Goal: Register for event/course

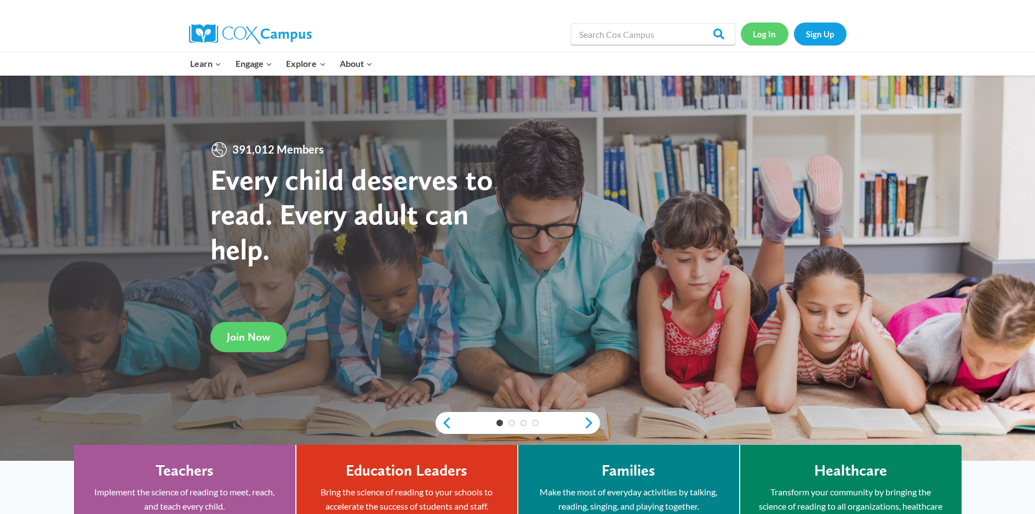
click at [758, 36] on link "Log In" at bounding box center [765, 33] width 48 height 22
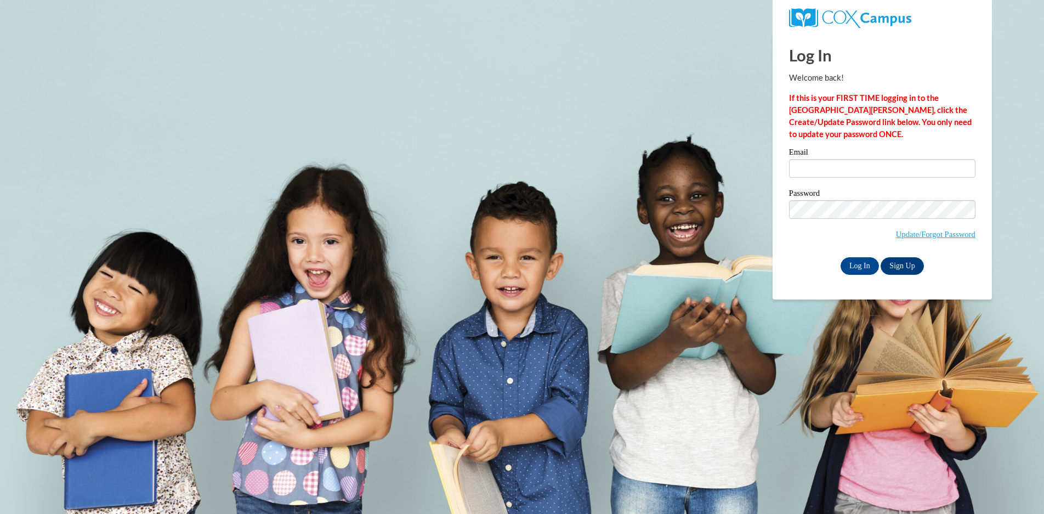
click at [875, 184] on div "Email" at bounding box center [882, 167] width 186 height 38
click at [871, 179] on div "Email" at bounding box center [882, 167] width 186 height 38
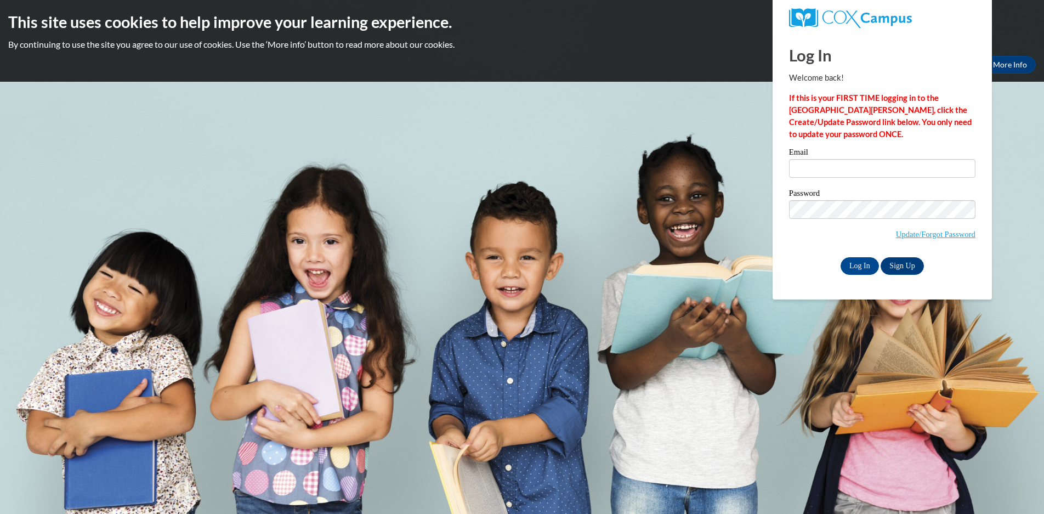
type input "sarnold@hmhosp.org"
click at [850, 267] on input "Log In" at bounding box center [859, 266] width 38 height 18
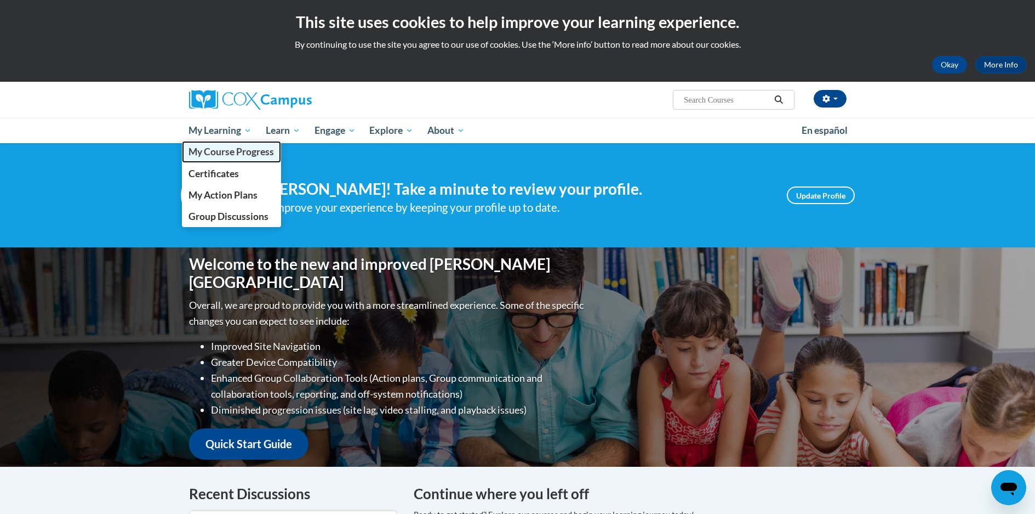
click at [250, 157] on span "My Course Progress" at bounding box center [232, 152] width 86 height 12
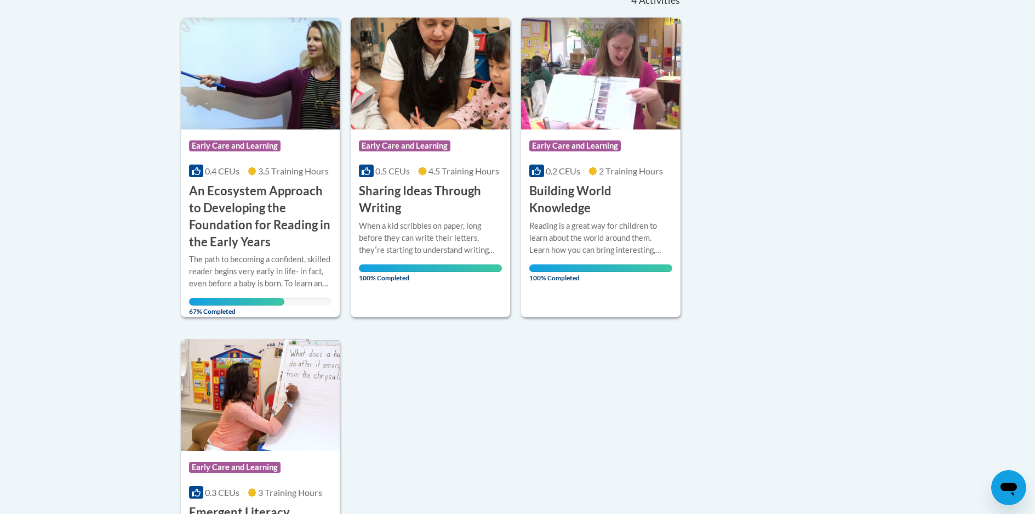
scroll to position [329, 0]
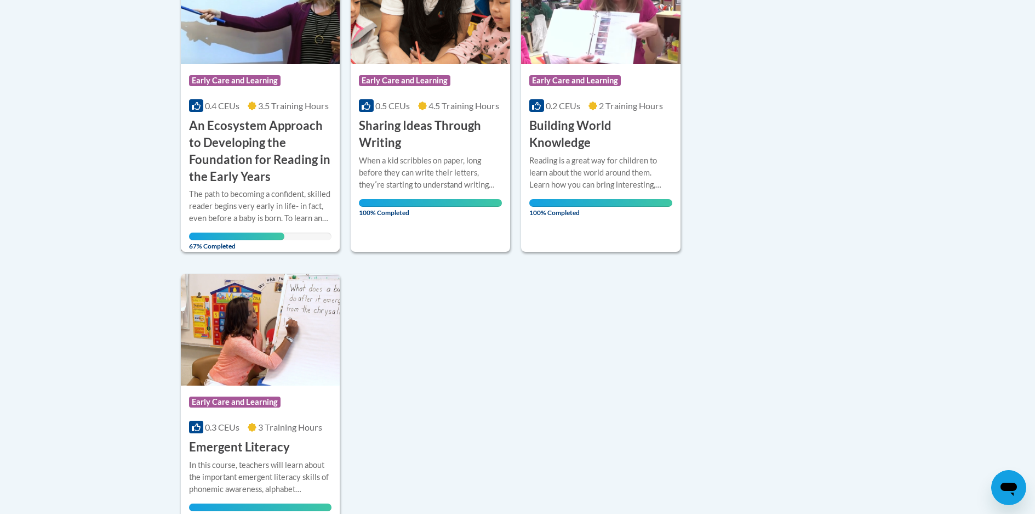
click at [289, 80] on div "Course Category: Early Care and Learning" at bounding box center [260, 82] width 143 height 25
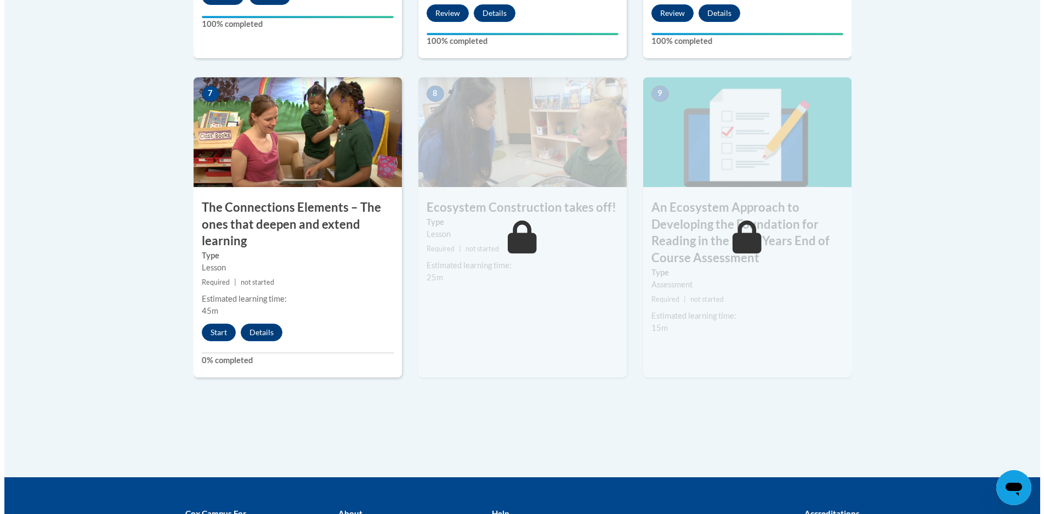
scroll to position [1041, 0]
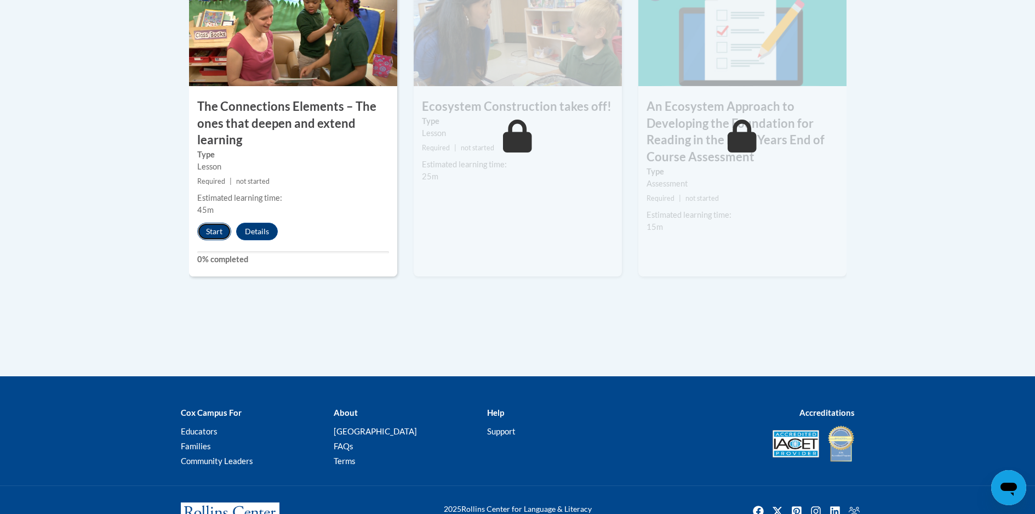
click at [208, 232] on button "Start" at bounding box center [214, 232] width 34 height 18
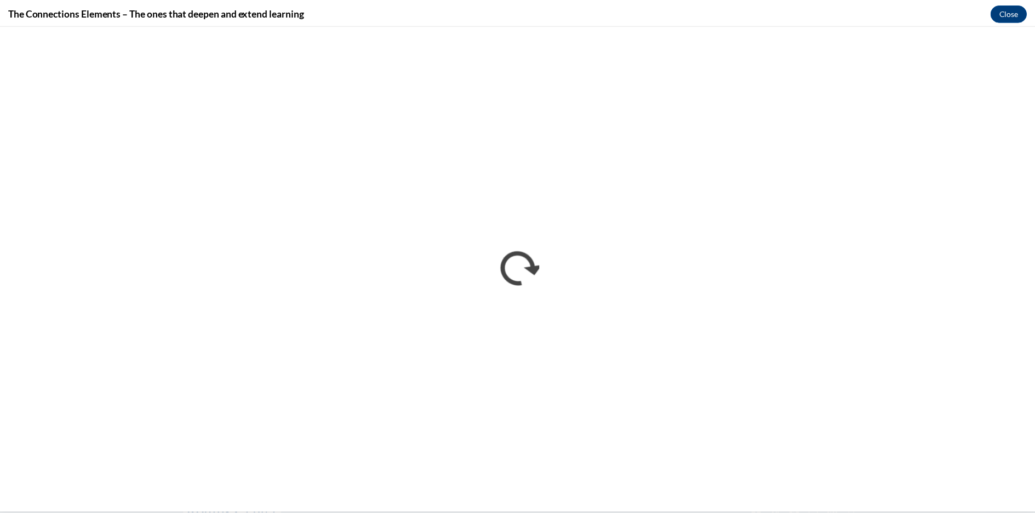
scroll to position [0, 0]
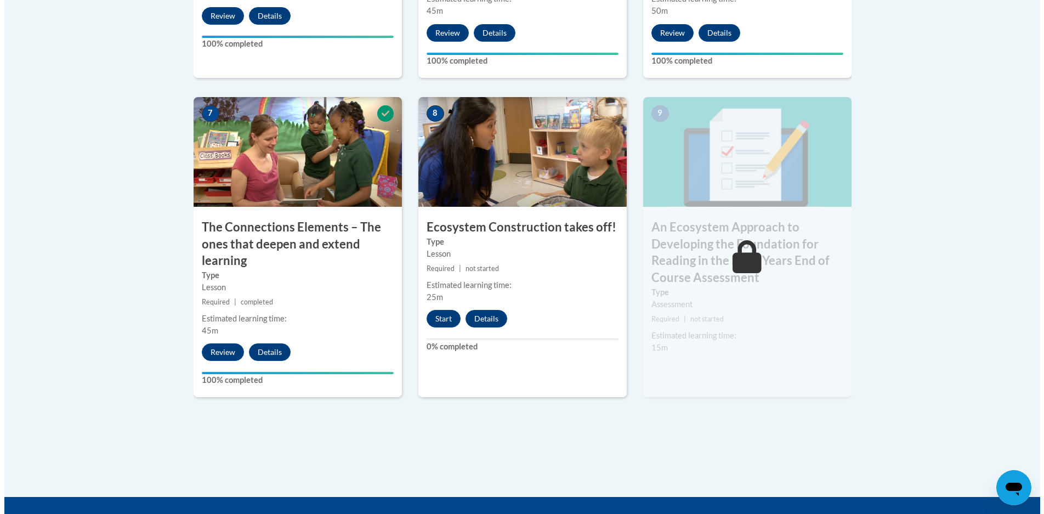
scroll to position [920, 0]
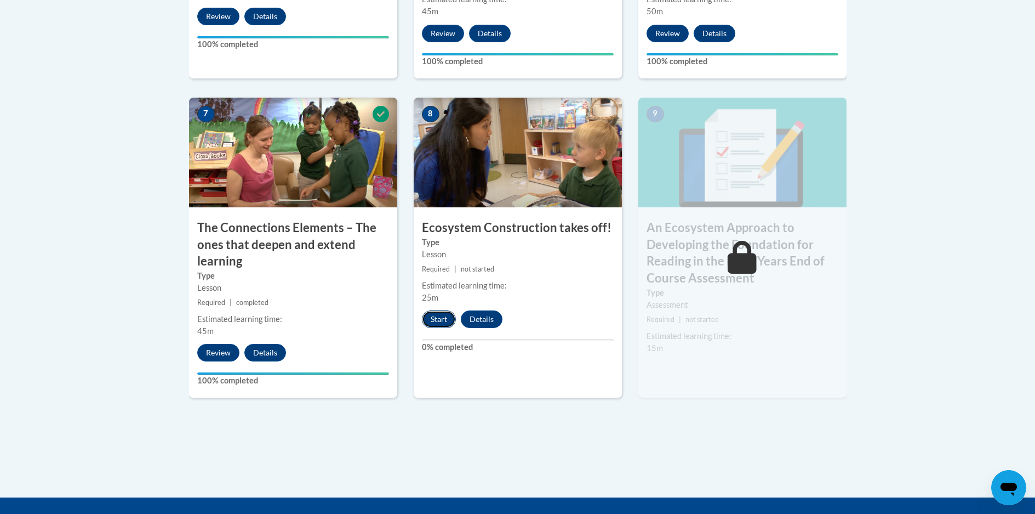
click at [435, 321] on button "Start" at bounding box center [439, 319] width 34 height 18
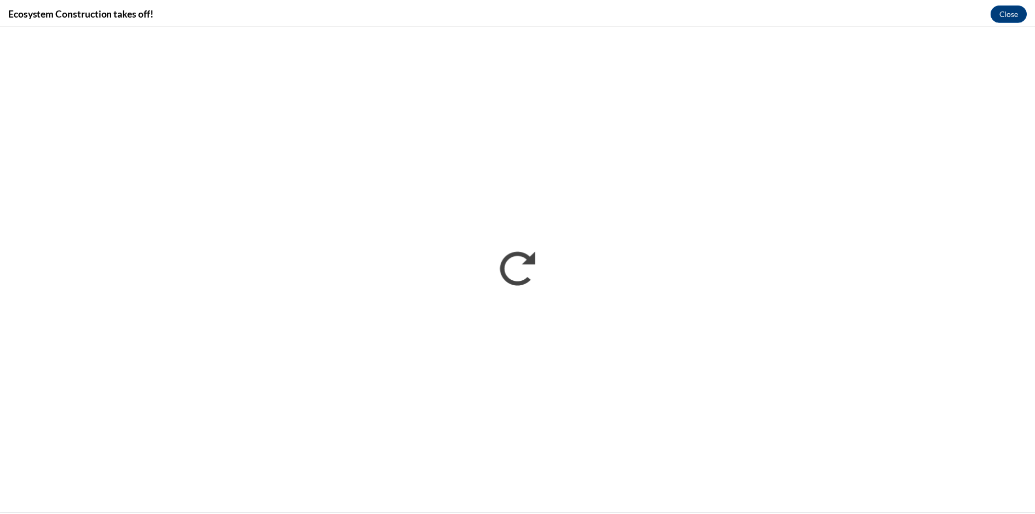
scroll to position [0, 0]
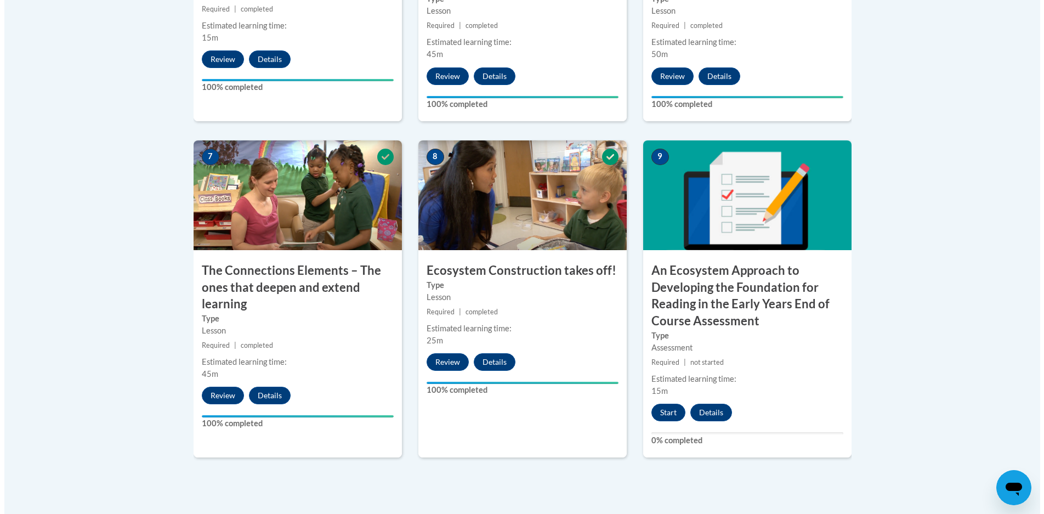
scroll to position [1041, 0]
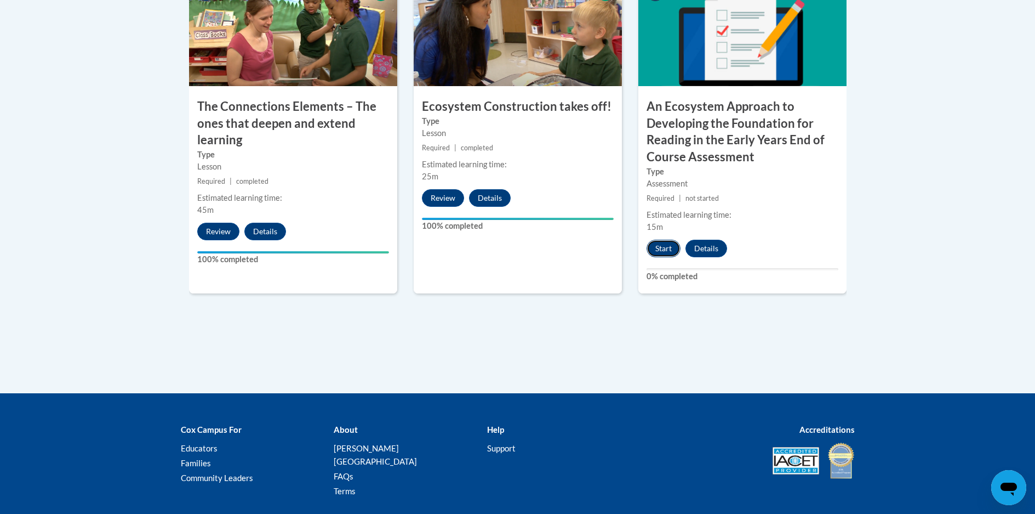
click at [662, 245] on button "Start" at bounding box center [664, 249] width 34 height 18
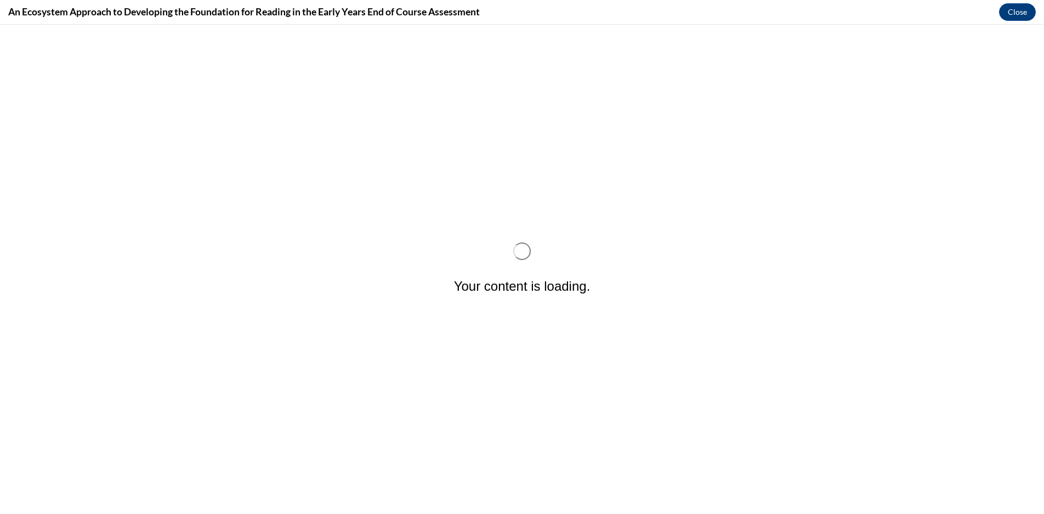
scroll to position [0, 0]
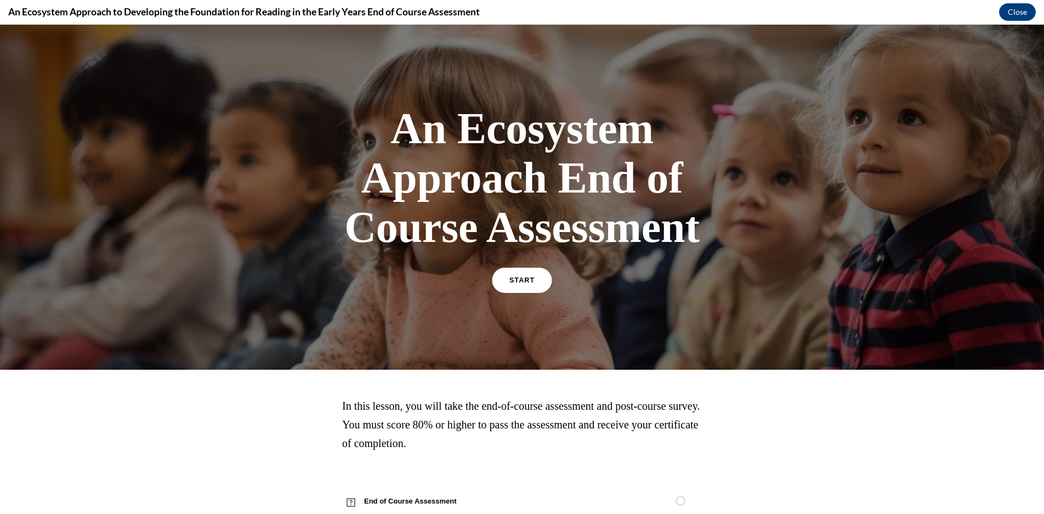
click at [514, 282] on span "START" at bounding box center [521, 280] width 25 height 8
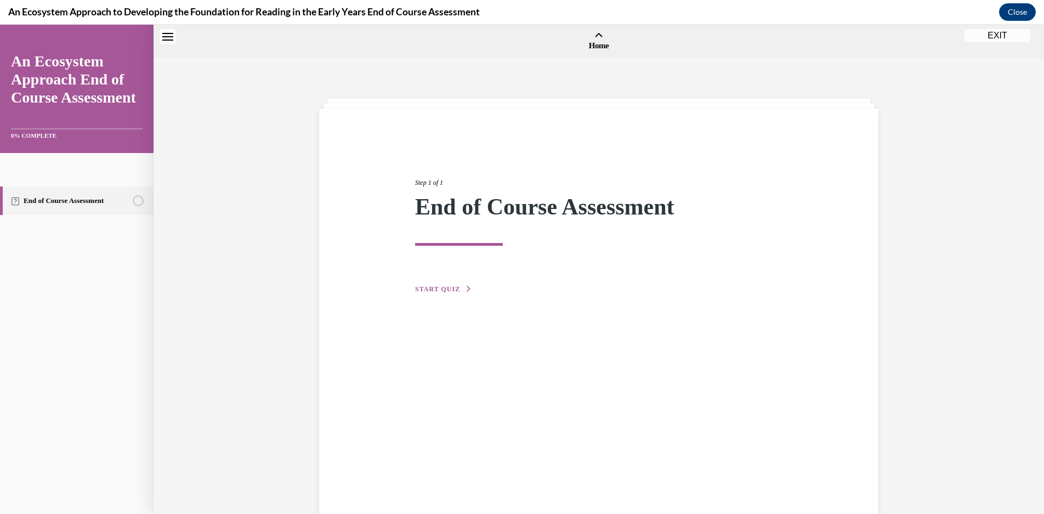
scroll to position [34, 0]
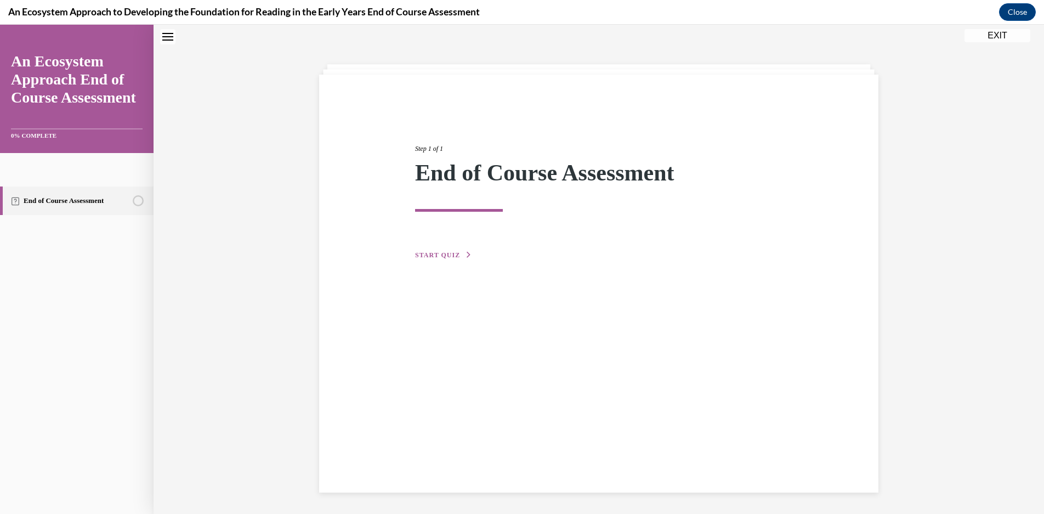
click at [454, 255] on span "START QUIZ" at bounding box center [437, 255] width 45 height 8
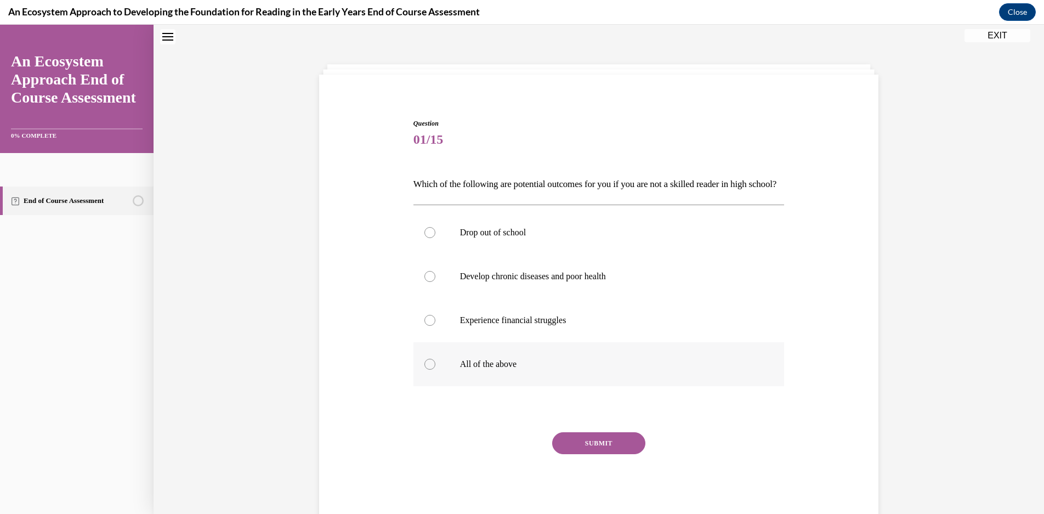
drag, startPoint x: 645, startPoint y: 381, endPoint x: 647, endPoint y: 371, distance: 10.1
click at [645, 369] on p "All of the above" at bounding box center [608, 363] width 297 height 11
click at [435, 369] on input "All of the above" at bounding box center [429, 363] width 11 height 11
radio input "true"
click at [626, 454] on button "SUBMIT" at bounding box center [598, 443] width 93 height 22
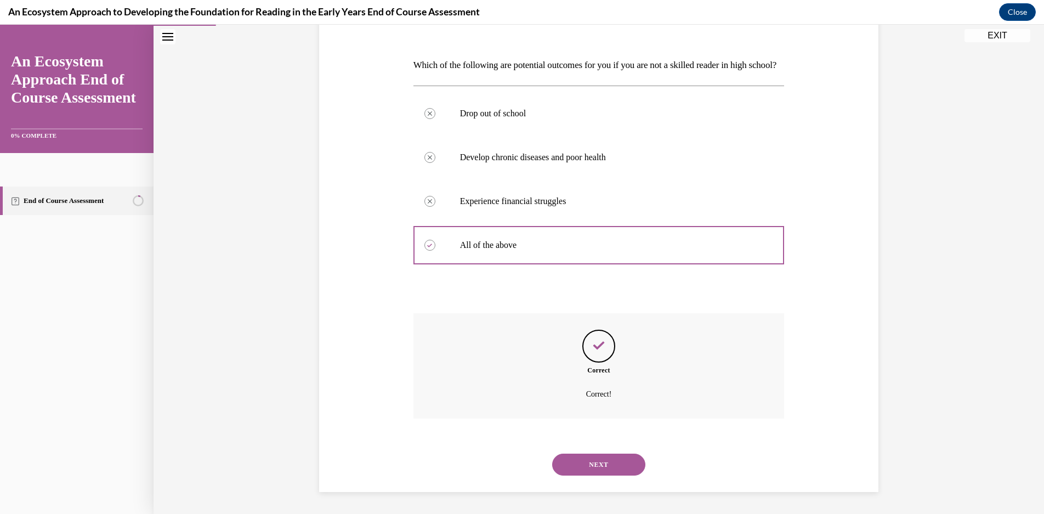
scroll to position [172, 0]
drag, startPoint x: 620, startPoint y: 467, endPoint x: 626, endPoint y: 472, distance: 8.6
click at [626, 472] on button "NEXT" at bounding box center [598, 464] width 93 height 22
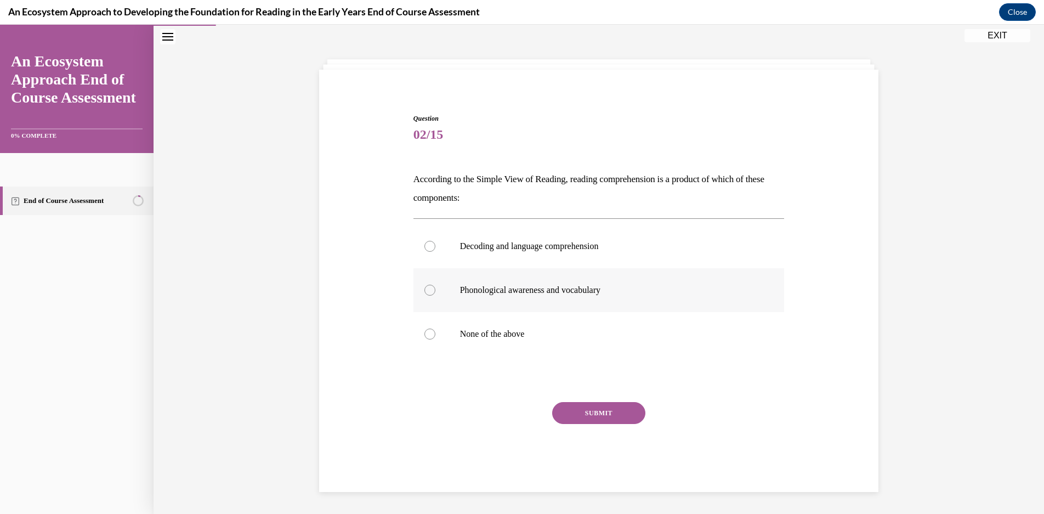
click at [637, 295] on label "Phonological awareness and vocabulary" at bounding box center [598, 290] width 371 height 44
click at [435, 295] on input "Phonological awareness and vocabulary" at bounding box center [429, 289] width 11 height 11
radio input "true"
click at [603, 413] on button "SUBMIT" at bounding box center [598, 413] width 93 height 22
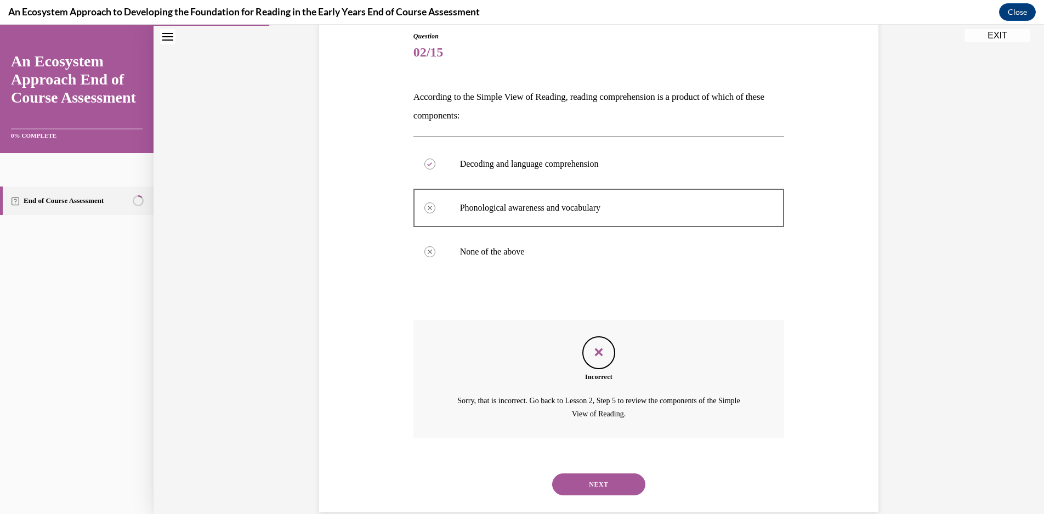
scroll to position [141, 0]
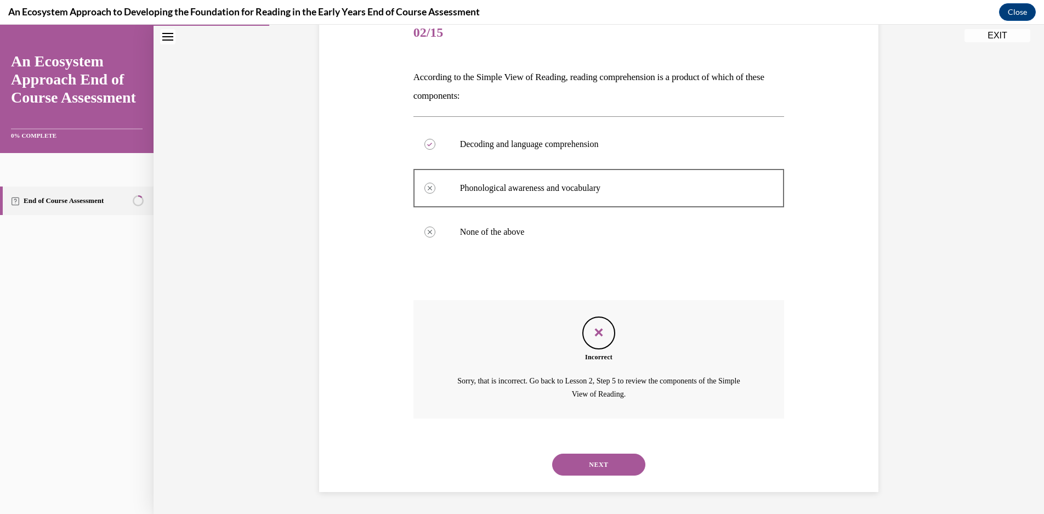
click at [613, 463] on button "NEXT" at bounding box center [598, 464] width 93 height 22
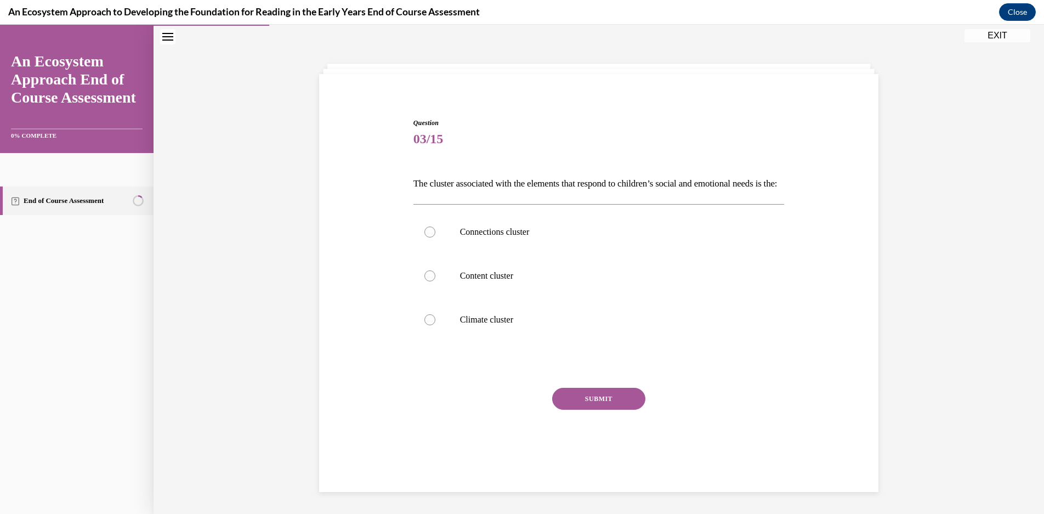
scroll to position [39, 0]
click at [562, 281] on p "Content cluster" at bounding box center [608, 275] width 297 height 11
click at [435, 281] on input "Content cluster" at bounding box center [429, 275] width 11 height 11
radio input "true"
click at [606, 341] on label "Climate cluster" at bounding box center [598, 320] width 371 height 44
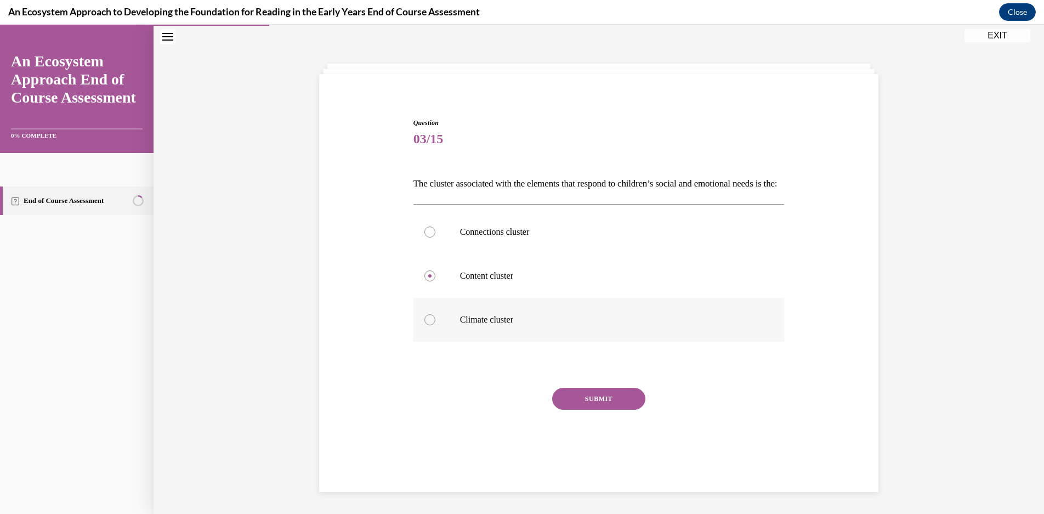
click at [435, 325] on input "Climate cluster" at bounding box center [429, 319] width 11 height 11
radio input "true"
click at [603, 409] on button "SUBMIT" at bounding box center [598, 399] width 93 height 22
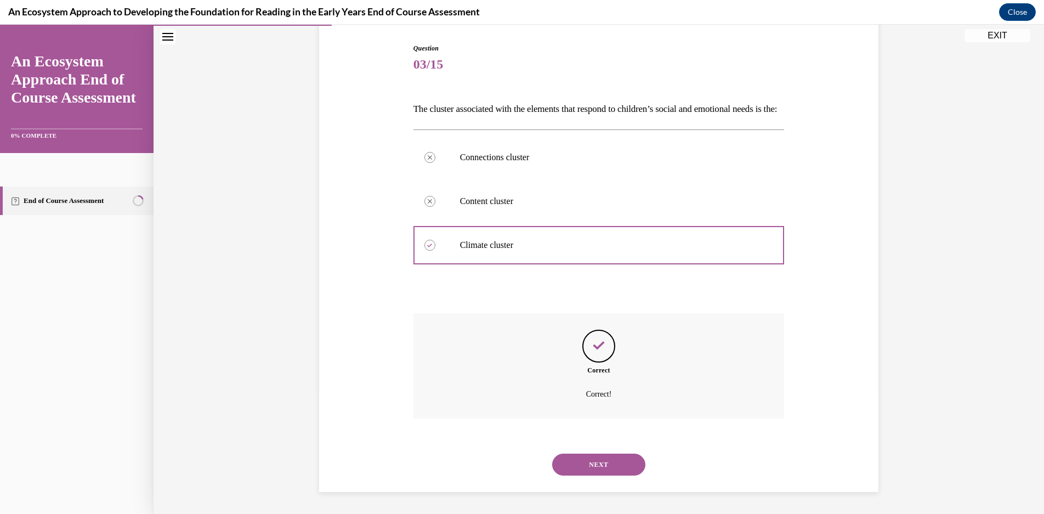
scroll to position [128, 0]
click at [583, 459] on button "NEXT" at bounding box center [598, 464] width 93 height 22
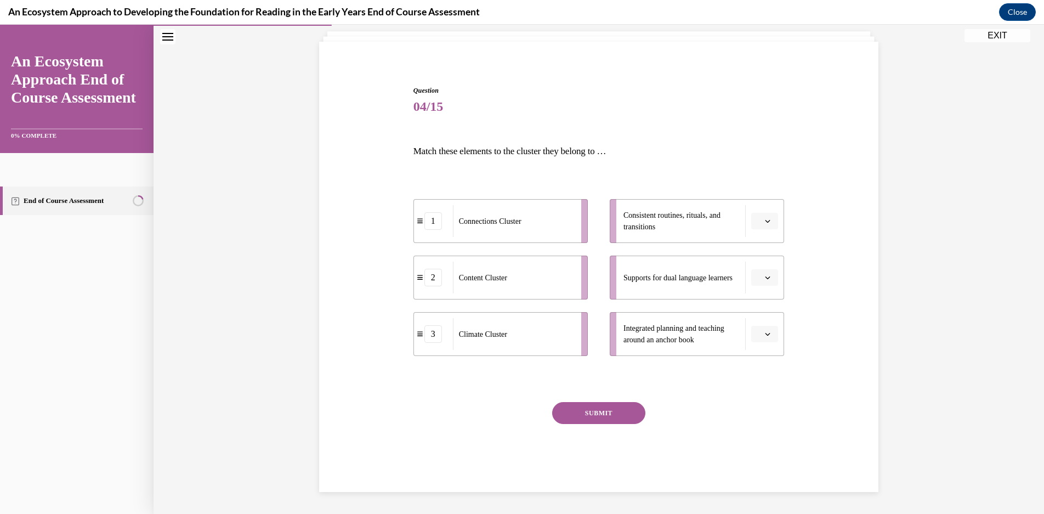
scroll to position [67, 0]
click at [767, 225] on button "button" at bounding box center [764, 221] width 27 height 16
click at [766, 332] on icon "button" at bounding box center [767, 333] width 5 height 5
click at [752, 380] on div "1" at bounding box center [758, 380] width 27 height 22
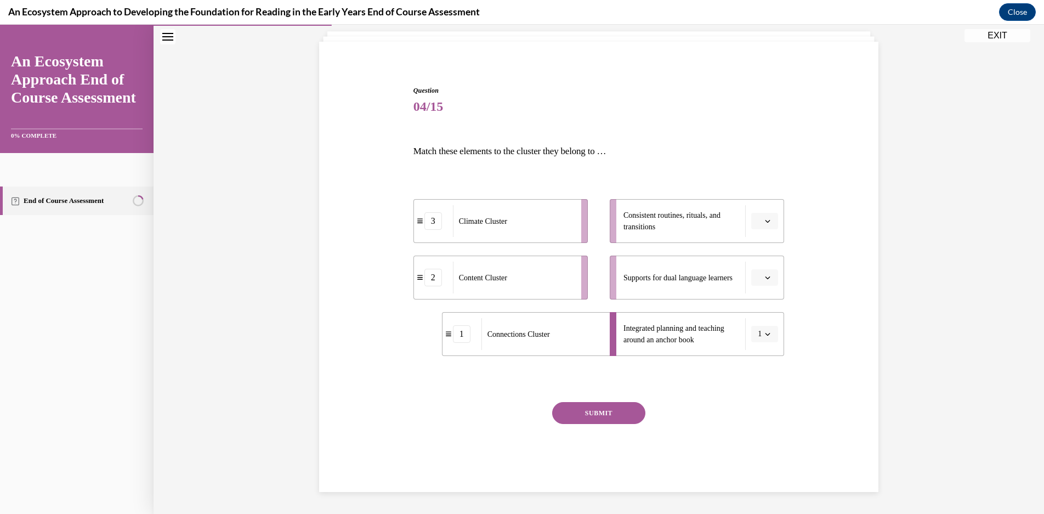
click at [764, 274] on span "button" at bounding box center [768, 278] width 8 height 8
click at [760, 369] on div "3" at bounding box center [758, 368] width 27 height 22
click at [764, 218] on span "button" at bounding box center [768, 221] width 8 height 8
click at [760, 306] on div "3" at bounding box center [758, 311] width 27 height 22
click at [759, 282] on button "button" at bounding box center [764, 277] width 27 height 16
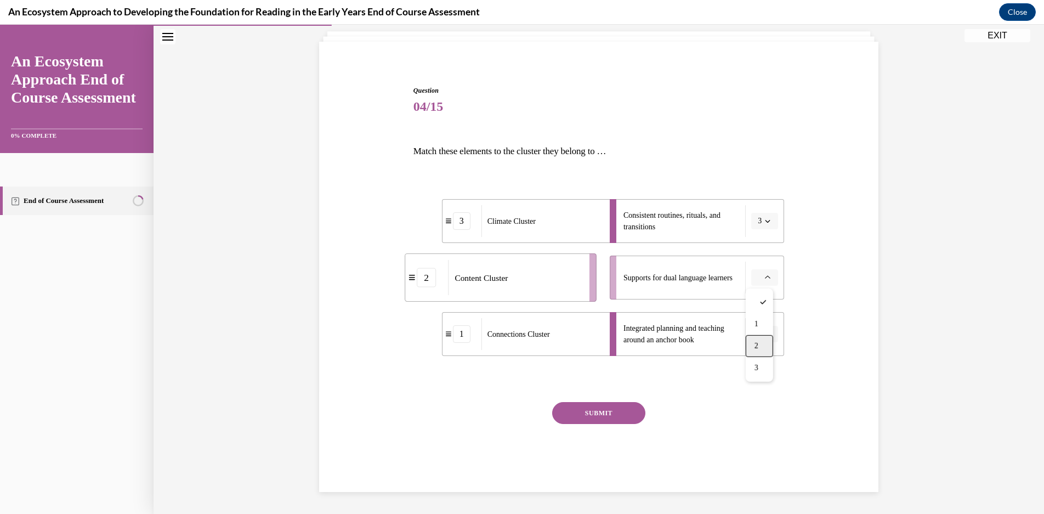
click at [760, 350] on div "2" at bounding box center [758, 346] width 27 height 22
click at [633, 405] on button "SUBMIT" at bounding box center [598, 413] width 93 height 22
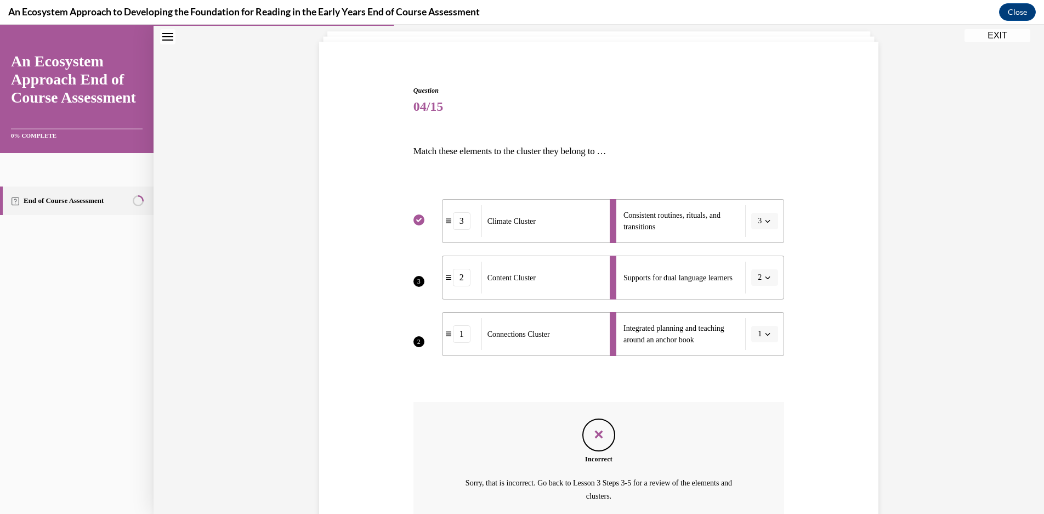
scroll to position [169, 0]
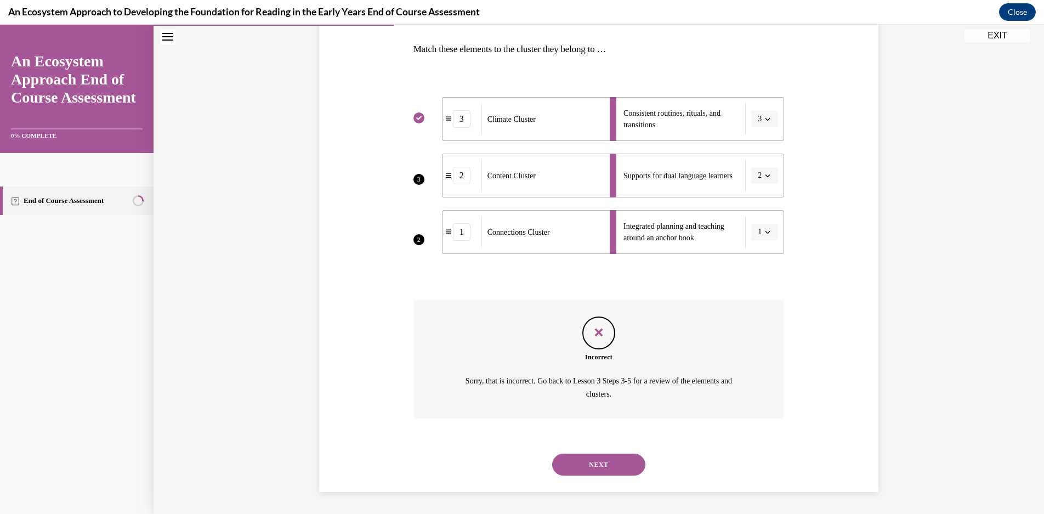
click at [589, 462] on button "NEXT" at bounding box center [598, 464] width 93 height 22
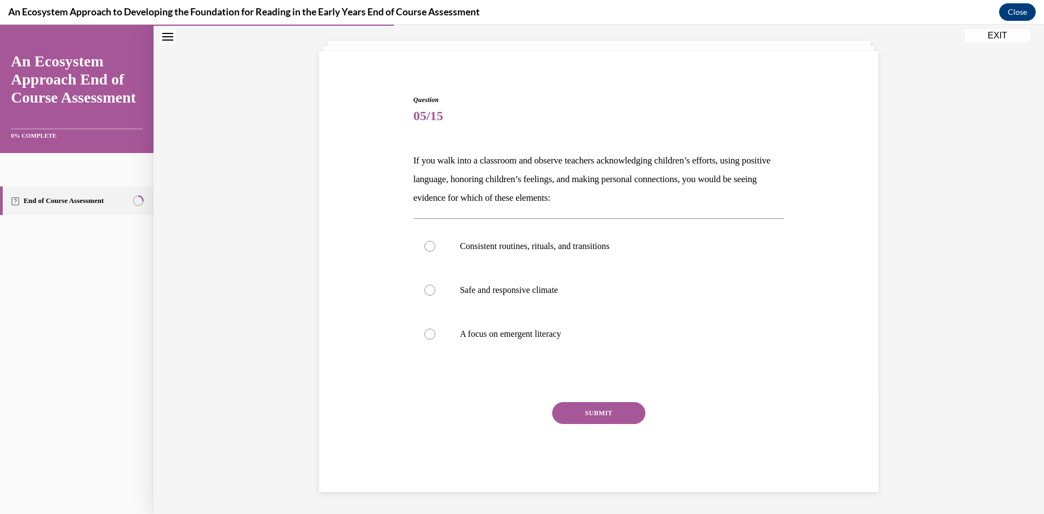
scroll to position [58, 0]
click at [531, 249] on p "Consistent routines, rituals, and transitions" at bounding box center [608, 246] width 297 height 11
click at [435, 249] on input "Consistent routines, rituals, and transitions" at bounding box center [429, 246] width 11 height 11
radio input "true"
click at [590, 298] on label "Safe and responsive climate" at bounding box center [598, 290] width 371 height 44
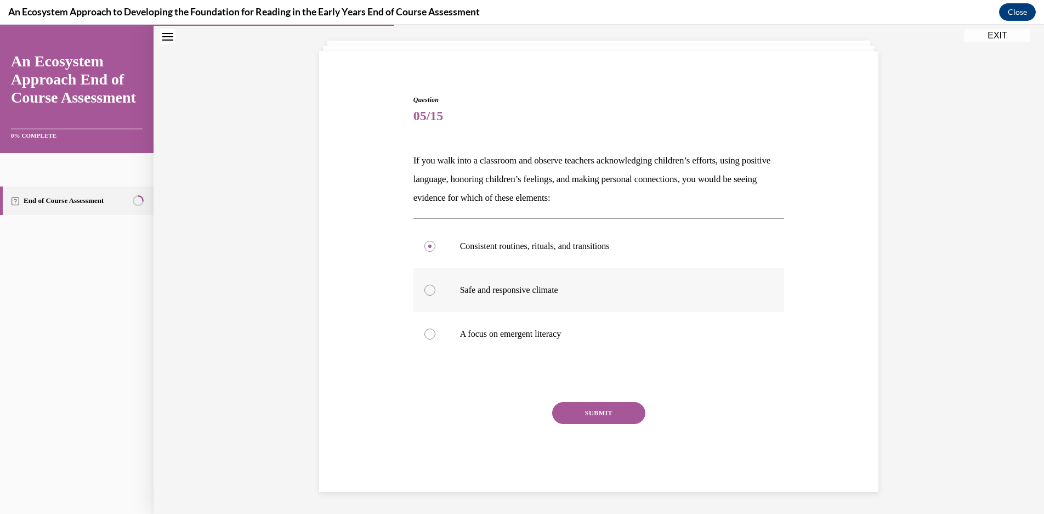
click at [435, 295] on input "Safe and responsive climate" at bounding box center [429, 289] width 11 height 11
radio input "true"
click at [604, 417] on button "SUBMIT" at bounding box center [598, 413] width 93 height 22
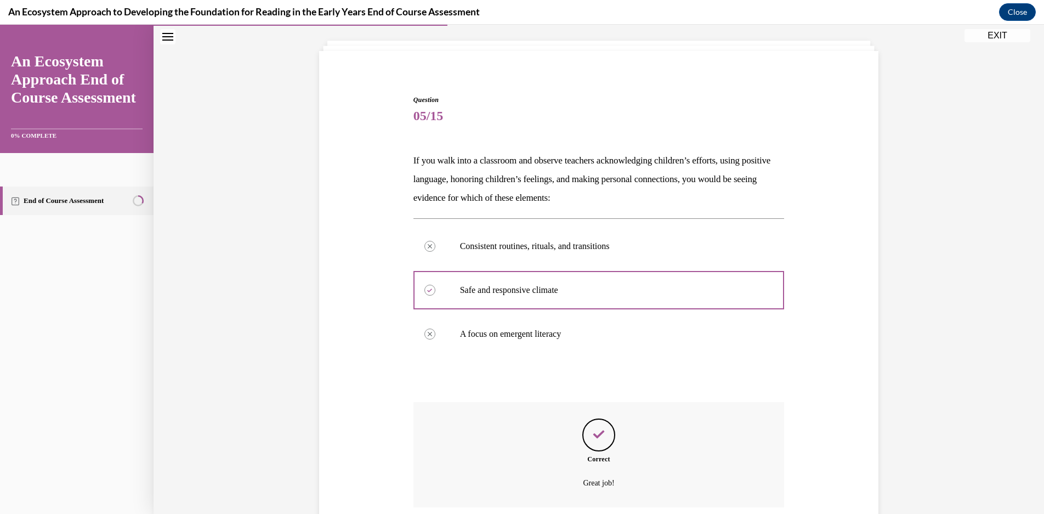
scroll to position [146, 0]
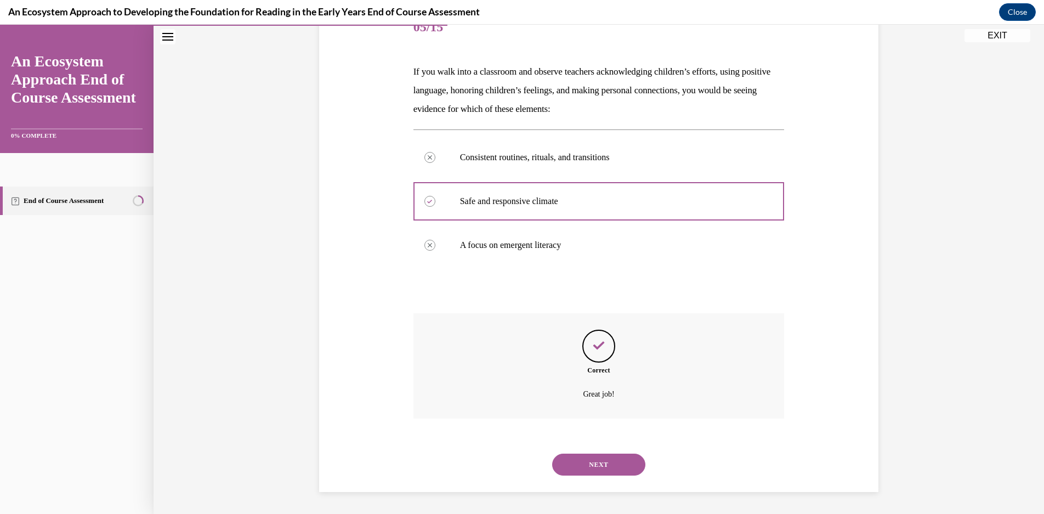
click at [622, 473] on button "NEXT" at bounding box center [598, 464] width 93 height 22
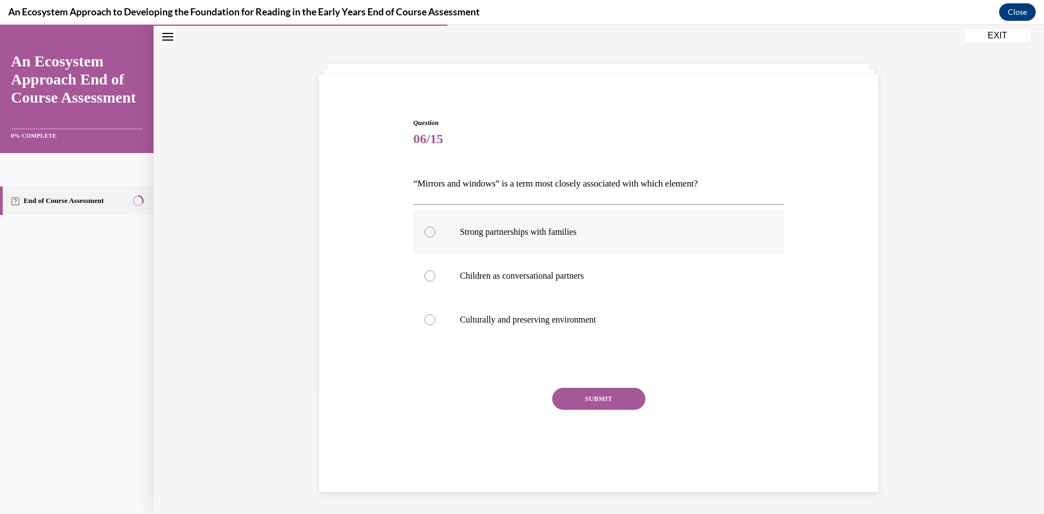
click at [748, 231] on p "Strong partnerships with families" at bounding box center [608, 231] width 297 height 11
click at [435, 231] on input "Strong partnerships with families" at bounding box center [429, 231] width 11 height 11
radio input "true"
click at [636, 397] on button "SUBMIT" at bounding box center [598, 399] width 93 height 22
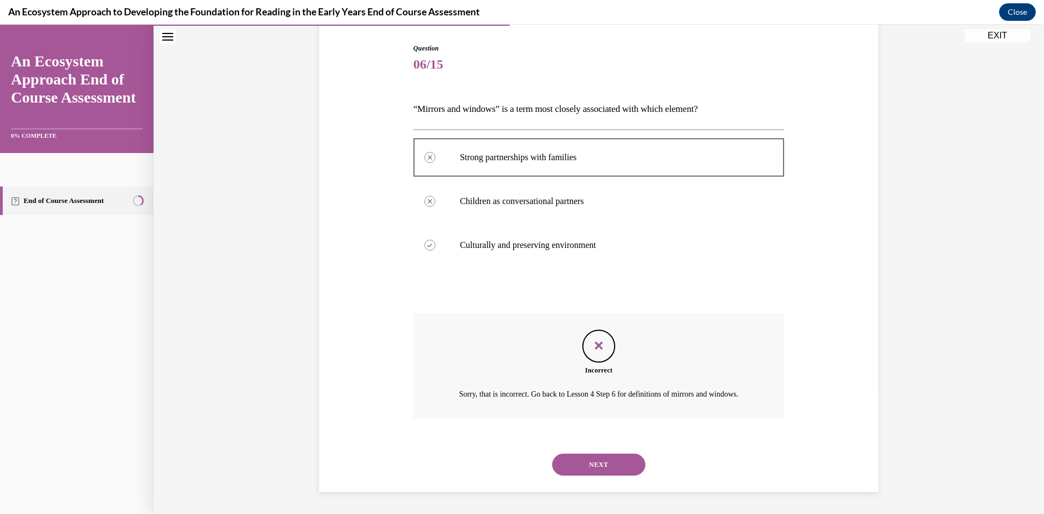
scroll to position [122, 0]
click at [618, 464] on button "NEXT" at bounding box center [598, 464] width 93 height 22
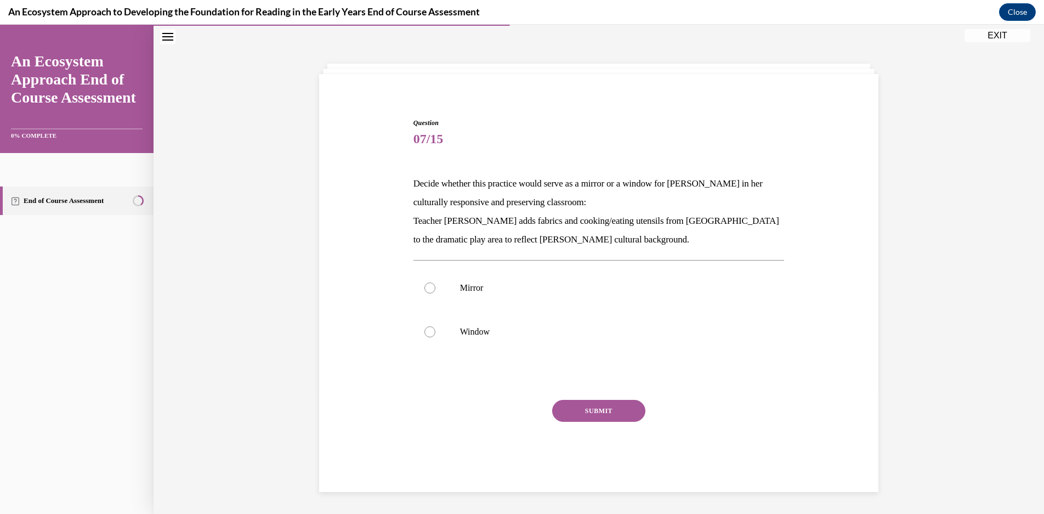
scroll to position [35, 0]
click at [606, 290] on p "Mirror" at bounding box center [608, 287] width 297 height 11
click at [435, 290] on input "Mirror" at bounding box center [429, 287] width 11 height 11
radio input "true"
click at [620, 315] on label "Window" at bounding box center [598, 332] width 371 height 44
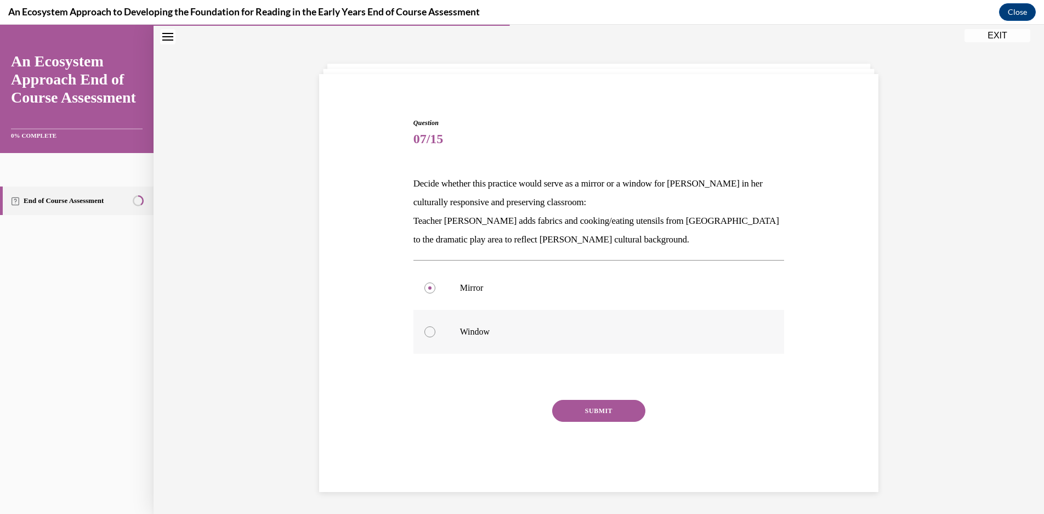
click at [435, 326] on input "Window" at bounding box center [429, 331] width 11 height 11
radio input "true"
click at [616, 415] on button "SUBMIT" at bounding box center [598, 411] width 93 height 22
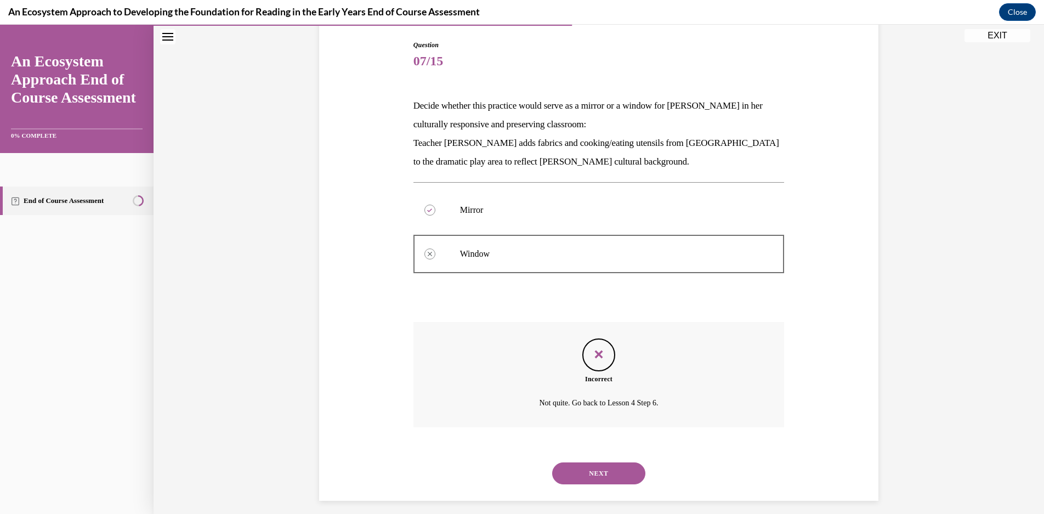
scroll to position [121, 0]
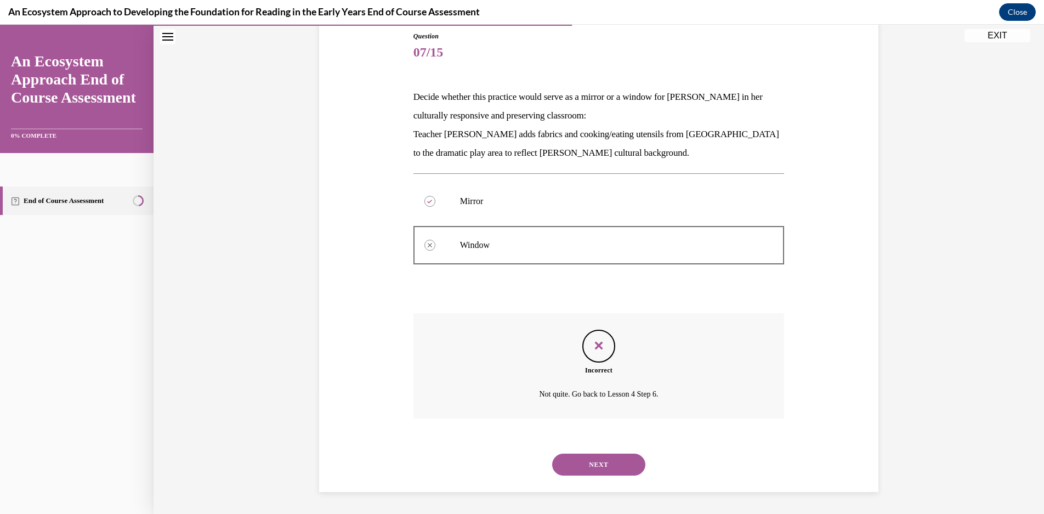
click at [592, 453] on div "NEXT" at bounding box center [598, 464] width 371 height 44
click at [591, 464] on button "NEXT" at bounding box center [598, 464] width 93 height 22
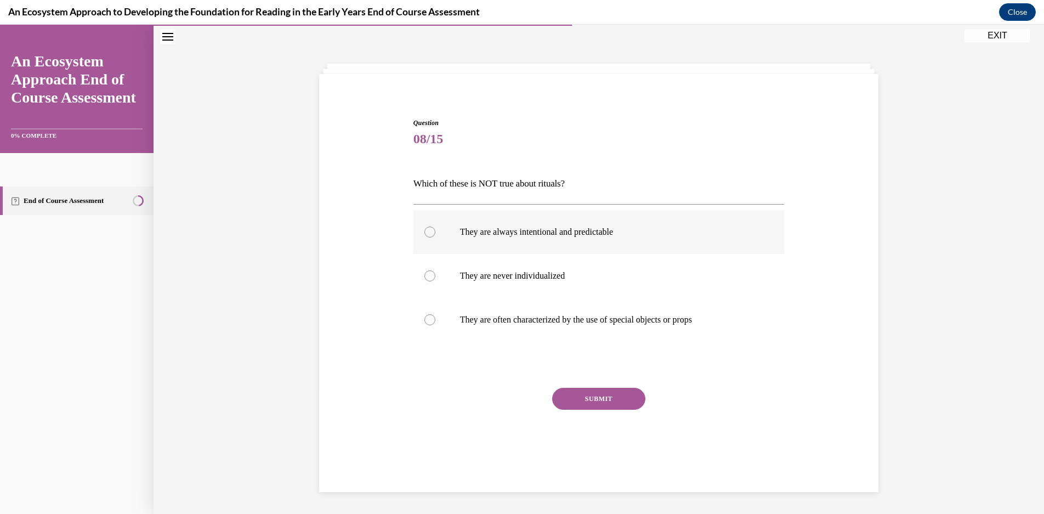
click at [716, 238] on label "They are always intentional and predictable" at bounding box center [598, 232] width 371 height 44
click at [435, 237] on input "They are always intentional and predictable" at bounding box center [429, 231] width 11 height 11
radio input "true"
click at [576, 398] on button "SUBMIT" at bounding box center [598, 399] width 93 height 22
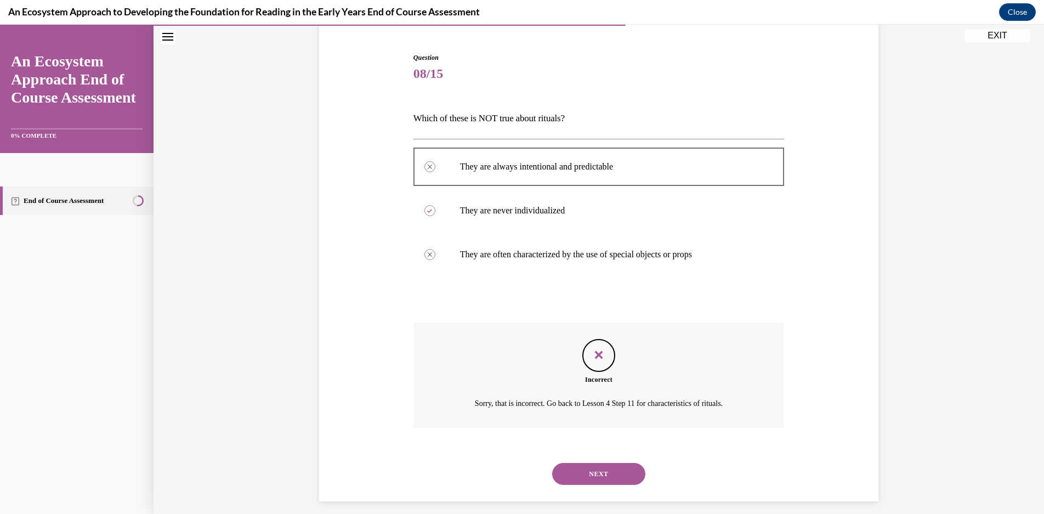
scroll to position [109, 0]
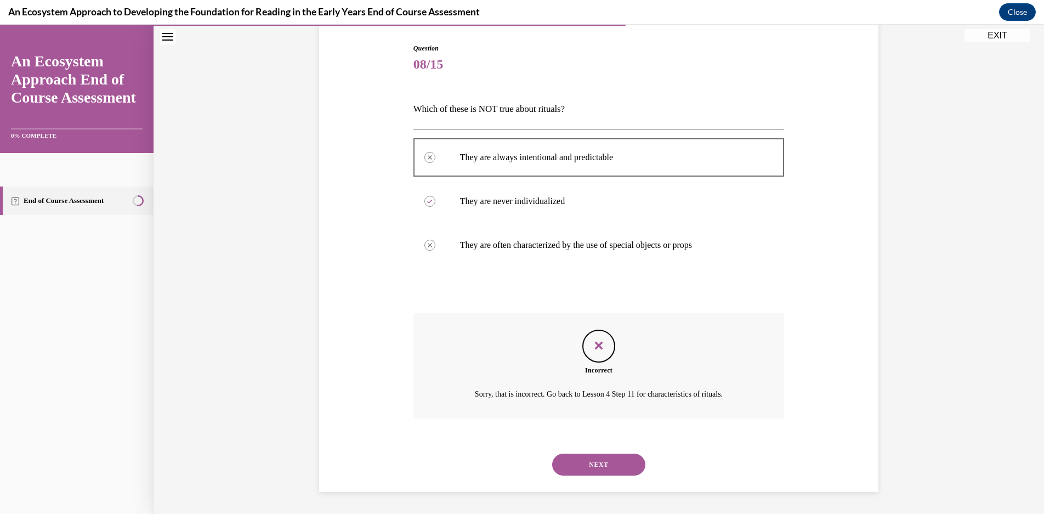
click at [597, 463] on button "NEXT" at bounding box center [598, 464] width 93 height 22
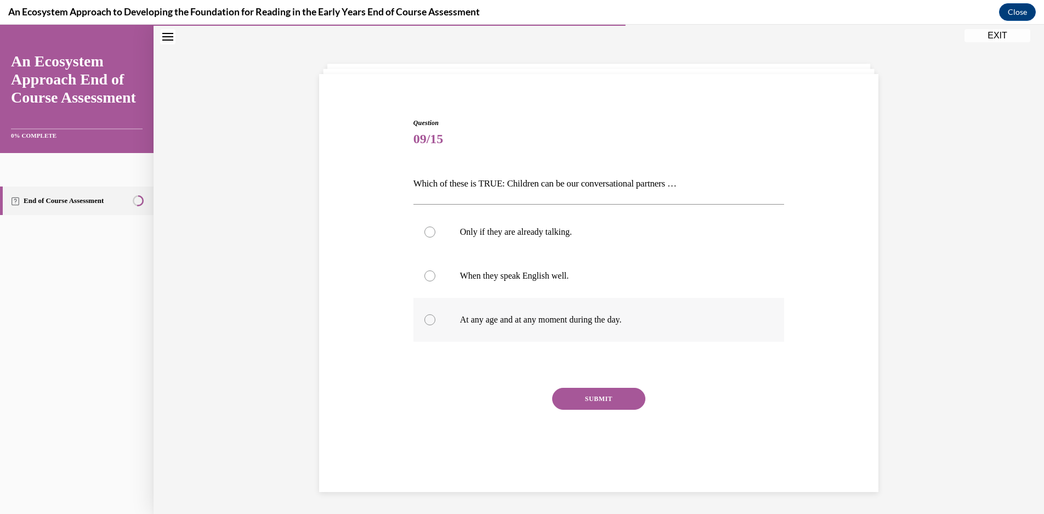
click at [731, 319] on p "At any age and at any moment during the day." at bounding box center [608, 319] width 297 height 11
click at [435, 319] on input "At any age and at any moment during the day." at bounding box center [429, 319] width 11 height 11
radio input "true"
click at [580, 400] on button "SUBMIT" at bounding box center [598, 399] width 93 height 22
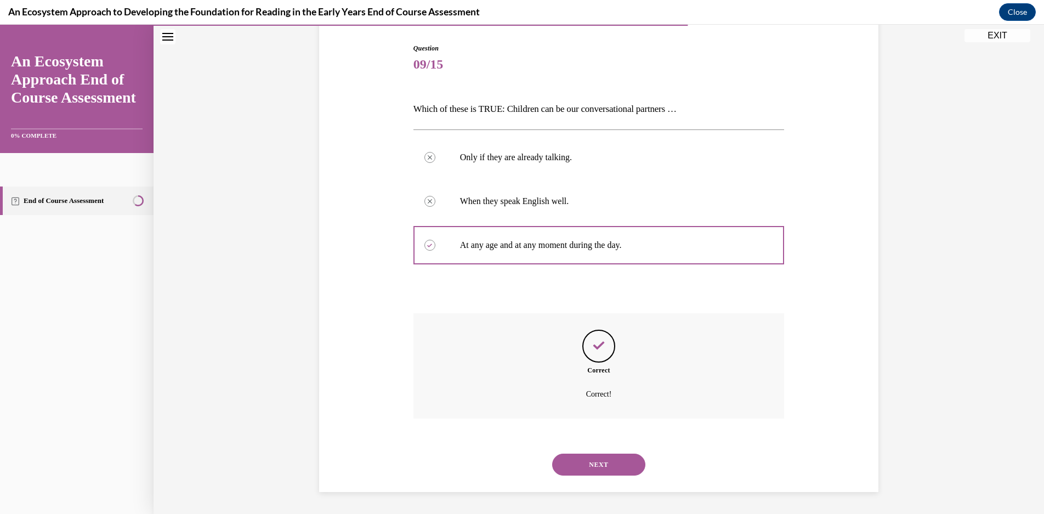
click at [632, 471] on button "NEXT" at bounding box center [598, 464] width 93 height 22
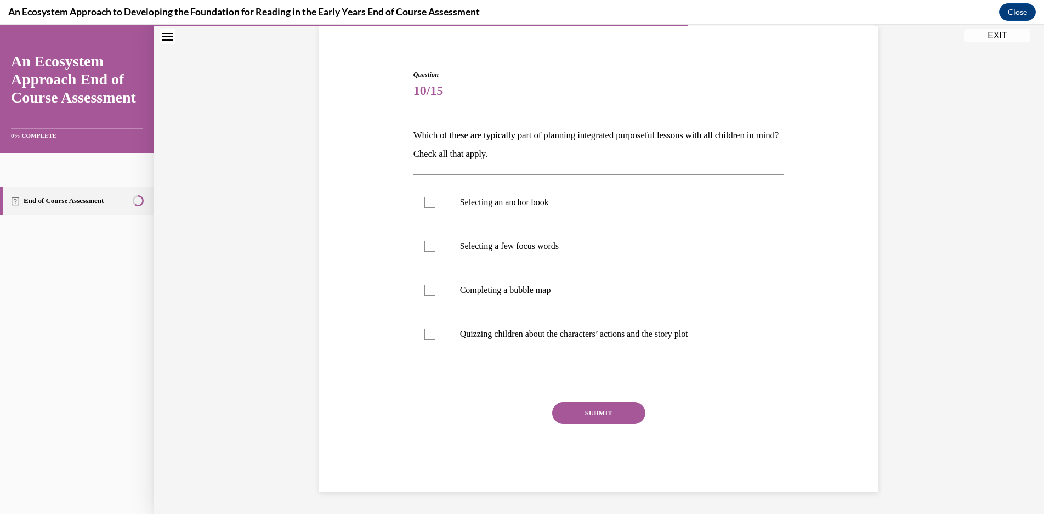
scroll to position [83, 0]
click at [578, 208] on label "Selecting an anchor book" at bounding box center [598, 202] width 371 height 44
click at [435, 208] on input "Selecting an anchor book" at bounding box center [429, 202] width 11 height 11
checkbox input "true"
click at [578, 253] on label "Selecting a few focus words" at bounding box center [598, 246] width 371 height 44
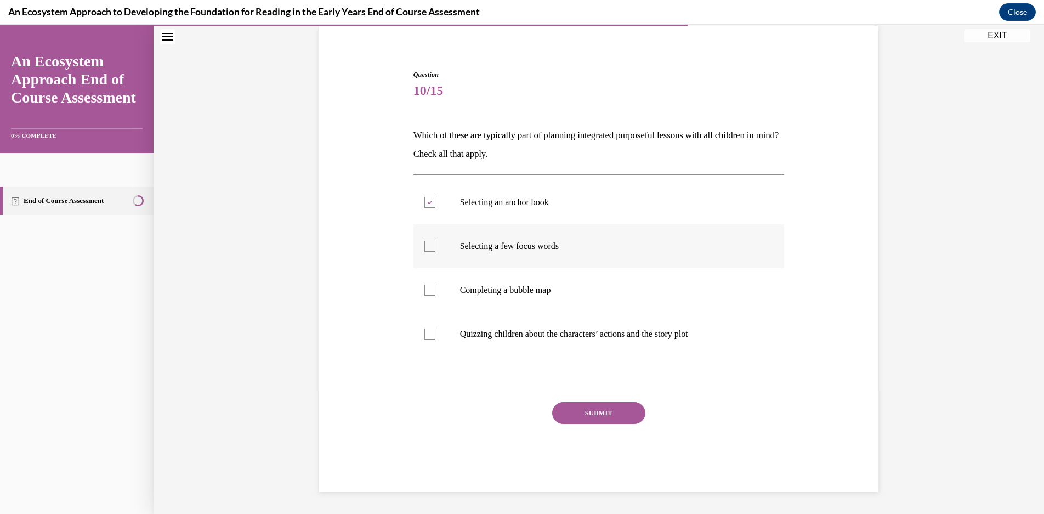
click at [435, 252] on input "Selecting a few focus words" at bounding box center [429, 246] width 11 height 11
checkbox input "true"
click at [586, 289] on p "Completing a bubble map" at bounding box center [608, 289] width 297 height 11
click at [435, 289] on input "Completing a bubble map" at bounding box center [429, 289] width 11 height 11
checkbox input "true"
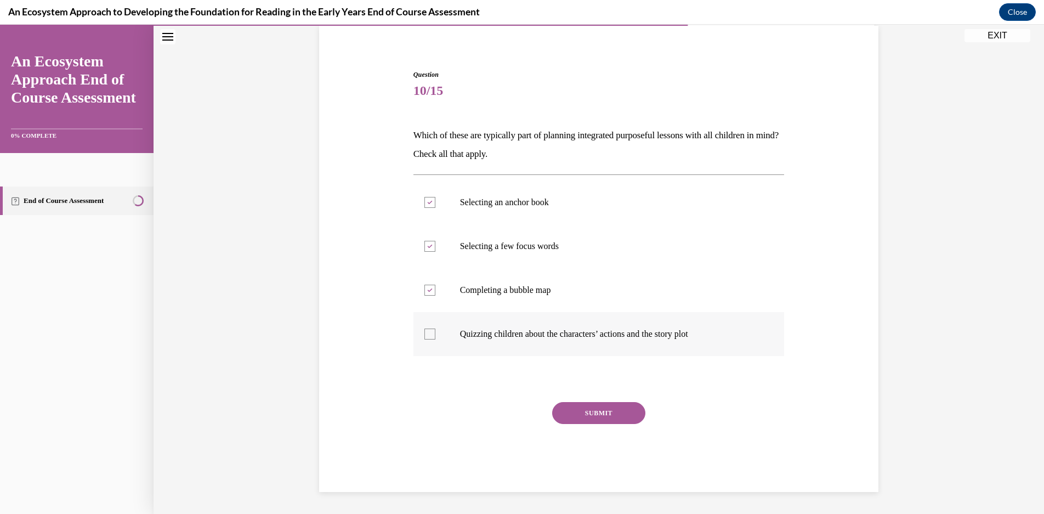
click at [661, 351] on label "Quizzing children about the characters’ actions and the story plot" at bounding box center [598, 334] width 371 height 44
click at [435, 339] on input "Quizzing children about the characters’ actions and the story plot" at bounding box center [429, 333] width 11 height 11
checkbox input "true"
click at [602, 401] on div "Question 10/15 Which of these are typically part of planning integrated purpose…" at bounding box center [598, 281] width 371 height 422
click at [583, 412] on button "SUBMIT" at bounding box center [598, 413] width 93 height 22
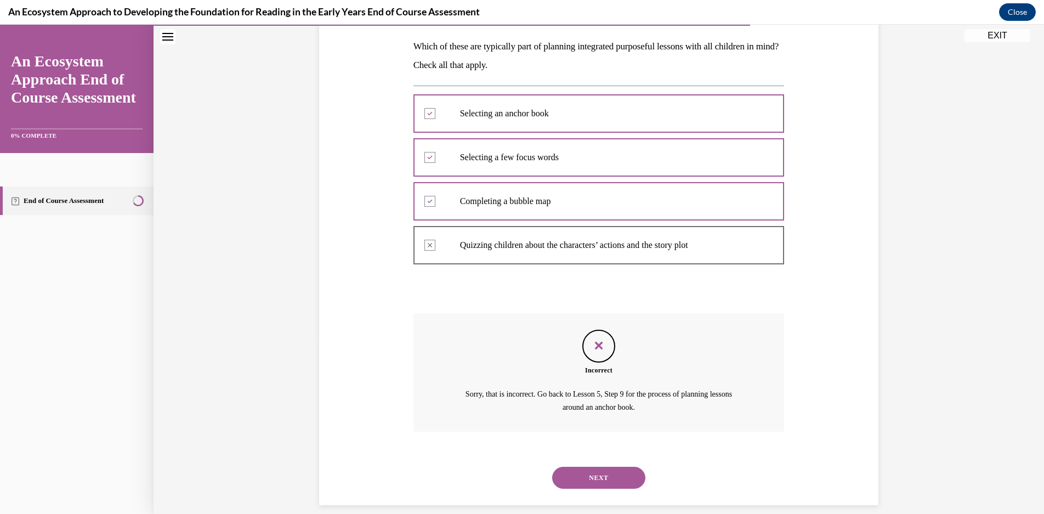
scroll to position [185, 0]
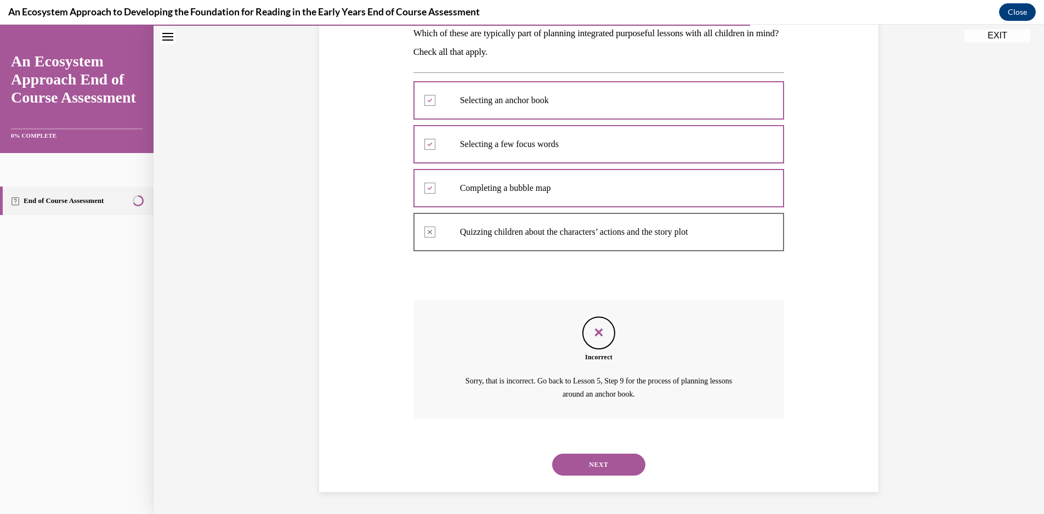
click at [572, 462] on button "NEXT" at bounding box center [598, 464] width 93 height 22
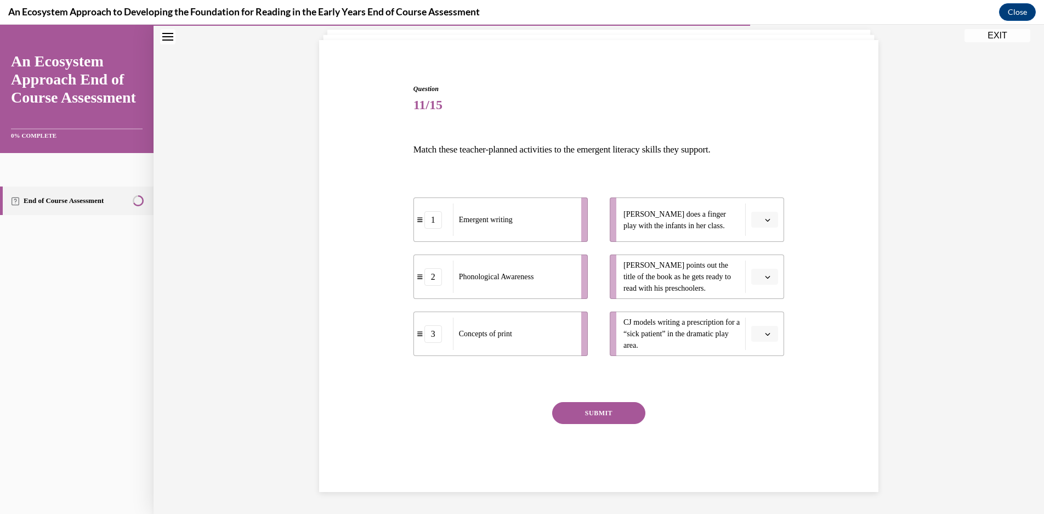
scroll to position [69, 0]
click at [771, 328] on button "button" at bounding box center [764, 334] width 27 height 16
click at [759, 379] on div "1" at bounding box center [758, 380] width 27 height 22
click at [762, 215] on button "button" at bounding box center [764, 220] width 27 height 16
click at [754, 287] on span "2" at bounding box center [756, 287] width 4 height 9
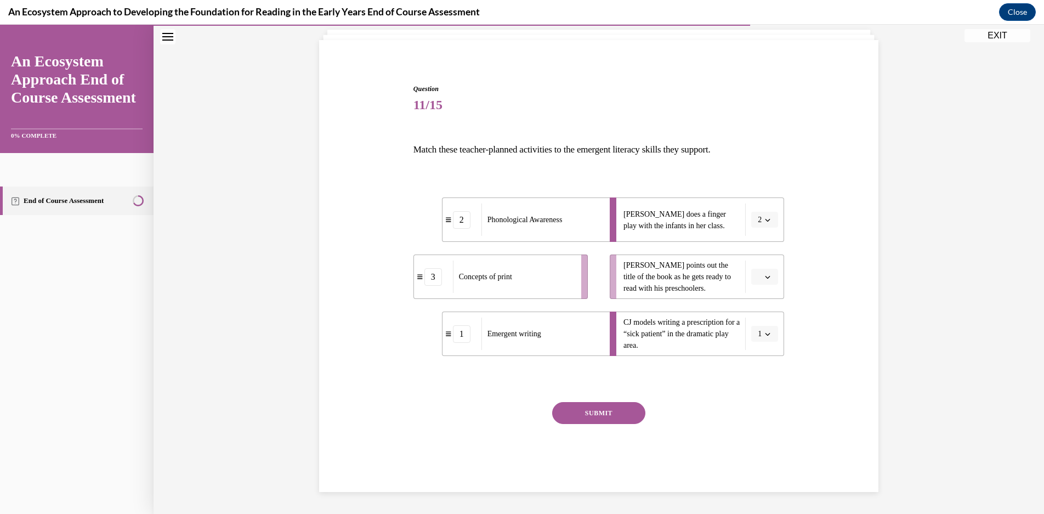
click at [757, 275] on span "Please select an option" at bounding box center [759, 276] width 4 height 11
click at [766, 369] on div "3" at bounding box center [758, 367] width 27 height 22
click at [589, 404] on button "SUBMIT" at bounding box center [598, 413] width 93 height 22
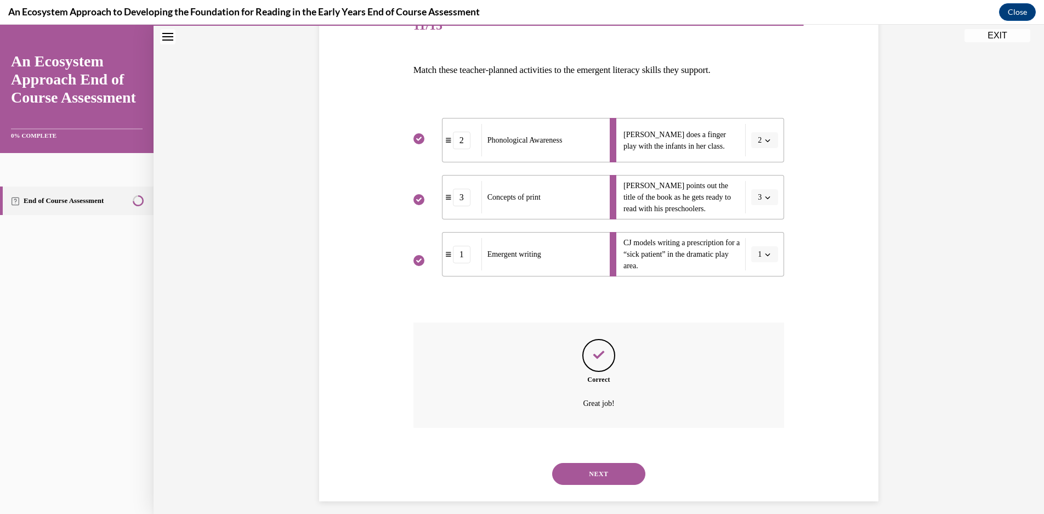
scroll to position [157, 0]
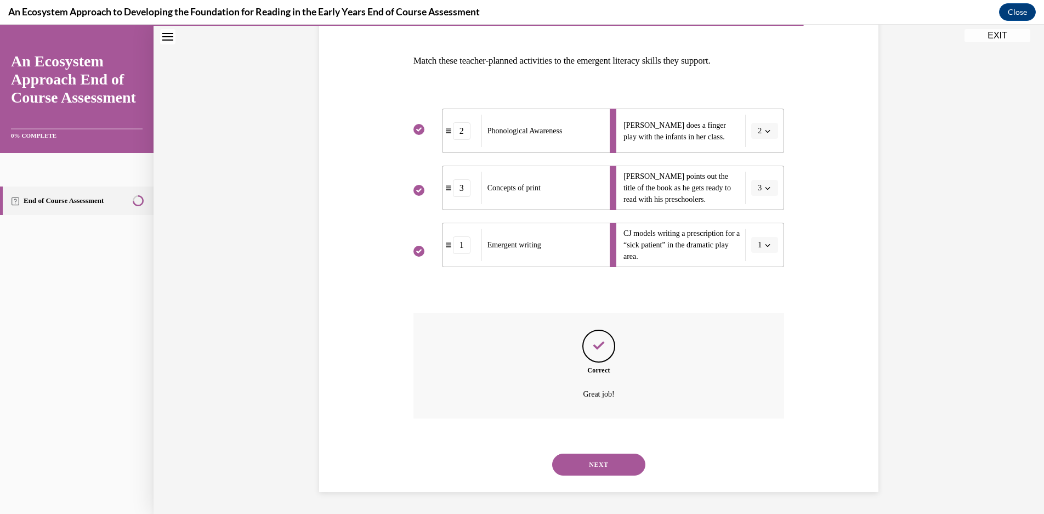
click at [635, 465] on button "NEXT" at bounding box center [598, 464] width 93 height 22
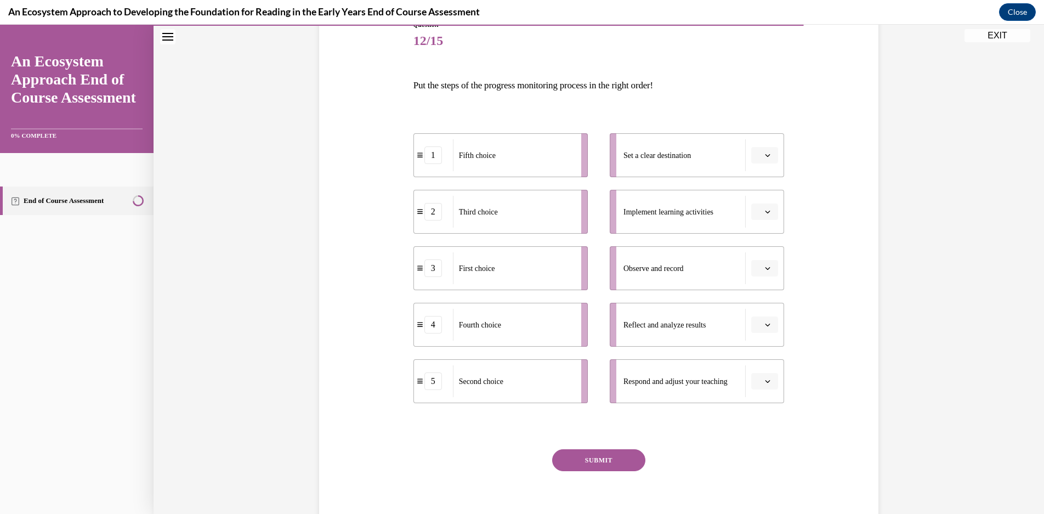
scroll to position [138, 0]
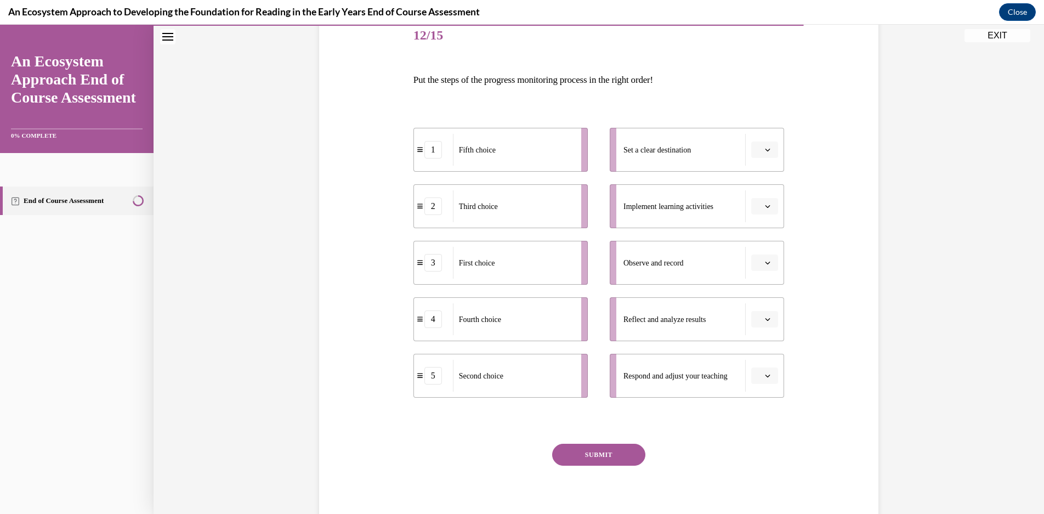
click at [767, 152] on span "button" at bounding box center [768, 150] width 8 height 8
click at [765, 146] on icon "button" at bounding box center [767, 149] width 5 height 6
click at [765, 372] on span "button" at bounding box center [768, 376] width 8 height 8
click at [757, 266] on span "1" at bounding box center [756, 263] width 4 height 9
click at [765, 322] on span "button" at bounding box center [768, 319] width 8 height 8
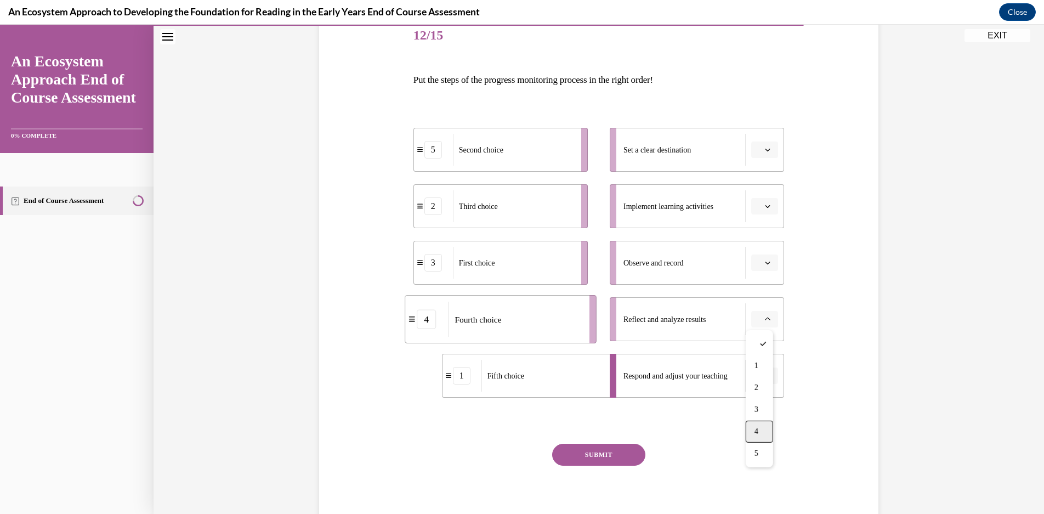
click at [764, 432] on div "4" at bounding box center [758, 431] width 27 height 22
click at [770, 153] on button "button" at bounding box center [764, 149] width 27 height 16
click at [759, 243] on div "3" at bounding box center [758, 240] width 27 height 22
click at [764, 209] on span "button" at bounding box center [768, 206] width 8 height 8
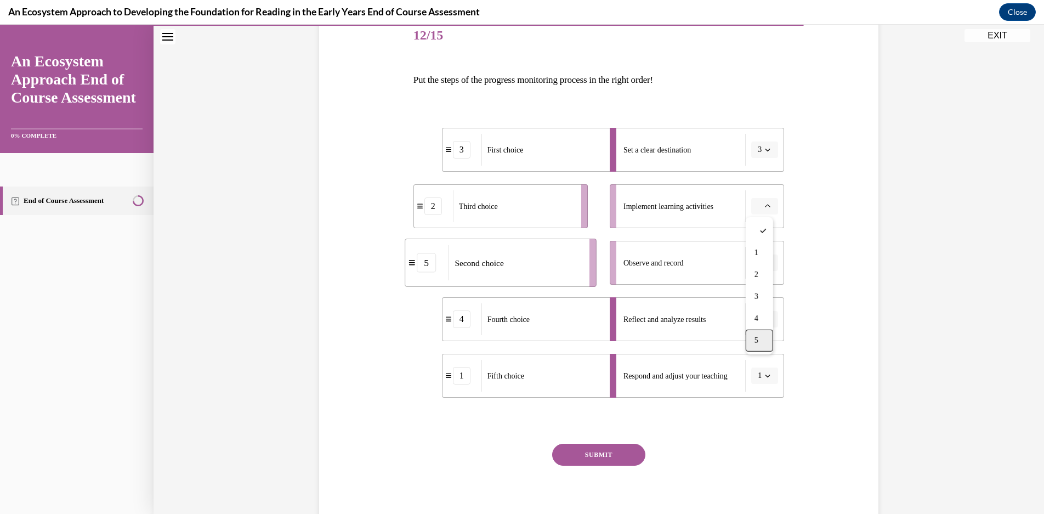
click at [757, 335] on div "5" at bounding box center [758, 340] width 27 height 22
click at [770, 261] on button "button" at bounding box center [764, 262] width 27 height 16
click at [761, 326] on div "2" at bounding box center [758, 331] width 27 height 22
click at [615, 448] on button "SUBMIT" at bounding box center [598, 454] width 93 height 22
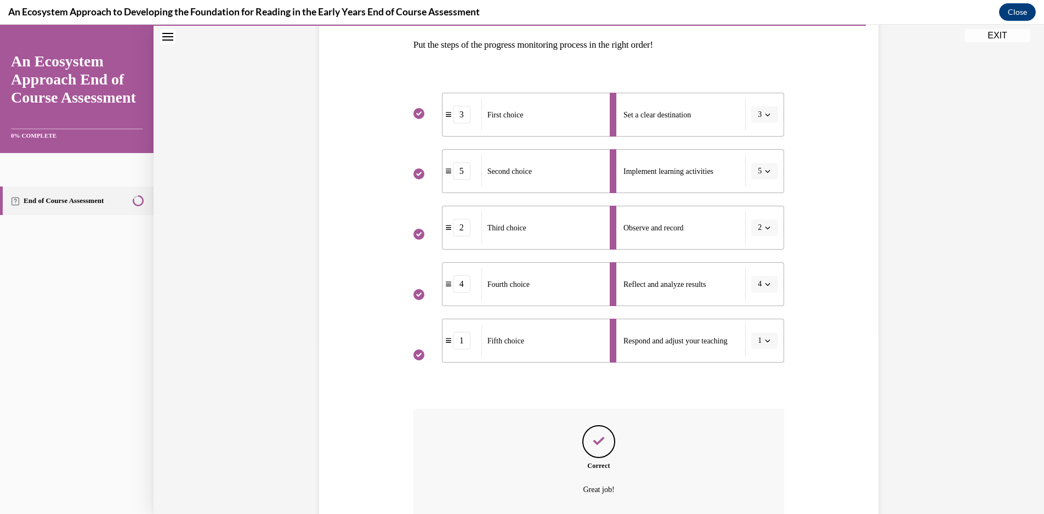
scroll to position [159, 0]
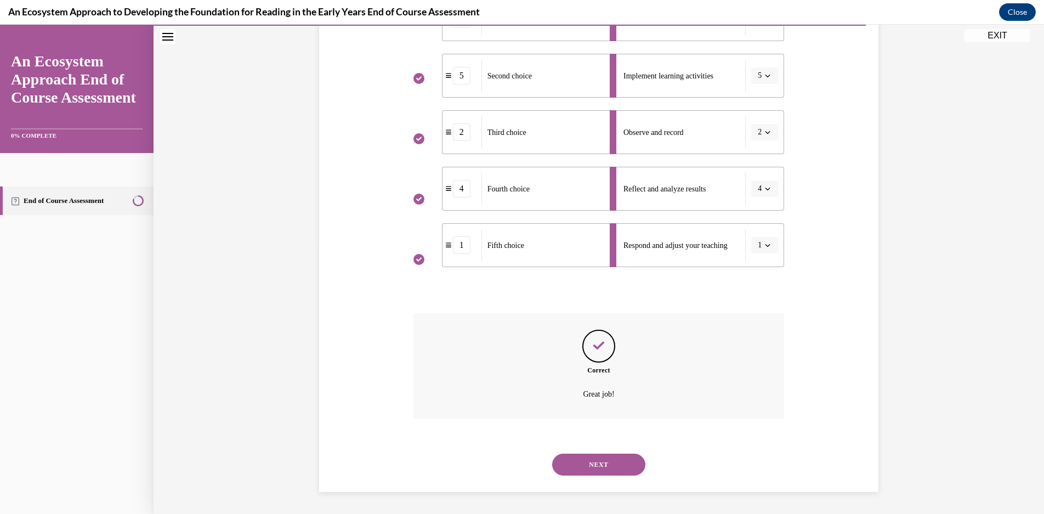
click at [589, 468] on button "NEXT" at bounding box center [598, 464] width 93 height 22
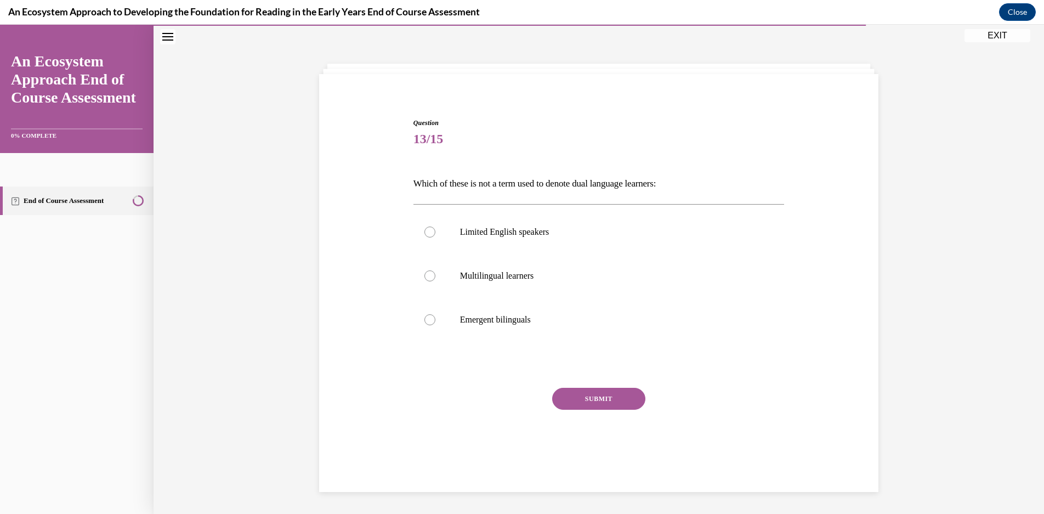
scroll to position [35, 0]
click at [728, 240] on label "Limited English speakers" at bounding box center [598, 232] width 371 height 44
click at [435, 237] on input "Limited English speakers" at bounding box center [429, 231] width 11 height 11
radio input "true"
click at [623, 405] on button "SUBMIT" at bounding box center [598, 399] width 93 height 22
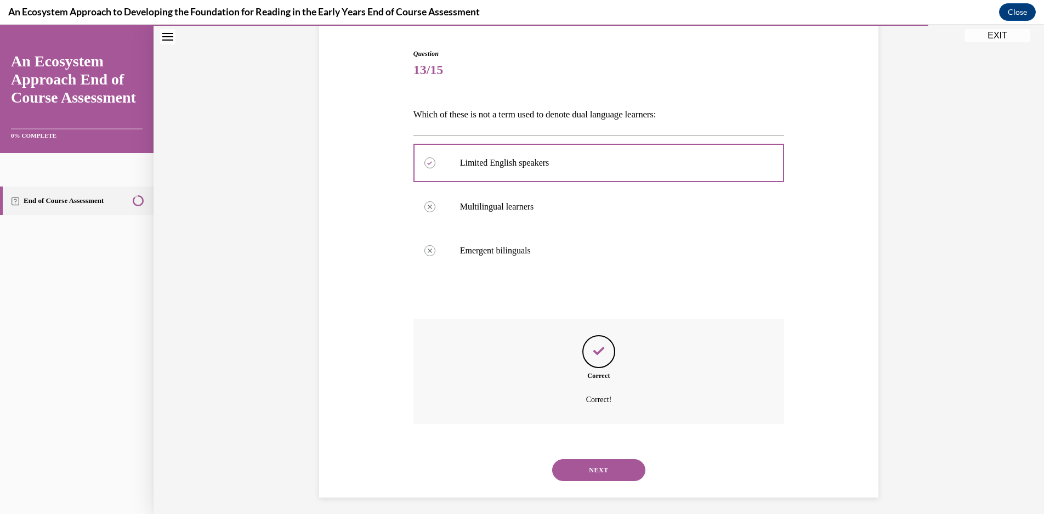
scroll to position [109, 0]
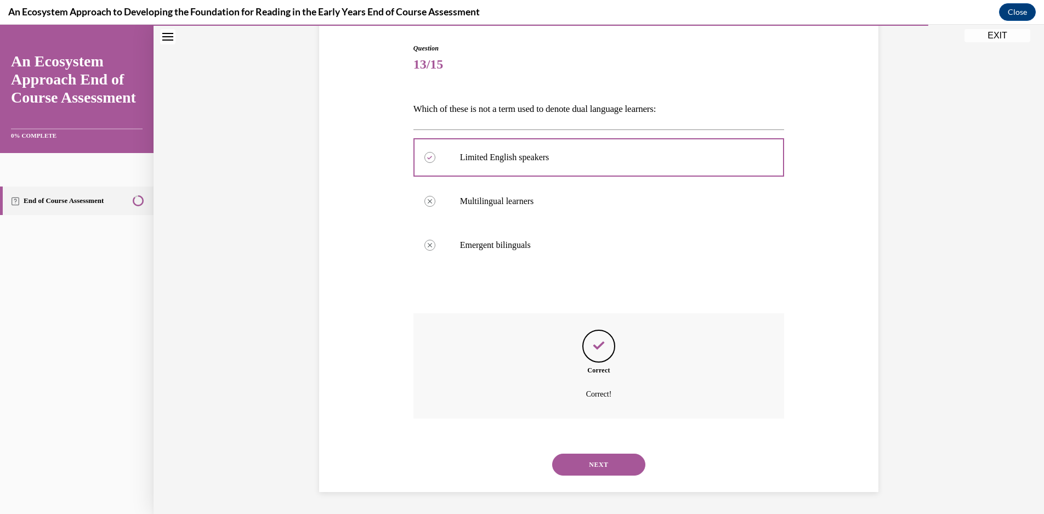
click at [603, 466] on button "NEXT" at bounding box center [598, 464] width 93 height 22
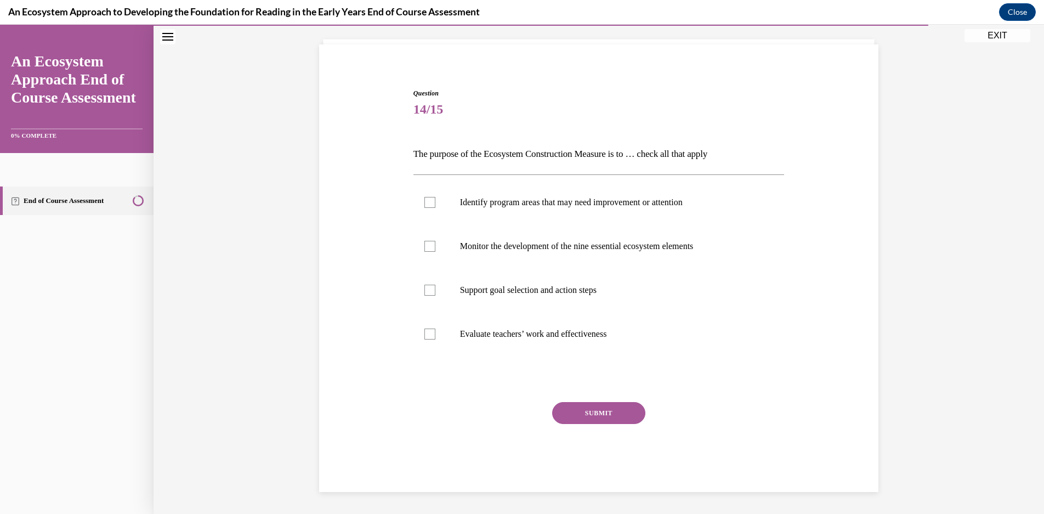
scroll to position [64, 0]
click at [779, 207] on label "Identify program areas that may need improvement or attention" at bounding box center [598, 202] width 371 height 44
click at [435, 207] on input "Identify program areas that may need improvement or attention" at bounding box center [429, 202] width 11 height 11
checkbox input "true"
click at [751, 253] on label "Monitor the development of the nine essential ecosystem elements" at bounding box center [598, 246] width 371 height 44
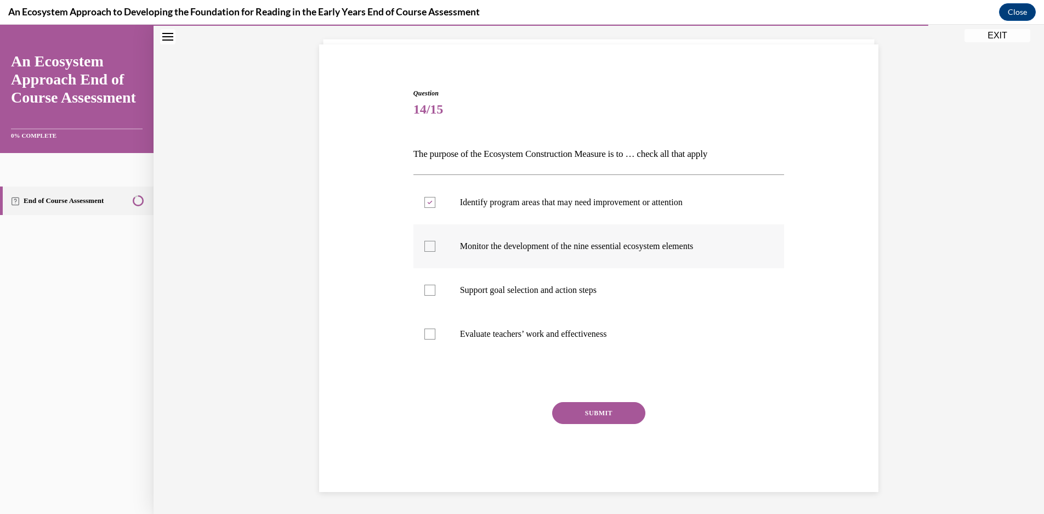
click at [435, 252] on input "Monitor the development of the nine essential ecosystem elements" at bounding box center [429, 246] width 11 height 11
checkbox input "true"
click at [736, 296] on label "Support goal selection and action steps" at bounding box center [598, 290] width 371 height 44
click at [435, 295] on input "Support goal selection and action steps" at bounding box center [429, 289] width 11 height 11
checkbox input "true"
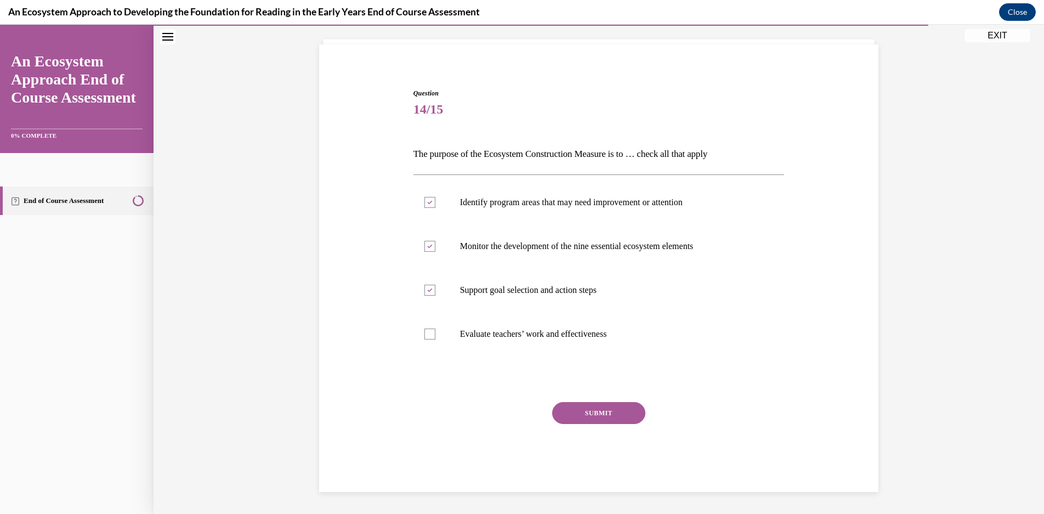
click at [615, 407] on button "SUBMIT" at bounding box center [598, 413] width 93 height 22
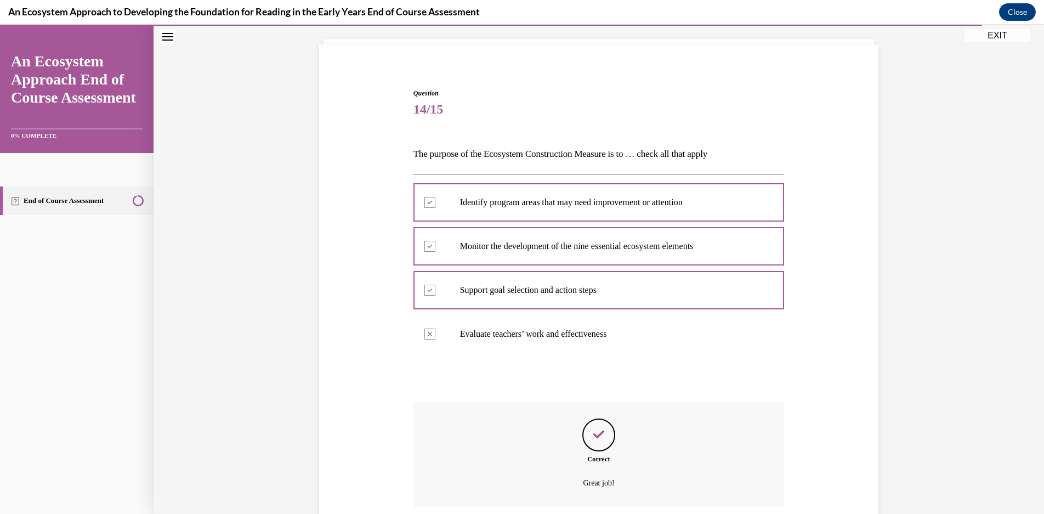
scroll to position [153, 0]
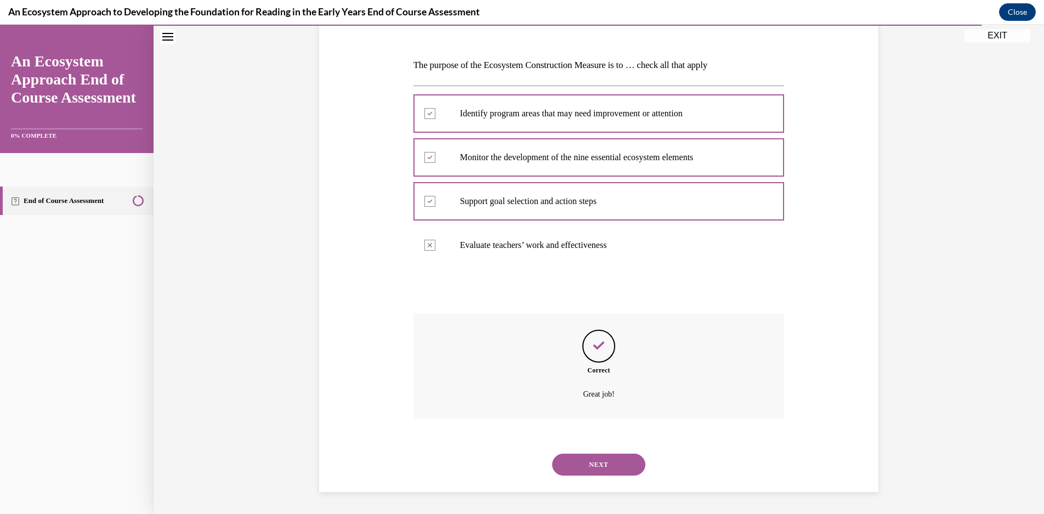
click at [627, 468] on button "NEXT" at bounding box center [598, 464] width 93 height 22
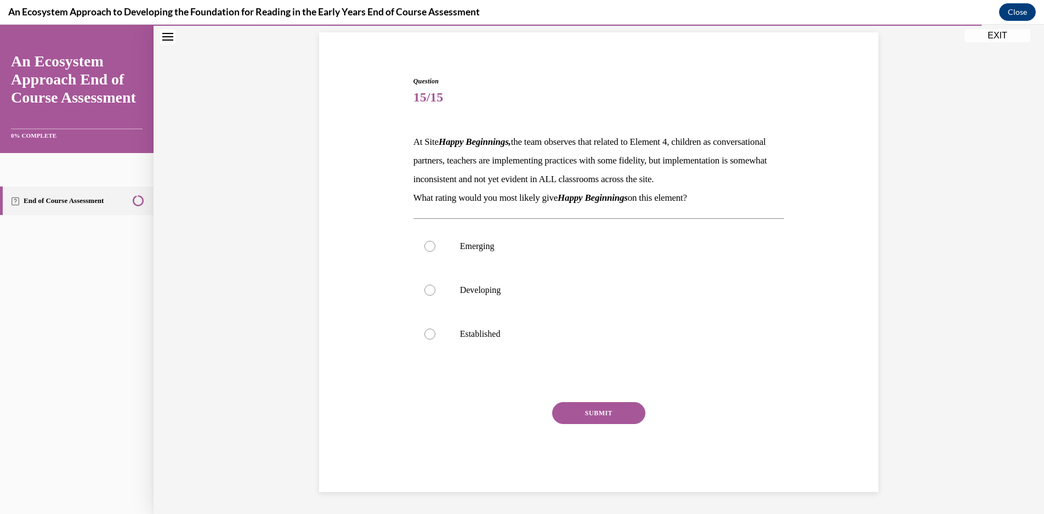
scroll to position [95, 0]
click at [526, 250] on p "Emerging" at bounding box center [608, 246] width 297 height 11
click at [435, 250] on input "Emerging" at bounding box center [429, 246] width 11 height 11
radio input "true"
click at [613, 404] on button "SUBMIT" at bounding box center [598, 413] width 93 height 22
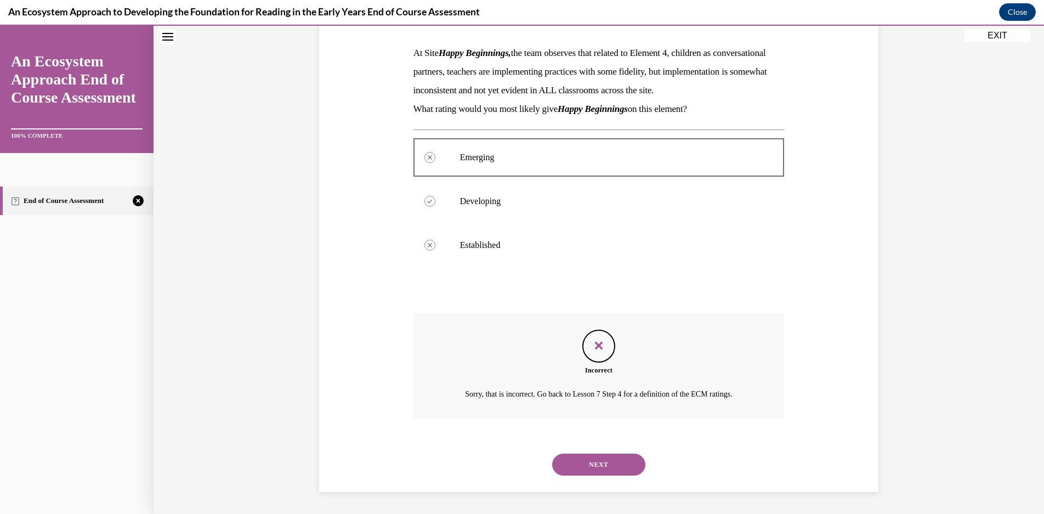
scroll to position [184, 0]
click at [614, 447] on div "NEXT" at bounding box center [598, 464] width 371 height 44
click at [622, 464] on button "NEXT" at bounding box center [598, 464] width 93 height 22
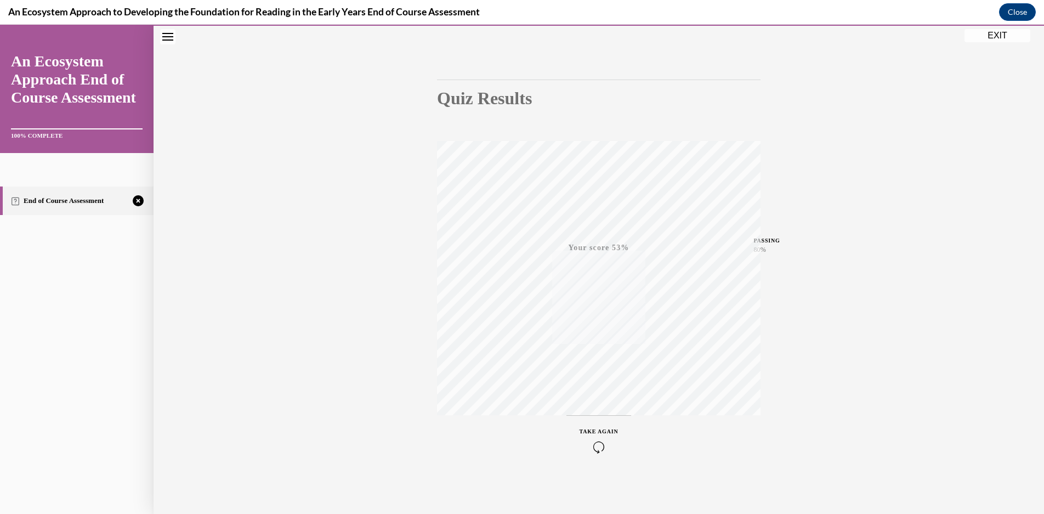
click at [594, 434] on div "TAKE AGAIN" at bounding box center [598, 440] width 39 height 26
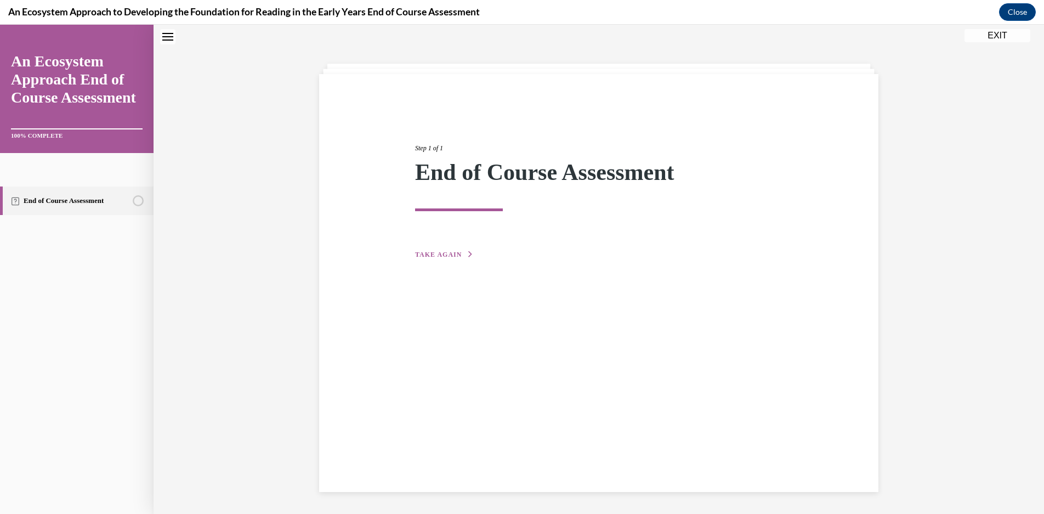
scroll to position [35, 0]
click at [463, 249] on div "Step 1 of 1 End of Course Assessment TAKE AGAIN" at bounding box center [599, 189] width 384 height 143
click at [462, 259] on button "TAKE AGAIN" at bounding box center [444, 254] width 59 height 10
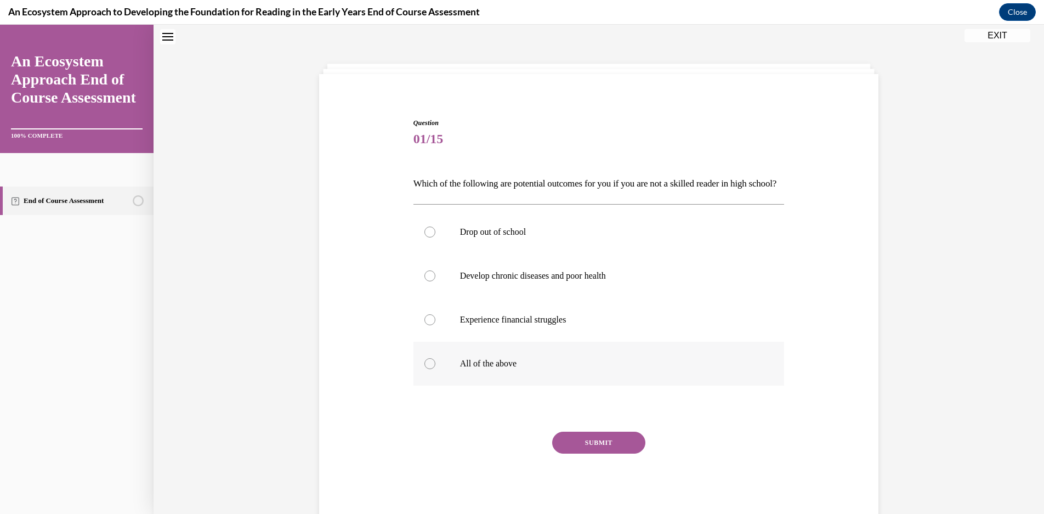
click at [596, 369] on p "All of the above" at bounding box center [608, 363] width 297 height 11
click at [435, 369] on input "All of the above" at bounding box center [429, 363] width 11 height 11
radio input "true"
click at [590, 453] on button "SUBMIT" at bounding box center [598, 442] width 93 height 22
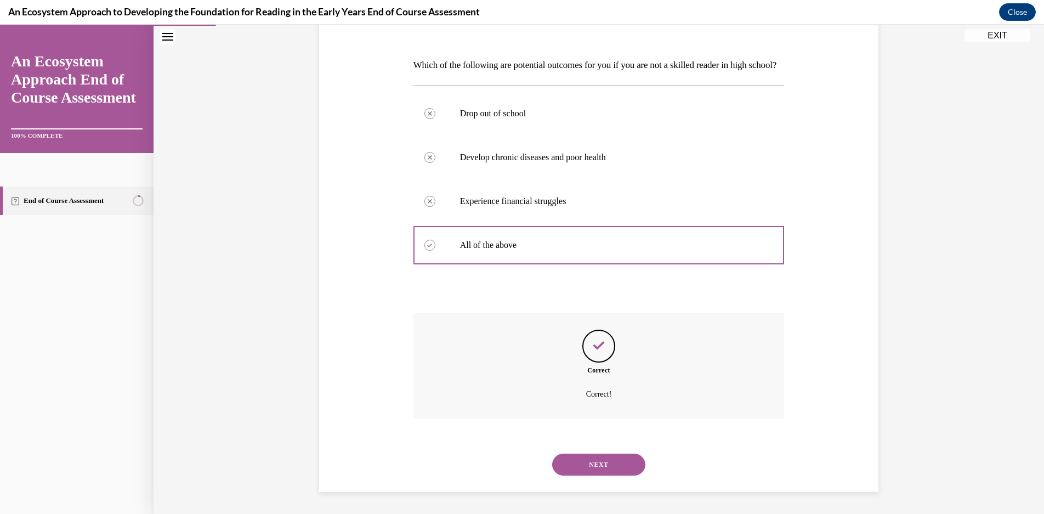
click at [601, 463] on button "NEXT" at bounding box center [598, 464] width 93 height 22
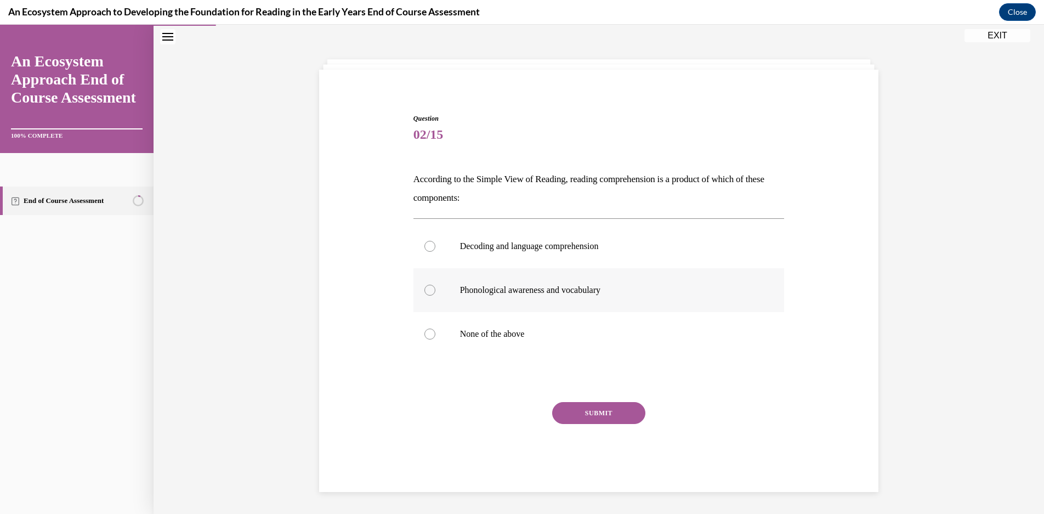
click at [586, 301] on label "Phonological awareness and vocabulary" at bounding box center [598, 290] width 371 height 44
click at [435, 295] on input "Phonological awareness and vocabulary" at bounding box center [429, 289] width 11 height 11
radio input "true"
click at [603, 417] on button "SUBMIT" at bounding box center [598, 413] width 93 height 22
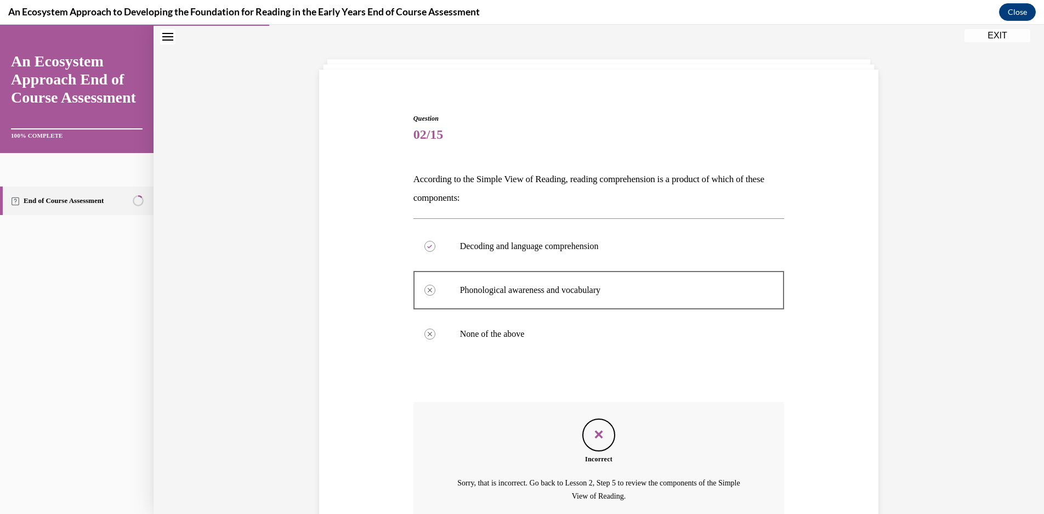
scroll to position [141, 0]
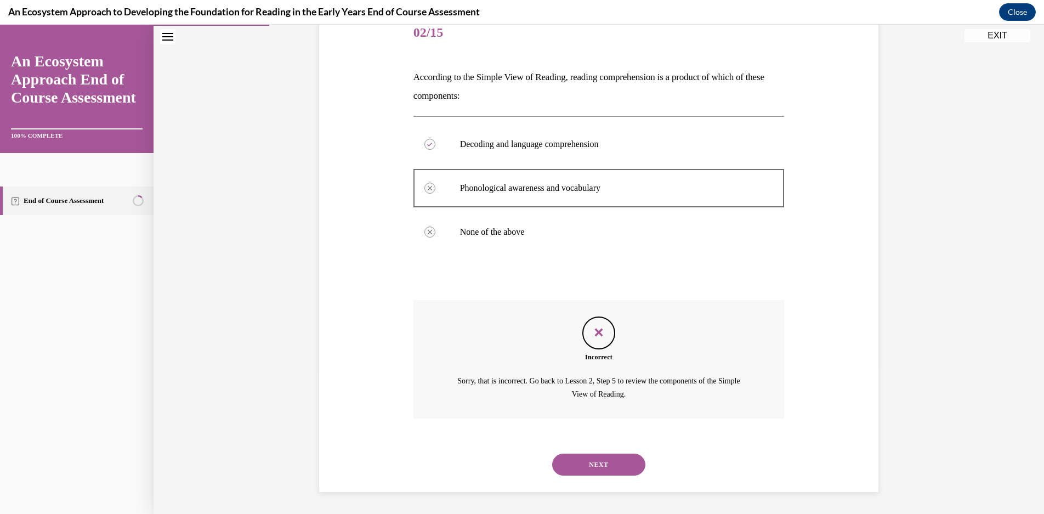
click at [599, 466] on button "NEXT" at bounding box center [598, 464] width 93 height 22
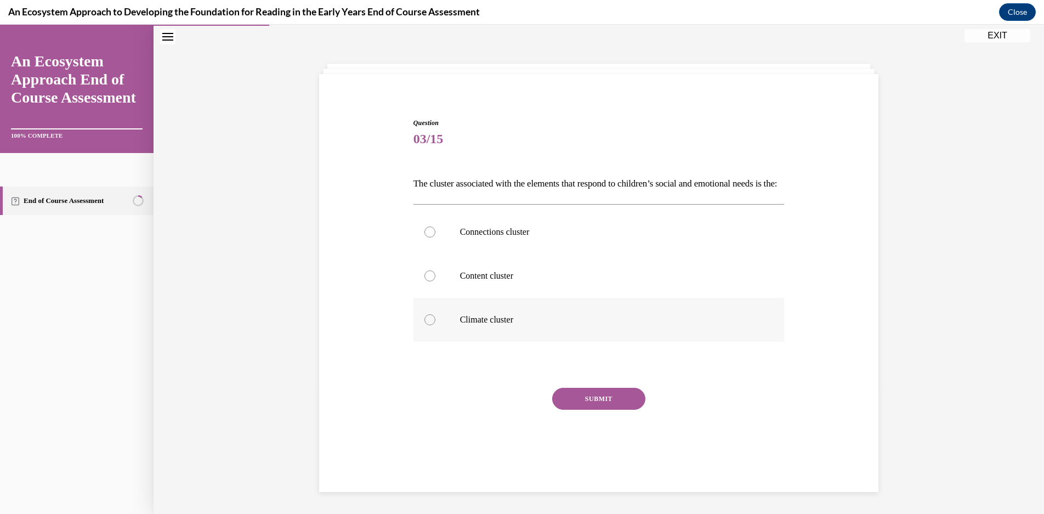
click at [547, 341] on label "Climate cluster" at bounding box center [598, 320] width 371 height 44
click at [435, 325] on input "Climate cluster" at bounding box center [429, 319] width 11 height 11
radio input "true"
click at [569, 397] on div "Question 03/15 The cluster associated with the elements that respond to childre…" at bounding box center [598, 298] width 371 height 360
click at [582, 409] on button "SUBMIT" at bounding box center [598, 399] width 93 height 22
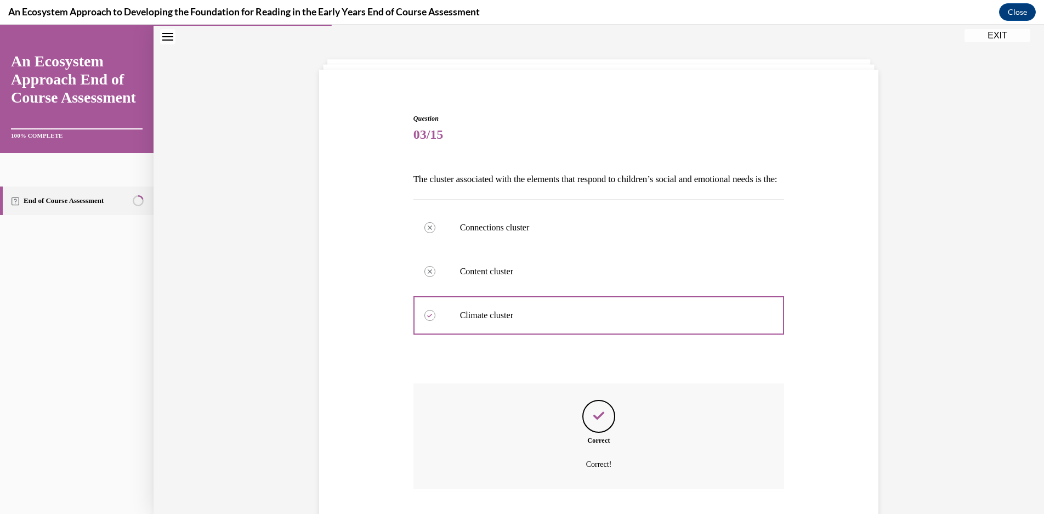
scroll to position [128, 0]
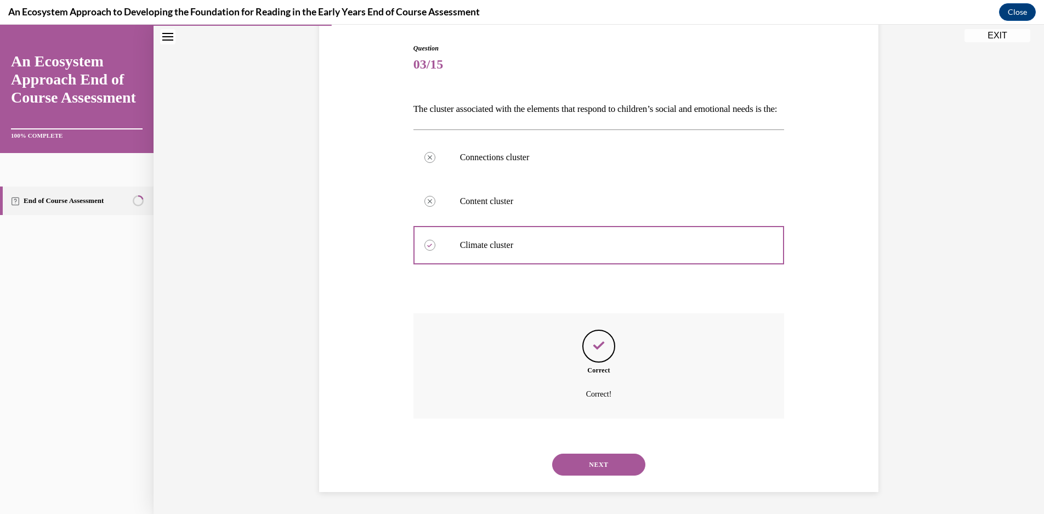
click at [591, 445] on div "SUBMIT NEXT" at bounding box center [598, 463] width 371 height 57
click at [592, 457] on button "NEXT" at bounding box center [598, 464] width 93 height 22
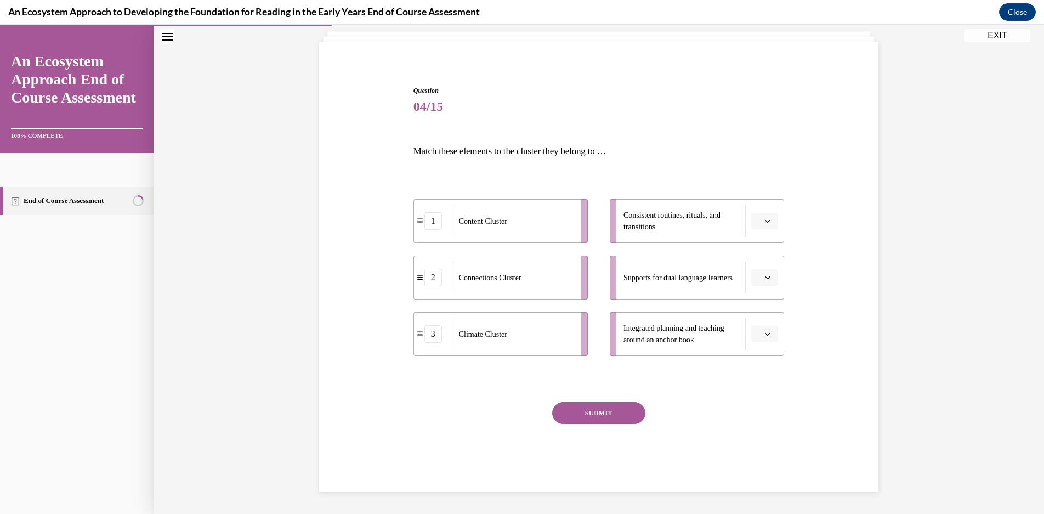
scroll to position [67, 0]
click at [757, 219] on span "Please select an option" at bounding box center [759, 220] width 4 height 11
click at [756, 314] on span "3" at bounding box center [756, 311] width 4 height 9
click at [765, 277] on icon "button" at bounding box center [767, 277] width 5 height 3
click at [753, 348] on div "2" at bounding box center [758, 346] width 27 height 22
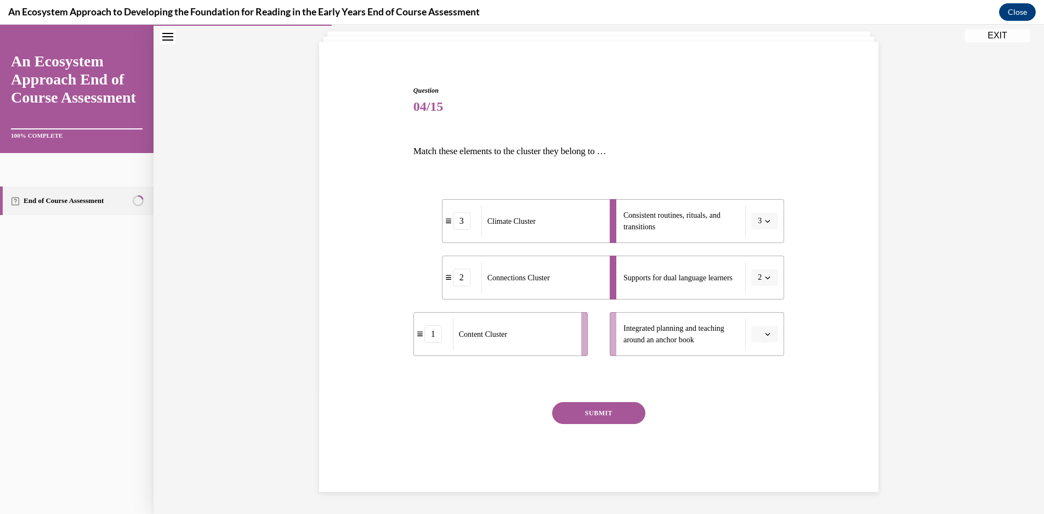
click at [757, 334] on span "Please select an option" at bounding box center [759, 333] width 4 height 11
click at [761, 373] on div "1" at bounding box center [758, 380] width 27 height 22
click at [613, 400] on div "Question 04/15 Match these elements to the cluster they belong to … 3 Climate C…" at bounding box center [598, 289] width 371 height 406
click at [614, 407] on button "SUBMIT" at bounding box center [598, 413] width 93 height 22
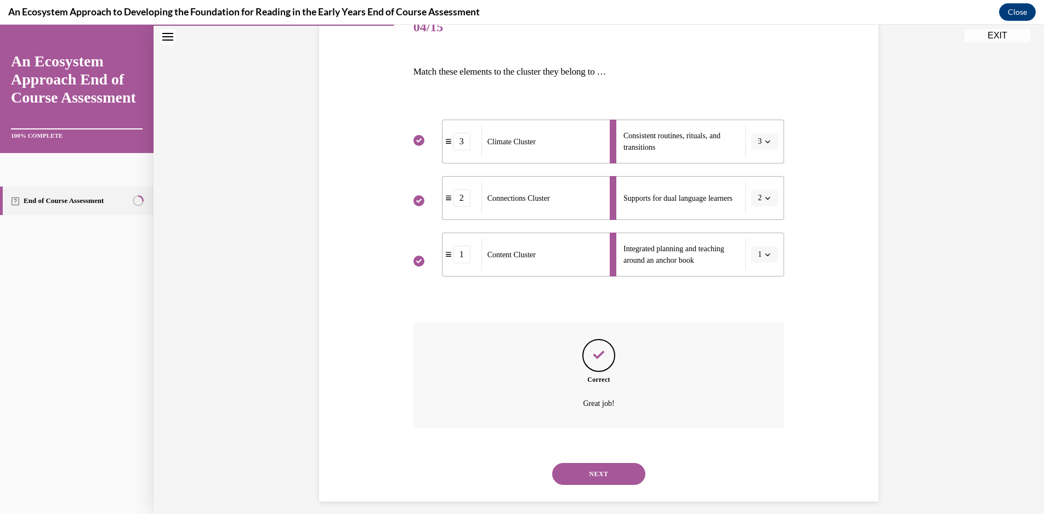
scroll to position [156, 0]
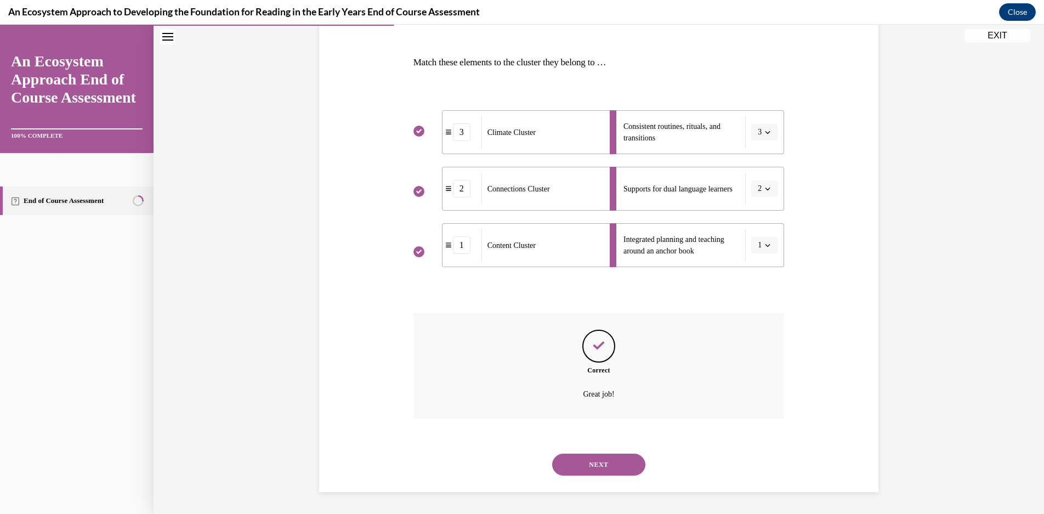
click at [598, 460] on button "NEXT" at bounding box center [598, 464] width 93 height 22
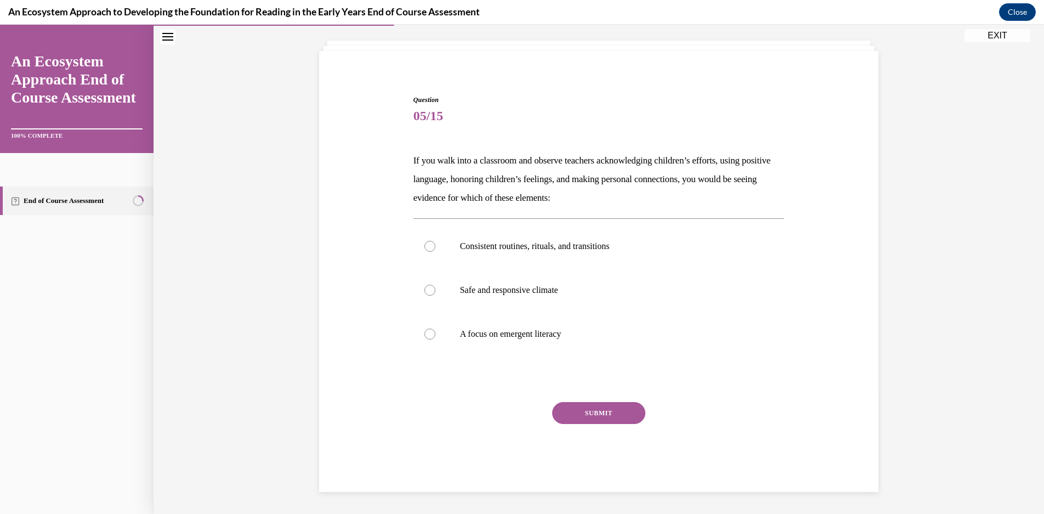
scroll to position [58, 0]
click at [698, 290] on p "Safe and responsive climate" at bounding box center [608, 289] width 297 height 11
click at [435, 290] on input "Safe and responsive climate" at bounding box center [429, 289] width 11 height 11
radio input "true"
click at [642, 411] on div "SUBMIT" at bounding box center [598, 429] width 371 height 55
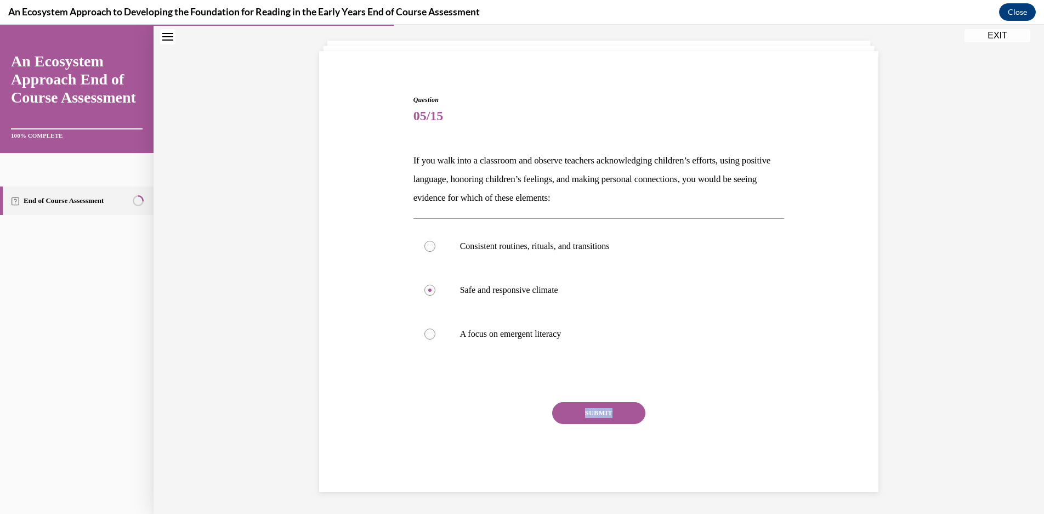
click at [641, 411] on div "SUBMIT" at bounding box center [598, 429] width 371 height 55
click at [631, 407] on button "SUBMIT" at bounding box center [598, 413] width 93 height 22
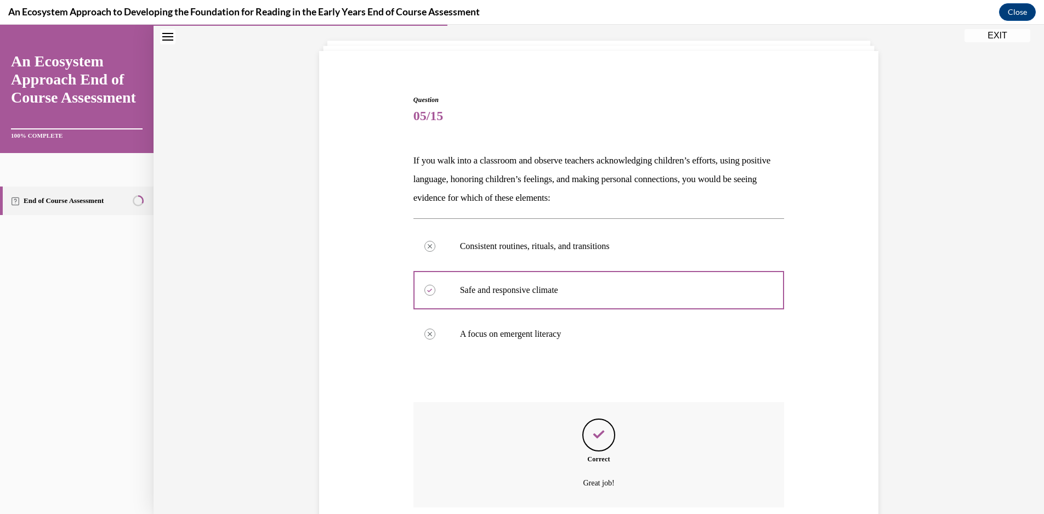
scroll to position [146, 0]
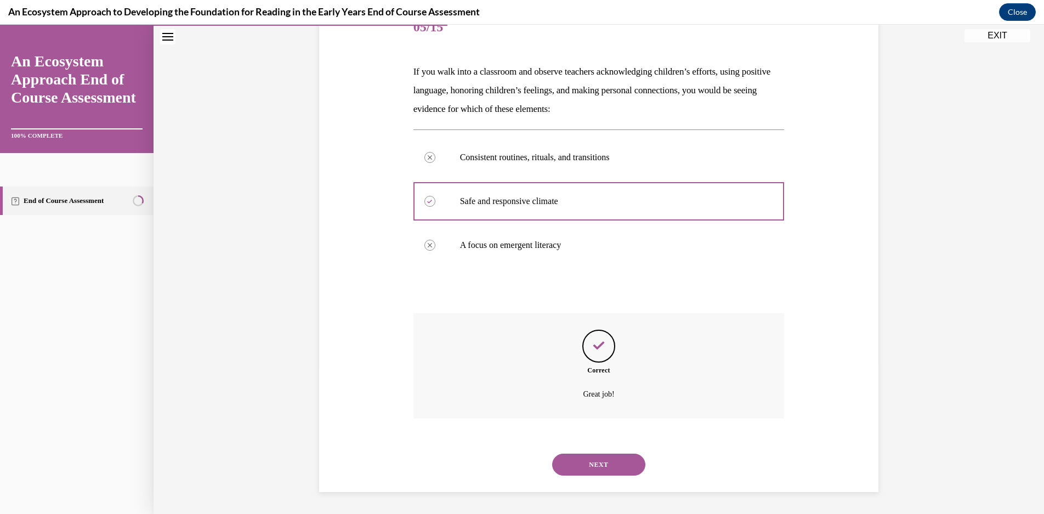
click at [608, 460] on button "NEXT" at bounding box center [598, 464] width 93 height 22
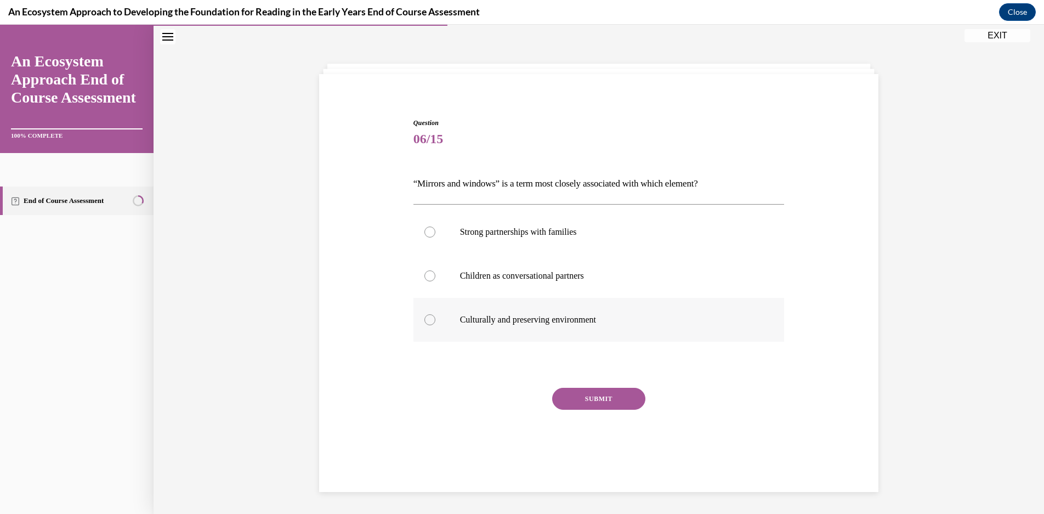
click at [641, 312] on label "Culturally and preserving environment" at bounding box center [598, 320] width 371 height 44
click at [435, 314] on input "Culturally and preserving environment" at bounding box center [429, 319] width 11 height 11
radio input "true"
click at [603, 402] on button "SUBMIT" at bounding box center [598, 399] width 93 height 22
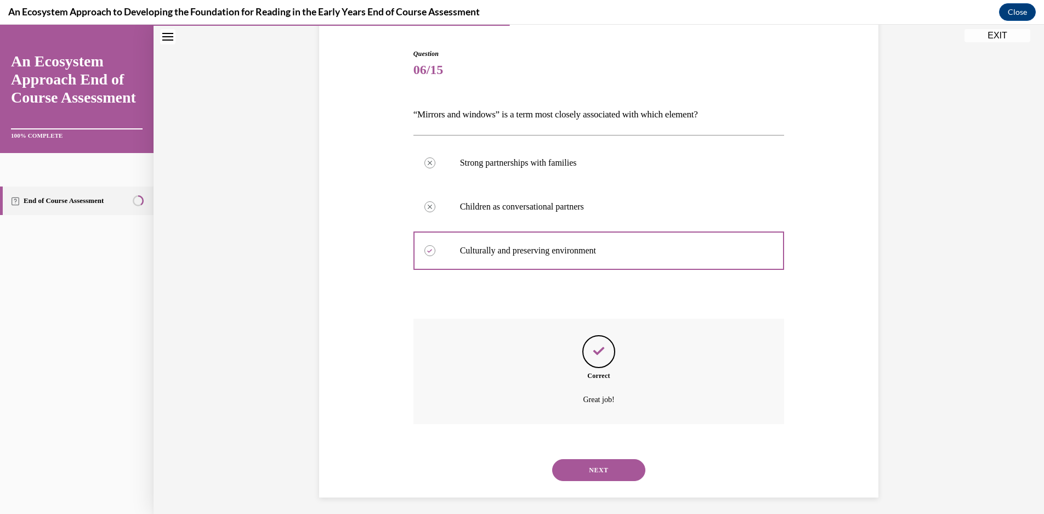
scroll to position [109, 0]
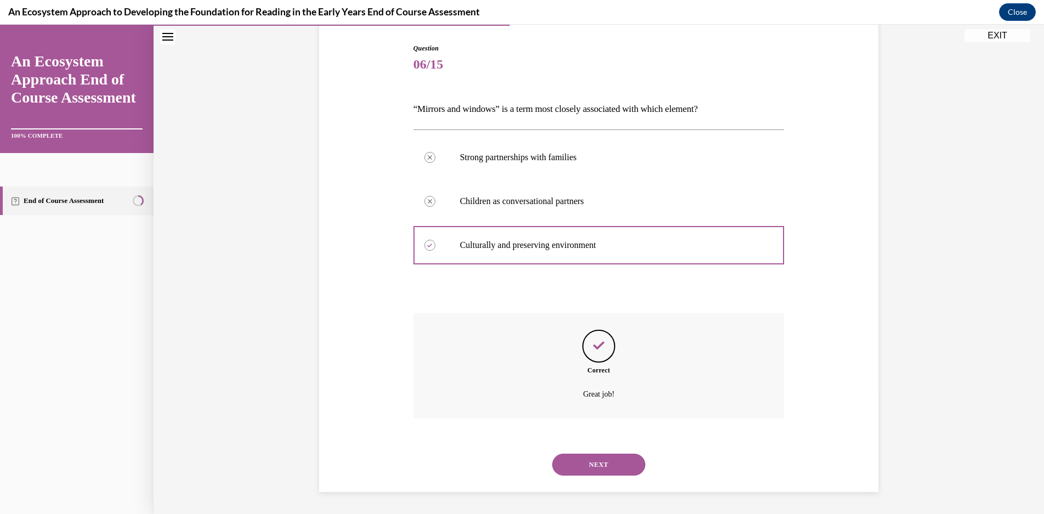
click at [601, 458] on button "NEXT" at bounding box center [598, 464] width 93 height 22
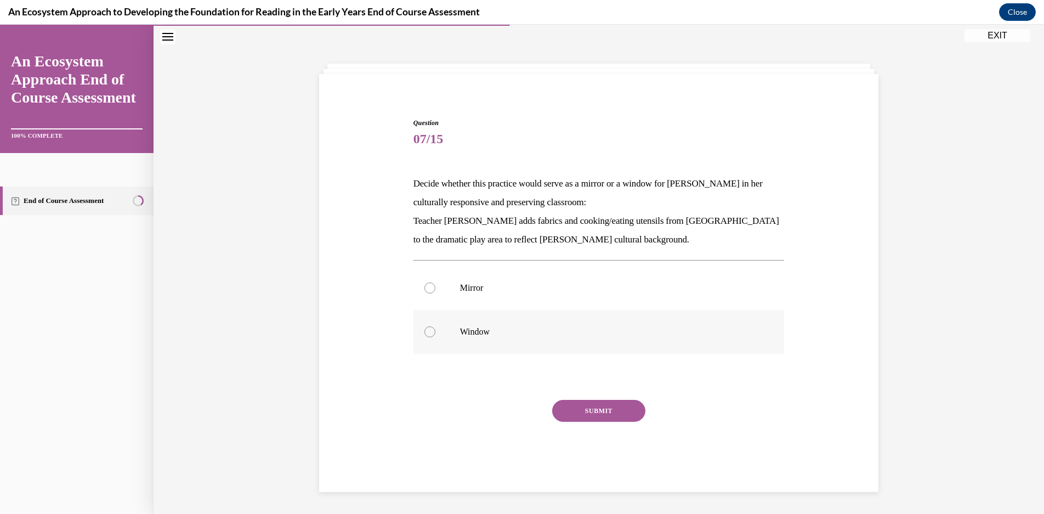
click at [560, 331] on p "Window" at bounding box center [608, 331] width 297 height 11
click at [435, 331] on input "Window" at bounding box center [429, 331] width 11 height 11
radio input "true"
click at [591, 408] on button "SUBMIT" at bounding box center [598, 411] width 93 height 22
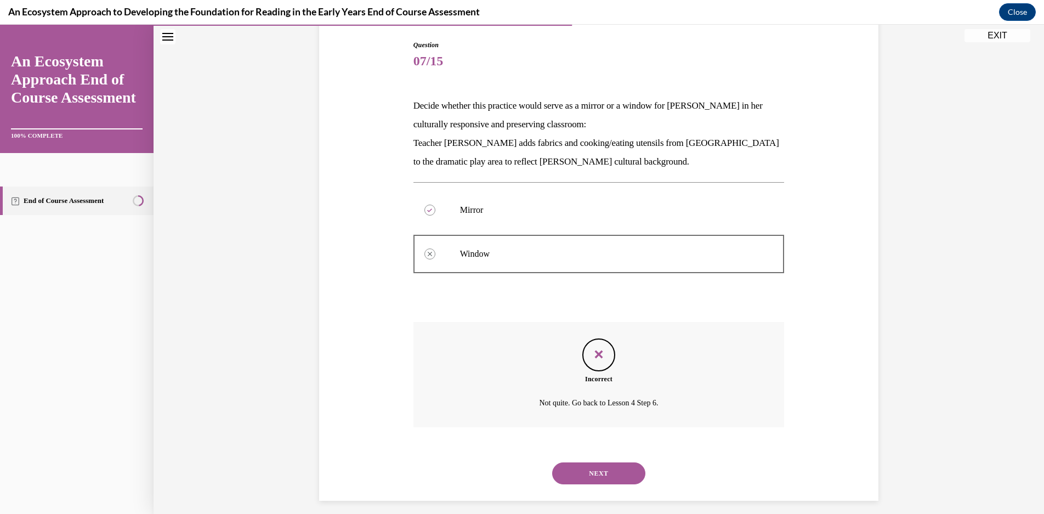
scroll to position [121, 0]
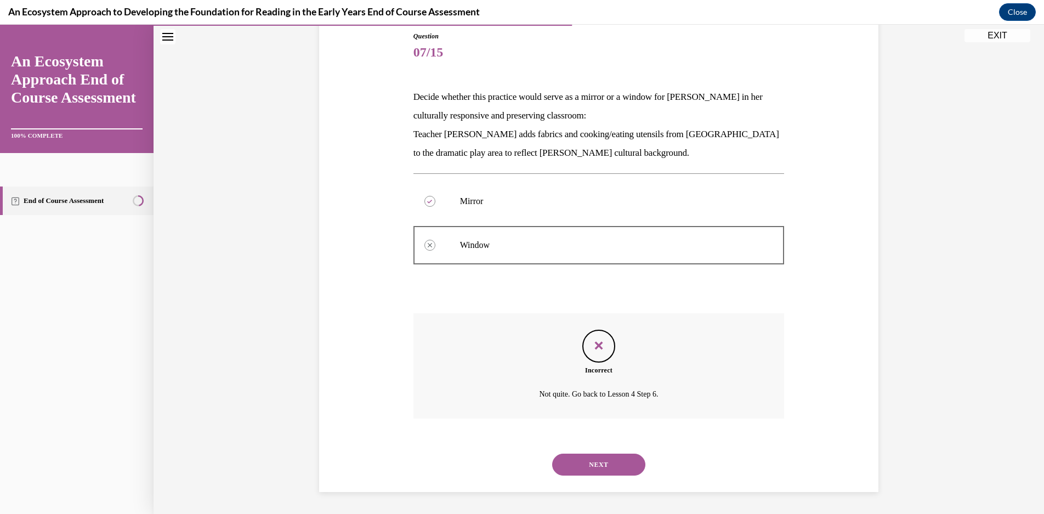
click at [616, 452] on div "NEXT" at bounding box center [598, 464] width 371 height 44
click at [622, 469] on button "NEXT" at bounding box center [598, 464] width 93 height 22
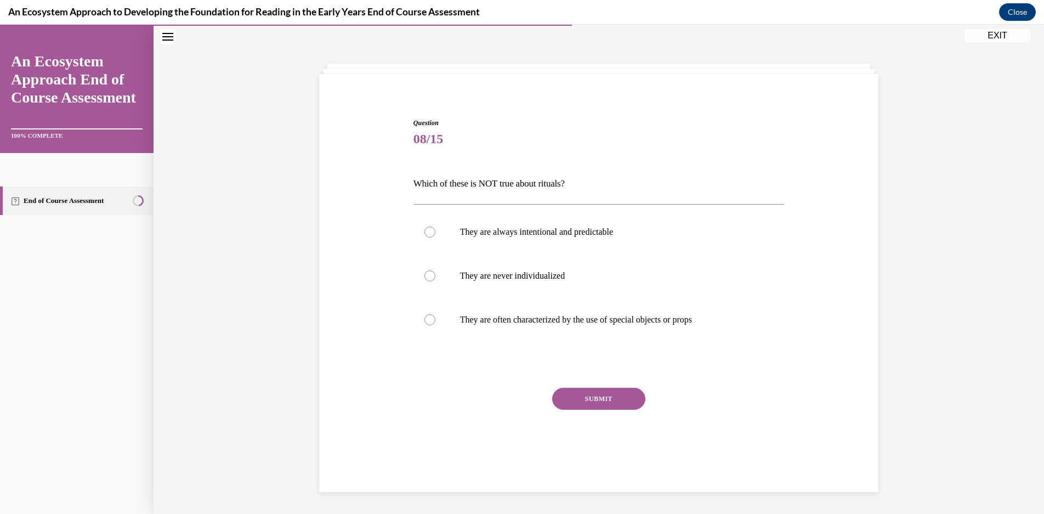
scroll to position [35, 0]
drag, startPoint x: 674, startPoint y: 234, endPoint x: 670, endPoint y: 271, distance: 36.9
click at [671, 271] on div "They are always intentional and predictable They are never individualized They …" at bounding box center [598, 276] width 371 height 132
click at [665, 260] on label "They are never individualized" at bounding box center [598, 276] width 371 height 44
click at [435, 270] on input "They are never individualized" at bounding box center [429, 275] width 11 height 11
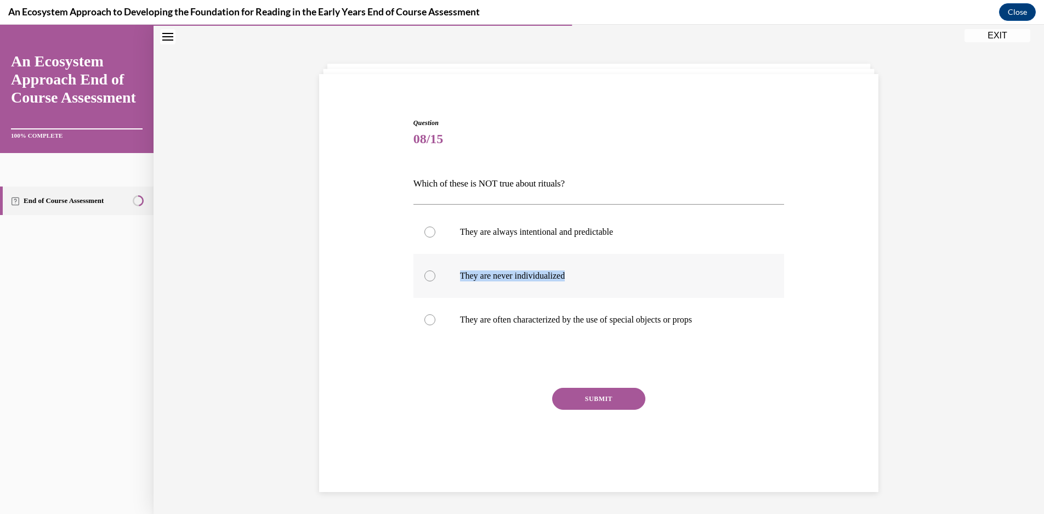
radio input "true"
click at [608, 396] on button "SUBMIT" at bounding box center [598, 399] width 93 height 22
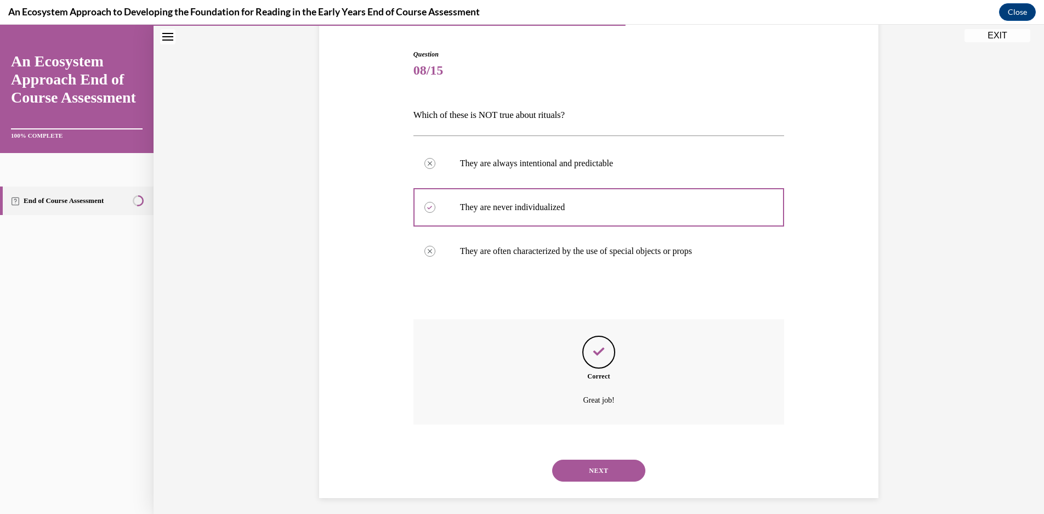
scroll to position [109, 0]
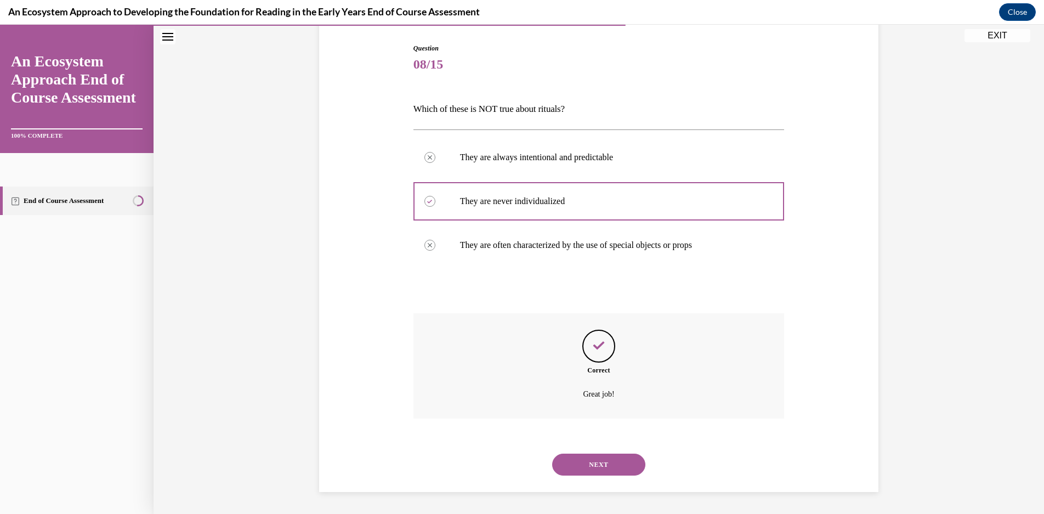
click at [605, 458] on button "NEXT" at bounding box center [598, 464] width 93 height 22
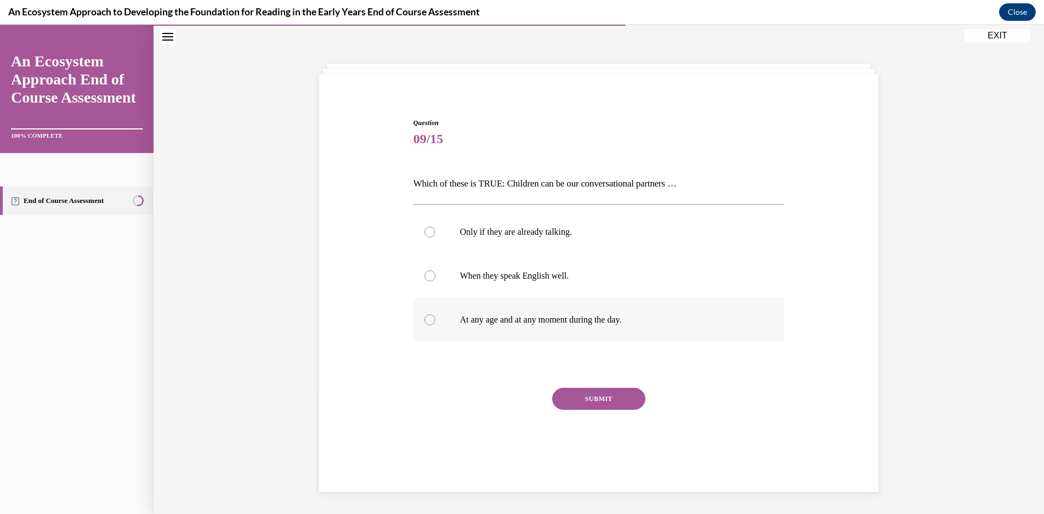
click at [699, 316] on p "At any age and at any moment during the day." at bounding box center [608, 319] width 297 height 11
click at [435, 316] on input "At any age and at any moment during the day." at bounding box center [429, 319] width 11 height 11
radio input "true"
click at [596, 406] on button "SUBMIT" at bounding box center [598, 399] width 93 height 22
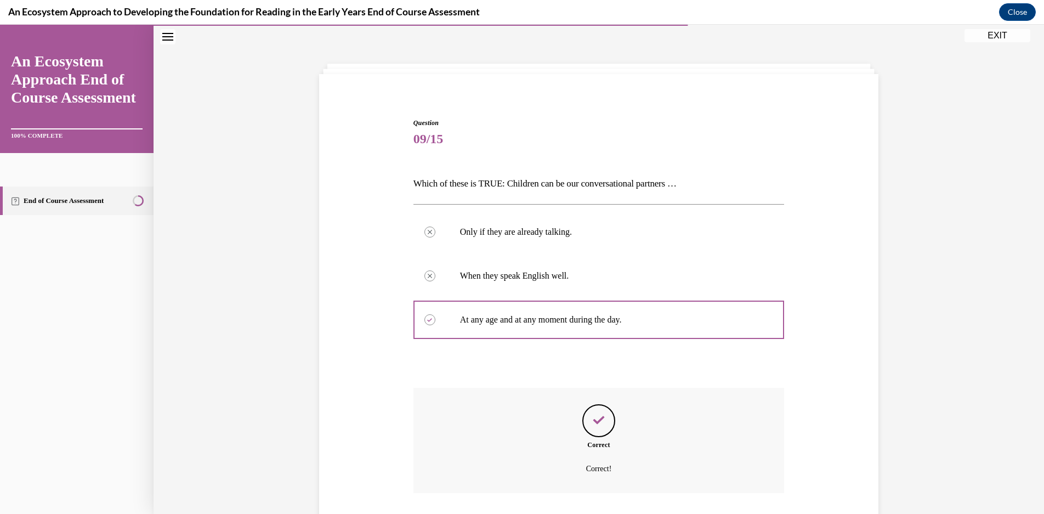
scroll to position [109, 0]
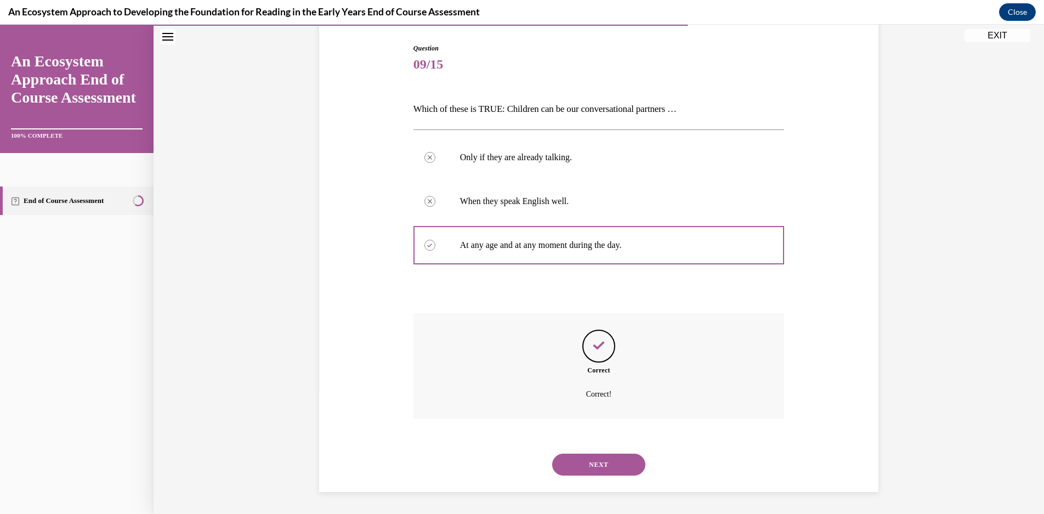
click at [618, 464] on button "NEXT" at bounding box center [598, 464] width 93 height 22
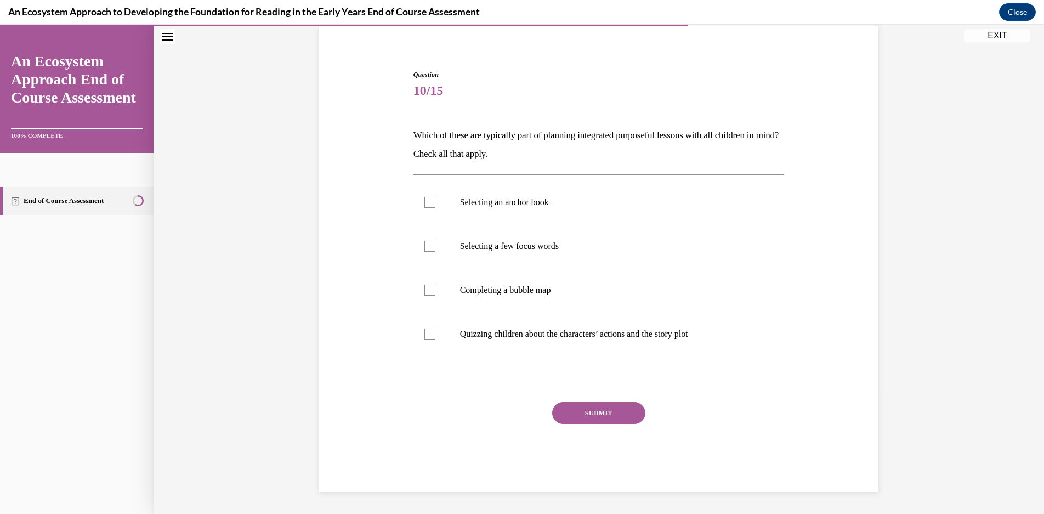
scroll to position [83, 0]
click at [660, 304] on label "Completing a bubble map" at bounding box center [598, 290] width 371 height 44
click at [435, 295] on input "Completing a bubble map" at bounding box center [429, 289] width 11 height 11
checkbox input "true"
click at [647, 250] on p "Selecting a few focus words" at bounding box center [608, 246] width 297 height 11
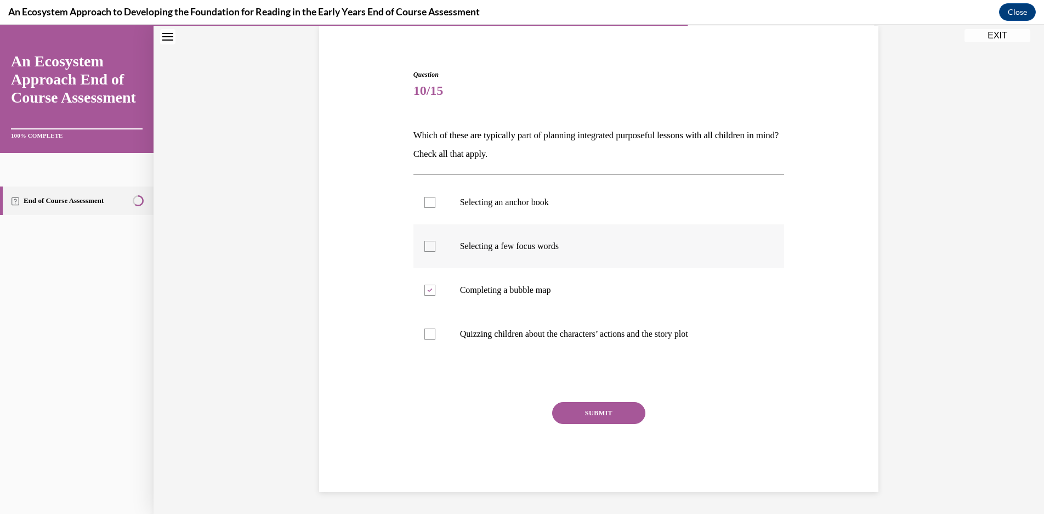
click at [435, 250] on input "Selecting a few focus words" at bounding box center [429, 246] width 11 height 11
checkbox input "true"
click at [635, 190] on label "Selecting an anchor book" at bounding box center [598, 202] width 371 height 44
click at [435, 197] on input "Selecting an anchor book" at bounding box center [429, 202] width 11 height 11
checkbox input "true"
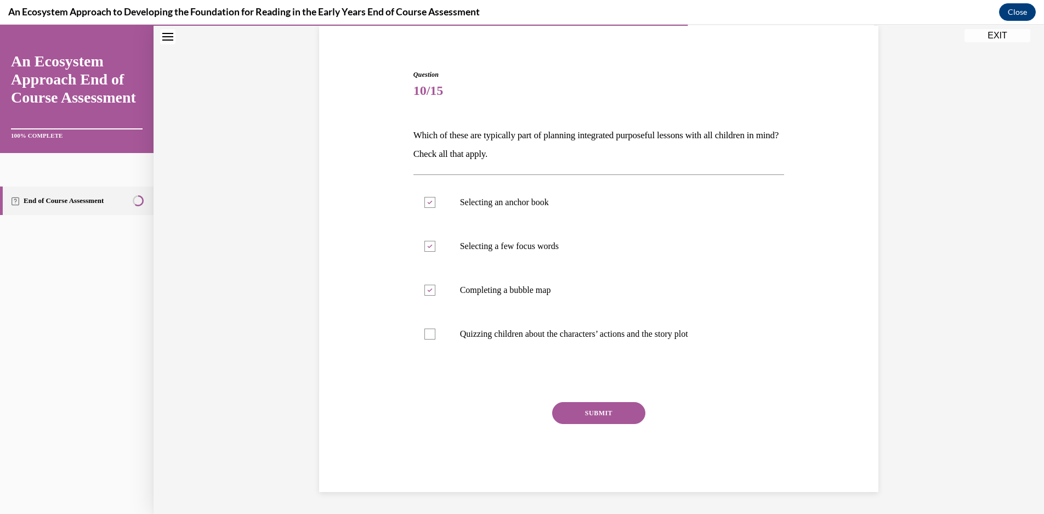
click at [602, 417] on button "SUBMIT" at bounding box center [598, 413] width 93 height 22
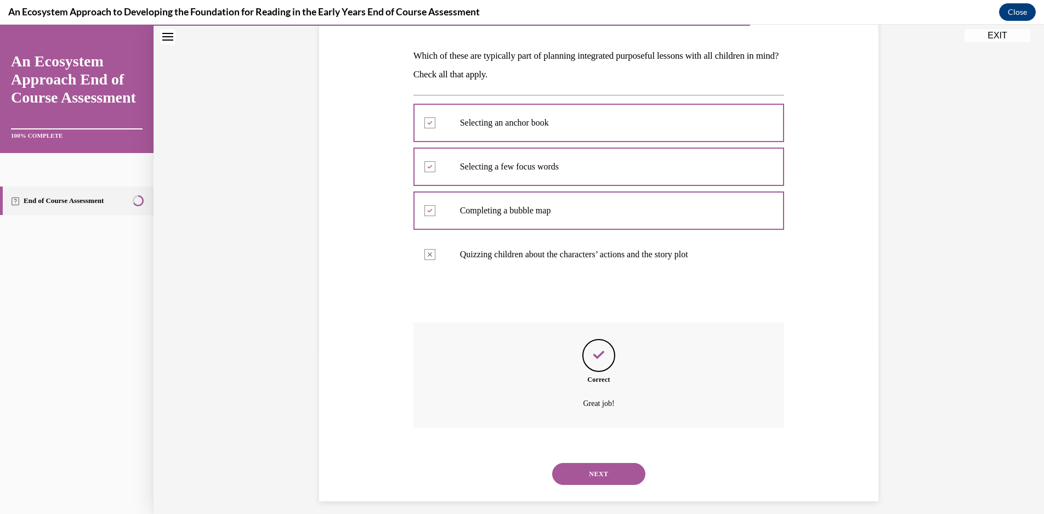
scroll to position [172, 0]
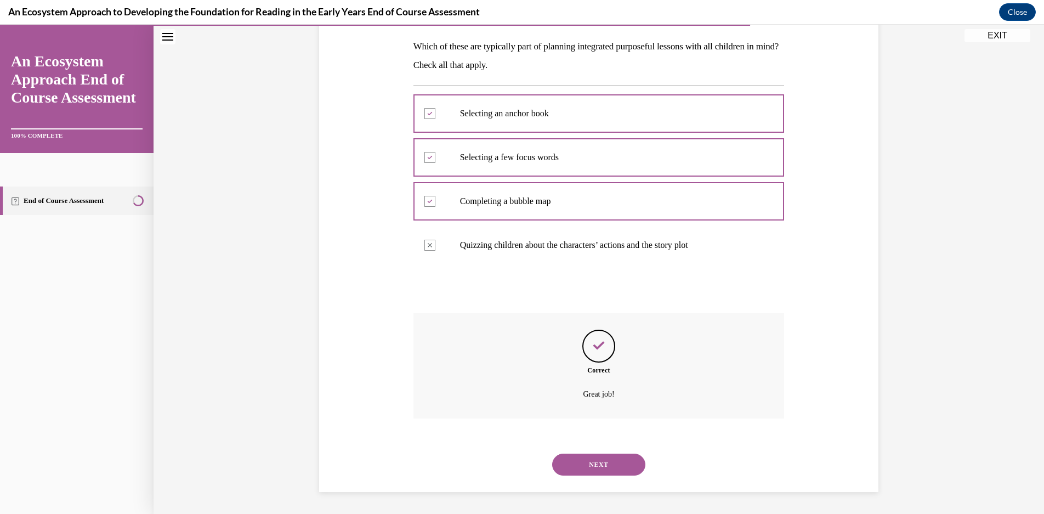
click at [610, 468] on button "NEXT" at bounding box center [598, 464] width 93 height 22
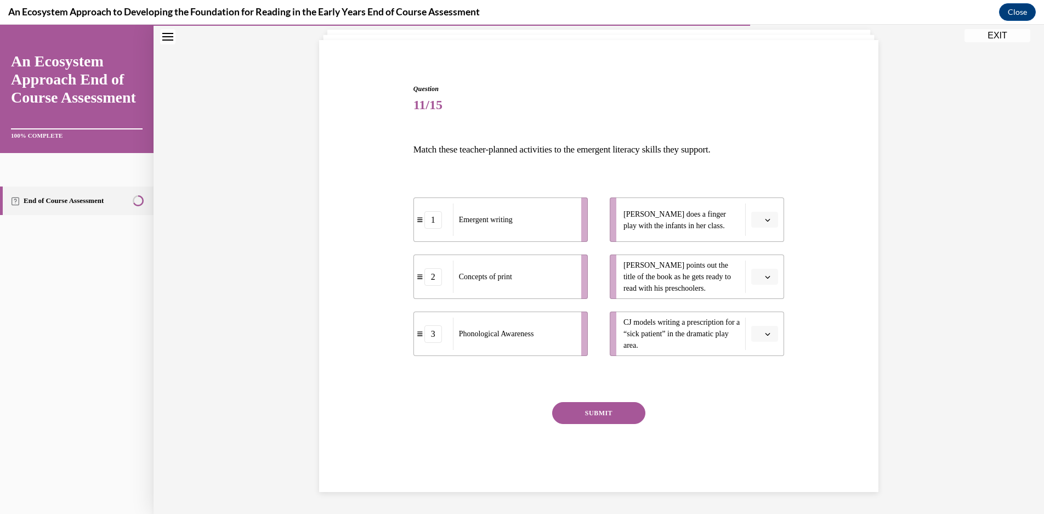
click at [764, 280] on span "button" at bounding box center [768, 277] width 8 height 8
click at [765, 344] on div "2" at bounding box center [758, 345] width 27 height 22
click at [765, 337] on span "button" at bounding box center [768, 334] width 8 height 8
click at [762, 375] on div "1" at bounding box center [758, 380] width 27 height 22
click at [757, 222] on span "Please select an option" at bounding box center [759, 219] width 4 height 11
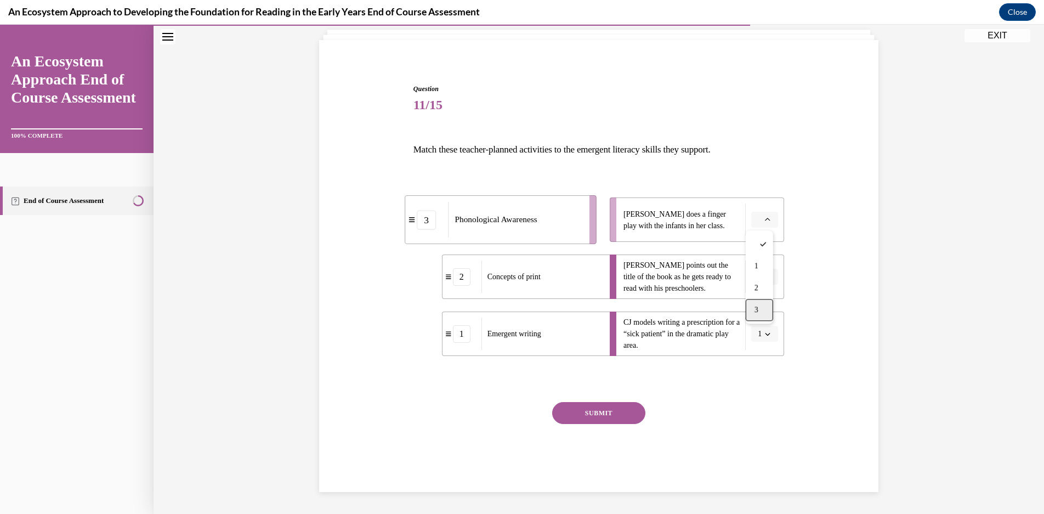
click at [770, 309] on div "3" at bounding box center [758, 310] width 27 height 22
click at [611, 411] on button "SUBMIT" at bounding box center [598, 413] width 93 height 22
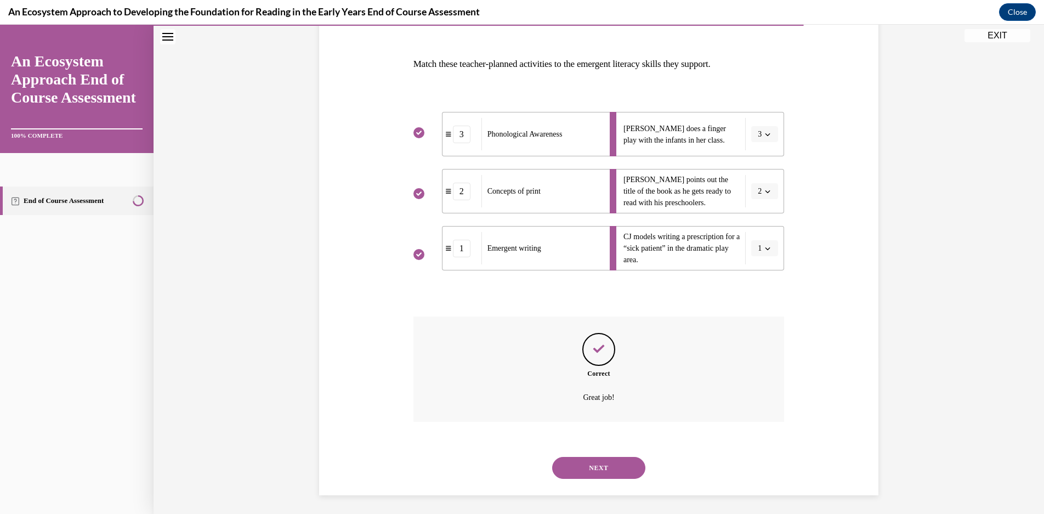
scroll to position [157, 0]
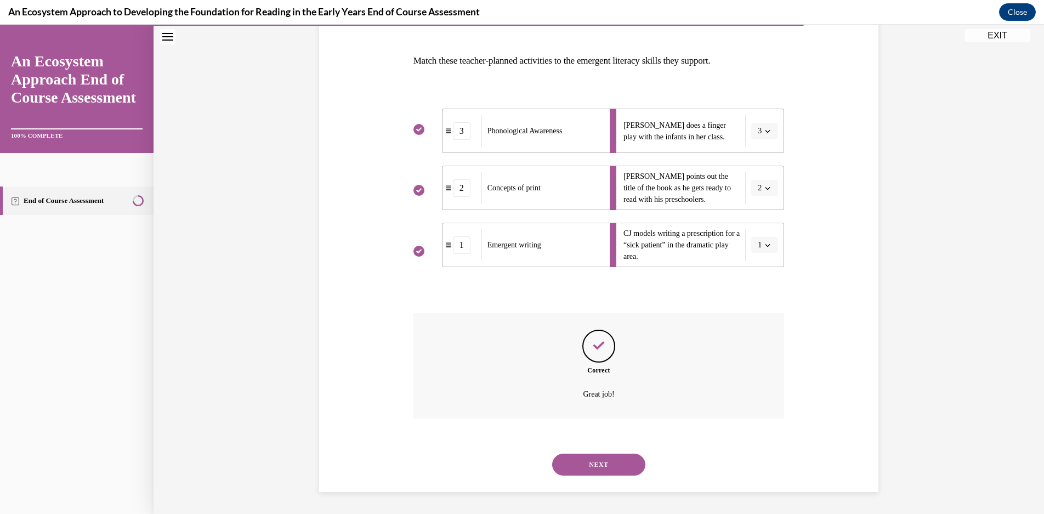
click at [601, 465] on button "NEXT" at bounding box center [598, 464] width 93 height 22
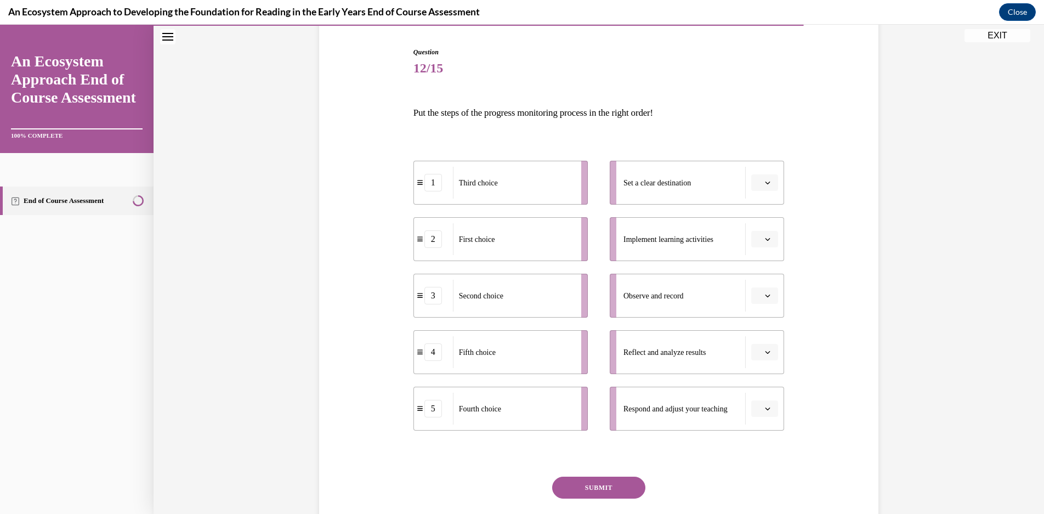
scroll to position [143, 0]
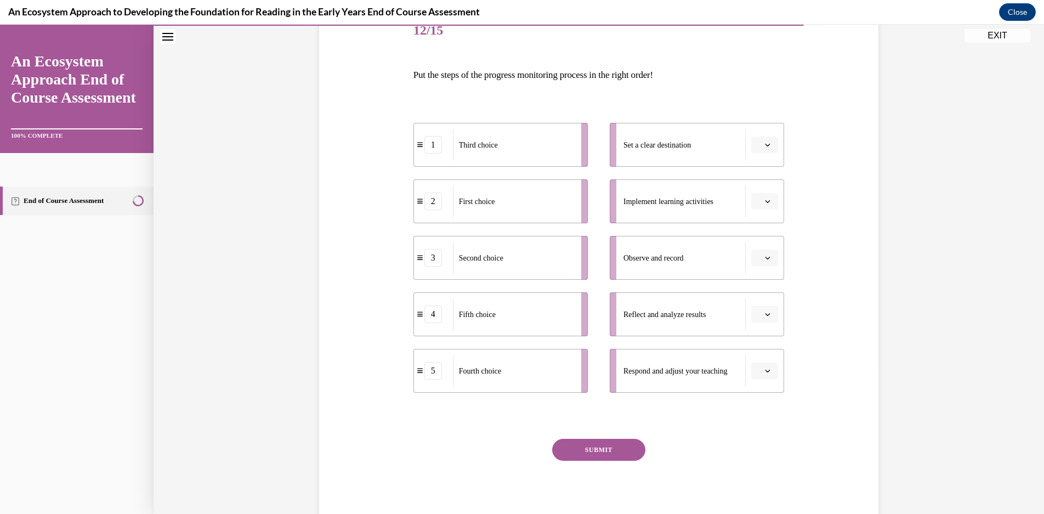
click at [767, 143] on span "button" at bounding box center [768, 145] width 8 height 8
click at [770, 207] on div "2" at bounding box center [758, 213] width 27 height 22
click at [773, 196] on button "button" at bounding box center [764, 201] width 27 height 16
click at [766, 295] on div "3" at bounding box center [758, 292] width 27 height 22
click at [760, 262] on button "button" at bounding box center [764, 257] width 27 height 16
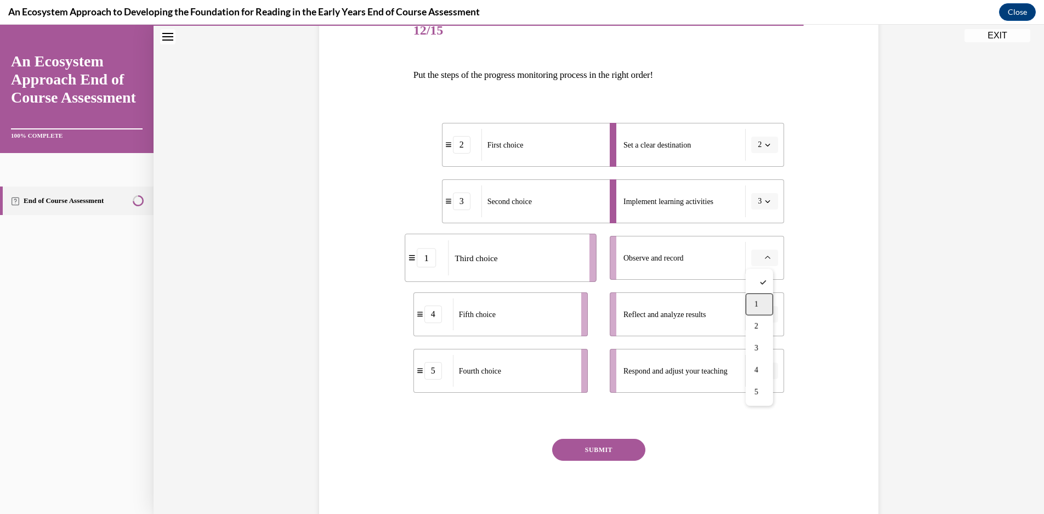
click at [760, 310] on div "1" at bounding box center [758, 304] width 27 height 22
click at [760, 306] on button "button" at bounding box center [764, 314] width 27 height 16
click at [757, 455] on div "5" at bounding box center [758, 448] width 27 height 22
click at [755, 362] on li "Respond and adjust your teaching" at bounding box center [696, 371] width 174 height 44
click at [757, 371] on span "Please select an option" at bounding box center [759, 370] width 4 height 11
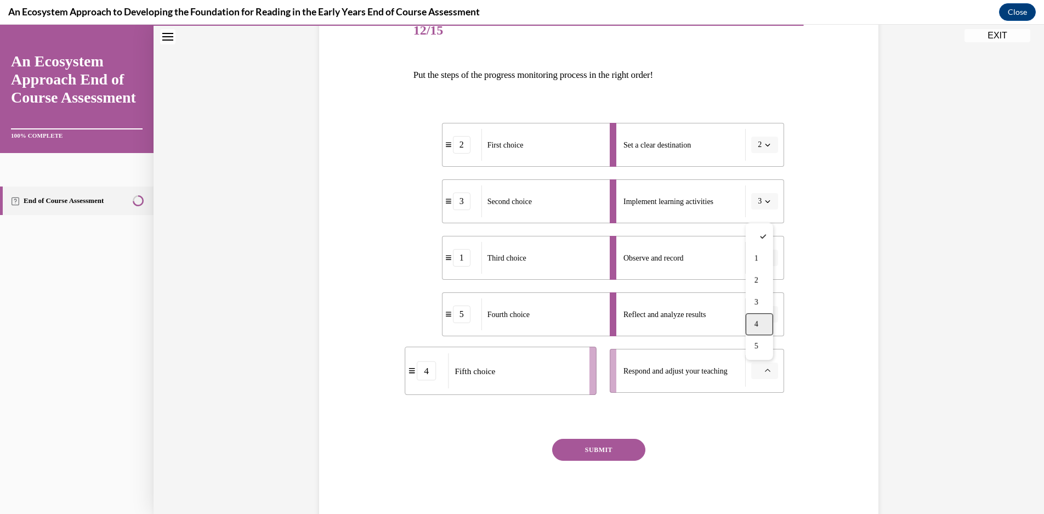
click at [766, 316] on div "4" at bounding box center [758, 324] width 27 height 22
click at [604, 441] on button "SUBMIT" at bounding box center [598, 449] width 93 height 22
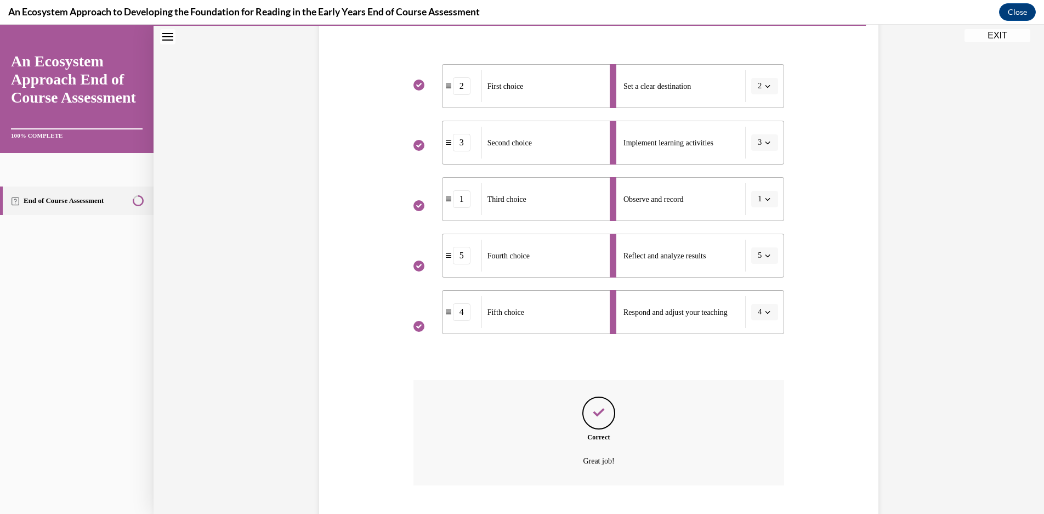
scroll to position [269, 0]
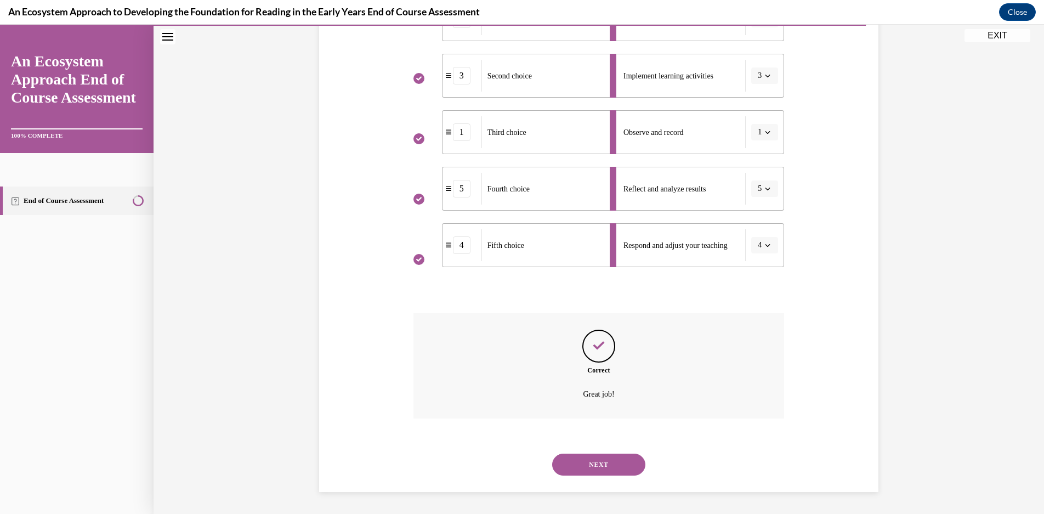
click at [622, 468] on button "NEXT" at bounding box center [598, 464] width 93 height 22
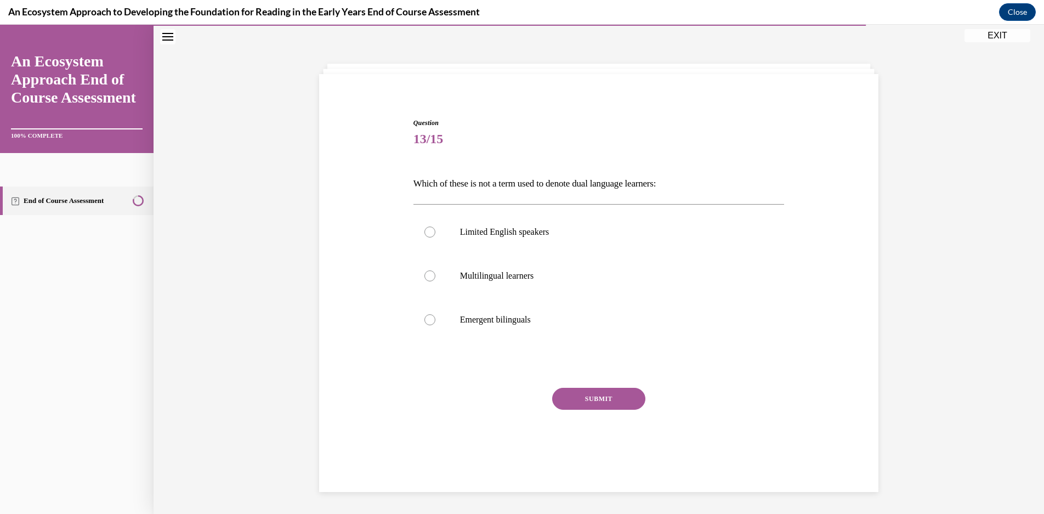
scroll to position [35, 0]
click at [578, 227] on p "Limited English speakers" at bounding box center [608, 231] width 297 height 11
click at [435, 227] on input "Limited English speakers" at bounding box center [429, 231] width 11 height 11
radio input "true"
click at [600, 407] on button "SUBMIT" at bounding box center [598, 399] width 93 height 22
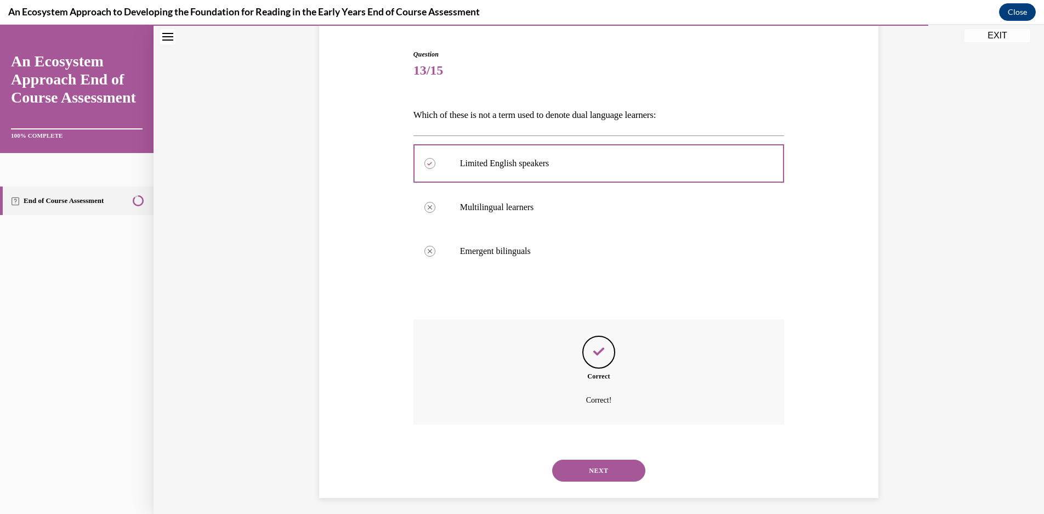
scroll to position [109, 0]
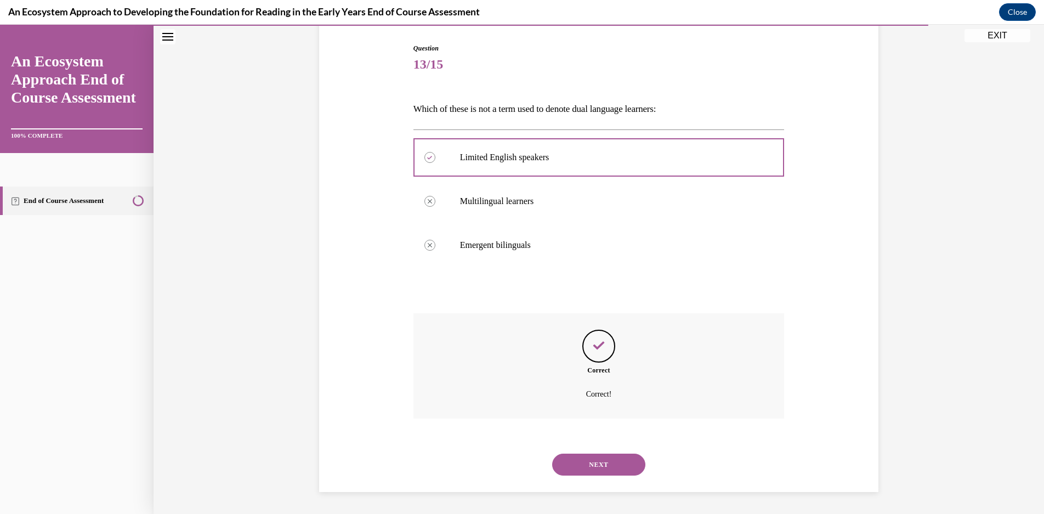
click at [608, 469] on button "NEXT" at bounding box center [598, 464] width 93 height 22
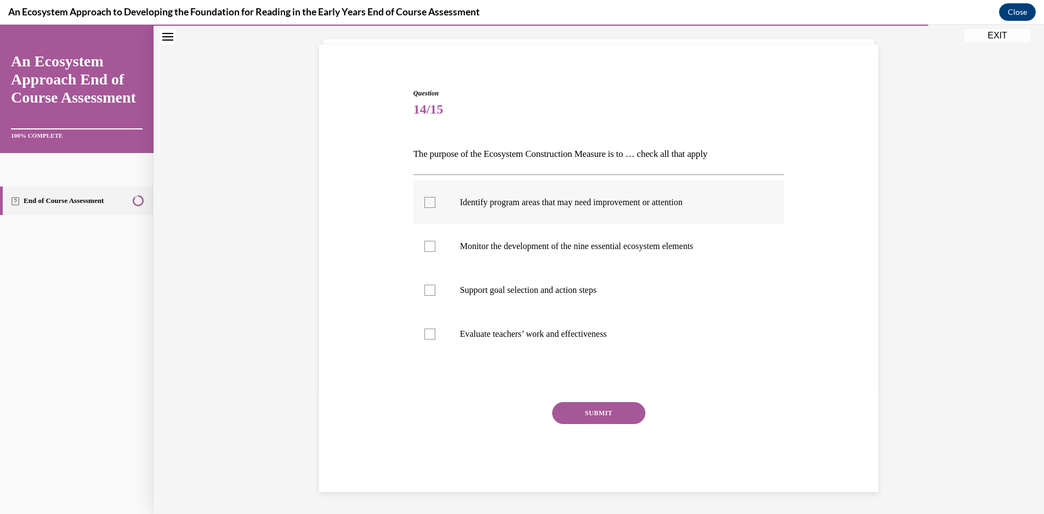
click at [611, 192] on label "Identify program areas that may need improvement or attention" at bounding box center [598, 202] width 371 height 44
click at [435, 197] on input "Identify program areas that may need improvement or attention" at bounding box center [429, 202] width 11 height 11
checkbox input "true"
click at [599, 260] on label "Monitor the development of the nine essential ecosystem elements" at bounding box center [598, 246] width 371 height 44
click at [435, 252] on input "Monitor the development of the nine essential ecosystem elements" at bounding box center [429, 246] width 11 height 11
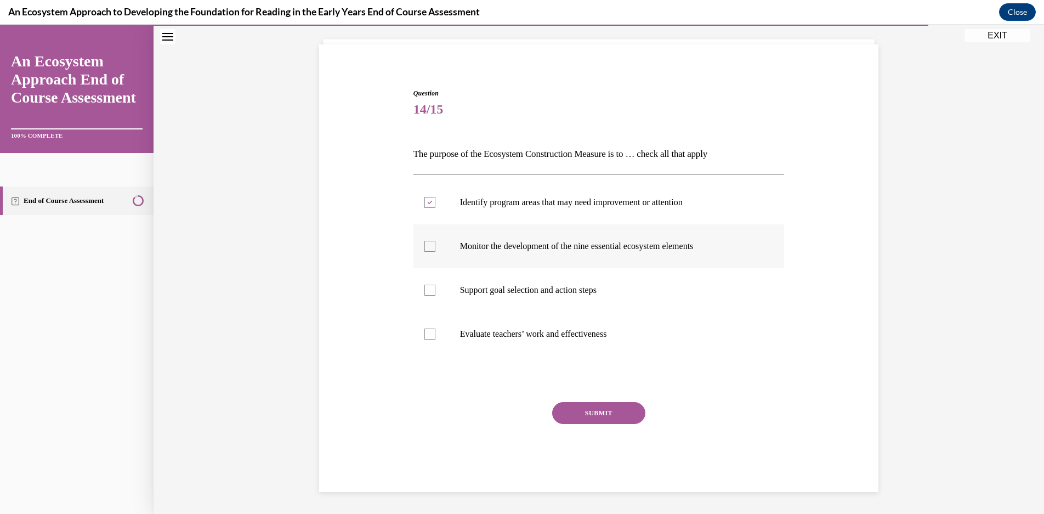
checkbox input "true"
click at [590, 306] on label "Support goal selection and action steps" at bounding box center [598, 290] width 371 height 44
click at [435, 295] on input "Support goal selection and action steps" at bounding box center [429, 289] width 11 height 11
checkbox input "true"
click at [580, 338] on p "Evaluate teachers’ work and effectiveness" at bounding box center [608, 333] width 297 height 11
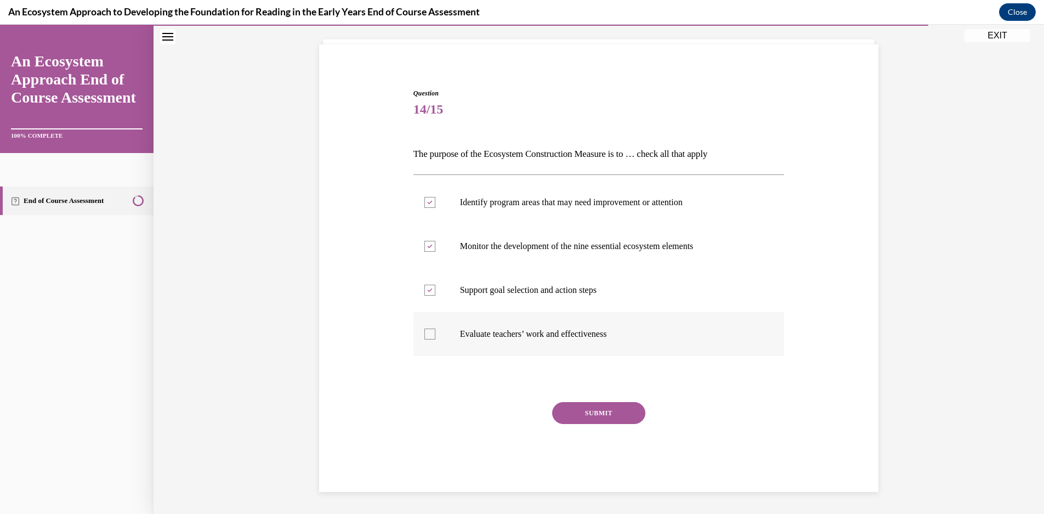
click at [435, 338] on input "Evaluate teachers’ work and effectiveness" at bounding box center [429, 333] width 11 height 11
checkbox input "true"
click at [588, 412] on button "SUBMIT" at bounding box center [598, 413] width 93 height 22
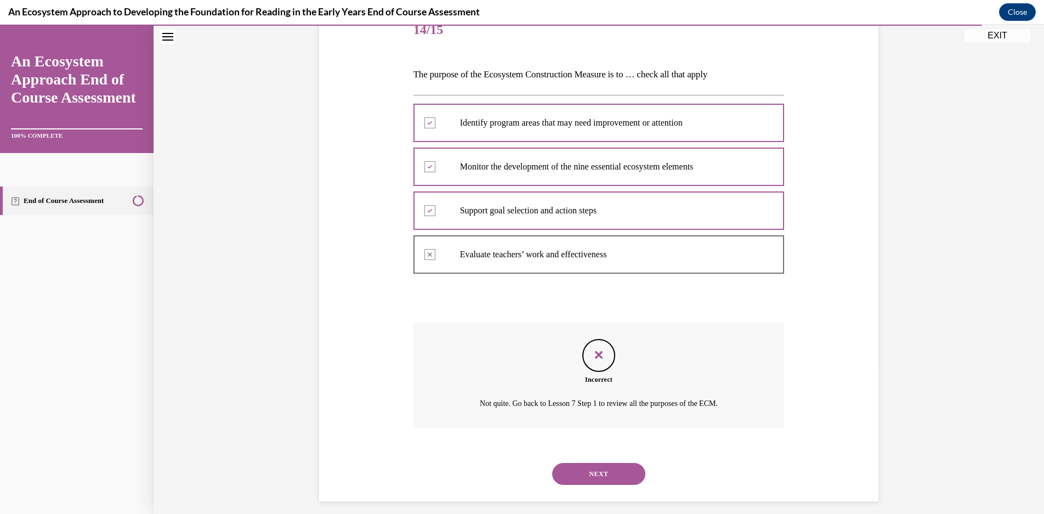
scroll to position [153, 0]
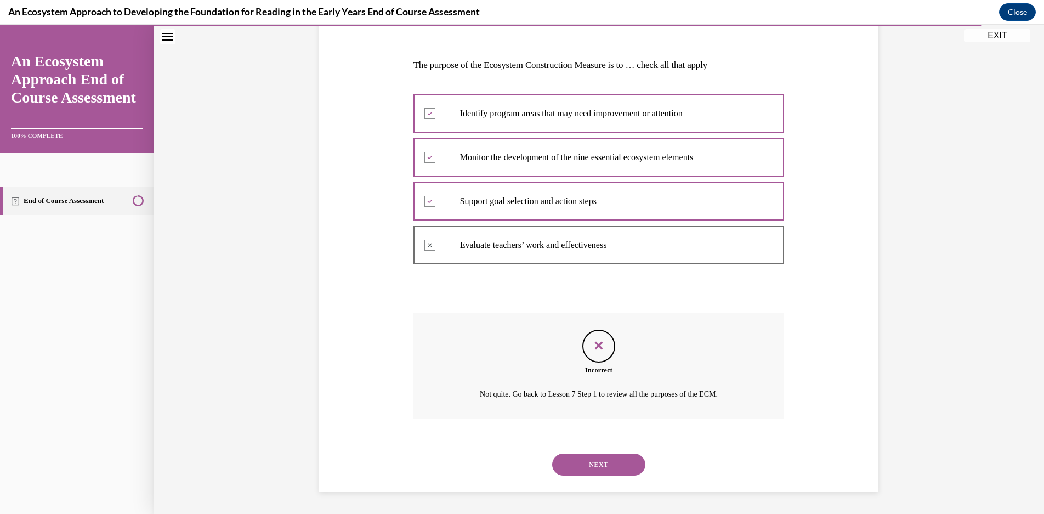
click at [609, 469] on button "NEXT" at bounding box center [598, 464] width 93 height 22
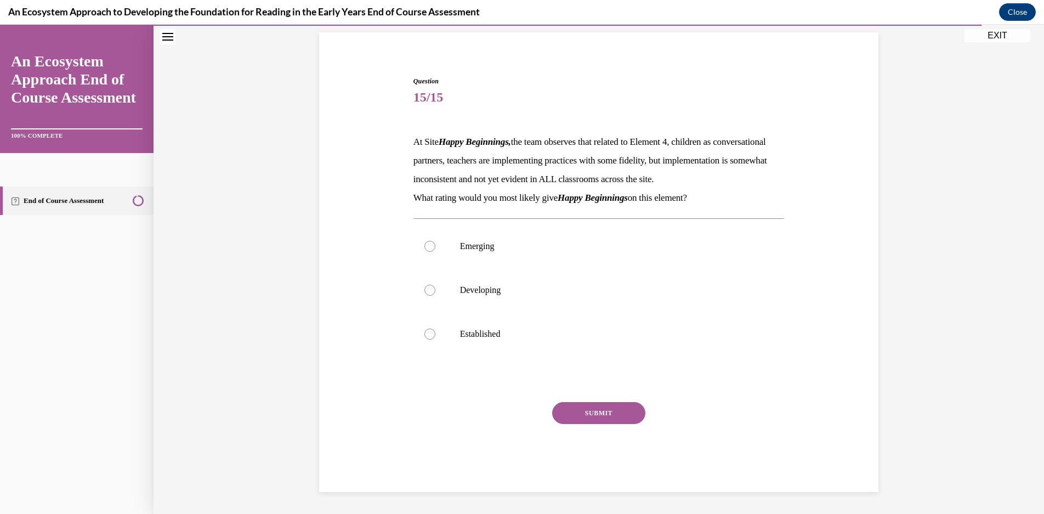
scroll to position [95, 0]
click at [582, 243] on p "Emerging" at bounding box center [608, 246] width 297 height 11
click at [435, 243] on input "Emerging" at bounding box center [429, 246] width 11 height 11
radio input "true"
click at [584, 416] on button "SUBMIT" at bounding box center [598, 413] width 93 height 22
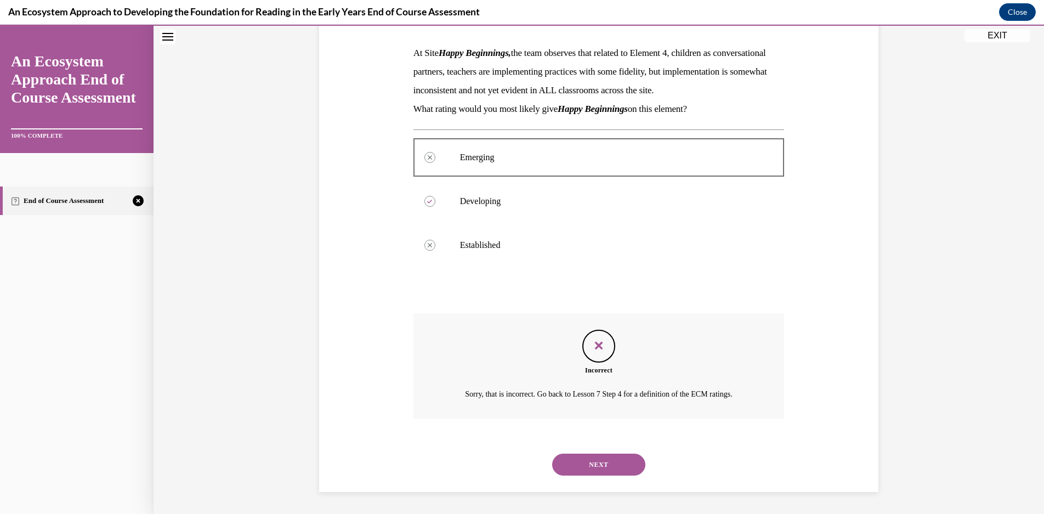
scroll to position [184, 0]
click at [618, 455] on button "NEXT" at bounding box center [598, 464] width 93 height 22
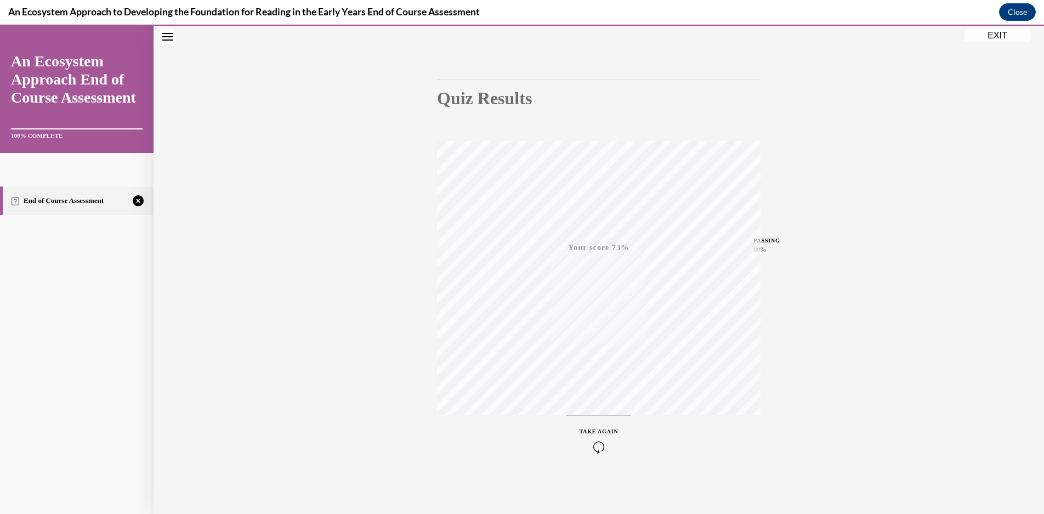
click at [594, 442] on icon "button" at bounding box center [598, 447] width 39 height 12
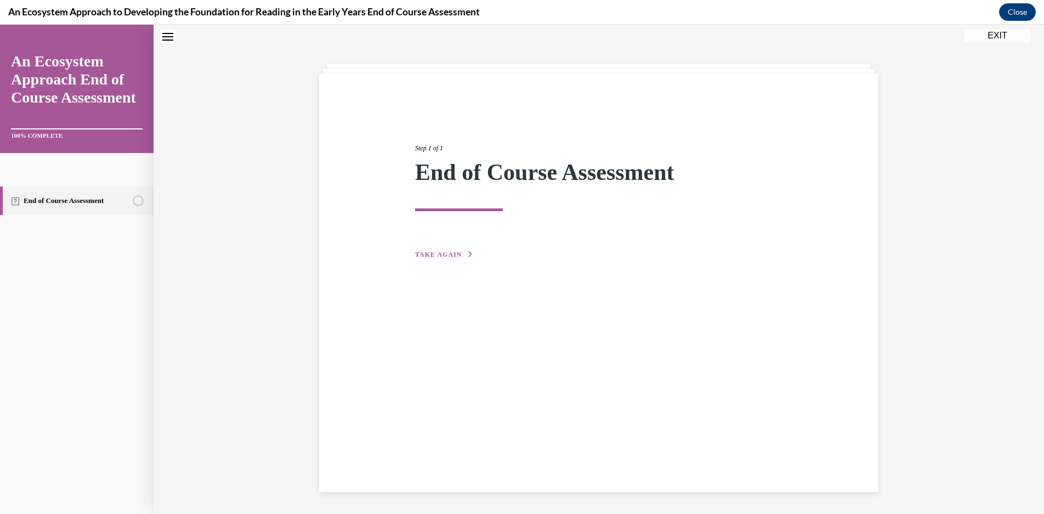
scroll to position [35, 0]
click at [468, 253] on div "Step 1 of 1 End of Course Assessment TAKE AGAIN" at bounding box center [599, 189] width 384 height 143
click at [467, 252] on icon "button" at bounding box center [470, 254] width 7 height 6
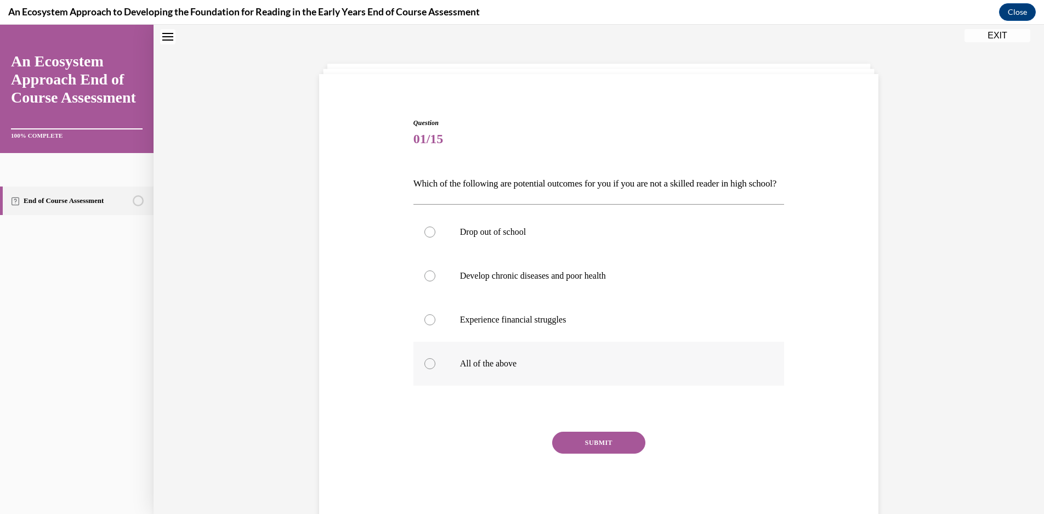
click at [515, 385] on label "All of the above" at bounding box center [598, 363] width 371 height 44
click at [435, 369] on input "All of the above" at bounding box center [429, 363] width 11 height 11
radio input "true"
click at [601, 453] on button "SUBMIT" at bounding box center [598, 442] width 93 height 22
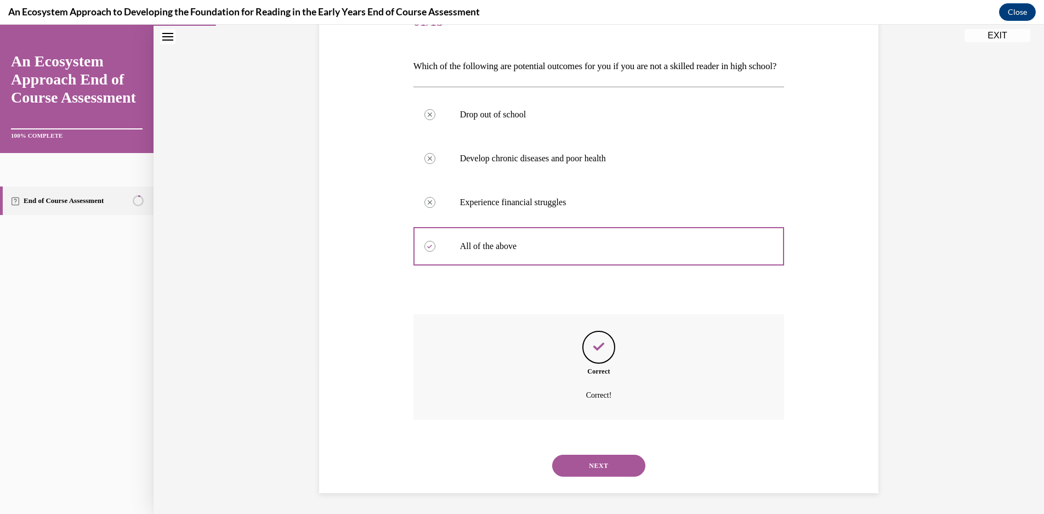
scroll to position [172, 0]
click at [602, 468] on button "NEXT" at bounding box center [598, 464] width 93 height 22
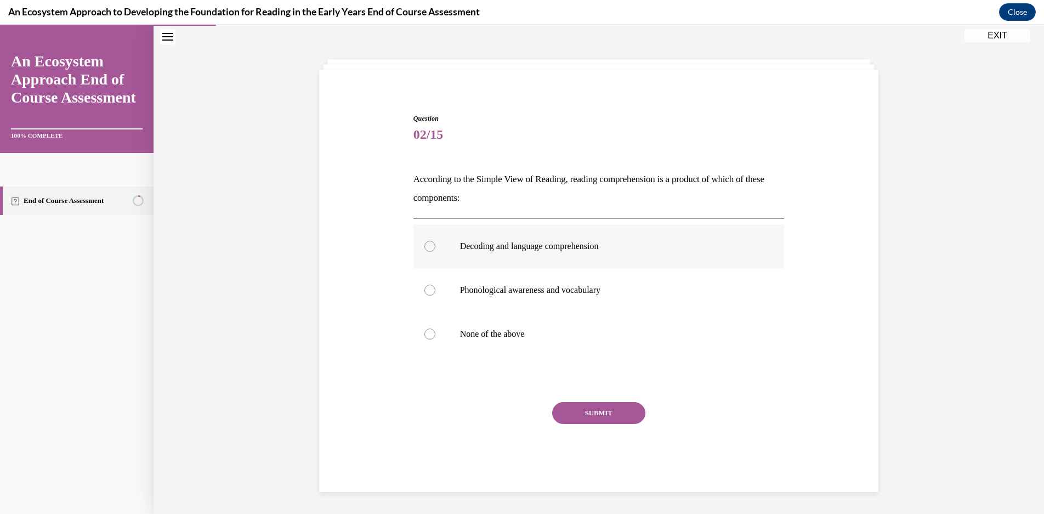
click at [640, 253] on label "Decoding and language comprehension" at bounding box center [598, 246] width 371 height 44
click at [435, 252] on input "Decoding and language comprehension" at bounding box center [429, 246] width 11 height 11
radio input "true"
click at [635, 420] on button "SUBMIT" at bounding box center [598, 413] width 93 height 22
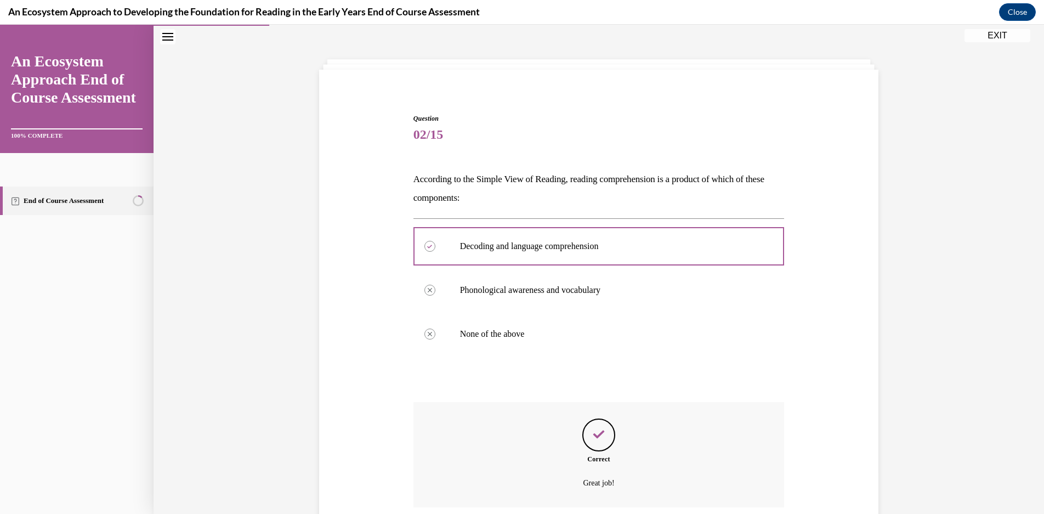
scroll to position [128, 0]
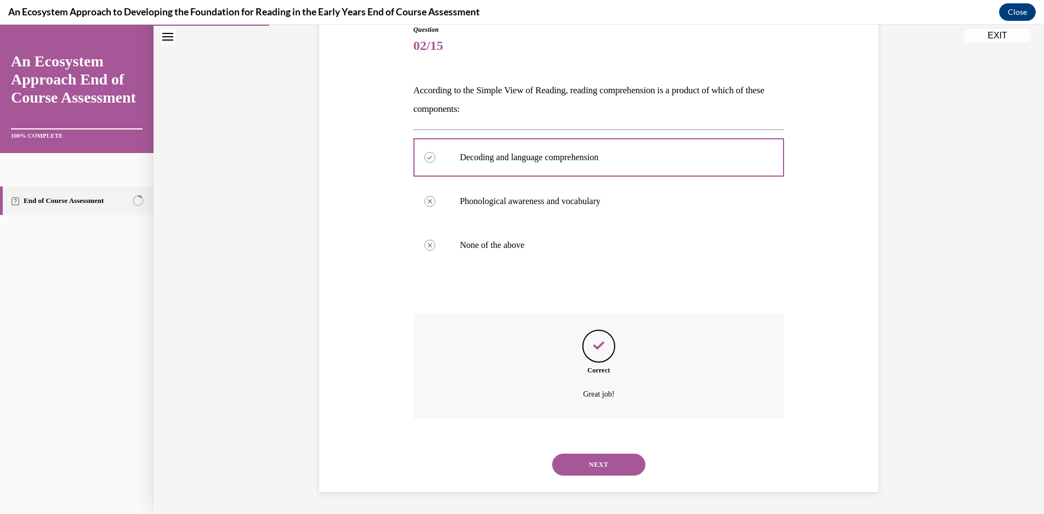
click at [565, 463] on button "NEXT" at bounding box center [598, 464] width 93 height 22
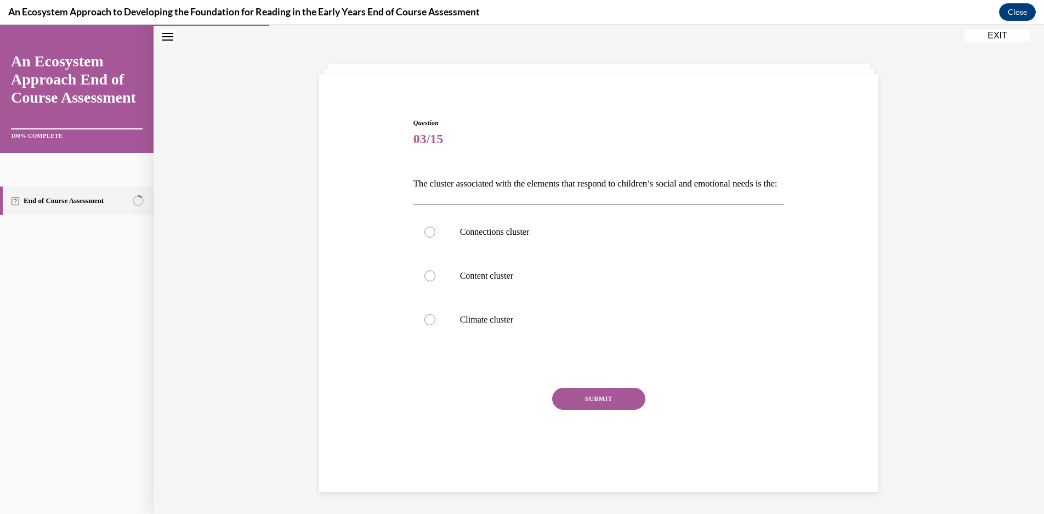
scroll to position [39, 0]
click at [552, 341] on label "Climate cluster" at bounding box center [598, 320] width 371 height 44
click at [435, 325] on input "Climate cluster" at bounding box center [429, 319] width 11 height 11
radio input "true"
click at [580, 409] on button "SUBMIT" at bounding box center [598, 399] width 93 height 22
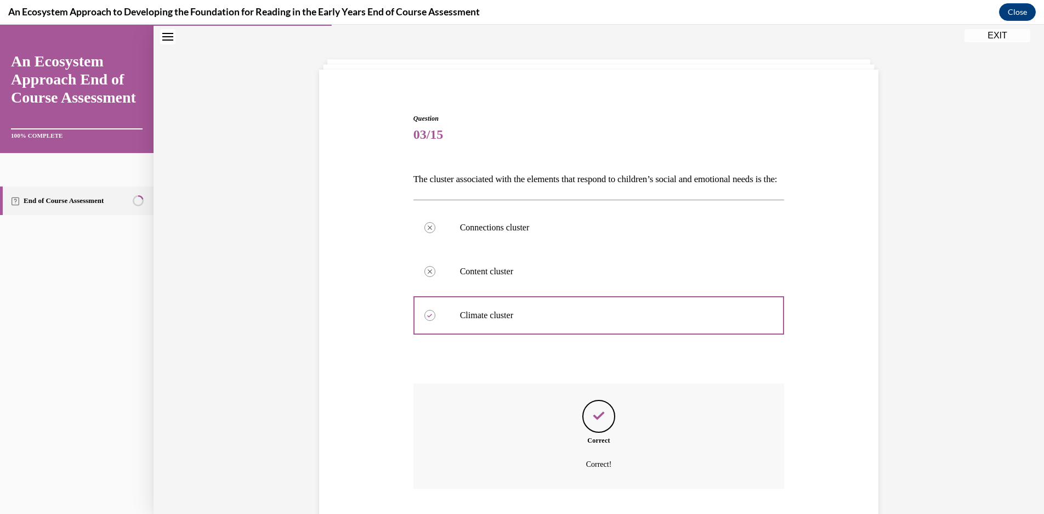
scroll to position [128, 0]
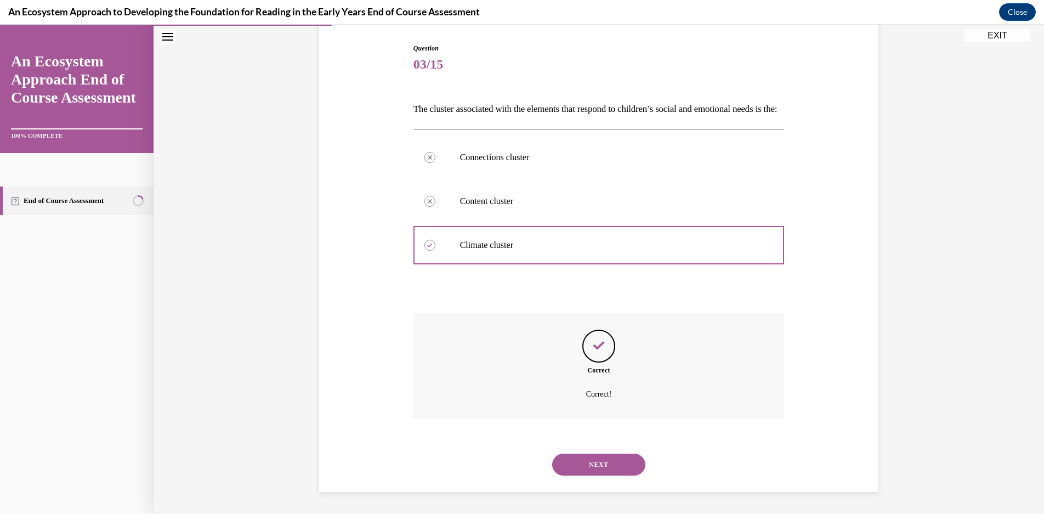
click at [584, 464] on button "NEXT" at bounding box center [598, 464] width 93 height 22
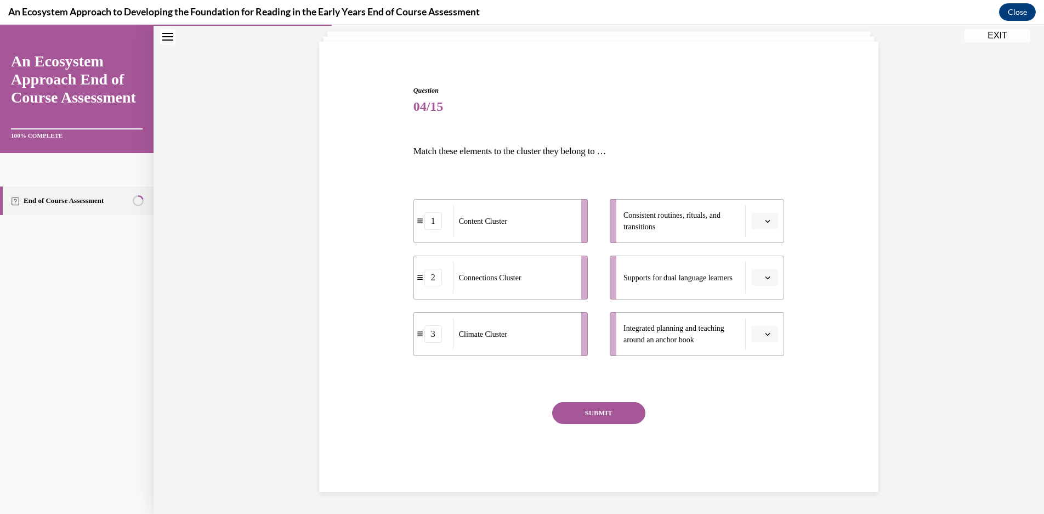
click at [765, 220] on icon "button" at bounding box center [767, 221] width 5 height 3
click at [763, 309] on div "3" at bounding box center [758, 311] width 27 height 22
click at [772, 281] on button "button" at bounding box center [764, 277] width 27 height 16
click at [745, 343] on div "2" at bounding box center [758, 346] width 27 height 22
click at [764, 326] on button "button" at bounding box center [764, 334] width 27 height 16
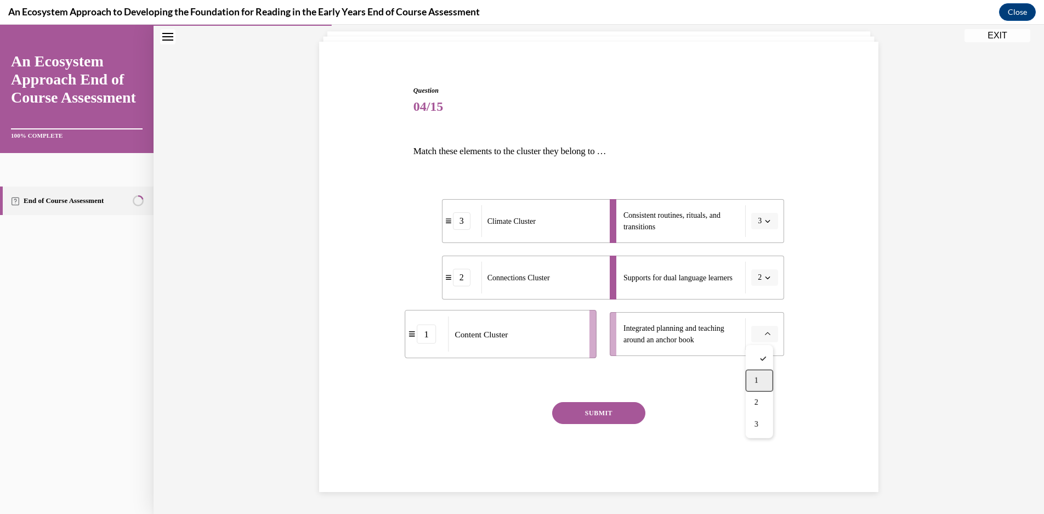
click at [767, 379] on div "1" at bounding box center [758, 380] width 27 height 22
click at [593, 405] on button "SUBMIT" at bounding box center [598, 413] width 93 height 22
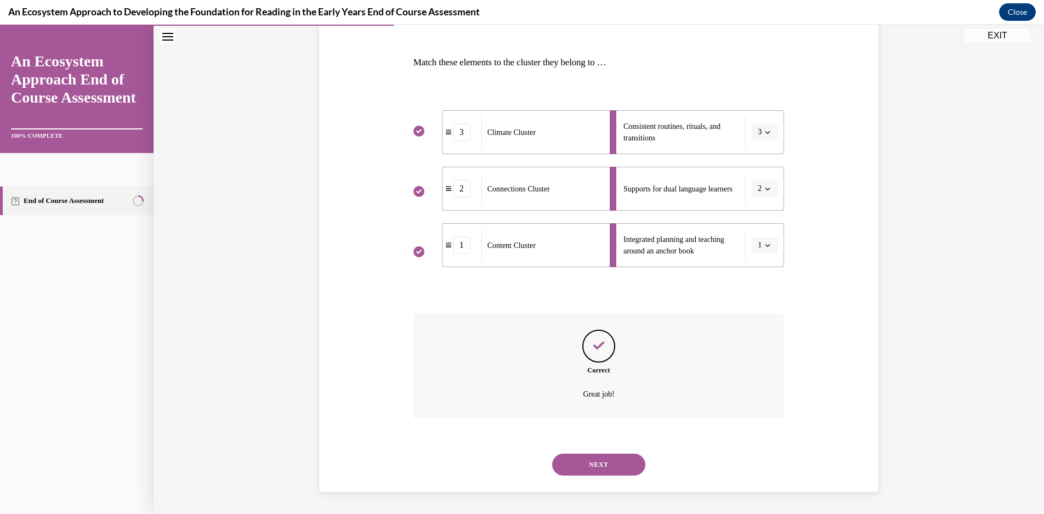
drag, startPoint x: 620, startPoint y: 460, endPoint x: 613, endPoint y: 464, distance: 8.8
click at [620, 461] on button "NEXT" at bounding box center [598, 464] width 93 height 22
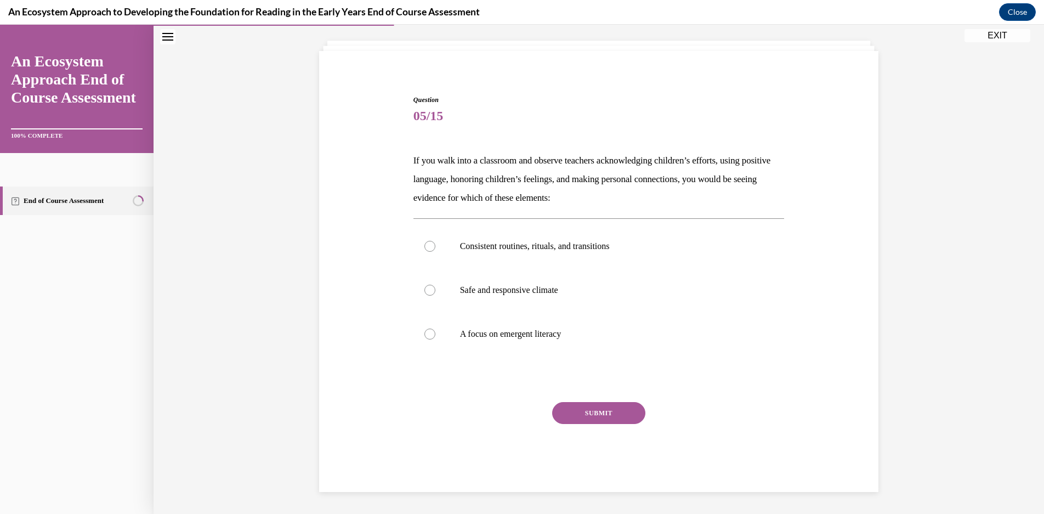
scroll to position [58, 0]
click at [644, 257] on label "Consistent routines, rituals, and transitions" at bounding box center [598, 246] width 371 height 44
click at [435, 252] on input "Consistent routines, rituals, and transitions" at bounding box center [429, 246] width 11 height 11
radio input "true"
click at [617, 423] on button "SUBMIT" at bounding box center [598, 413] width 93 height 22
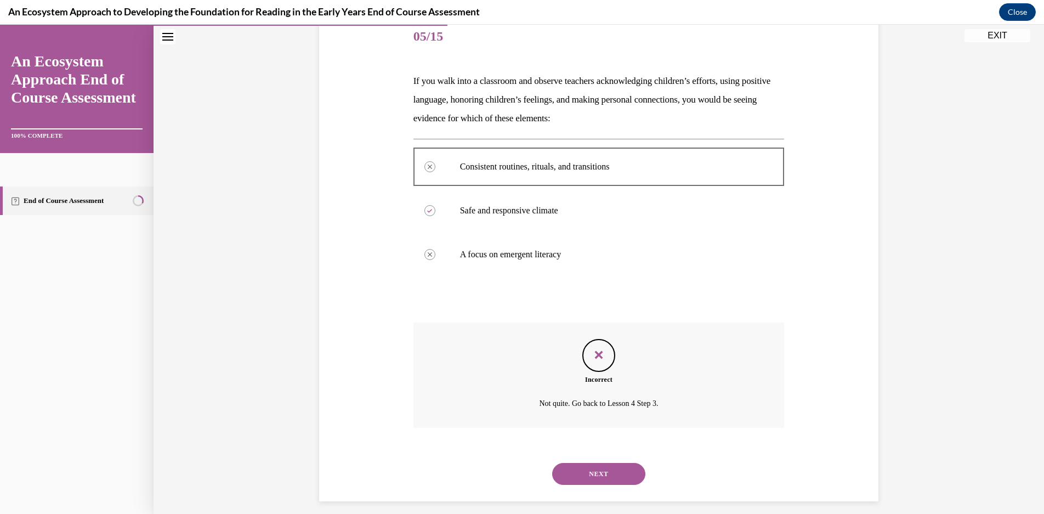
scroll to position [146, 0]
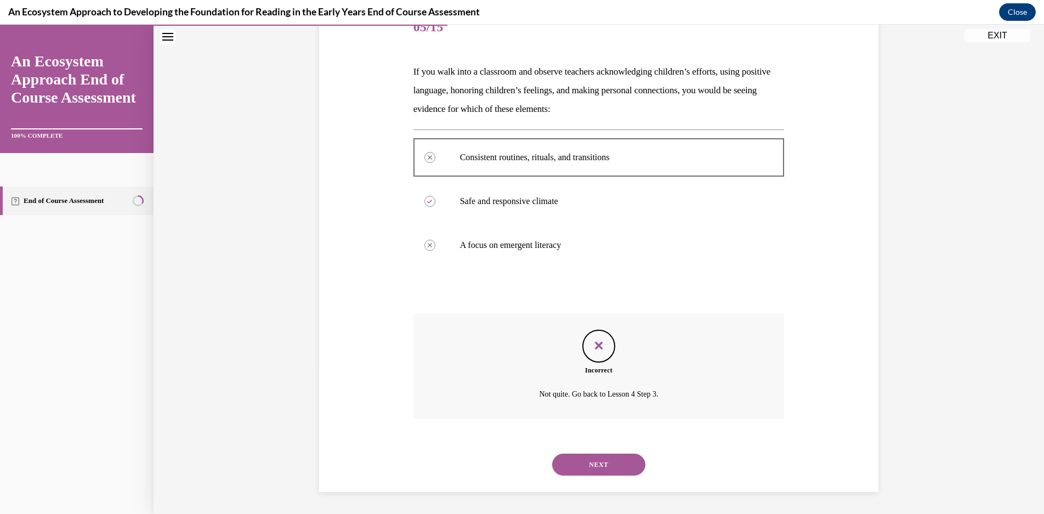
click at [613, 474] on button "NEXT" at bounding box center [598, 464] width 93 height 22
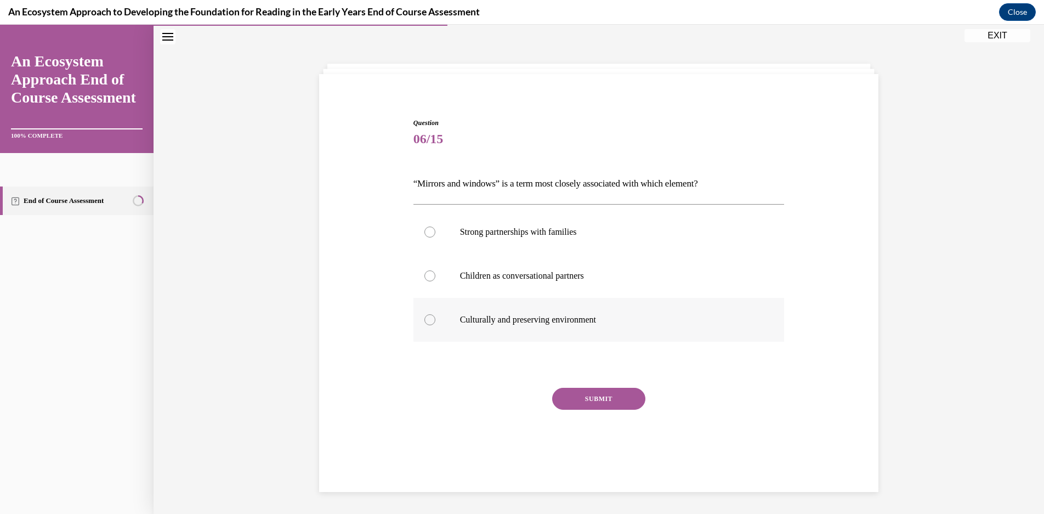
click at [696, 311] on label "Culturally and preserving environment" at bounding box center [598, 320] width 371 height 44
click at [435, 314] on input "Culturally and preserving environment" at bounding box center [429, 319] width 11 height 11
radio input "true"
click at [618, 407] on button "SUBMIT" at bounding box center [598, 399] width 93 height 22
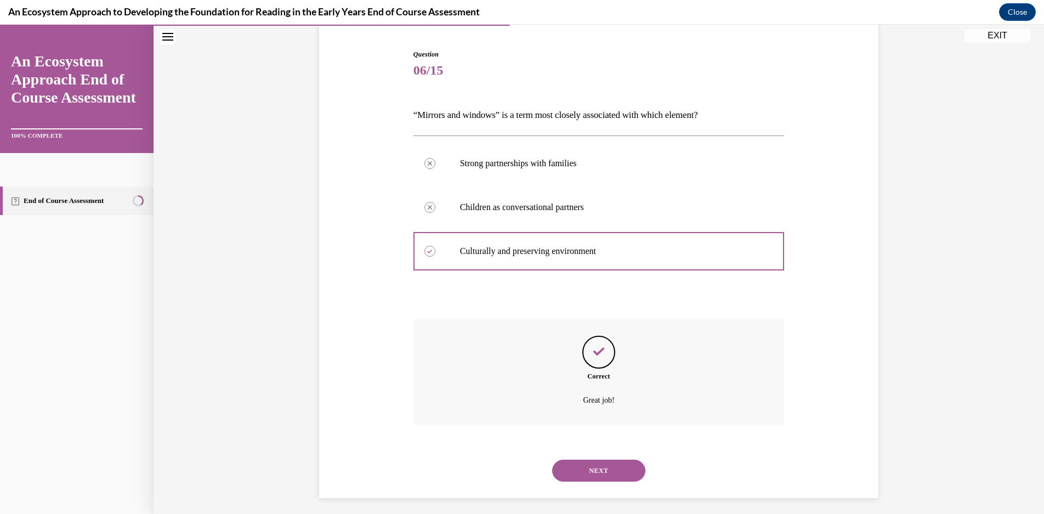
scroll to position [109, 0]
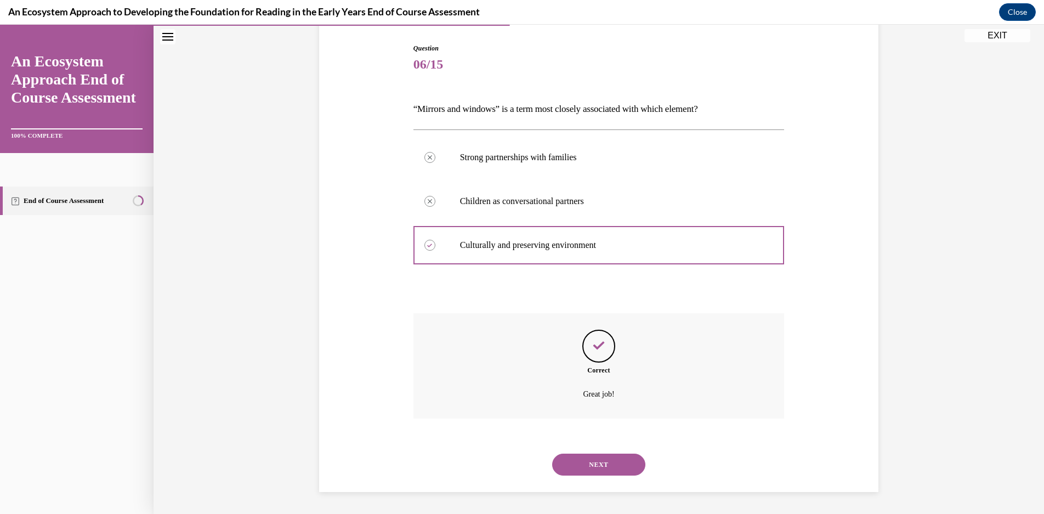
click at [608, 458] on button "NEXT" at bounding box center [598, 464] width 93 height 22
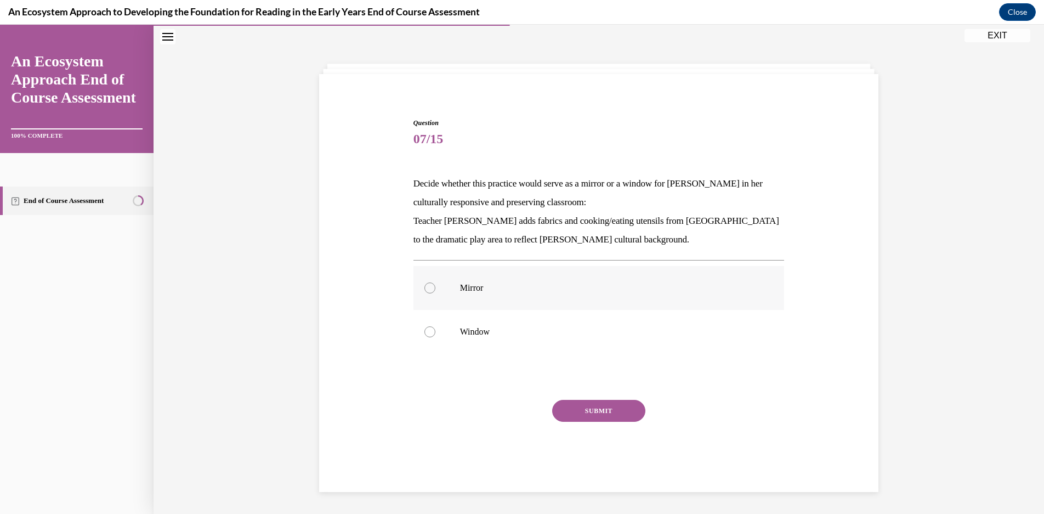
click at [532, 287] on p "Mirror" at bounding box center [608, 287] width 297 height 11
click at [435, 287] on input "Mirror" at bounding box center [429, 287] width 11 height 11
radio input "true"
click at [607, 419] on button "SUBMIT" at bounding box center [598, 411] width 93 height 22
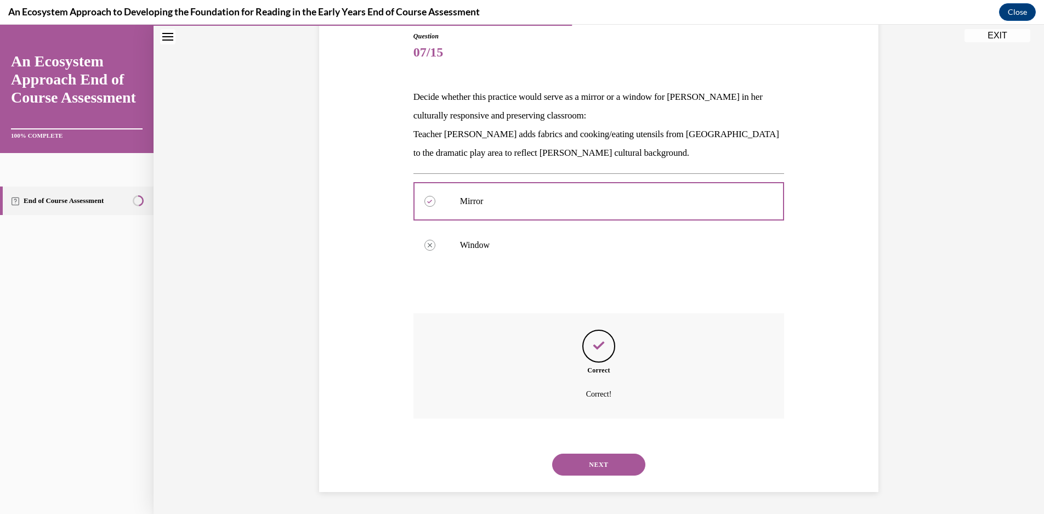
click at [600, 464] on button "NEXT" at bounding box center [598, 464] width 93 height 22
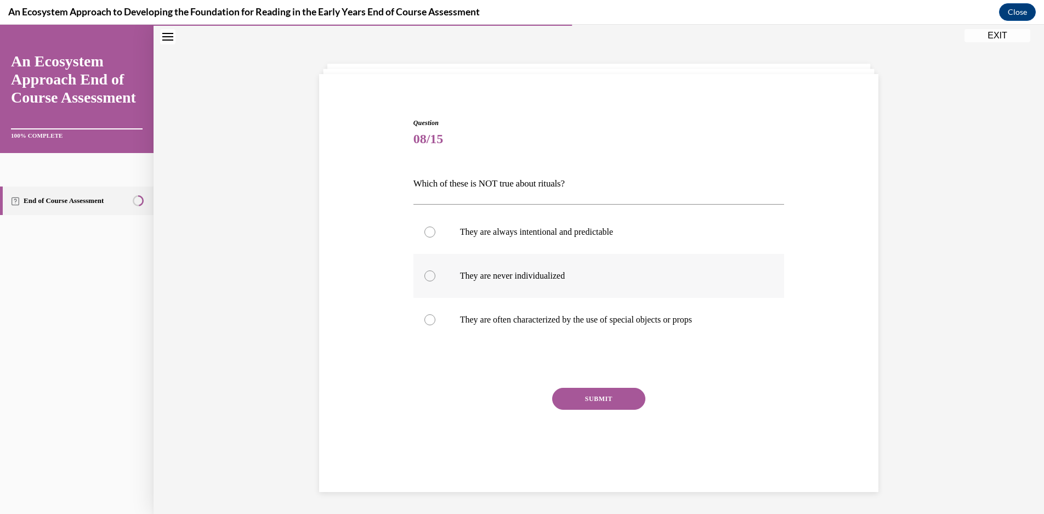
click at [617, 259] on label "They are never individualized" at bounding box center [598, 276] width 371 height 44
click at [435, 270] on input "They are never individualized" at bounding box center [429, 275] width 11 height 11
radio input "true"
click at [597, 395] on button "SUBMIT" at bounding box center [598, 399] width 93 height 22
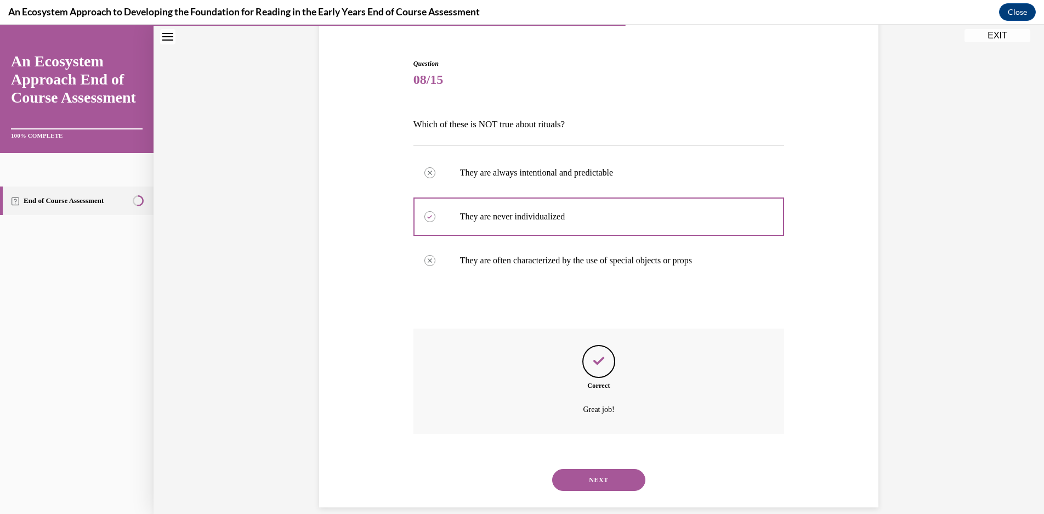
scroll to position [109, 0]
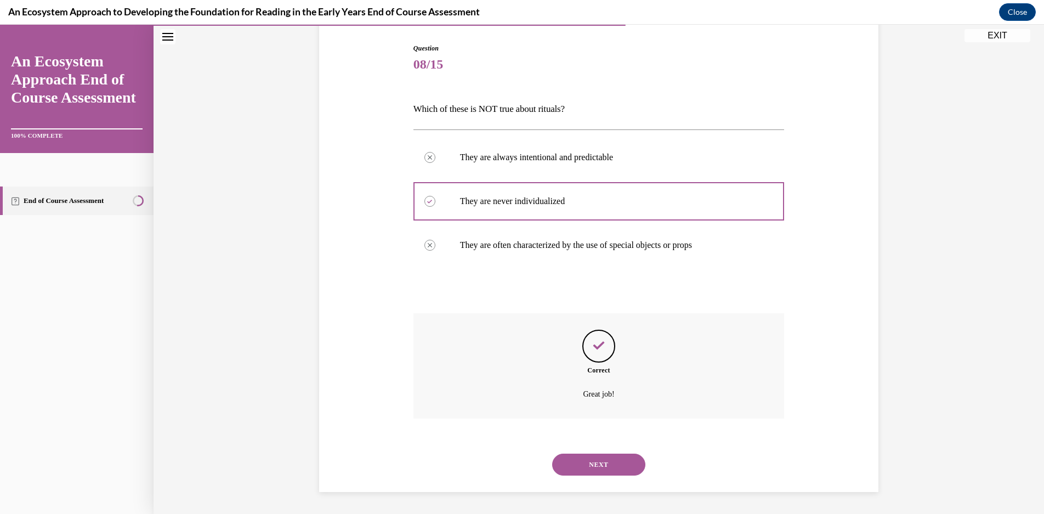
click at [610, 464] on button "NEXT" at bounding box center [598, 464] width 93 height 22
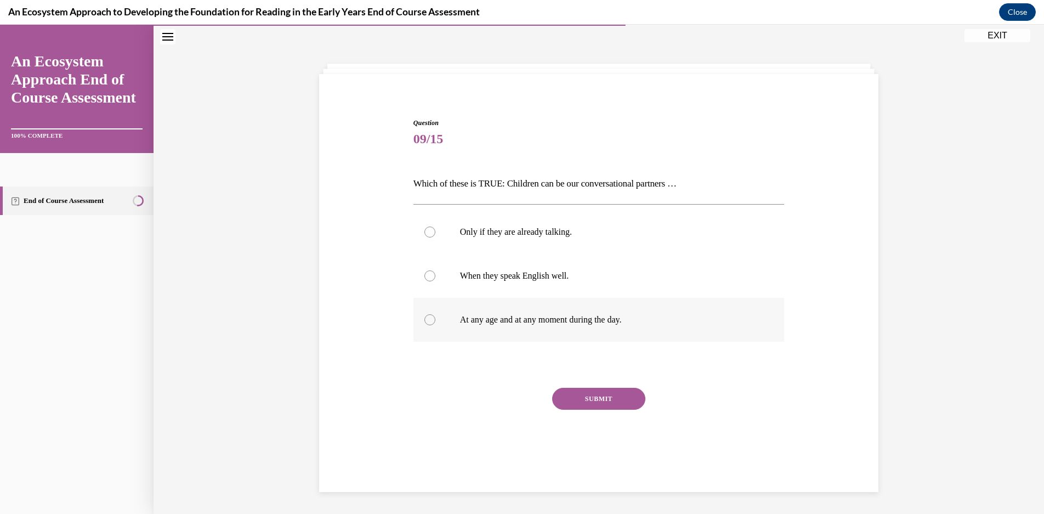
drag, startPoint x: 694, startPoint y: 321, endPoint x: 687, endPoint y: 332, distance: 12.3
click at [694, 322] on p "At any age and at any moment during the day." at bounding box center [608, 319] width 297 height 11
click at [435, 322] on input "At any age and at any moment during the day." at bounding box center [429, 319] width 11 height 11
radio input "true"
click at [604, 400] on button "SUBMIT" at bounding box center [598, 399] width 93 height 22
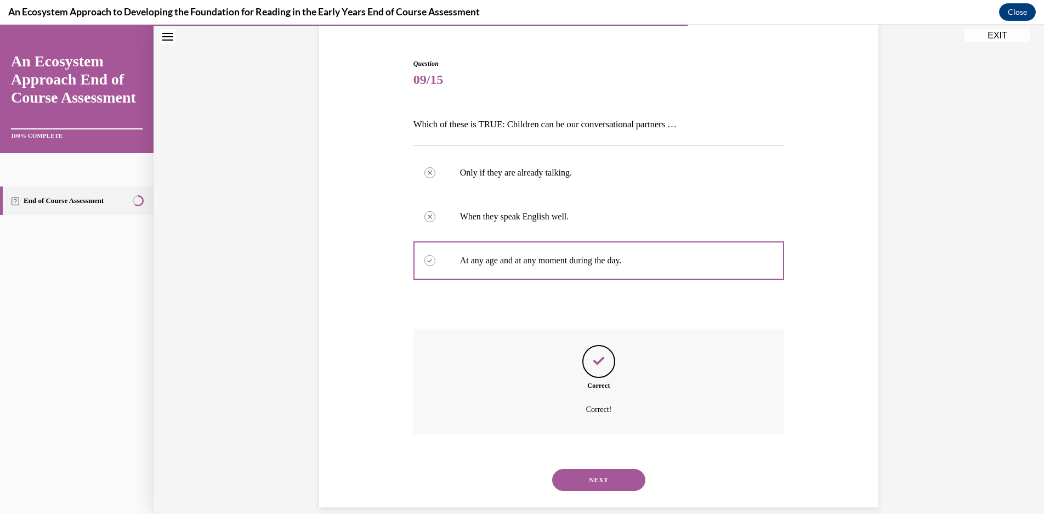
scroll to position [109, 0]
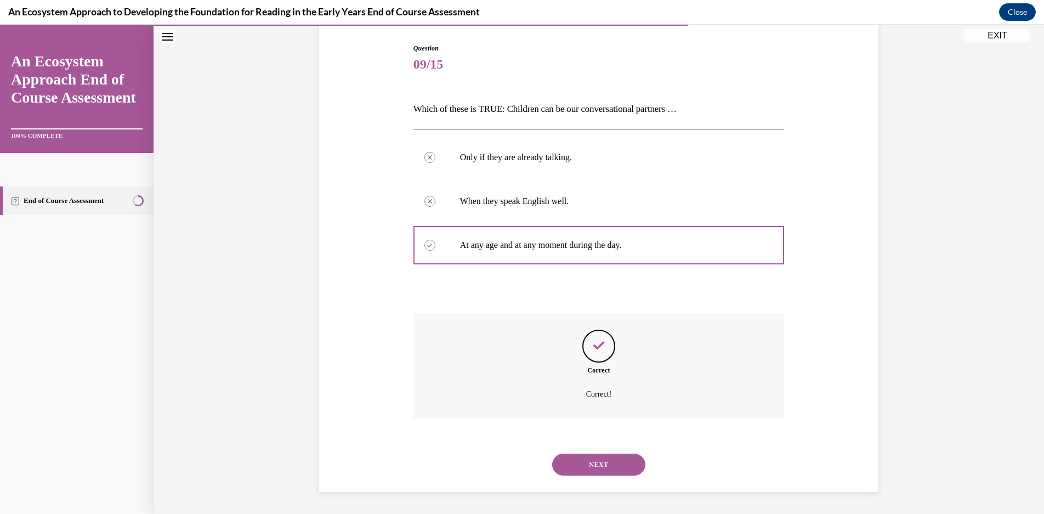
drag, startPoint x: 611, startPoint y: 470, endPoint x: 611, endPoint y: 462, distance: 7.7
click at [611, 465] on button "NEXT" at bounding box center [598, 464] width 93 height 22
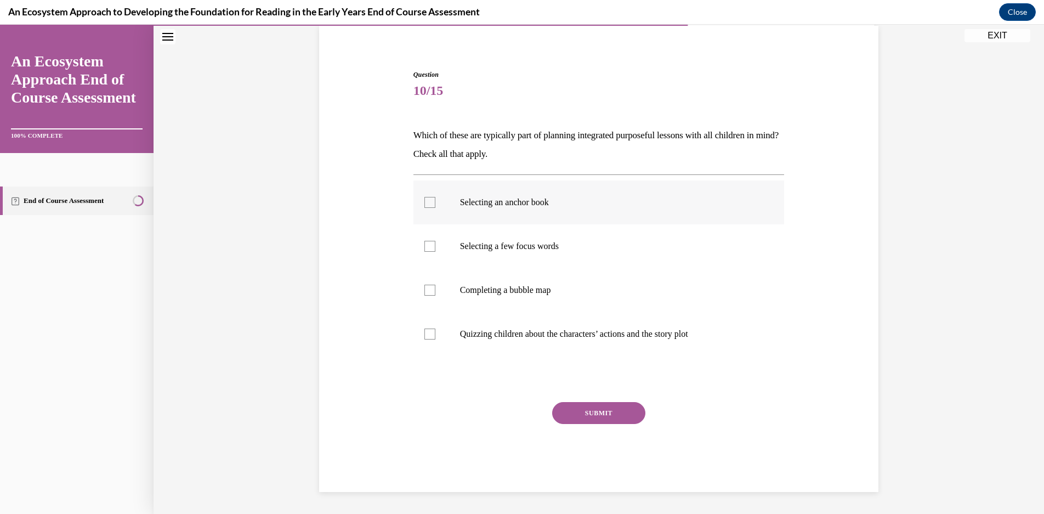
click at [594, 215] on label "Selecting an anchor book" at bounding box center [598, 202] width 371 height 44
click at [435, 208] on input "Selecting an anchor book" at bounding box center [429, 202] width 11 height 11
checkbox input "true"
click at [590, 257] on label "Selecting a few focus words" at bounding box center [598, 246] width 371 height 44
click at [435, 252] on input "Selecting a few focus words" at bounding box center [429, 246] width 11 height 11
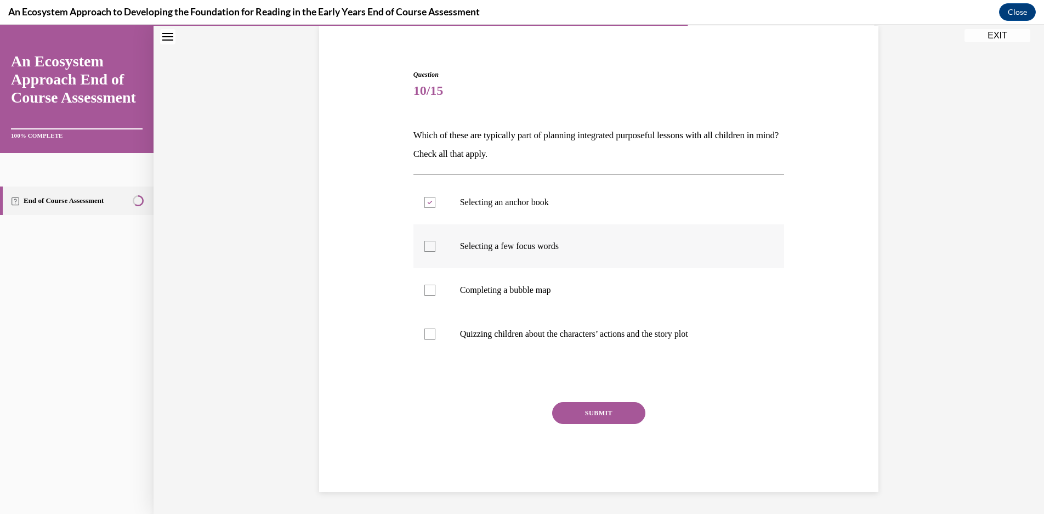
checkbox input "true"
click at [591, 282] on label "Completing a bubble map" at bounding box center [598, 290] width 371 height 44
click at [435, 284] on input "Completing a bubble map" at bounding box center [429, 289] width 11 height 11
checkbox input "true"
click at [603, 412] on button "SUBMIT" at bounding box center [598, 413] width 93 height 22
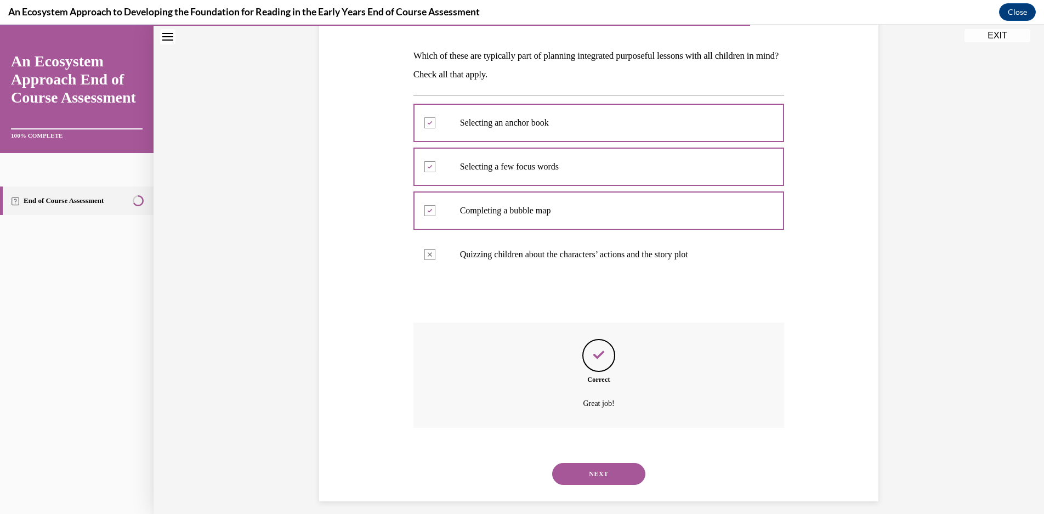
scroll to position [172, 0]
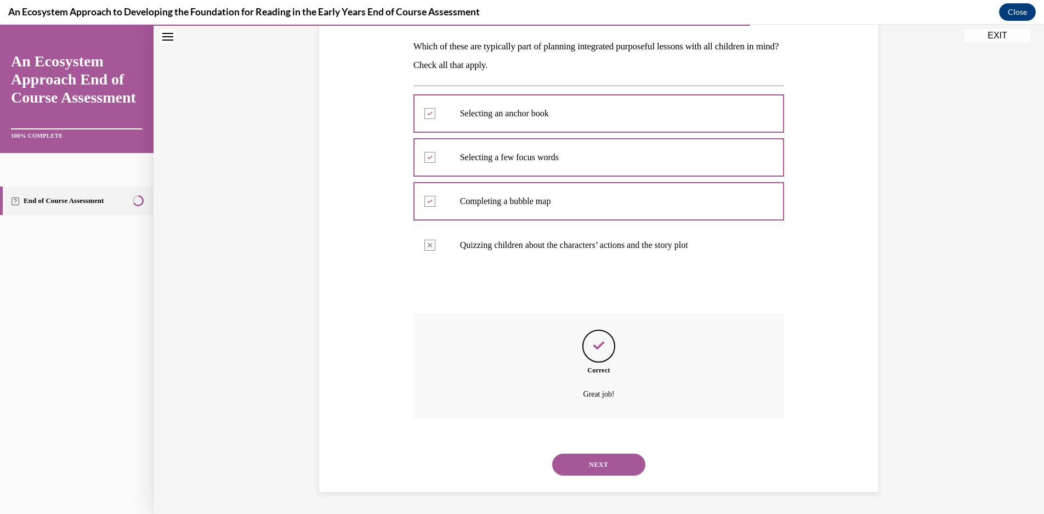
drag, startPoint x: 627, startPoint y: 458, endPoint x: 628, endPoint y: 451, distance: 7.8
click at [628, 454] on button "NEXT" at bounding box center [598, 464] width 93 height 22
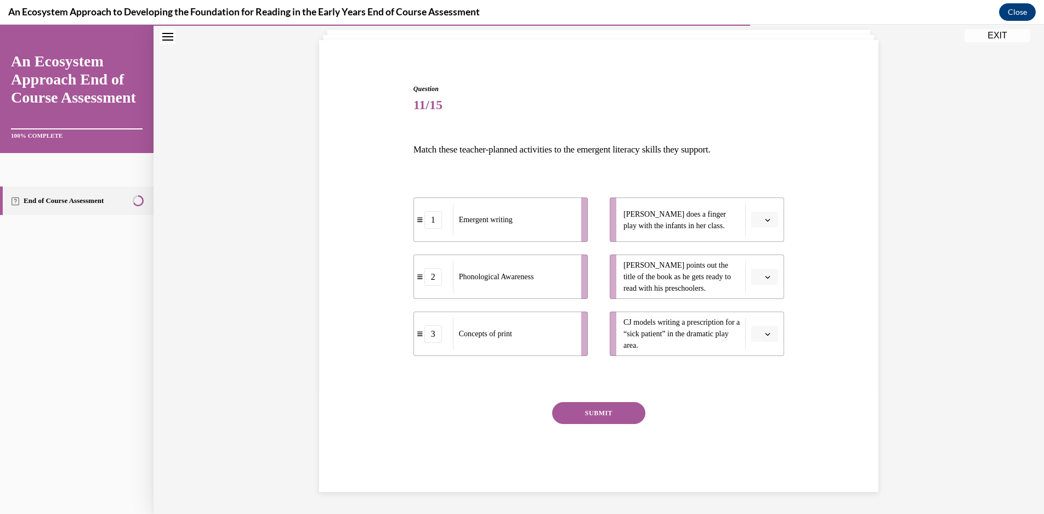
scroll to position [69, 0]
click at [773, 333] on button "button" at bounding box center [764, 334] width 27 height 16
click at [755, 373] on div "1" at bounding box center [758, 380] width 27 height 22
click at [767, 280] on span "button" at bounding box center [768, 277] width 8 height 8
click at [762, 373] on div "3" at bounding box center [758, 367] width 27 height 22
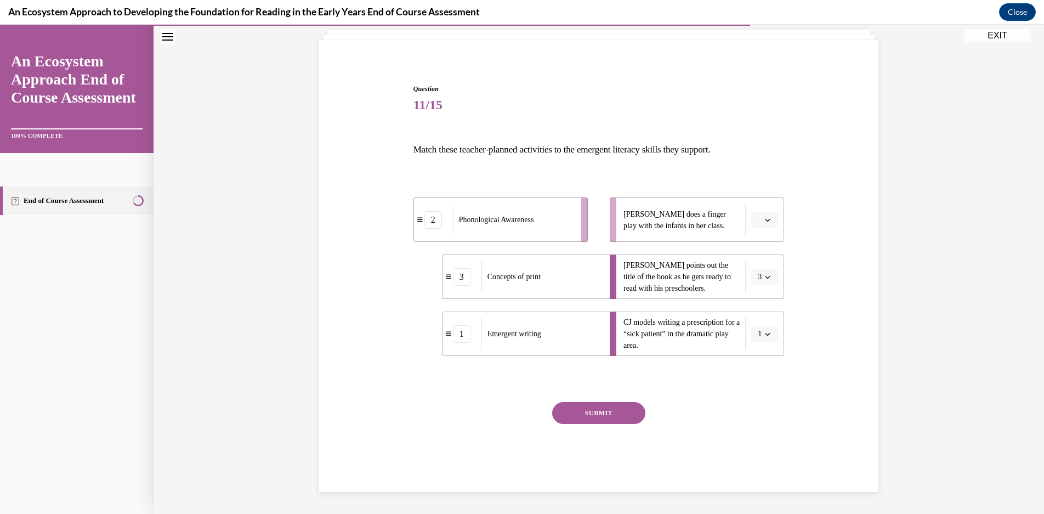
click at [759, 224] on button "button" at bounding box center [764, 220] width 27 height 16
click at [762, 284] on div "2" at bounding box center [758, 288] width 27 height 22
click at [600, 409] on button "SUBMIT" at bounding box center [598, 413] width 93 height 22
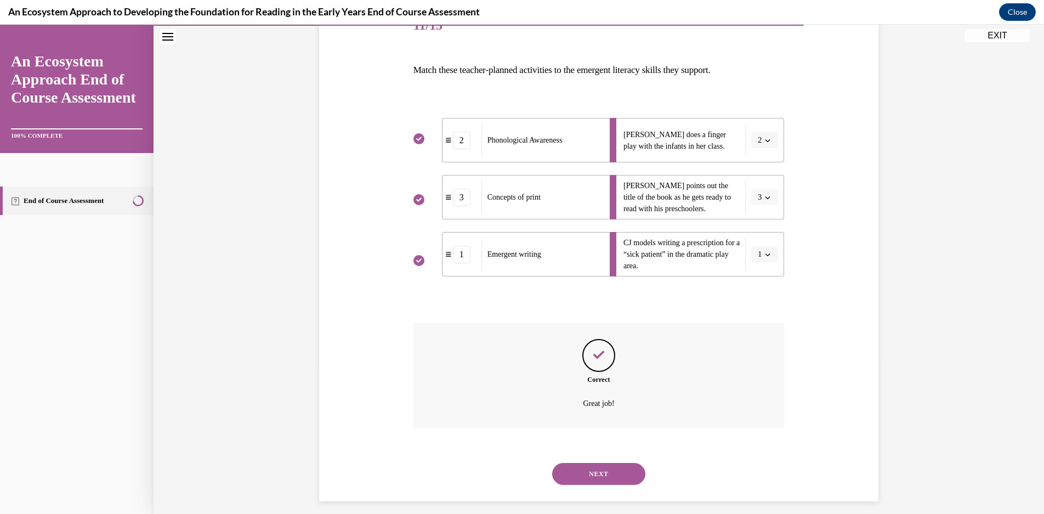
scroll to position [157, 0]
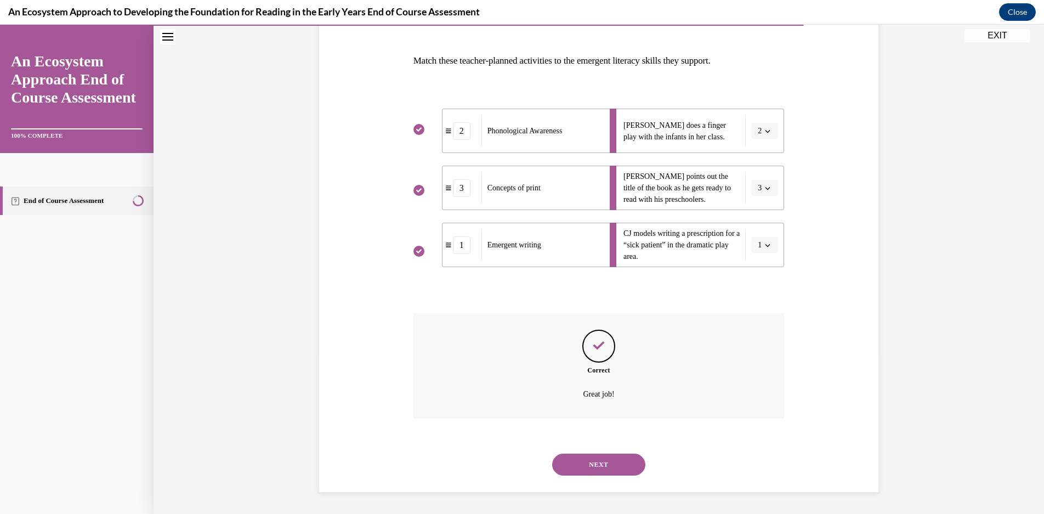
drag, startPoint x: 632, startPoint y: 454, endPoint x: 620, endPoint y: 429, distance: 27.5
click at [630, 452] on div "NEXT" at bounding box center [598, 464] width 371 height 44
click at [609, 470] on button "NEXT" at bounding box center [598, 464] width 93 height 22
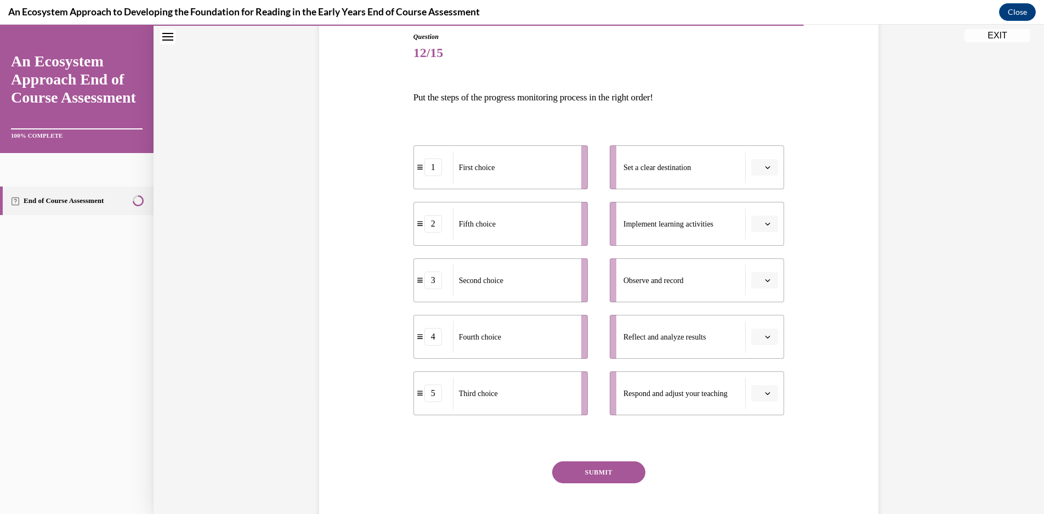
scroll to position [144, 0]
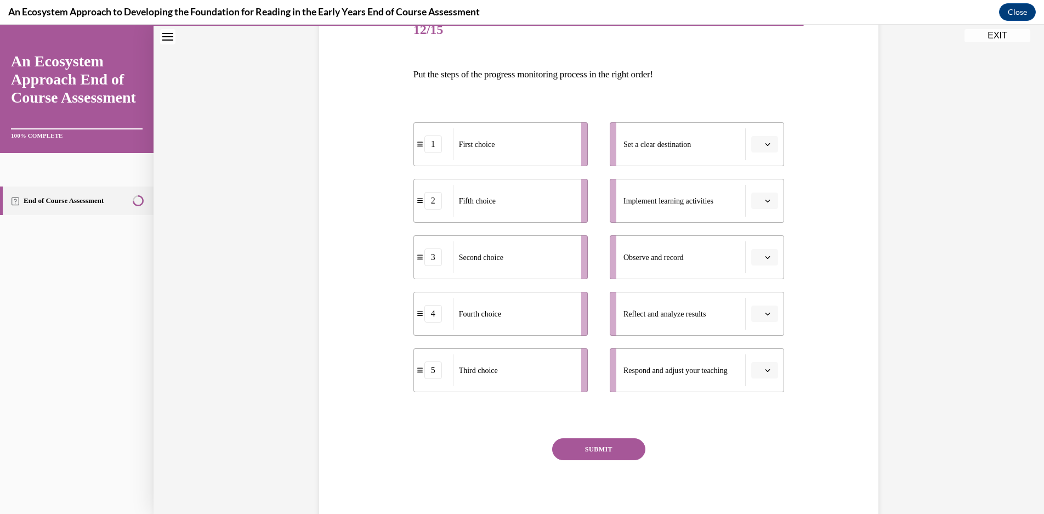
click at [773, 141] on button "button" at bounding box center [764, 144] width 27 height 16
click at [756, 192] on span "1" at bounding box center [756, 190] width 4 height 9
click at [765, 198] on icon "button" at bounding box center [767, 200] width 5 height 5
click at [761, 289] on div "3" at bounding box center [758, 291] width 27 height 22
click at [767, 257] on button "button" at bounding box center [764, 257] width 27 height 16
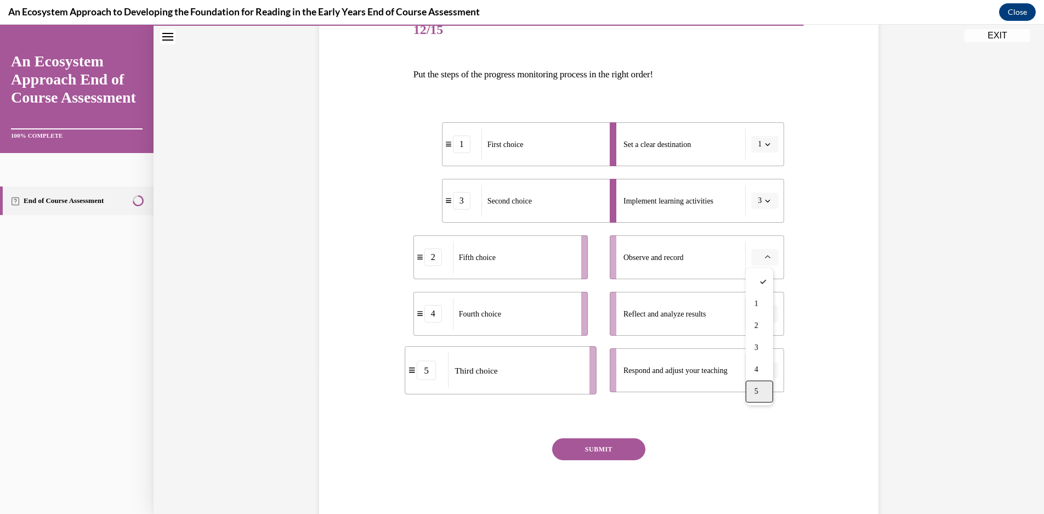
click at [771, 395] on div "5" at bounding box center [758, 391] width 27 height 22
click at [769, 315] on button "button" at bounding box center [764, 313] width 27 height 16
click at [759, 422] on div "4" at bounding box center [758, 426] width 27 height 22
click at [776, 366] on li "Respond and adjust your teaching" at bounding box center [696, 370] width 174 height 44
click at [764, 373] on span "button" at bounding box center [768, 370] width 8 height 8
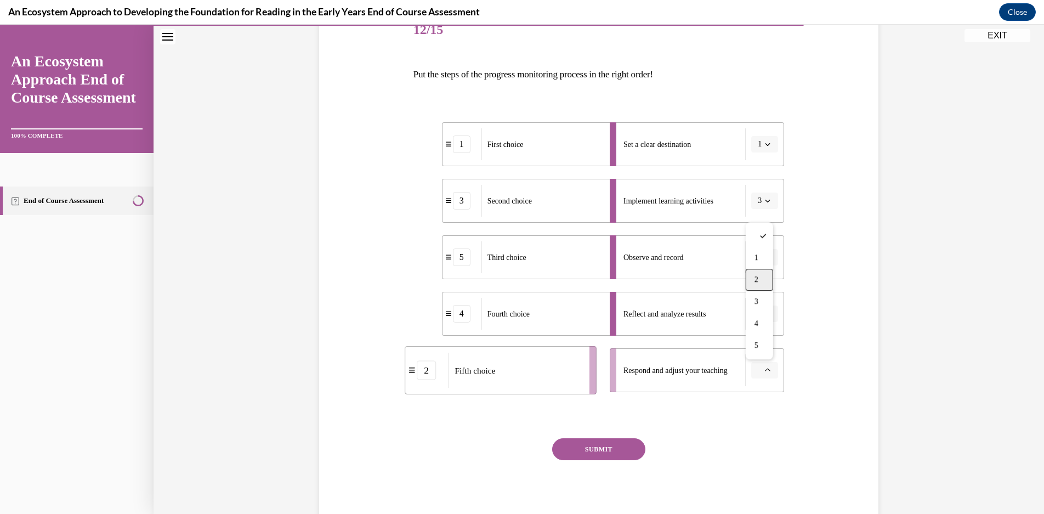
click at [769, 274] on div "2" at bounding box center [758, 280] width 27 height 22
click at [622, 448] on button "SUBMIT" at bounding box center [598, 449] width 93 height 22
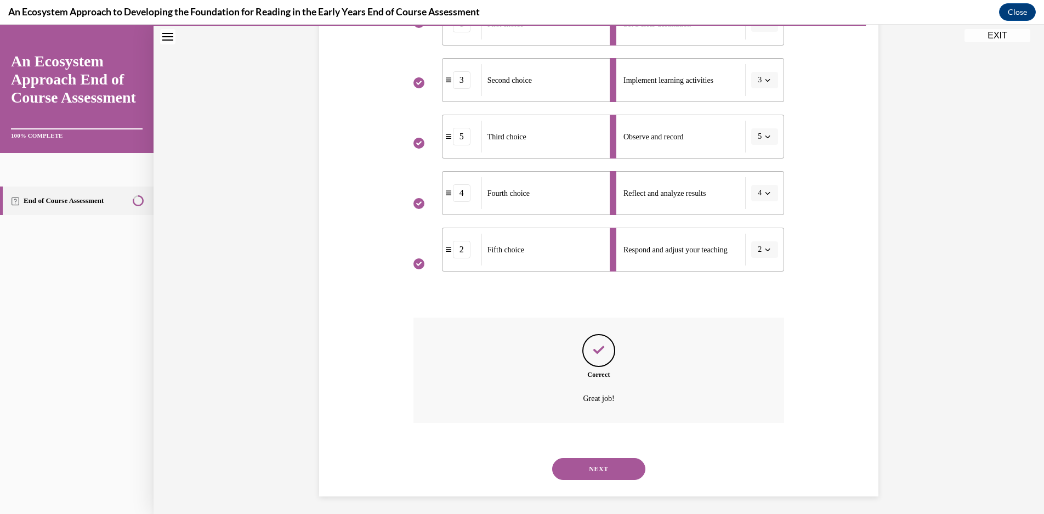
scroll to position [269, 0]
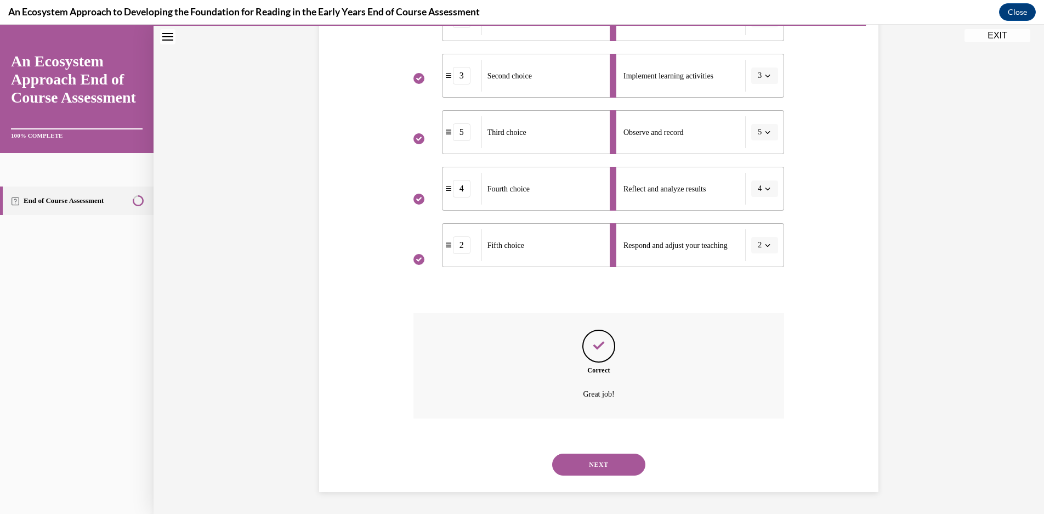
click at [609, 471] on button "NEXT" at bounding box center [598, 464] width 93 height 22
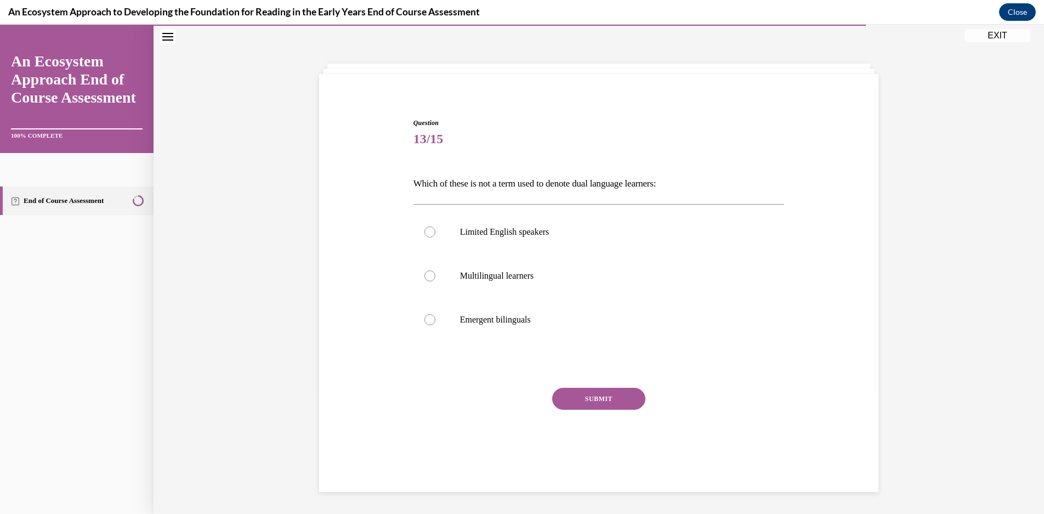
scroll to position [35, 0]
click at [614, 244] on label "Limited English speakers" at bounding box center [598, 232] width 371 height 44
click at [435, 237] on input "Limited English speakers" at bounding box center [429, 231] width 11 height 11
radio input "true"
click at [624, 399] on button "SUBMIT" at bounding box center [598, 399] width 93 height 22
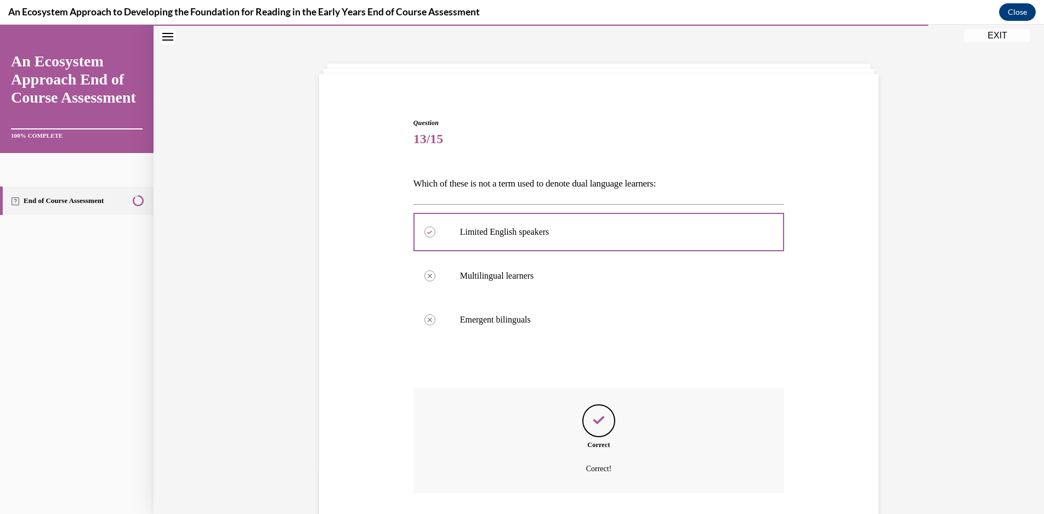
scroll to position [109, 0]
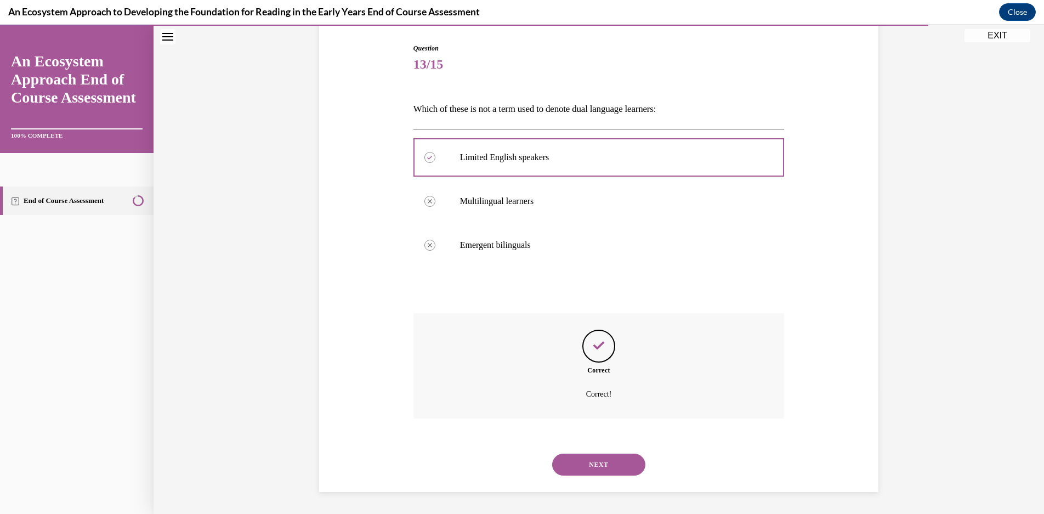
click at [581, 459] on button "NEXT" at bounding box center [598, 464] width 93 height 22
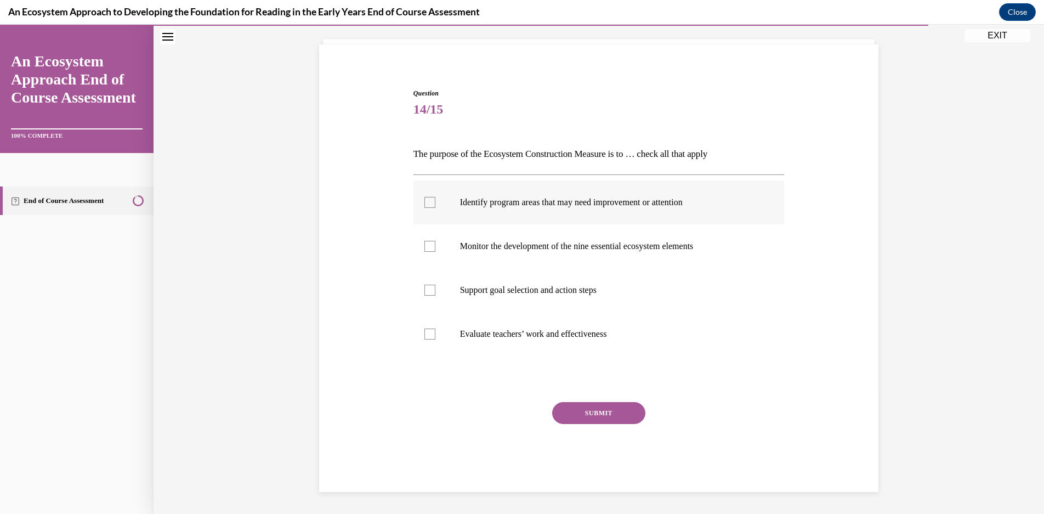
click at [661, 205] on p "Identify program areas that may need improvement or attention" at bounding box center [608, 202] width 297 height 11
click at [435, 205] on input "Identify program areas that may need improvement or attention" at bounding box center [429, 202] width 11 height 11
checkbox input "true"
click at [671, 266] on label "Monitor the development of the nine essential ecosystem elements" at bounding box center [598, 246] width 371 height 44
click at [435, 252] on input "Monitor the development of the nine essential ecosystem elements" at bounding box center [429, 246] width 11 height 11
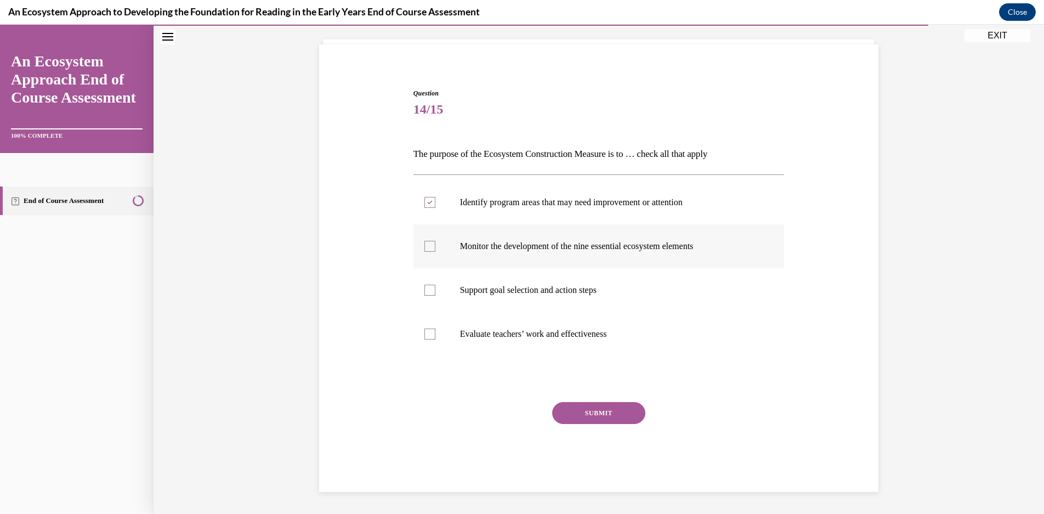
checkbox input "true"
click at [666, 283] on label "Support goal selection and action steps" at bounding box center [598, 290] width 371 height 44
click at [435, 284] on input "Support goal selection and action steps" at bounding box center [429, 289] width 11 height 11
checkbox input "true"
click at [655, 329] on p "Evaluate teachers’ work and effectiveness" at bounding box center [608, 333] width 297 height 11
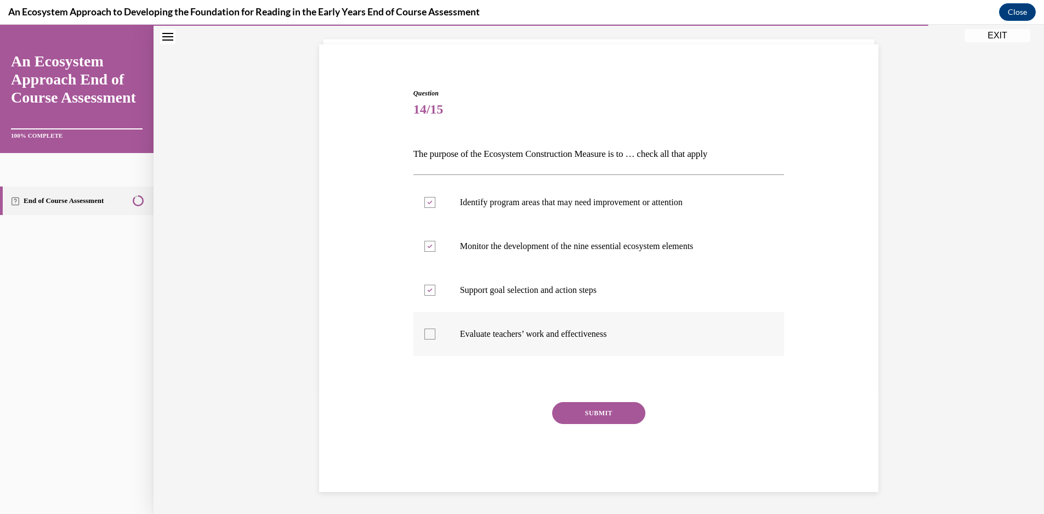
click at [435, 329] on input "Evaluate teachers’ work and effectiveness" at bounding box center [429, 333] width 11 height 11
checkbox input "true"
click at [637, 417] on button "SUBMIT" at bounding box center [598, 413] width 93 height 22
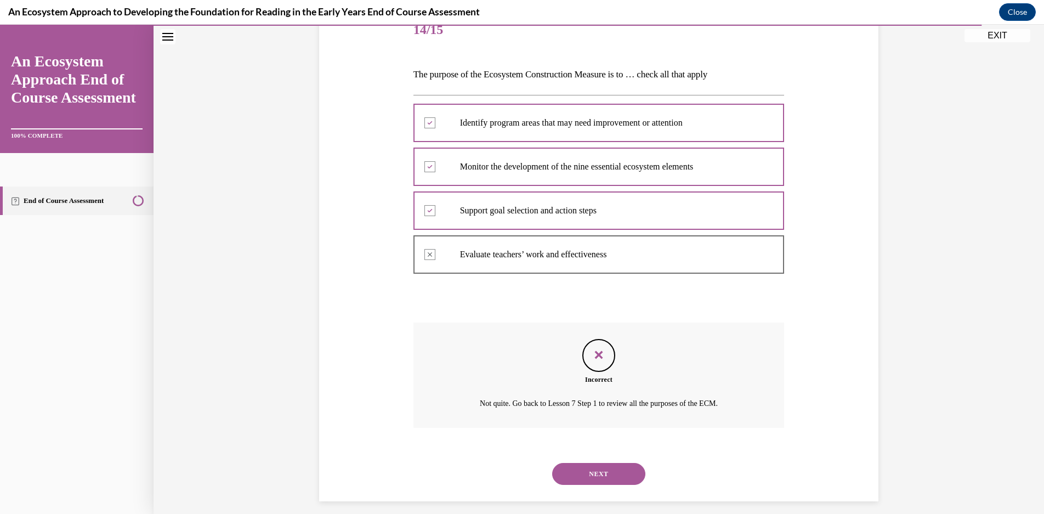
scroll to position [153, 0]
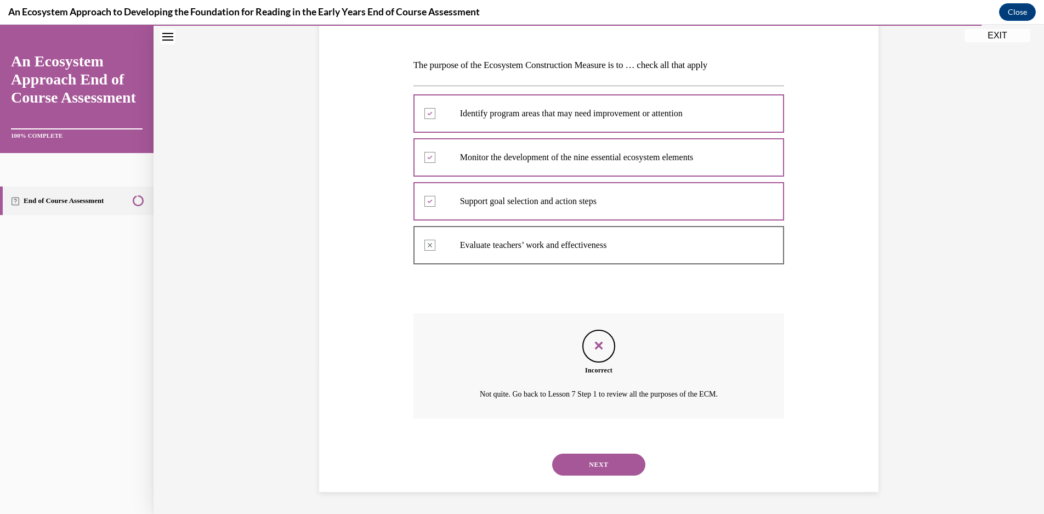
click at [592, 463] on button "NEXT" at bounding box center [598, 464] width 93 height 22
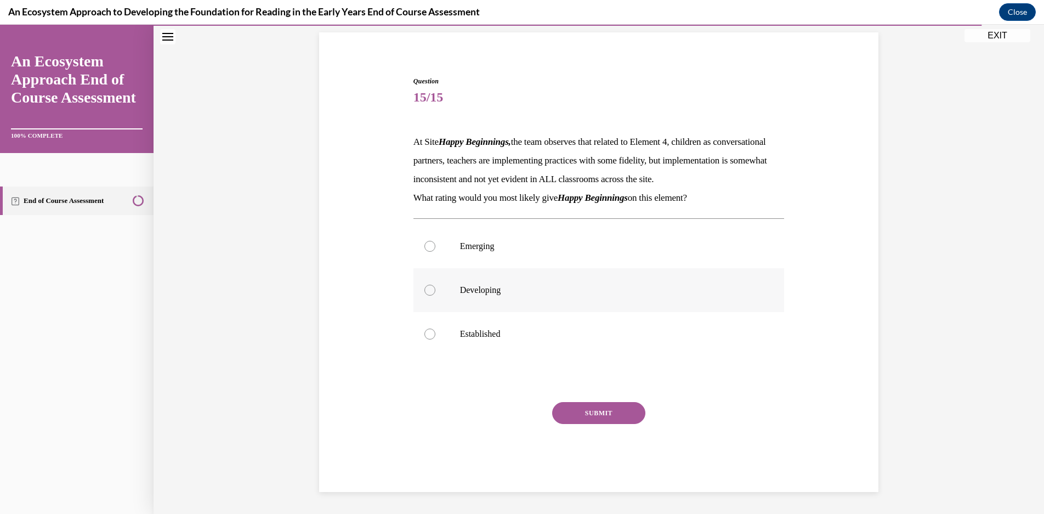
click at [531, 299] on label "Developing" at bounding box center [598, 290] width 371 height 44
click at [435, 295] on input "Developing" at bounding box center [429, 289] width 11 height 11
radio input "true"
click at [597, 417] on button "SUBMIT" at bounding box center [598, 413] width 93 height 22
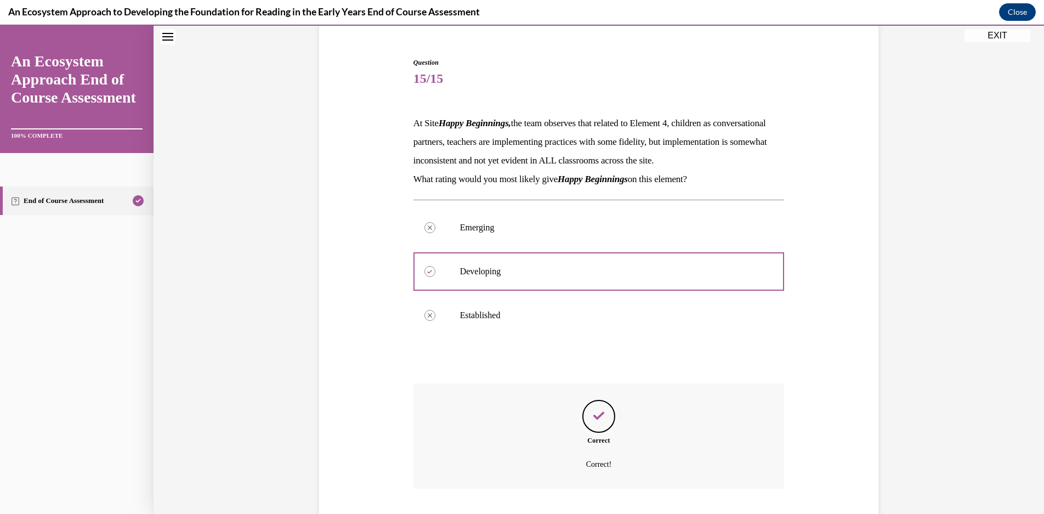
scroll to position [184, 0]
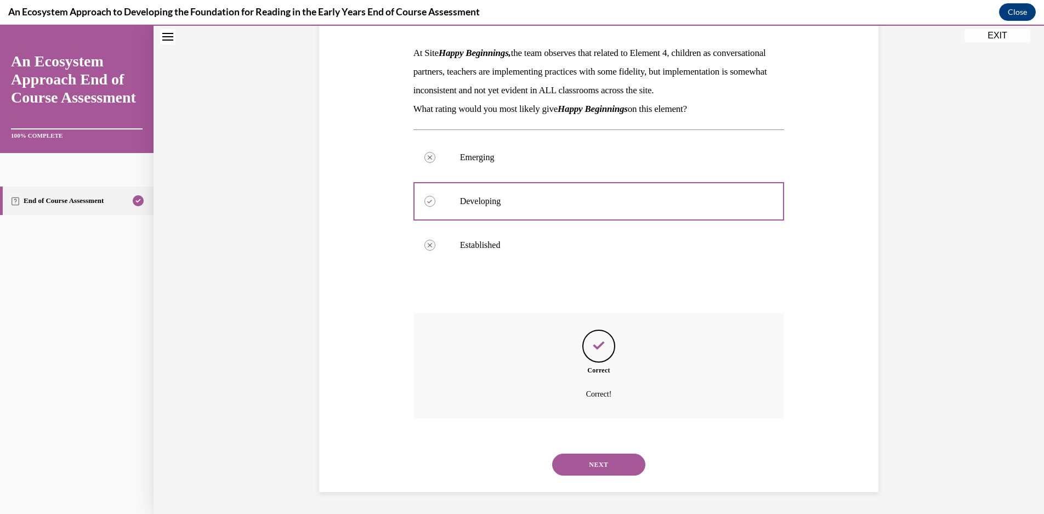
click at [599, 459] on button "NEXT" at bounding box center [598, 464] width 93 height 22
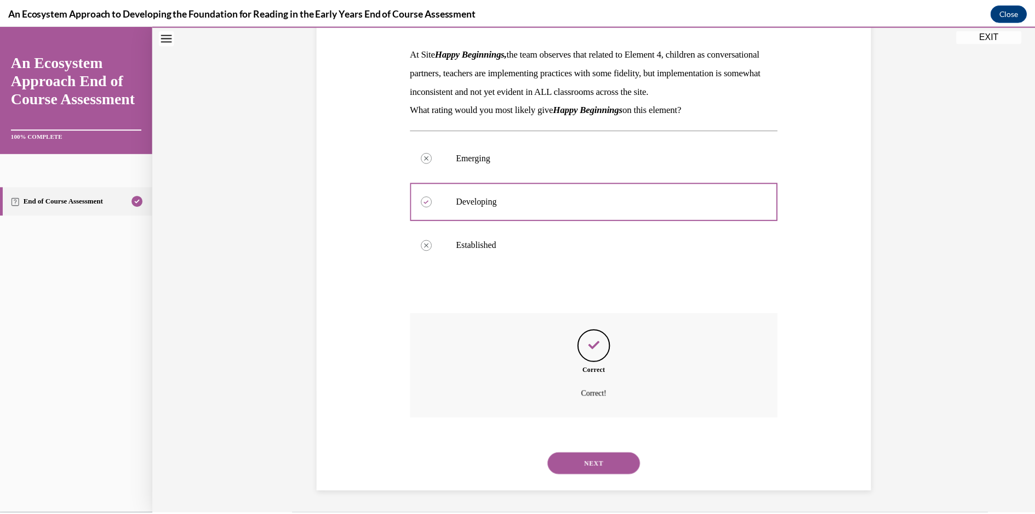
scroll to position [73, 0]
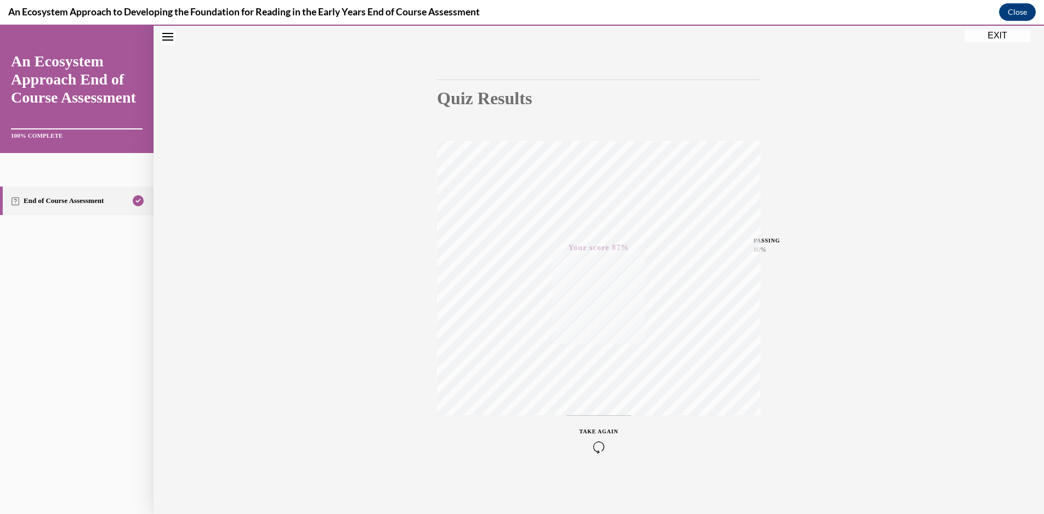
click at [1014, 40] on button "EXIT" at bounding box center [997, 35] width 66 height 13
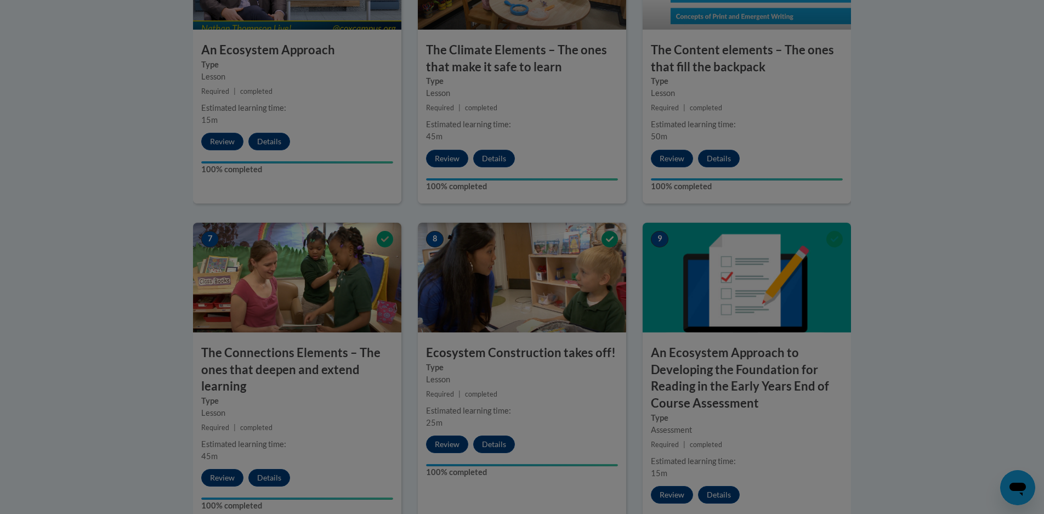
scroll to position [767, 0]
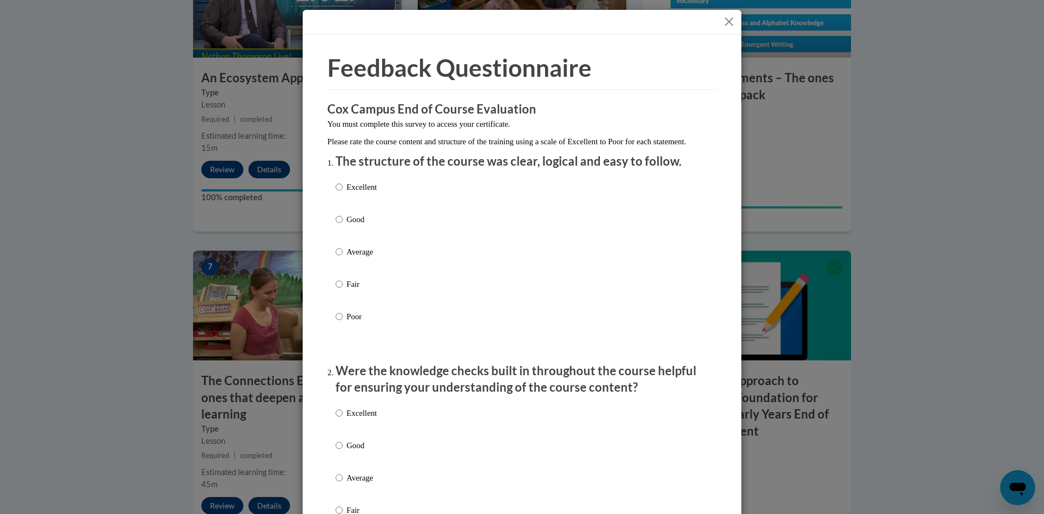
drag, startPoint x: 434, startPoint y: 199, endPoint x: 322, endPoint y: 291, distance: 144.8
click at [434, 200] on div "Excellent Good Average Fair Poor" at bounding box center [521, 264] width 373 height 179
click at [354, 193] on p "Excellent" at bounding box center [361, 187] width 30 height 12
click at [343, 193] on input "Excellent" at bounding box center [338, 187] width 7 height 12
radio input "true"
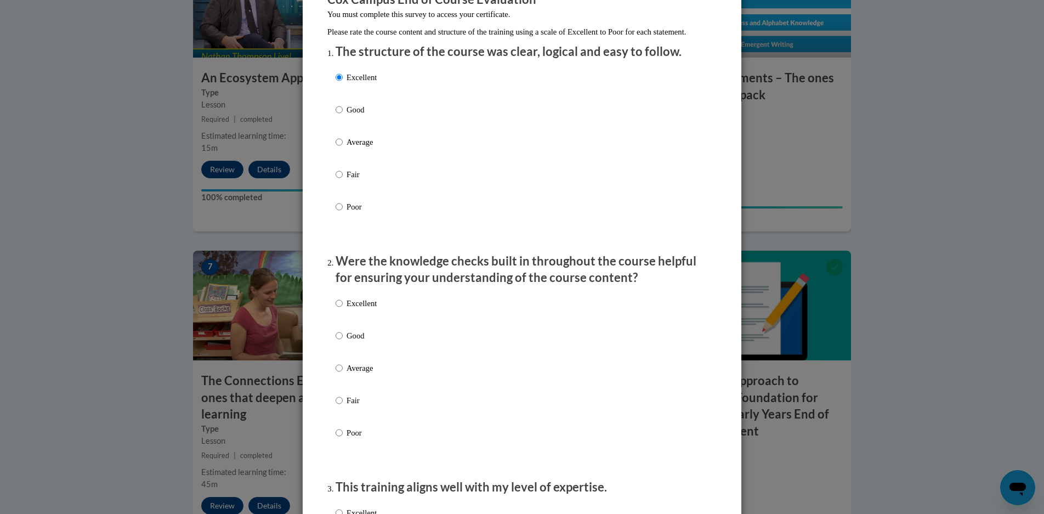
click at [355, 322] on label "Excellent" at bounding box center [355, 312] width 41 height 30
click at [343, 309] on input "Excellent" at bounding box center [338, 303] width 7 height 12
radio input "true"
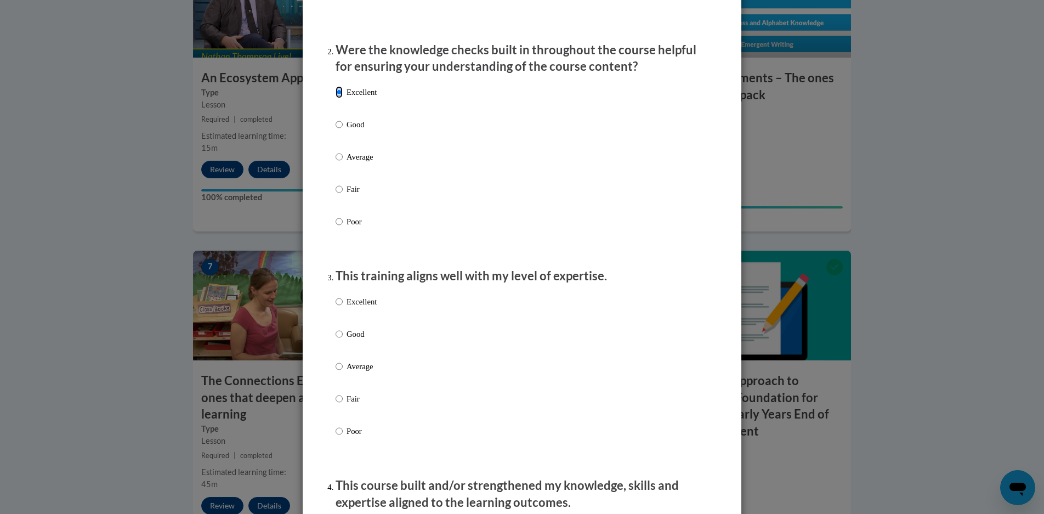
scroll to position [329, 0]
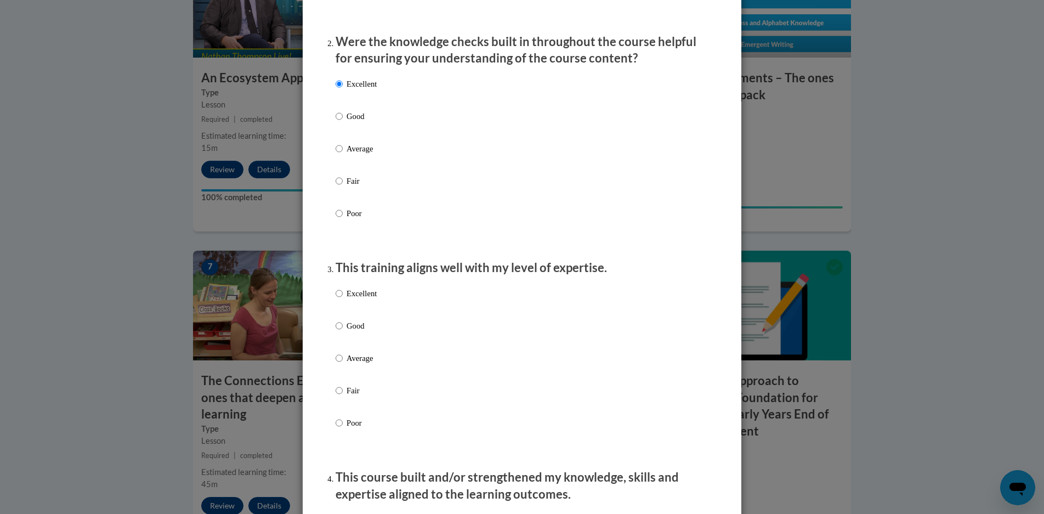
click at [364, 297] on div "Excellent Good Average Fair Poor" at bounding box center [355, 367] width 41 height 170
click at [363, 299] on p "Excellent" at bounding box center [361, 293] width 30 height 12
click at [343, 299] on input "Excellent" at bounding box center [338, 293] width 7 height 12
radio input "true"
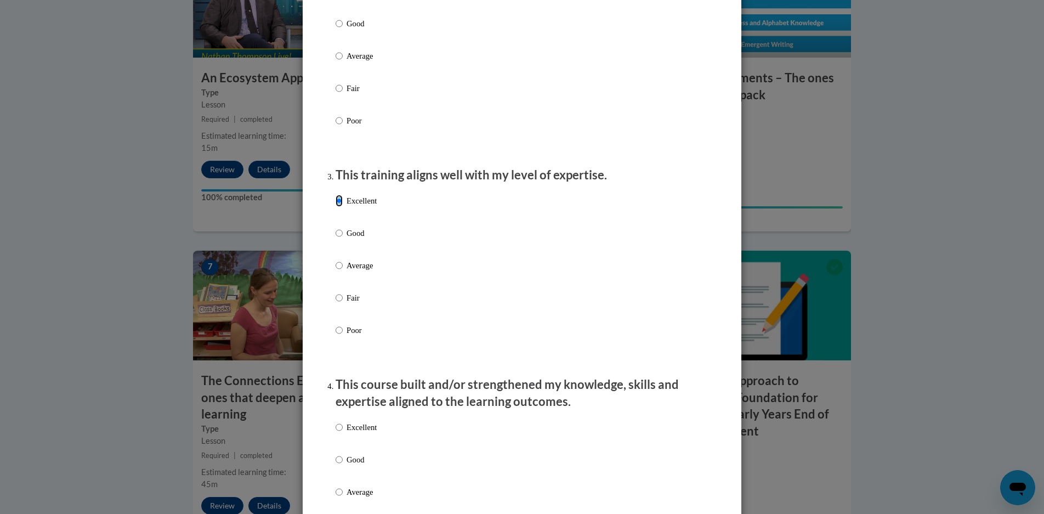
scroll to position [603, 0]
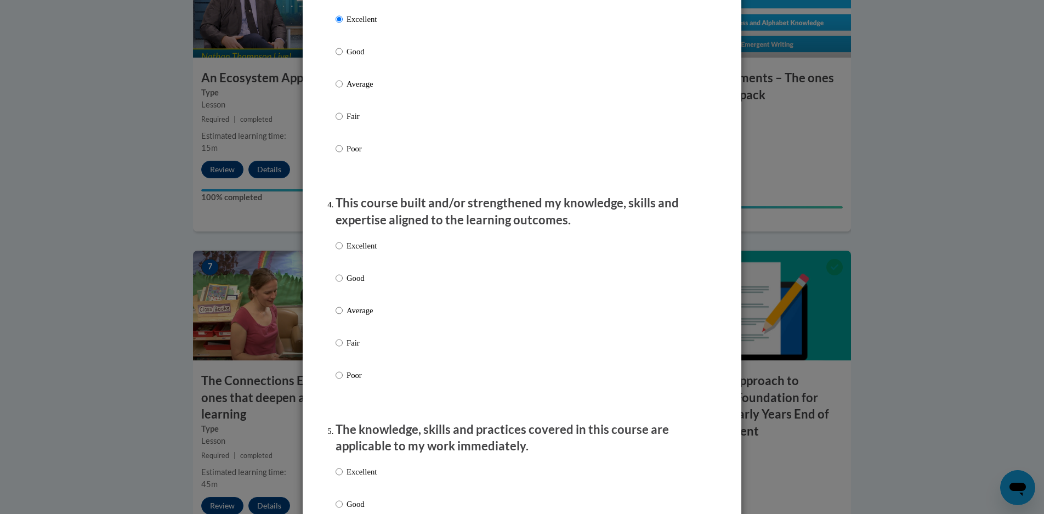
click at [362, 252] on p "Excellent" at bounding box center [361, 246] width 30 height 12
click at [343, 252] on input "Excellent" at bounding box center [338, 246] width 7 height 12
radio input "true"
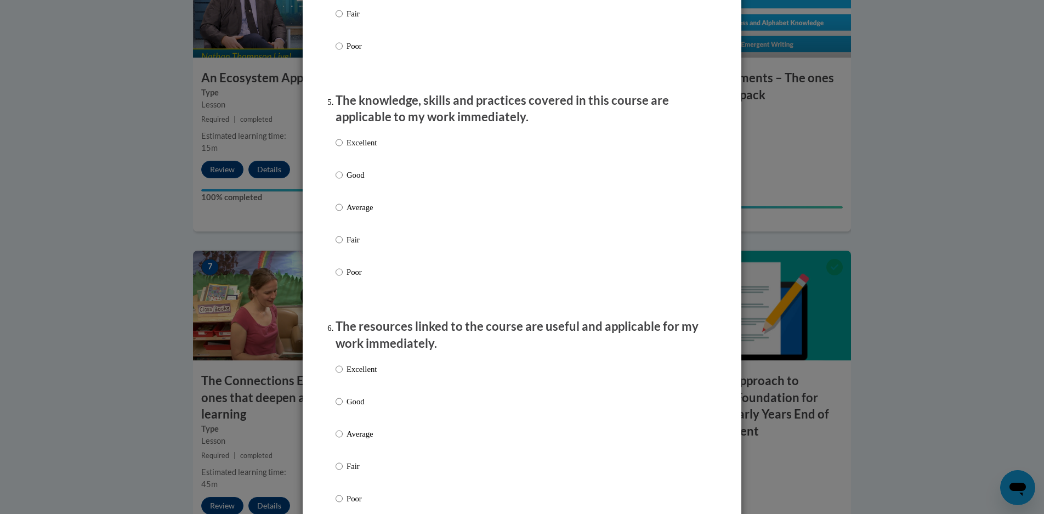
drag, startPoint x: 356, startPoint y: 144, endPoint x: 357, endPoint y: 152, distance: 8.4
click at [357, 147] on div "Excellent Good Average Fair Poor" at bounding box center [355, 216] width 41 height 170
click at [357, 149] on p "Excellent" at bounding box center [361, 142] width 30 height 12
click at [343, 149] on input "Excellent" at bounding box center [338, 142] width 7 height 12
radio input "true"
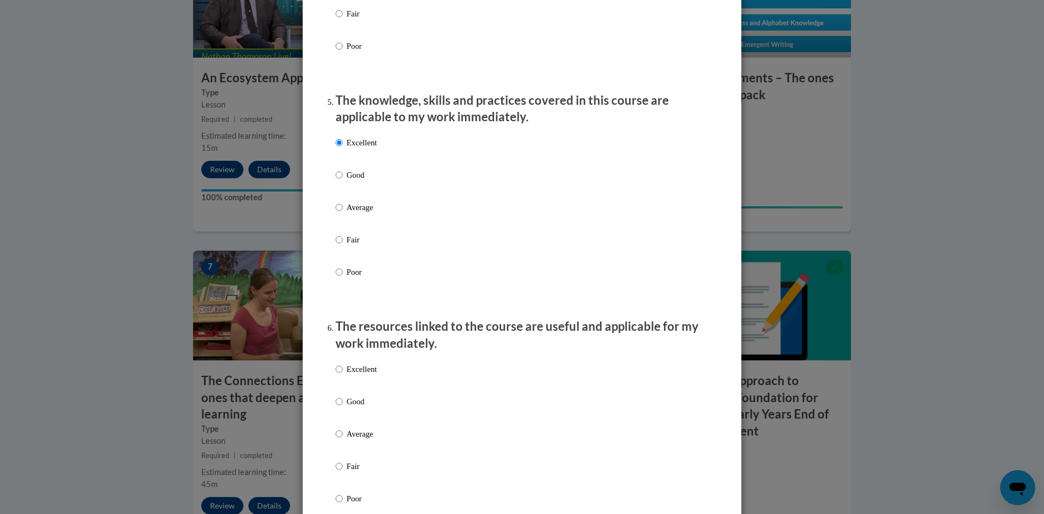
click at [361, 375] on p "Excellent" at bounding box center [361, 369] width 30 height 12
click at [343, 375] on input "Excellent" at bounding box center [338, 369] width 7 height 12
radio input "true"
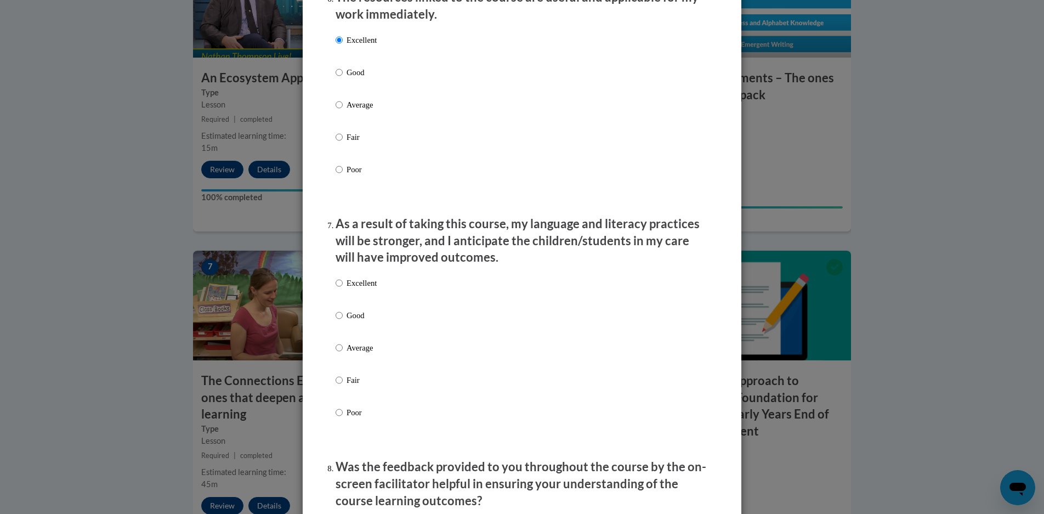
click at [363, 289] on p "Excellent" at bounding box center [361, 283] width 30 height 12
click at [343, 289] on input "Excellent" at bounding box center [338, 283] width 7 height 12
radio input "true"
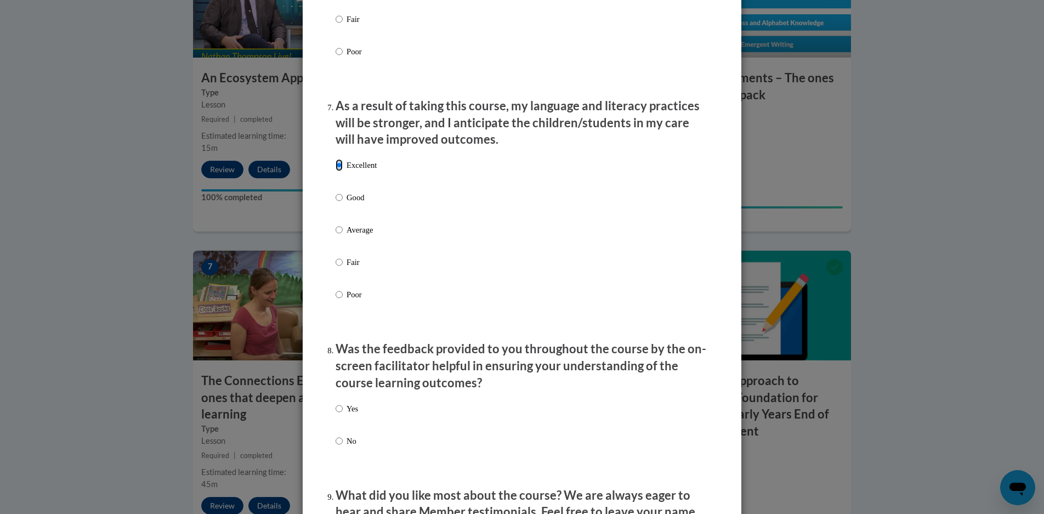
scroll to position [1590, 0]
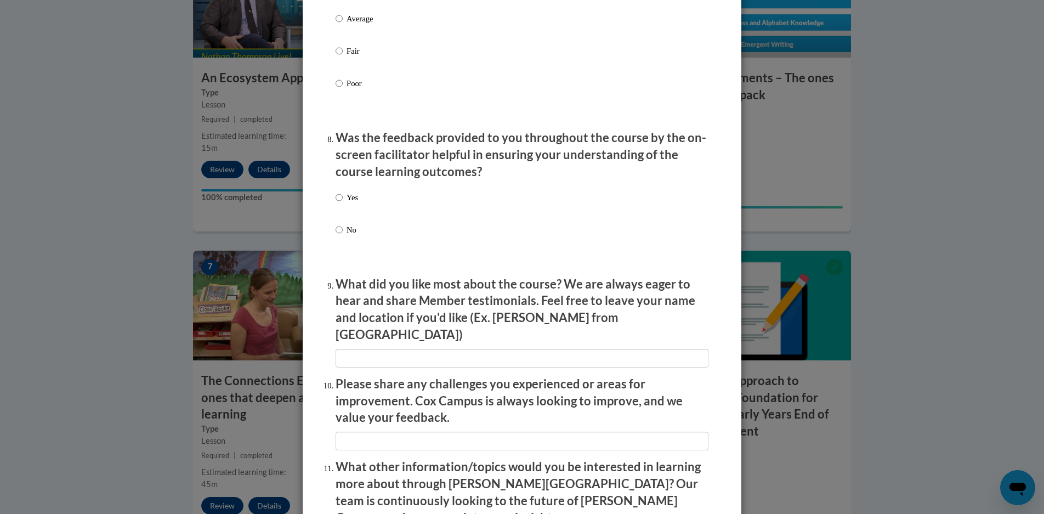
click at [357, 204] on div "Yes No" at bounding box center [521, 227] width 373 height 82
click at [340, 204] on label "Yes" at bounding box center [346, 206] width 22 height 30
click at [340, 203] on input "Yes" at bounding box center [338, 197] width 7 height 12
radio input "true"
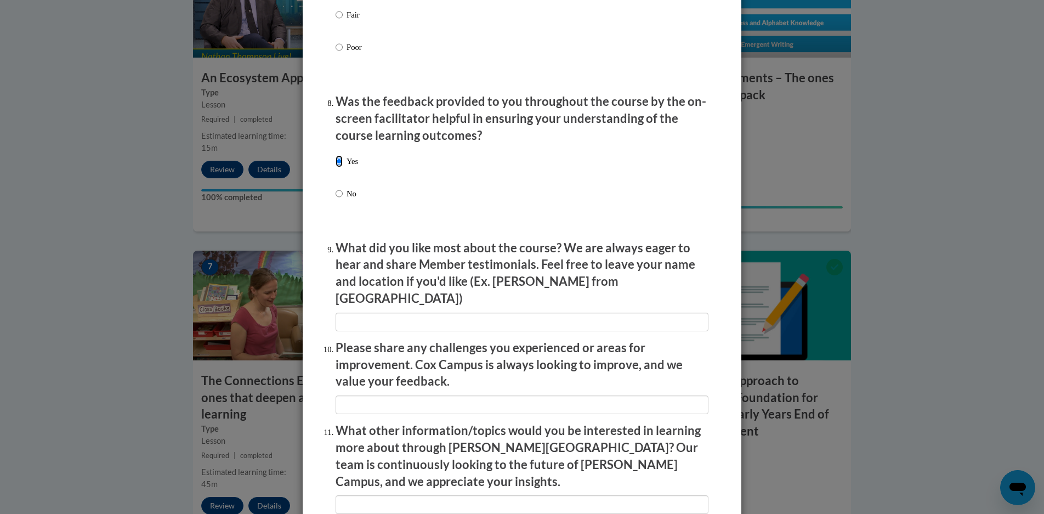
scroll to position [1644, 0]
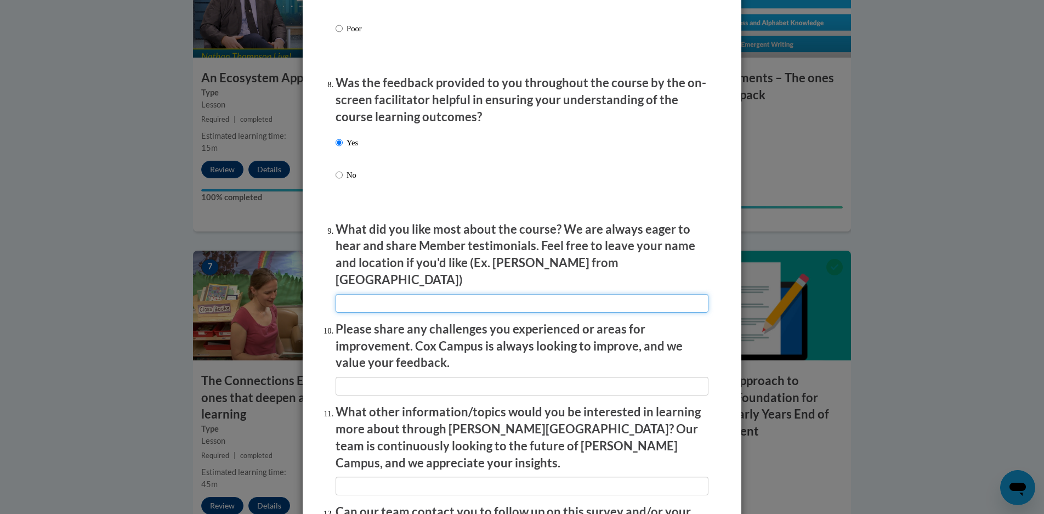
click at [489, 300] on input "textbox" at bounding box center [521, 303] width 373 height 19
type input "N/A"
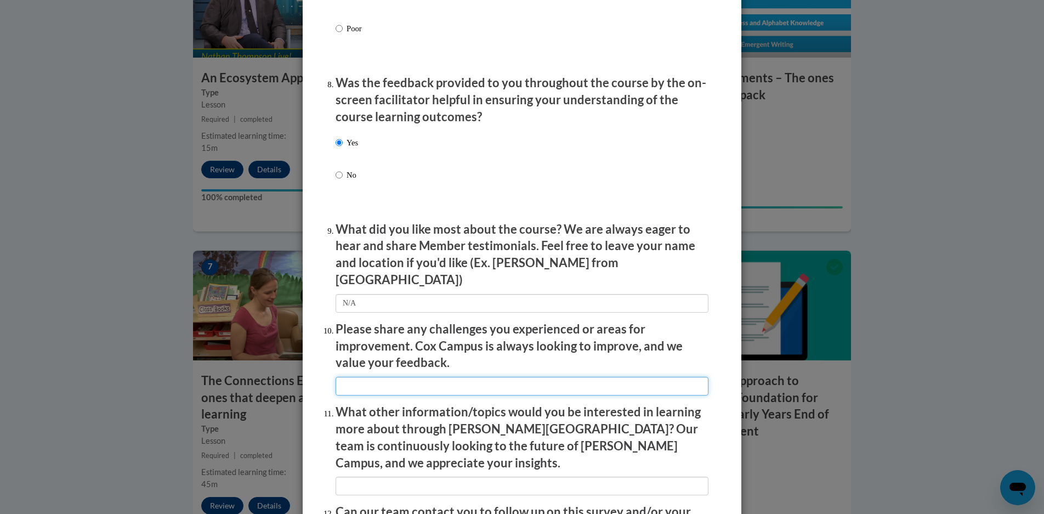
click at [432, 377] on input "textbox" at bounding box center [521, 386] width 373 height 19
type input "N/A"
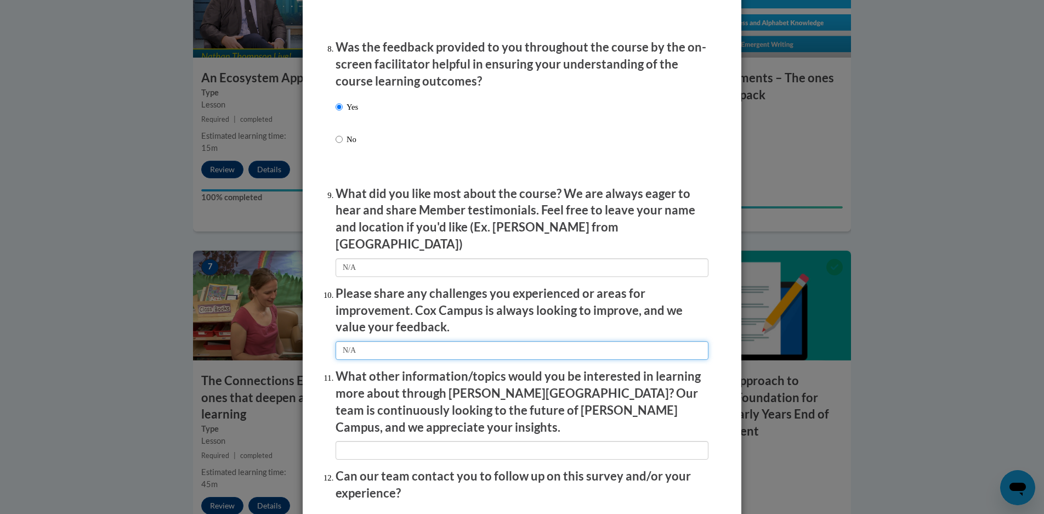
scroll to position [1699, 0]
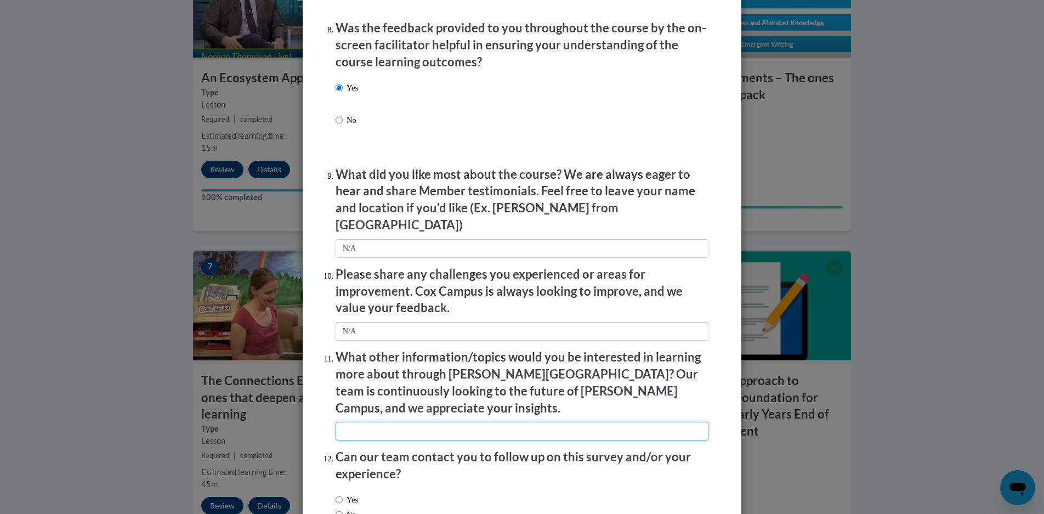
click at [406, 421] on input "textbox" at bounding box center [521, 430] width 373 height 19
type input "N/A"
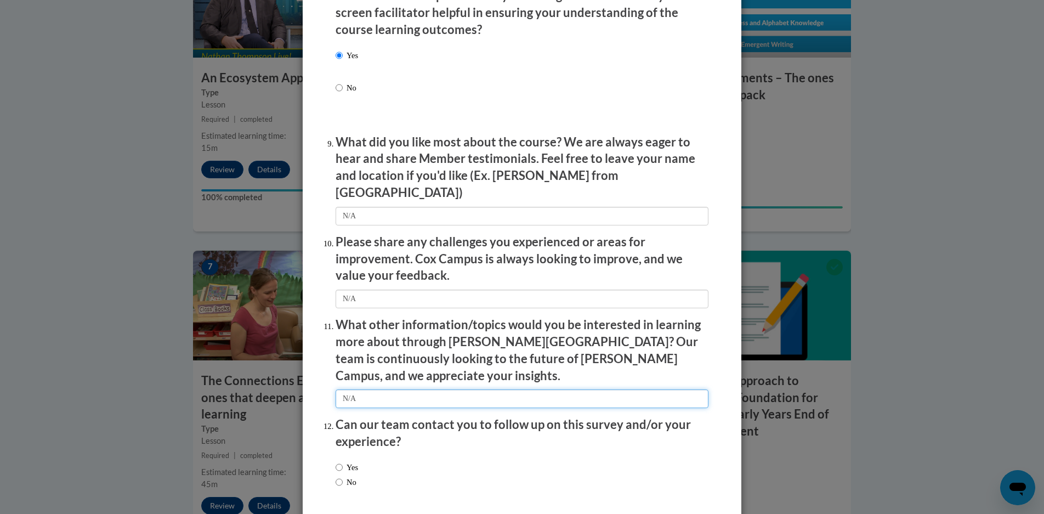
scroll to position [1764, 0]
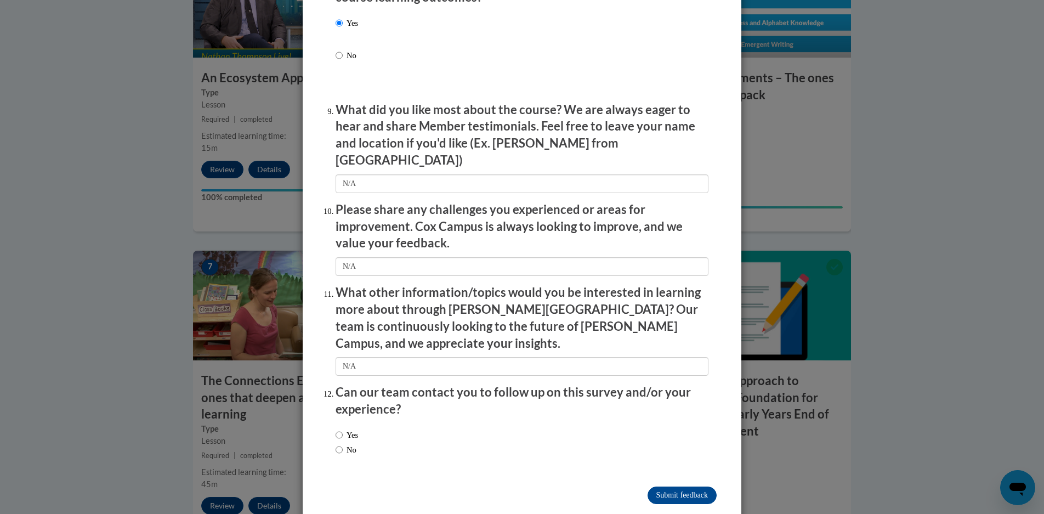
click at [351, 443] on label "No" at bounding box center [345, 449] width 21 height 12
click at [343, 443] on input "No" at bounding box center [338, 449] width 7 height 12
radio input "true"
click at [700, 486] on input "Submit feedback" at bounding box center [681, 495] width 69 height 18
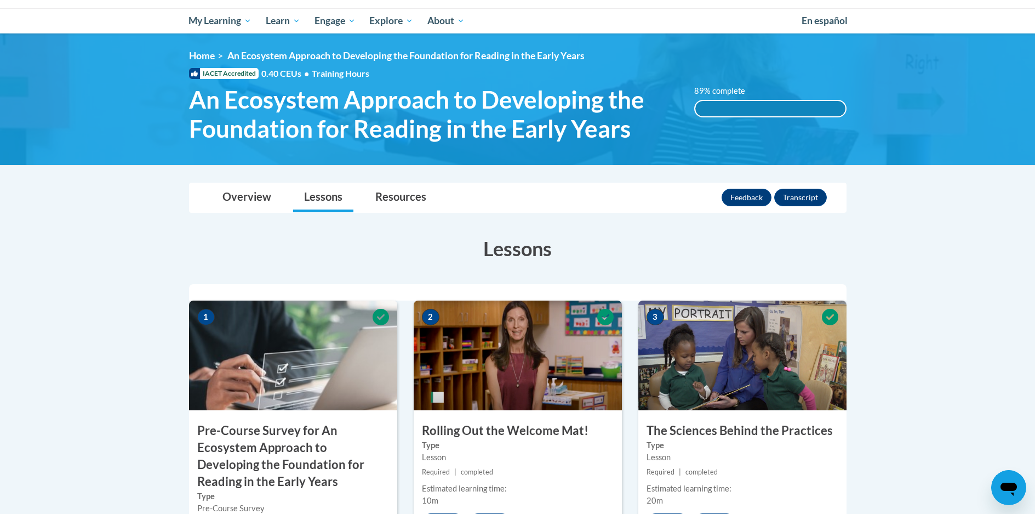
scroll to position [0, 0]
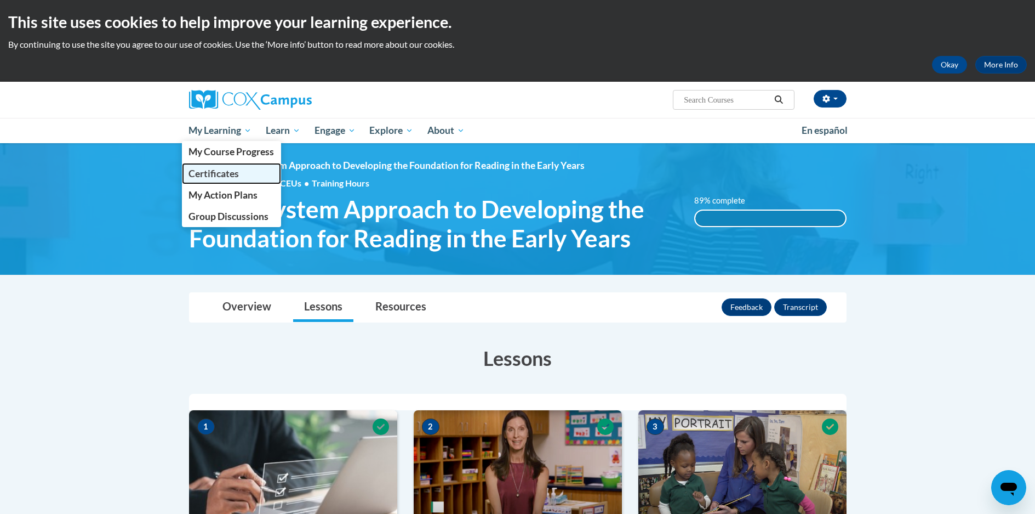
click at [246, 179] on link "Certificates" at bounding box center [232, 173] width 100 height 21
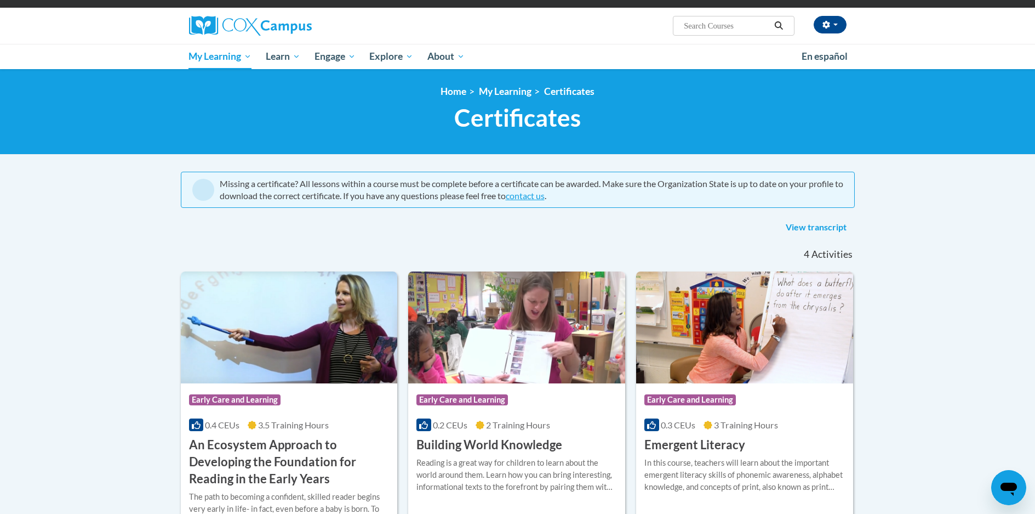
scroll to position [55, 0]
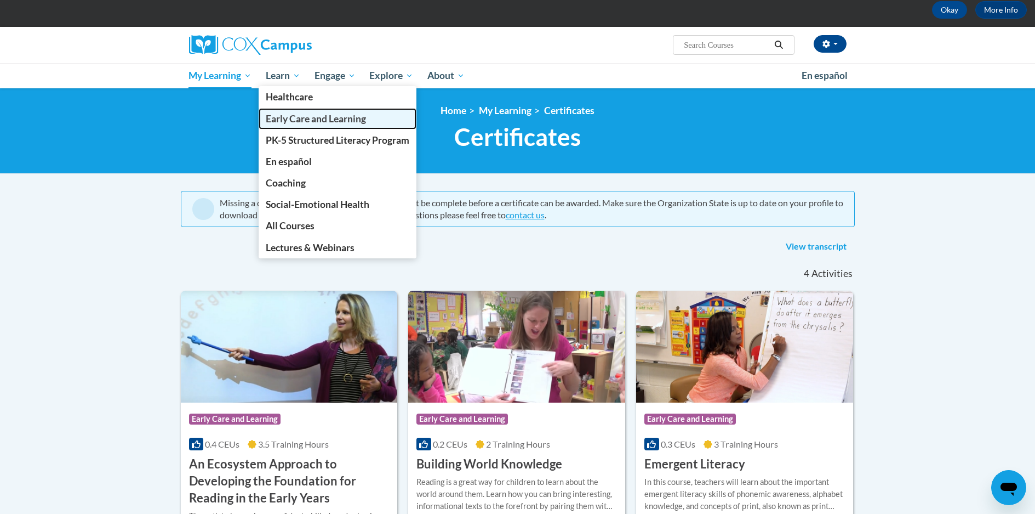
click at [331, 125] on link "Early Care and Learning" at bounding box center [338, 118] width 158 height 21
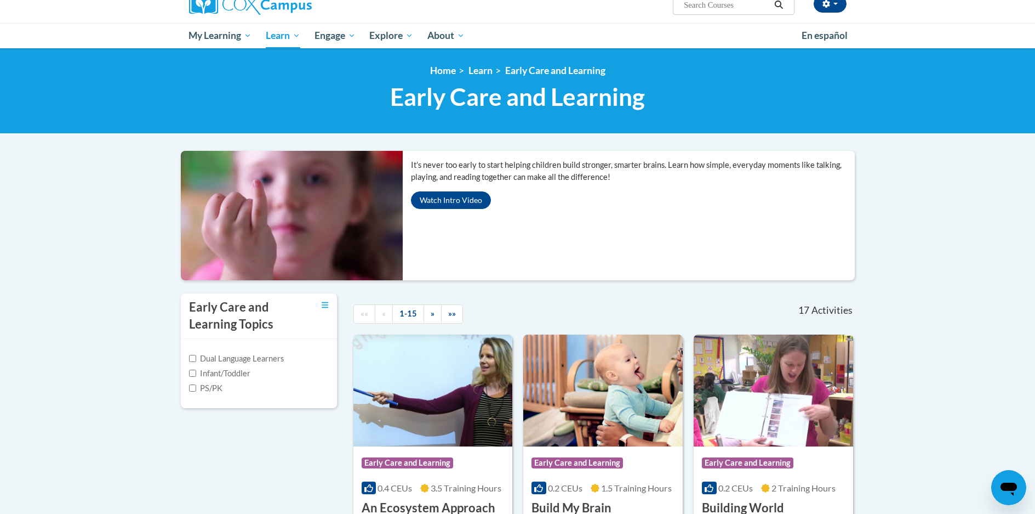
scroll to position [55, 0]
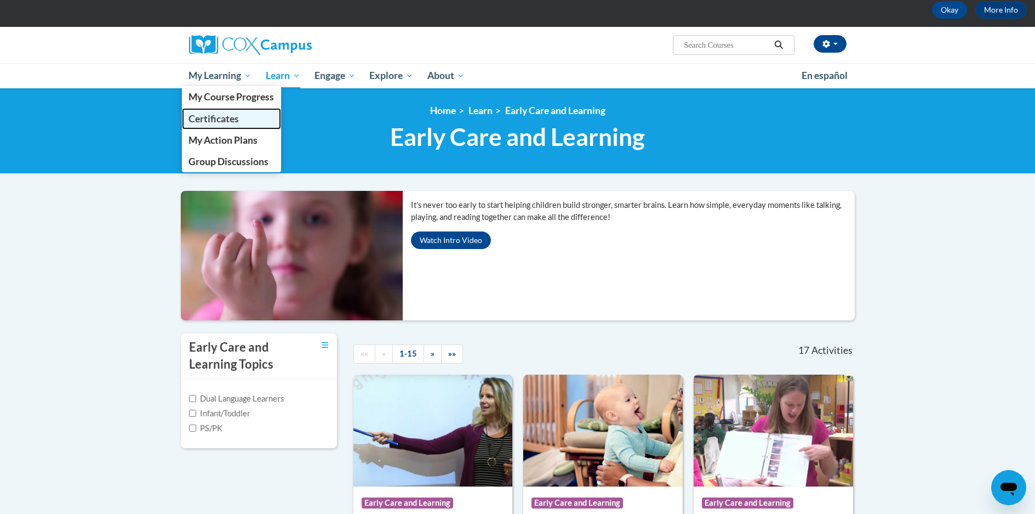
click at [242, 112] on link "Certificates" at bounding box center [232, 118] width 100 height 21
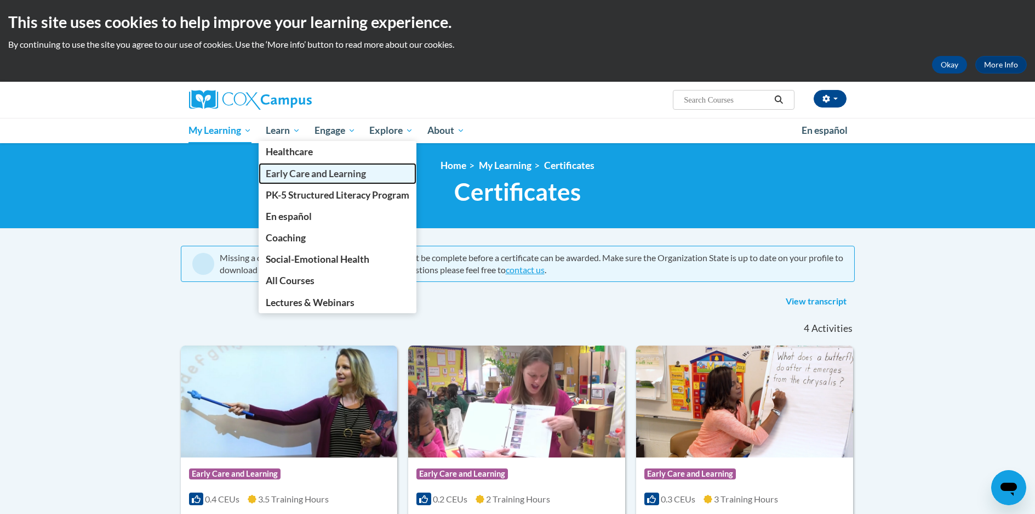
click at [306, 169] on span "Early Care and Learning" at bounding box center [316, 174] width 100 height 12
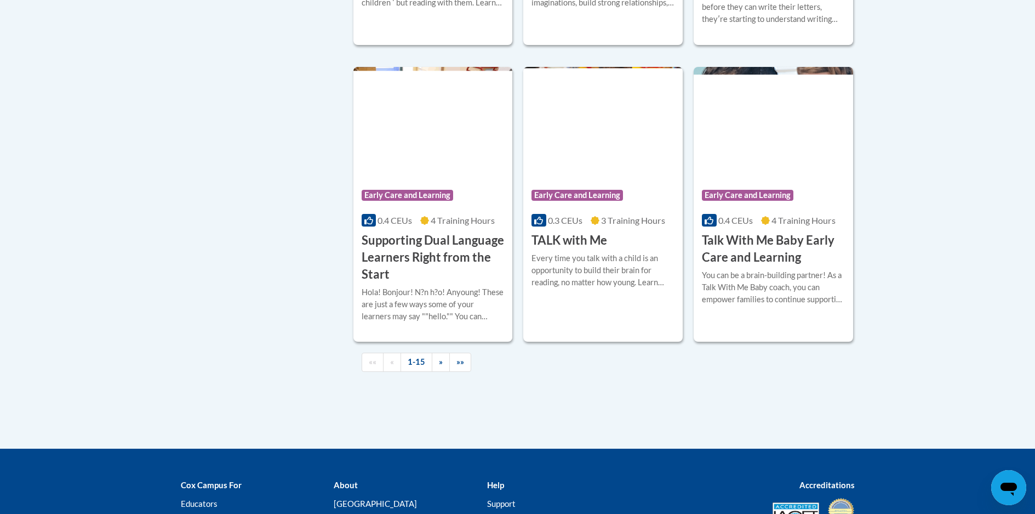
scroll to position [1644, 0]
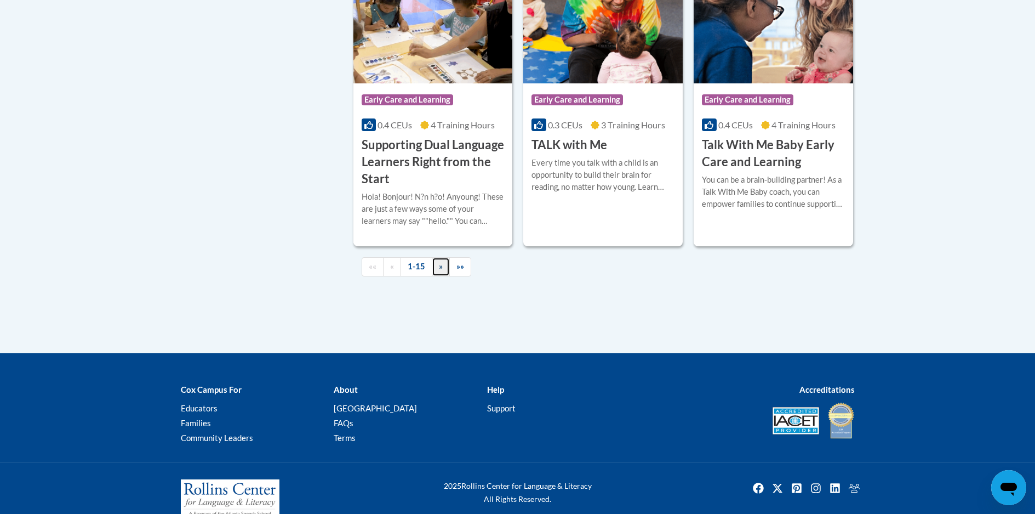
click at [441, 271] on span "»" at bounding box center [441, 265] width 4 height 9
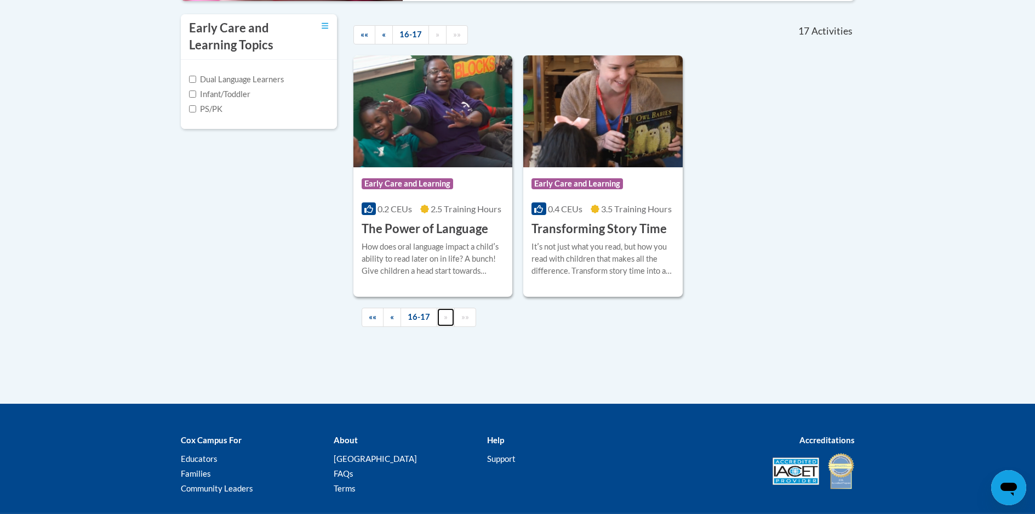
scroll to position [389, 0]
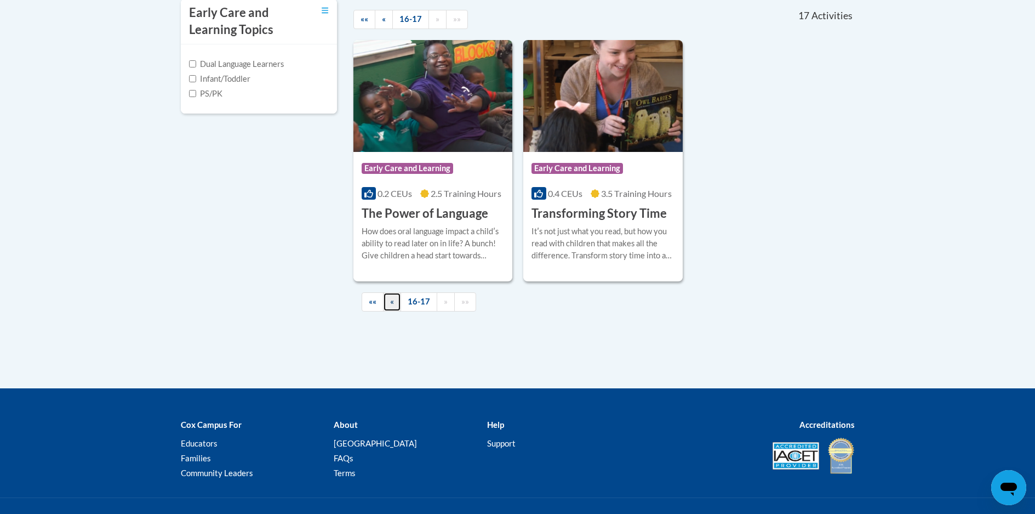
click at [398, 309] on link "«" at bounding box center [392, 301] width 18 height 19
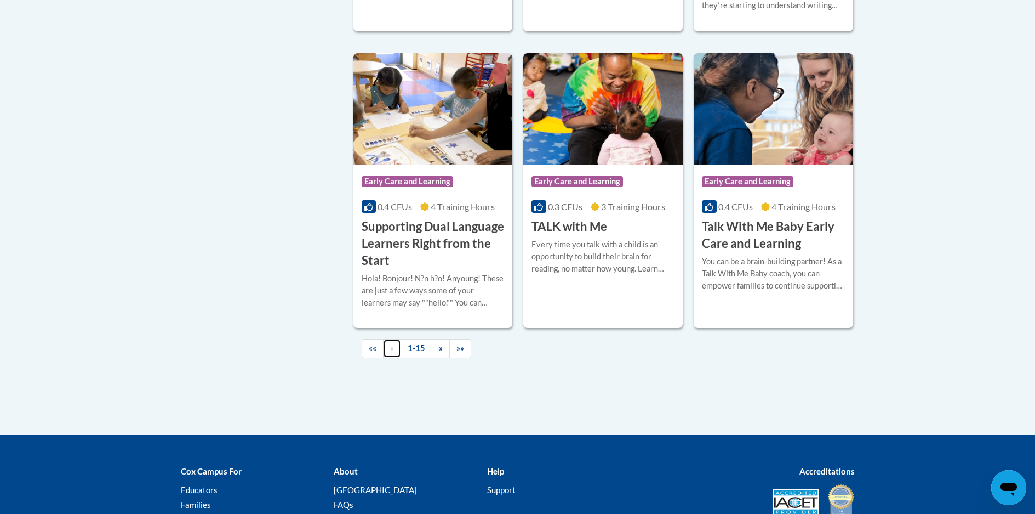
scroll to position [1682, 0]
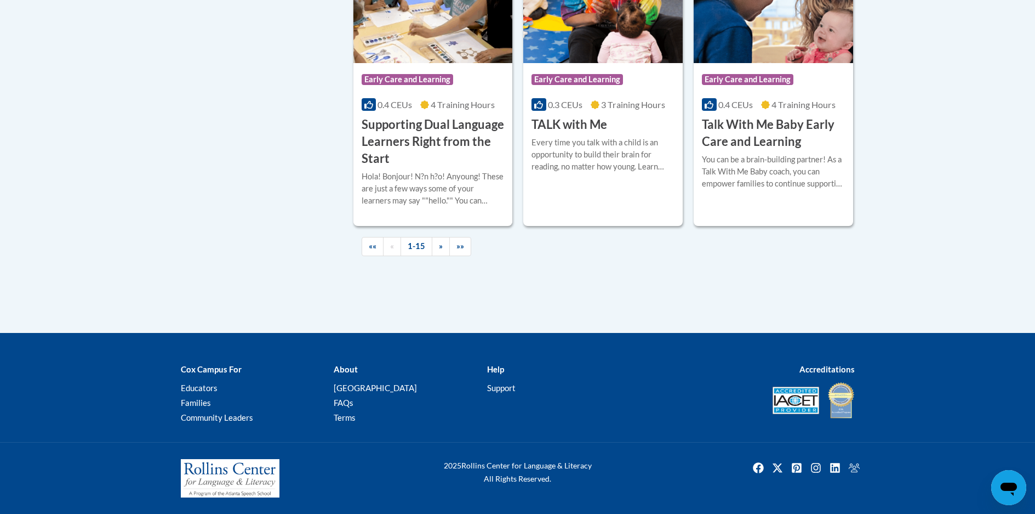
click at [463, 259] on div "«« « 1-15 » »»" at bounding box center [605, 246] width 502 height 41
click at [457, 250] on span "»»" at bounding box center [461, 245] width 8 height 9
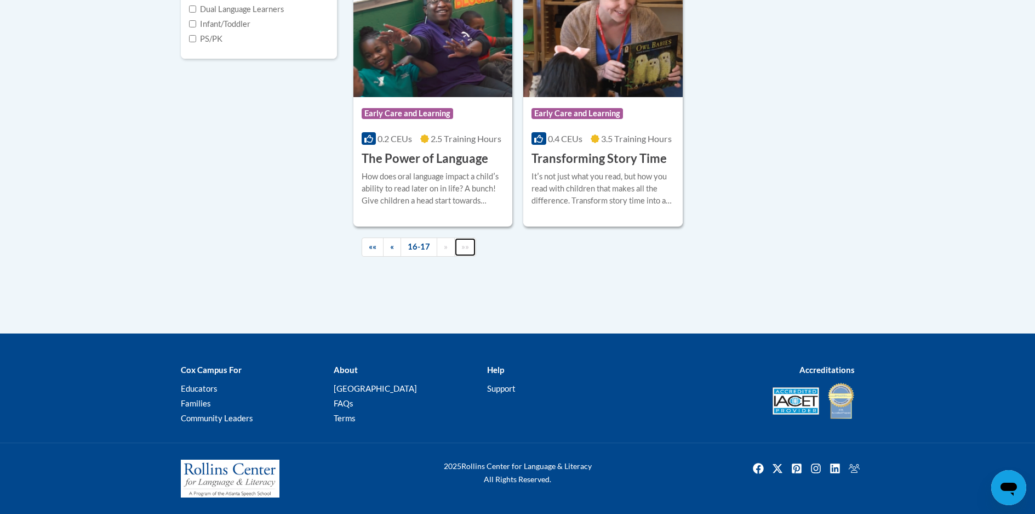
scroll to position [444, 0]
click at [385, 248] on link "«" at bounding box center [392, 246] width 18 height 19
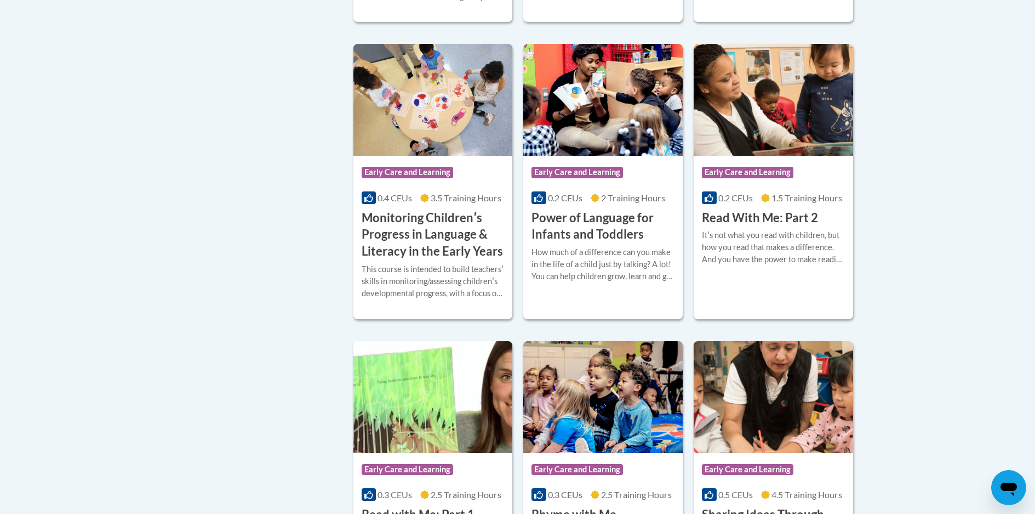
scroll to position [992, 0]
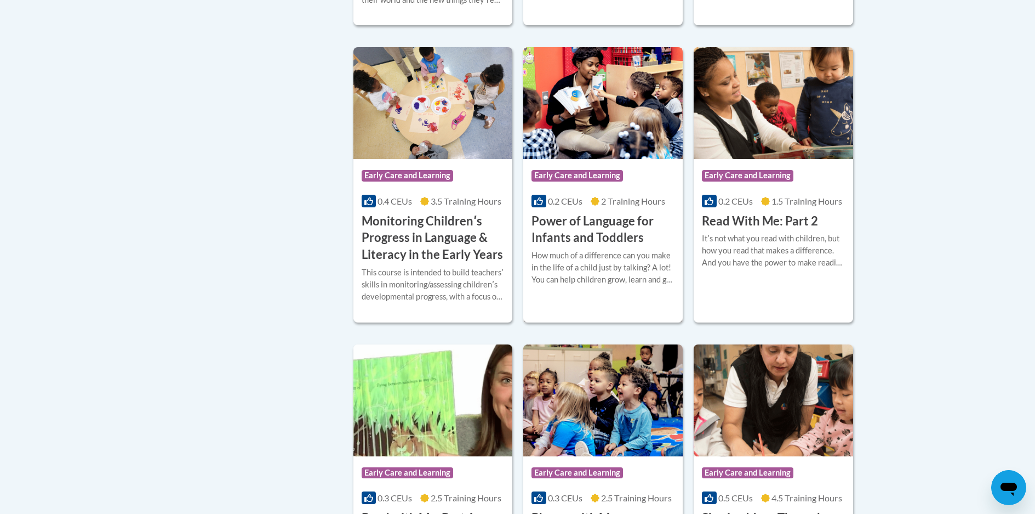
click at [634, 236] on h3 "Power of Language for Infants and Toddlers" at bounding box center [603, 230] width 143 height 34
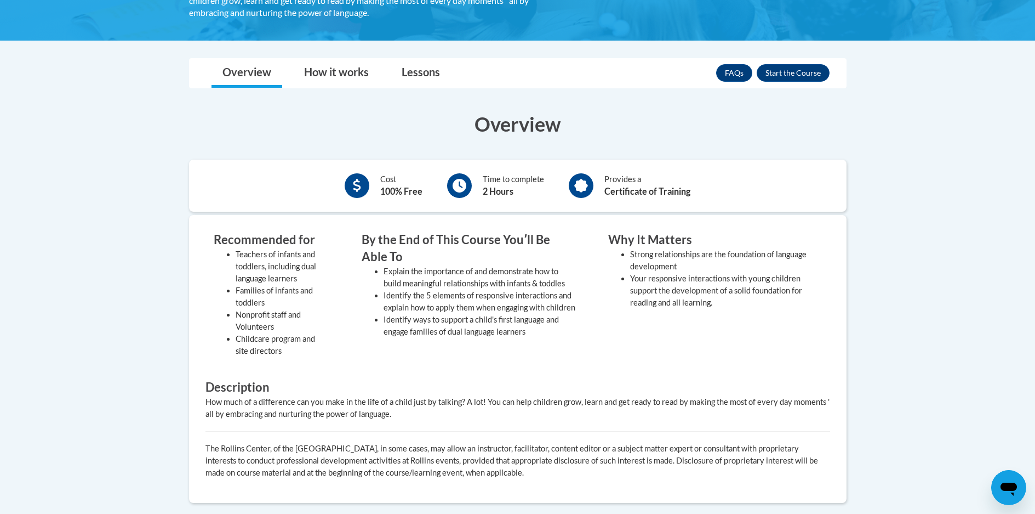
scroll to position [260, 0]
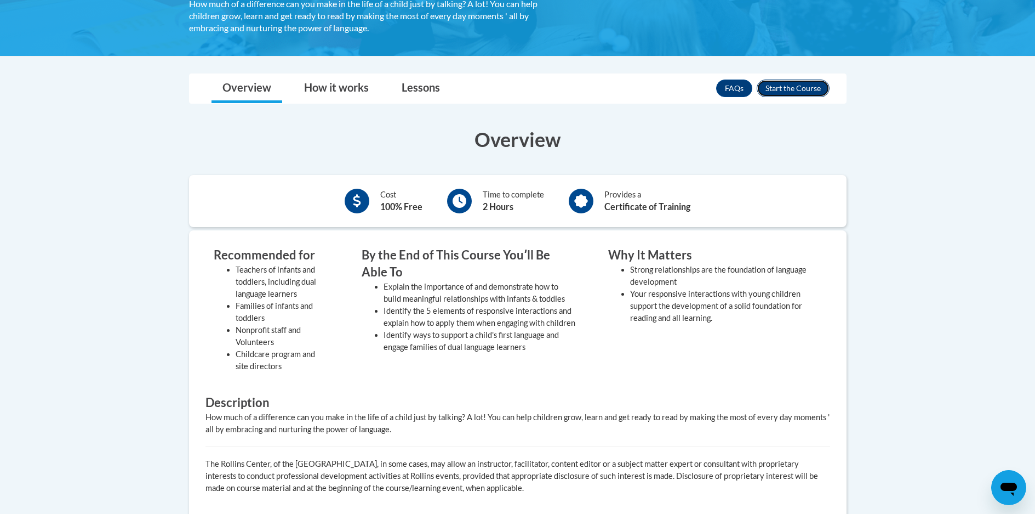
click at [811, 89] on button "Enroll" at bounding box center [793, 88] width 73 height 18
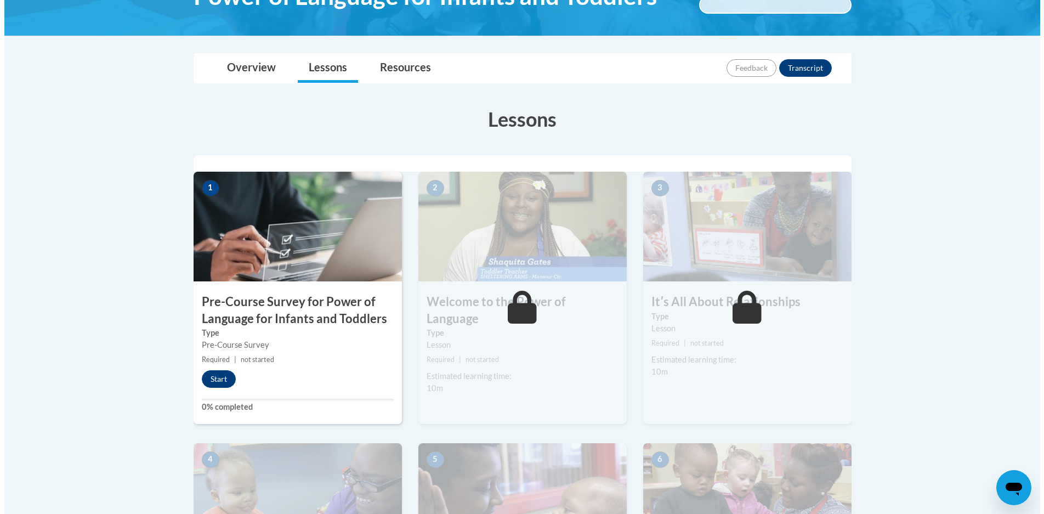
scroll to position [219, 0]
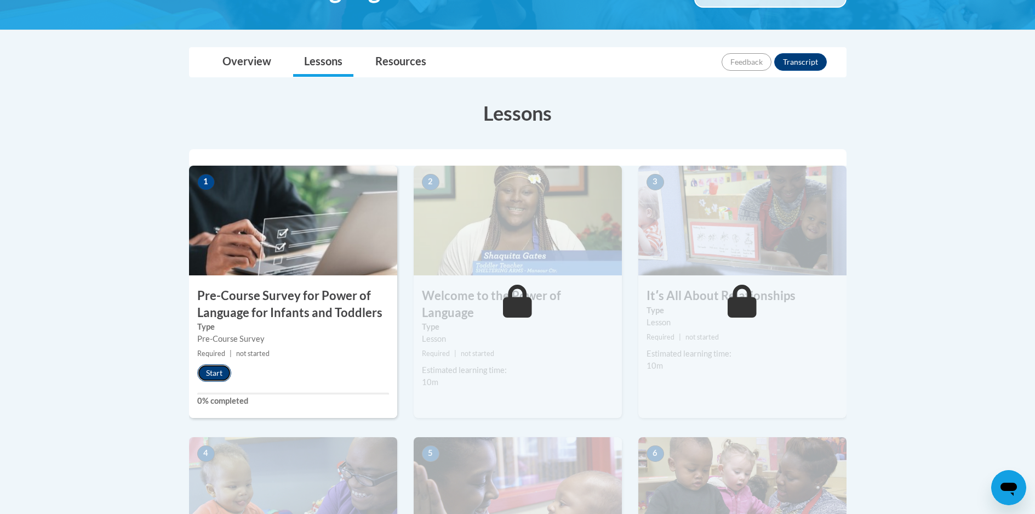
click at [217, 374] on button "Start" at bounding box center [214, 373] width 34 height 18
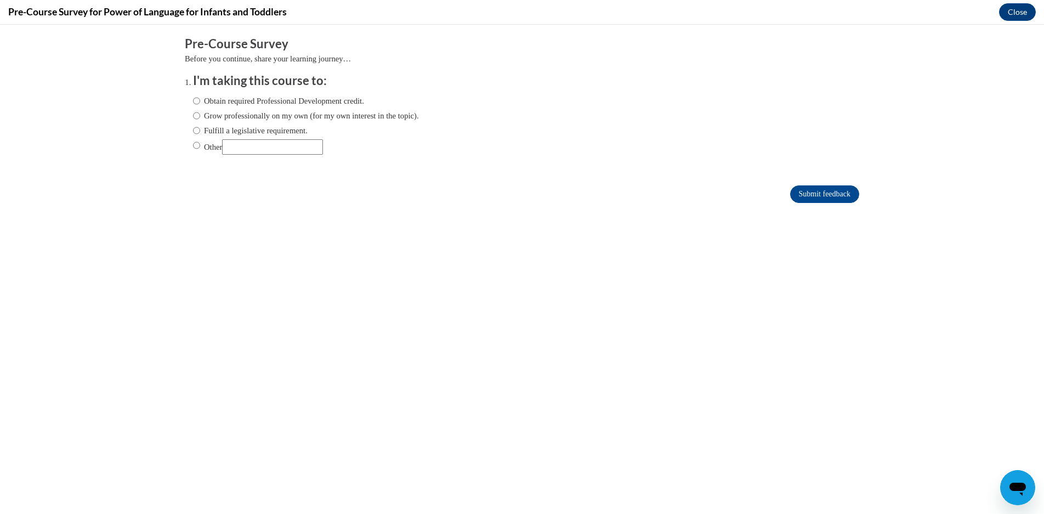
scroll to position [0, 0]
click at [288, 100] on label "Obtain required Professional Development credit." at bounding box center [278, 101] width 171 height 12
click at [200, 100] on input "Obtain required Professional Development credit." at bounding box center [196, 101] width 7 height 12
radio input "true"
click at [837, 195] on input "Submit feedback" at bounding box center [824, 194] width 69 height 18
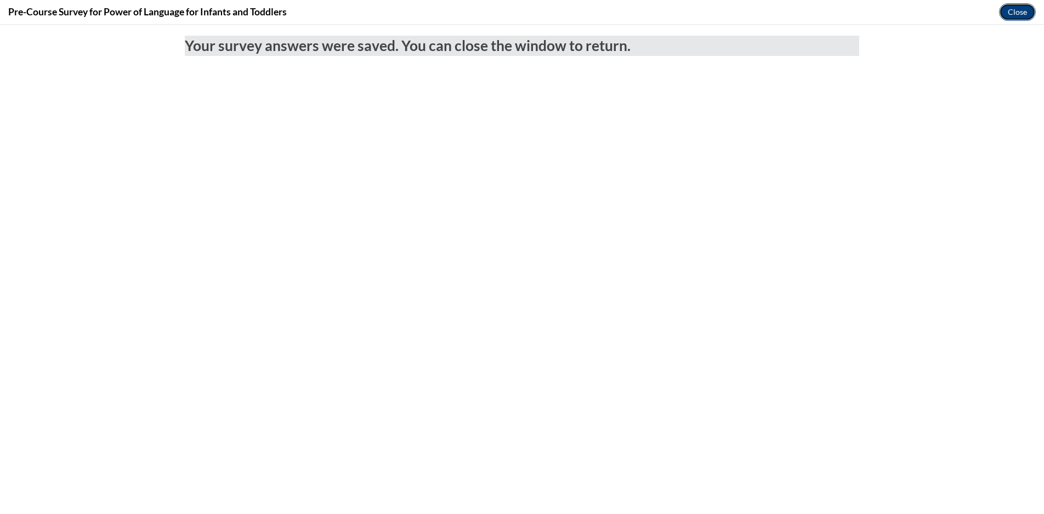
click at [1017, 10] on button "Close" at bounding box center [1017, 12] width 37 height 18
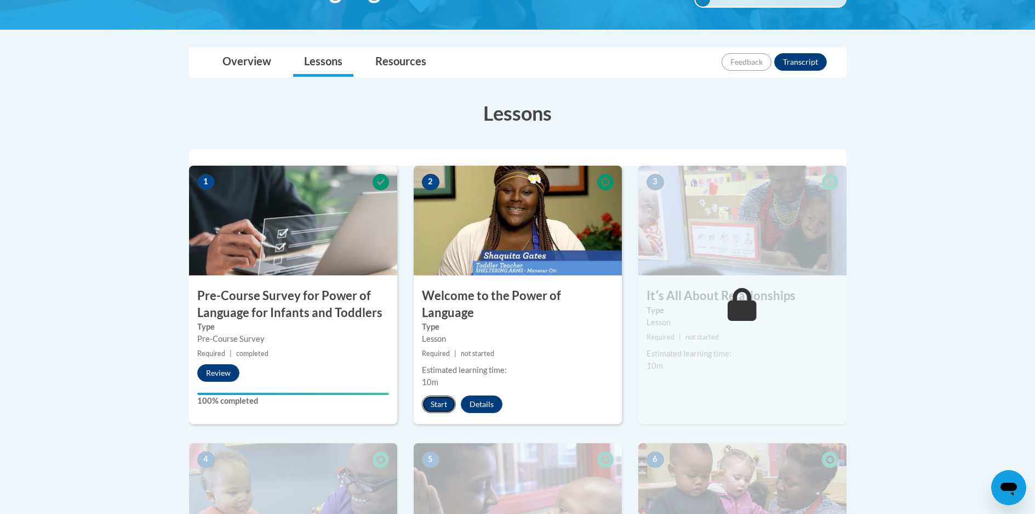
click at [442, 395] on button "Start" at bounding box center [439, 404] width 34 height 18
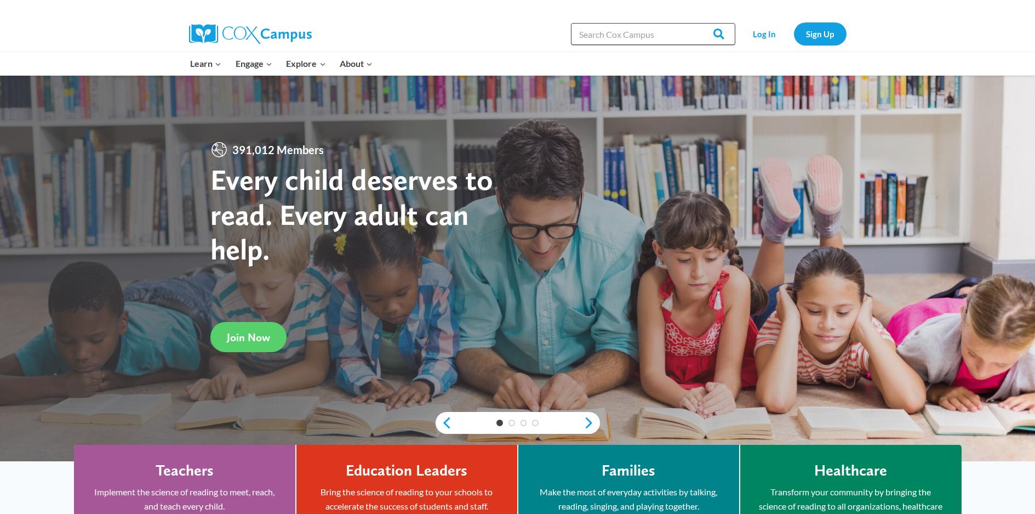
click at [615, 41] on input "Search in [URL][DOMAIN_NAME]" at bounding box center [653, 34] width 164 height 22
paste input "Trauma-Informed Practice"
type input "Trauma-Informed Practice"
click at [722, 30] on input "Search" at bounding box center [714, 34] width 43 height 22
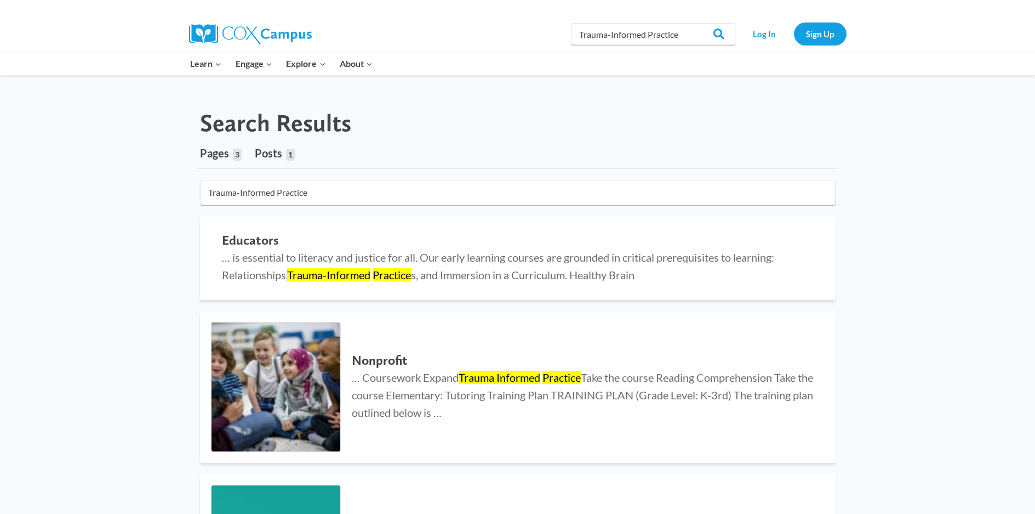
click at [133, 255] on div "Search Results Pages 3 Posts 1 4 results found in 2ms Trauma-Informed Practice …" at bounding box center [517, 470] width 1035 height 788
click at [782, 39] on link "Log In" at bounding box center [765, 33] width 48 height 22
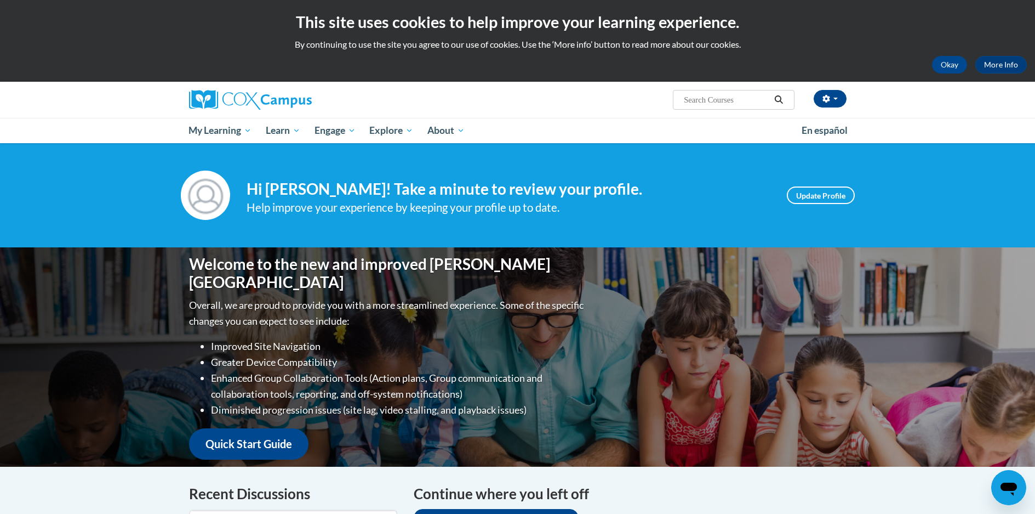
click at [717, 104] on input "Search..." at bounding box center [727, 99] width 88 height 13
paste input "Trauma-Informed Practice"
type input "Trauma-Informed Practice"
click at [779, 105] on button "Search" at bounding box center [779, 99] width 16 height 13
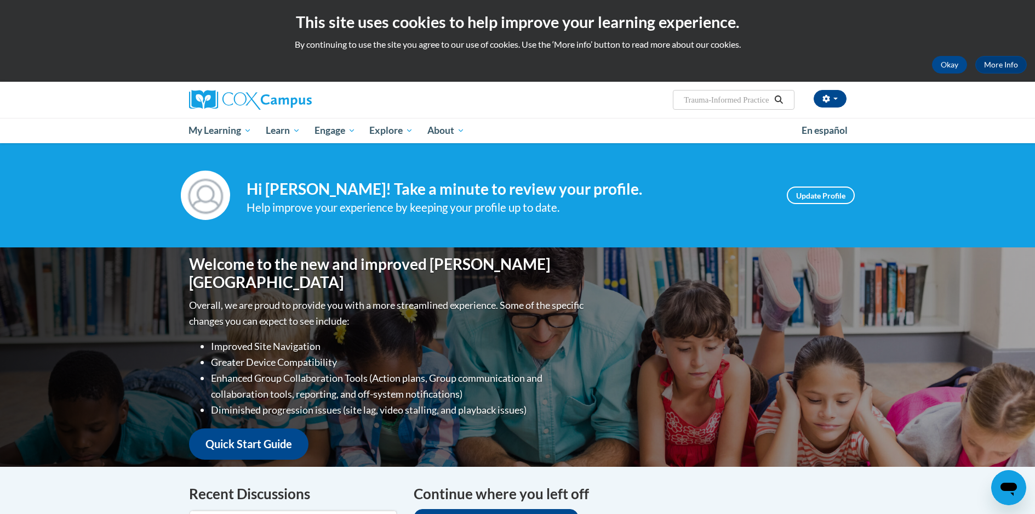
scroll to position [0, 0]
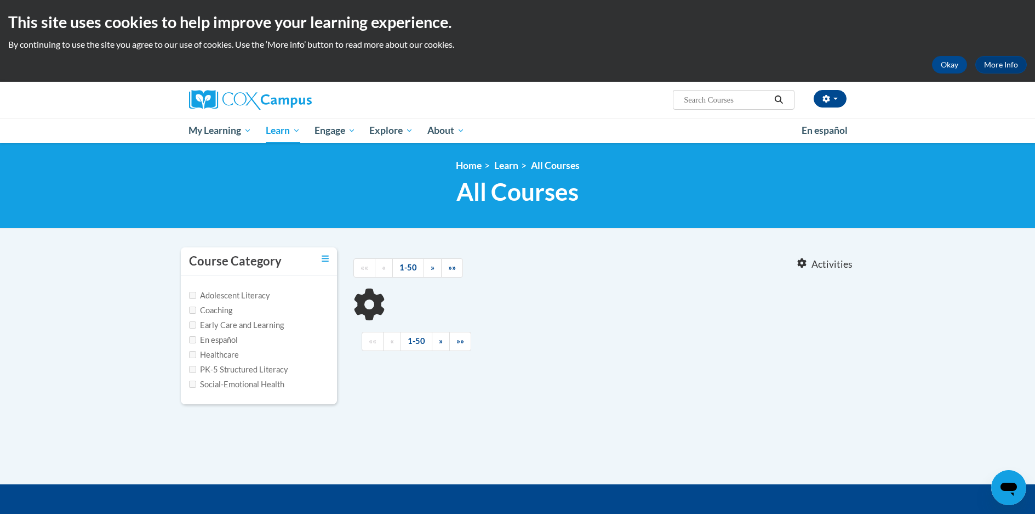
type input "Trauma-Informed Practice"
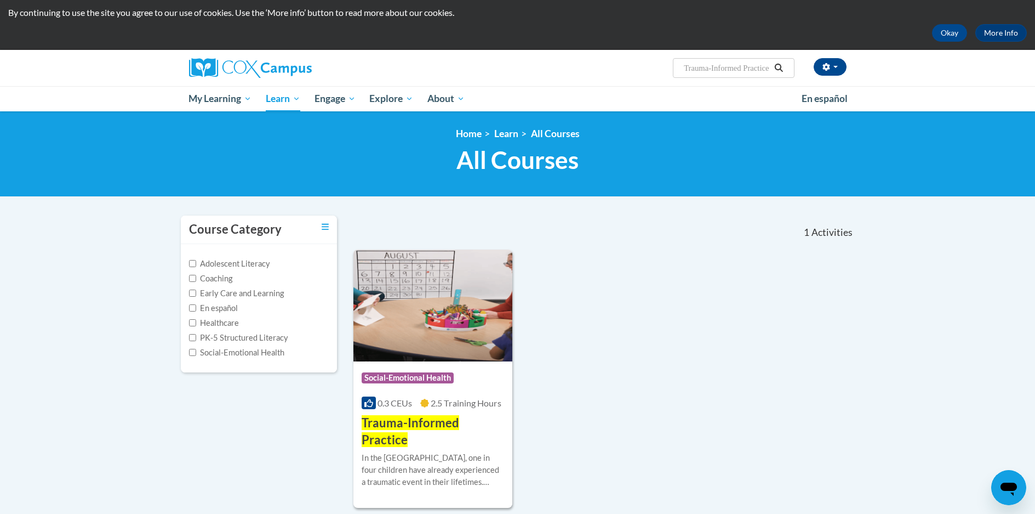
scroll to position [110, 0]
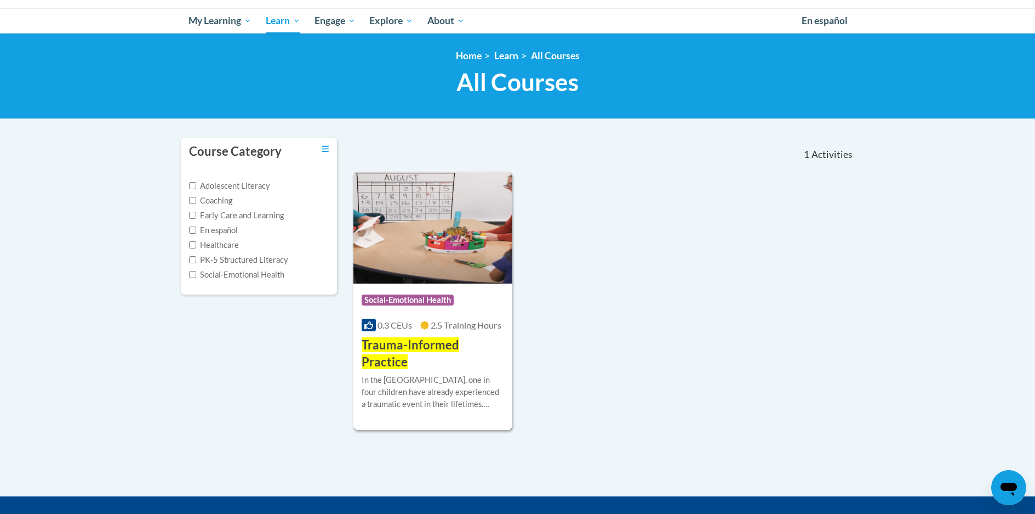
click at [396, 334] on div "Course Category: Social-Emotional Health 0.3 CEUs 2.5 Training Hours COURSE Tra…" at bounding box center [433, 326] width 159 height 87
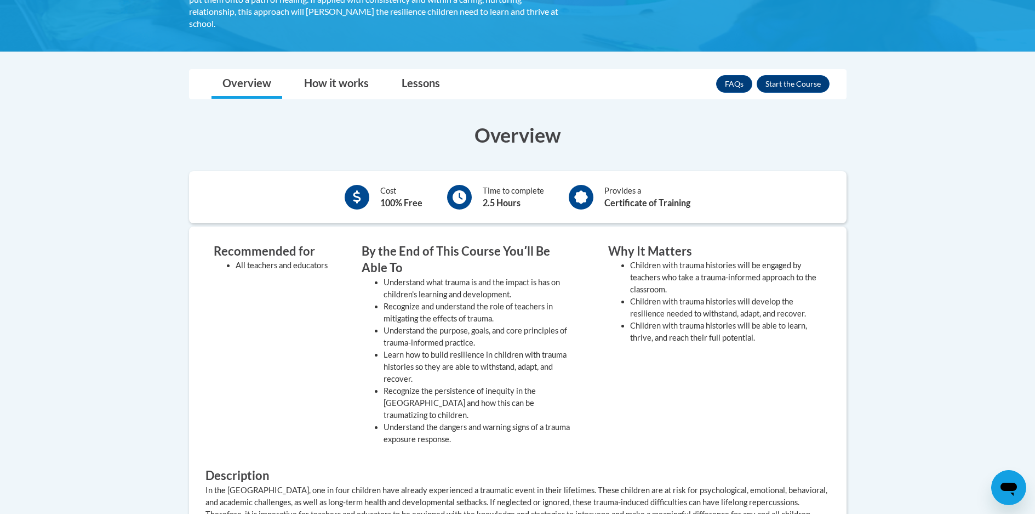
scroll to position [164, 0]
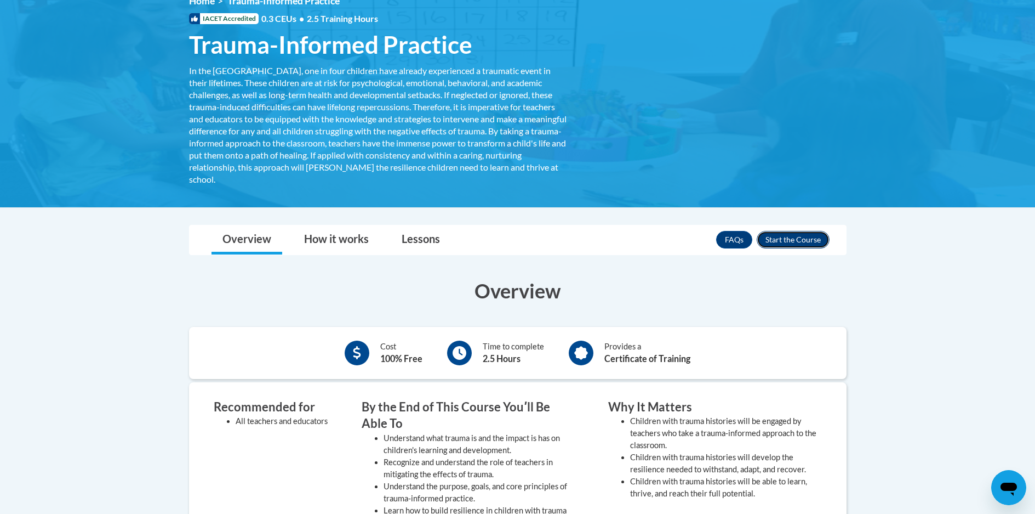
click at [802, 241] on button "Enroll" at bounding box center [793, 240] width 73 height 18
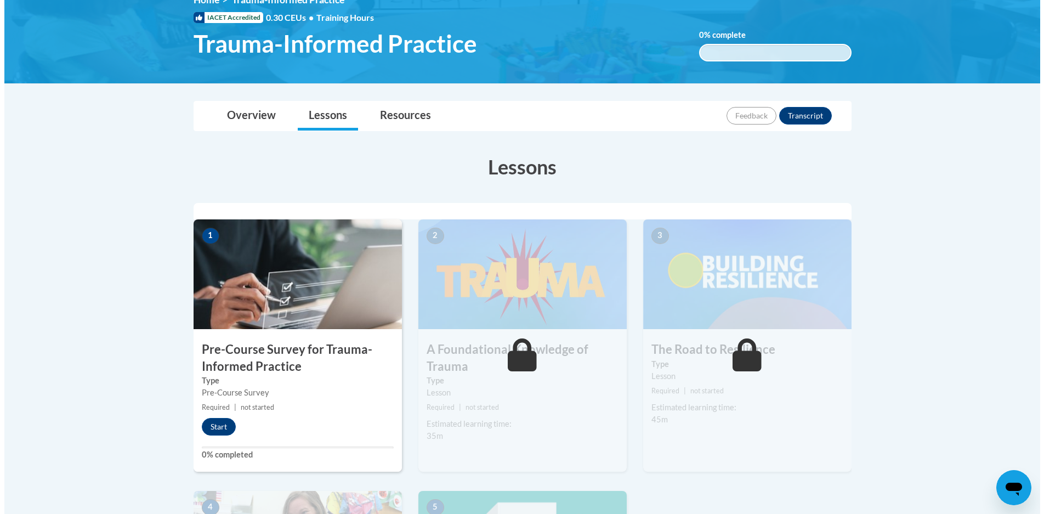
scroll to position [218, 0]
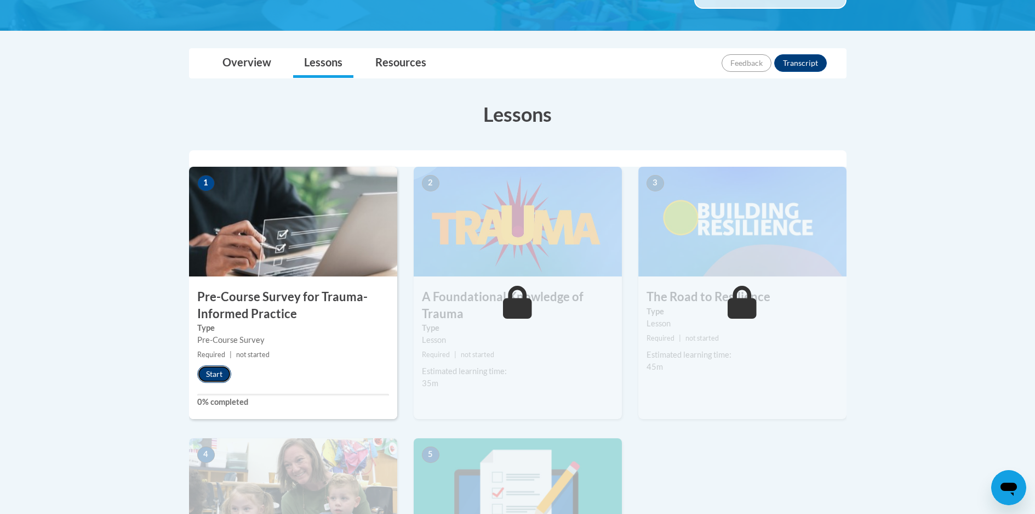
click at [214, 374] on button "Start" at bounding box center [214, 374] width 34 height 18
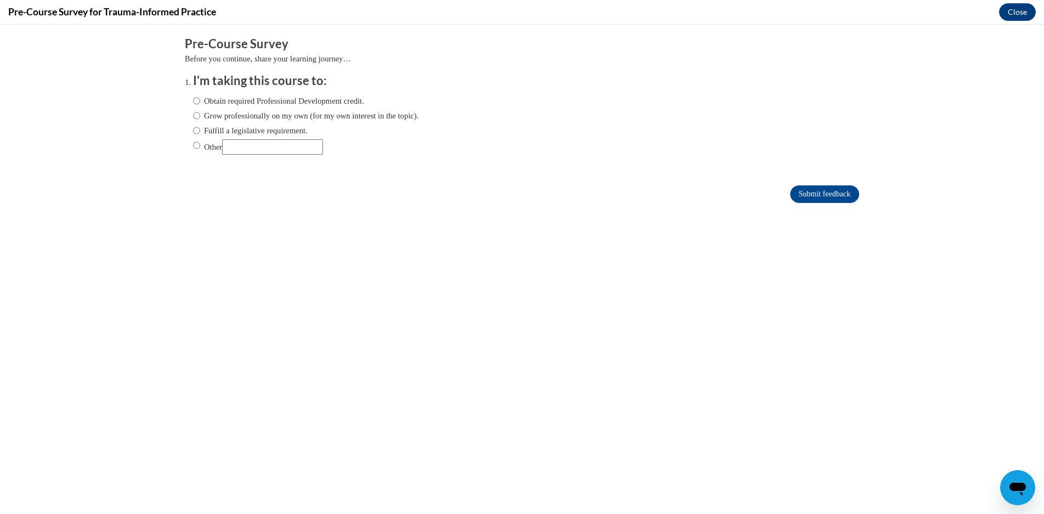
scroll to position [0, 0]
click at [284, 102] on label "Obtain required Professional Development credit." at bounding box center [278, 101] width 171 height 12
click at [200, 102] on input "Obtain required Professional Development credit." at bounding box center [196, 101] width 7 height 12
radio input "true"
click at [818, 187] on input "Submit feedback" at bounding box center [824, 194] width 69 height 18
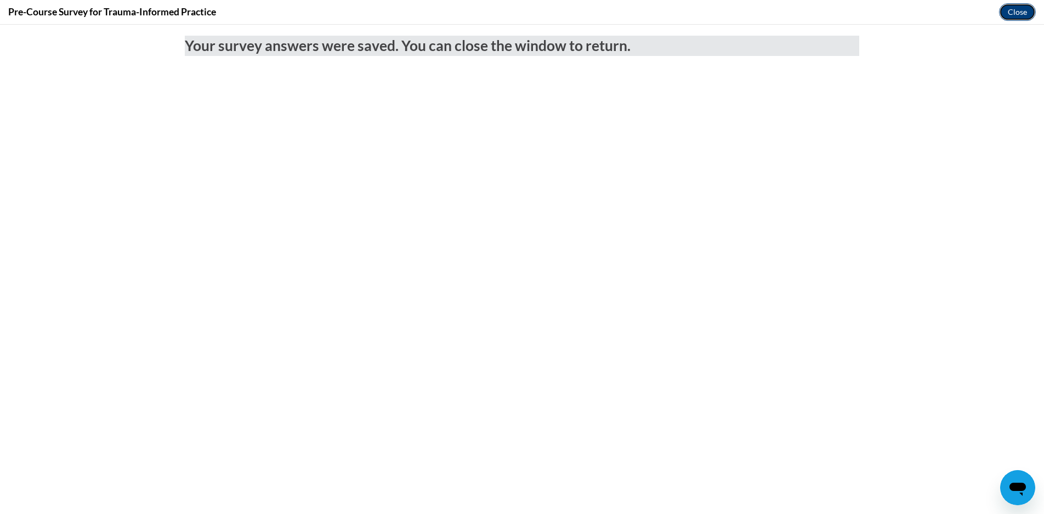
click at [1026, 9] on button "Close" at bounding box center [1017, 12] width 37 height 18
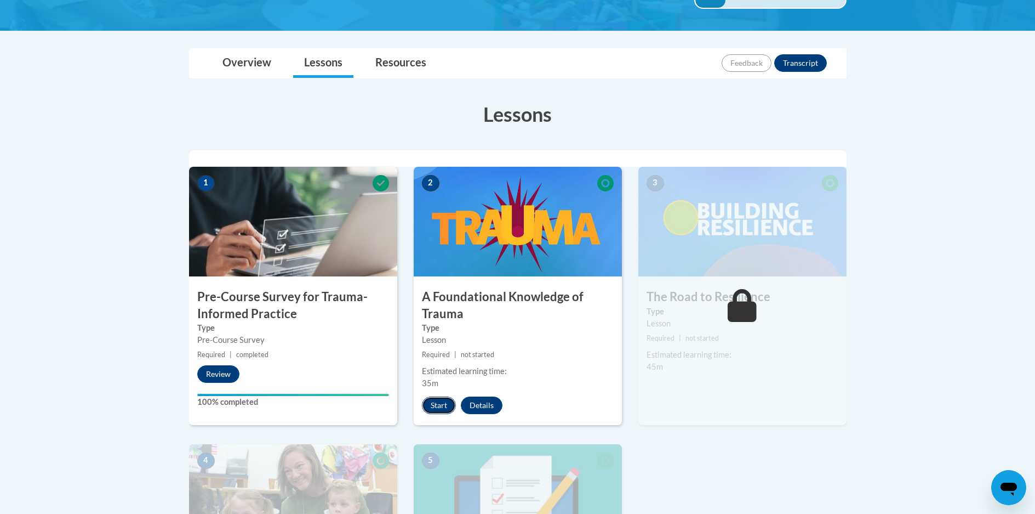
click at [441, 406] on button "Start" at bounding box center [439, 405] width 34 height 18
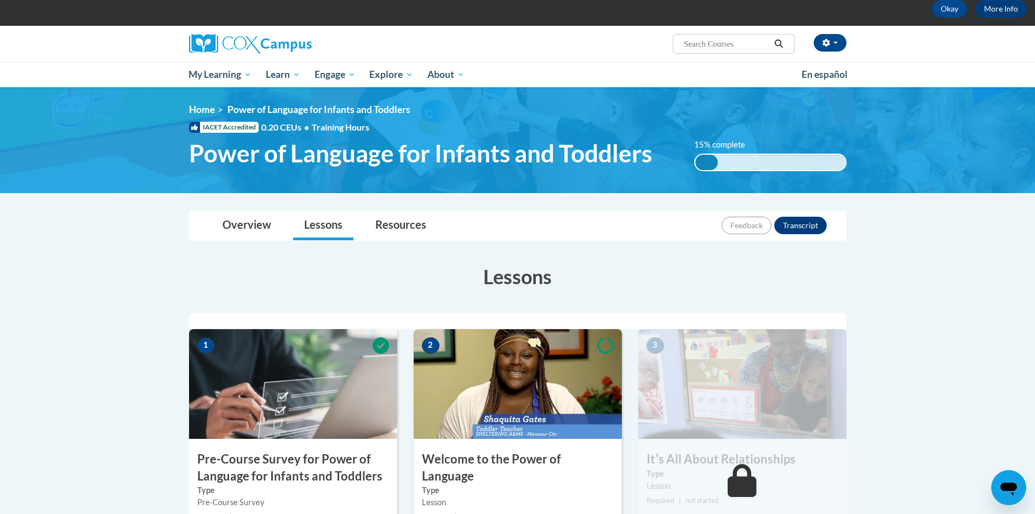
scroll to position [55, 0]
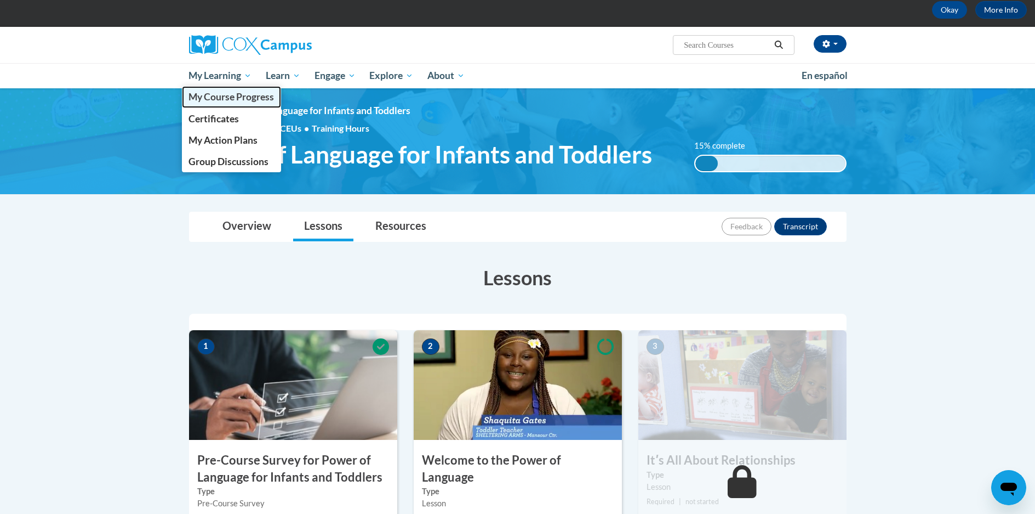
click at [238, 104] on link "My Course Progress" at bounding box center [232, 96] width 100 height 21
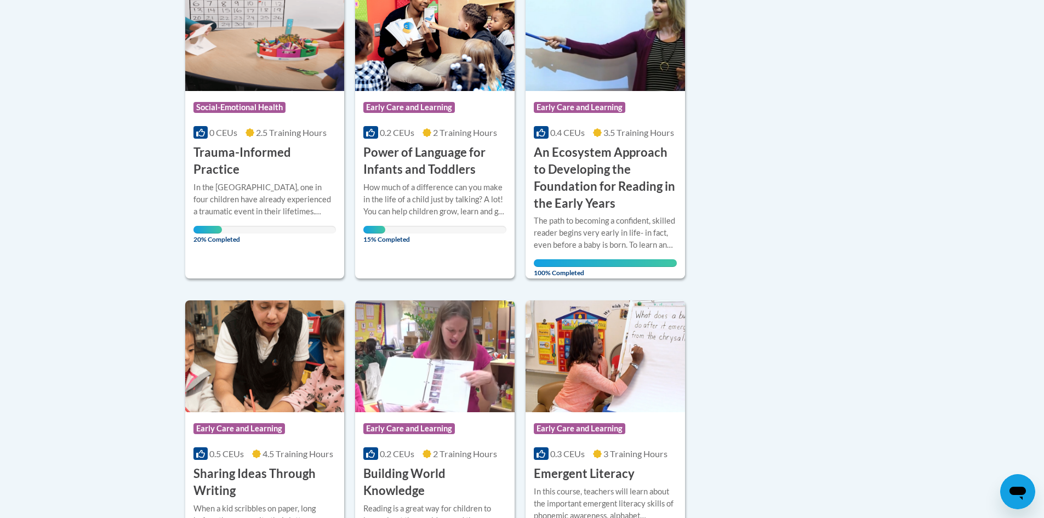
scroll to position [274, 0]
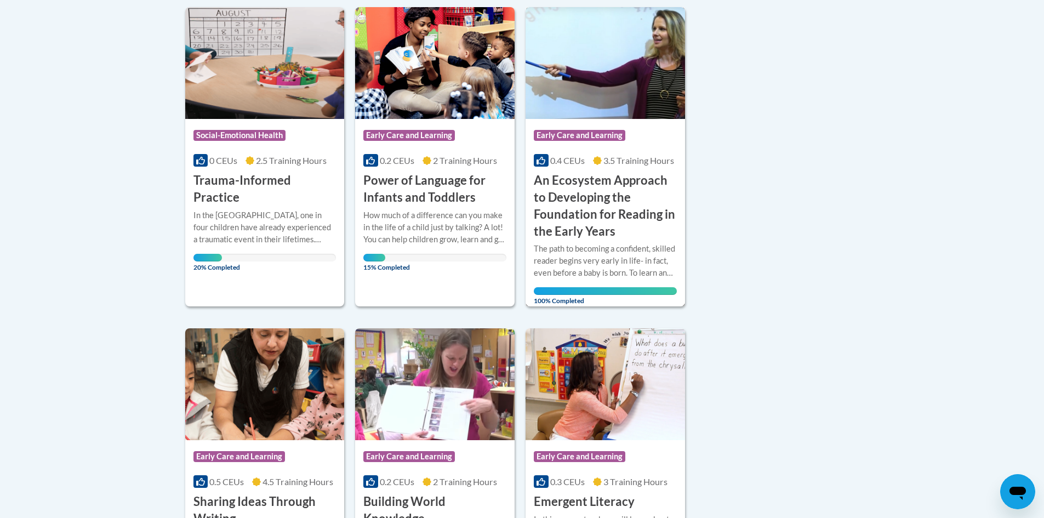
drag, startPoint x: 526, startPoint y: 174, endPoint x: 757, endPoint y: 233, distance: 238.2
drag, startPoint x: 757, startPoint y: 233, endPoint x: 747, endPoint y: 53, distance: 180.6
click at [802, 105] on div "Sort Date Enrolled Title (A-Z) «« « 1-6 » »» 6 Activities CEUs Course Category:…" at bounding box center [522, 284] width 691 height 622
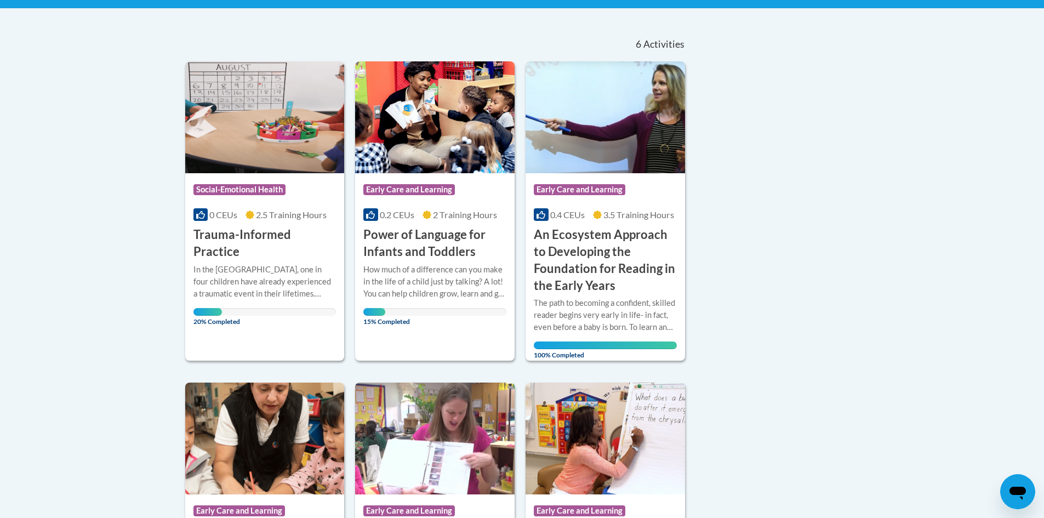
scroll to position [110, 0]
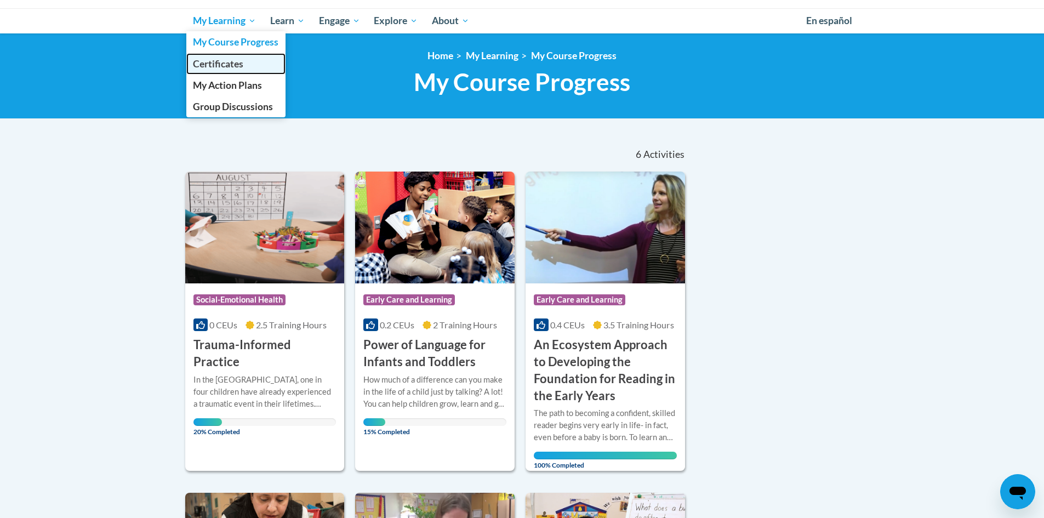
click at [253, 65] on link "Certificates" at bounding box center [236, 63] width 100 height 21
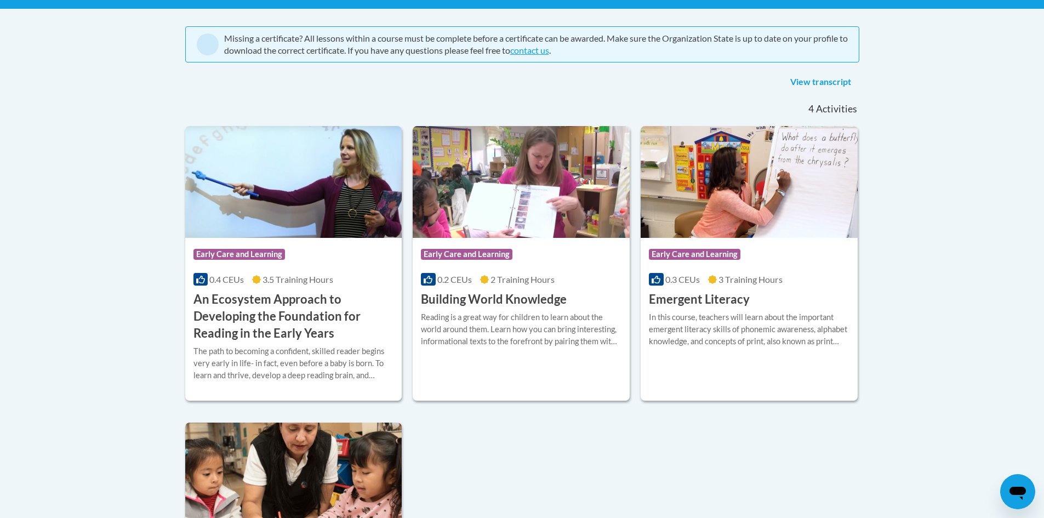
scroll to position [329, 0]
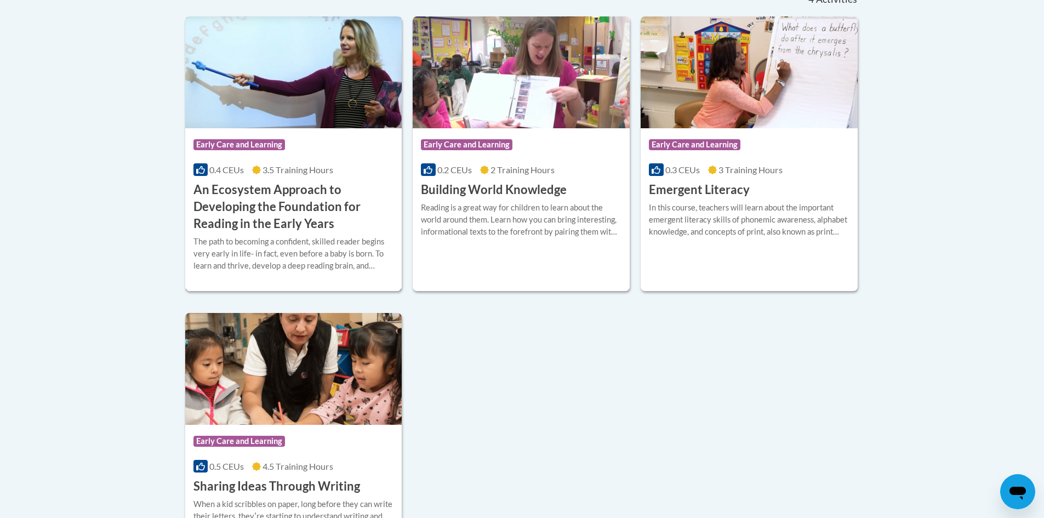
click at [290, 132] on div "Course Category: Early Care and Learning 0.4 CEUs 3.5 Training Hours COURSE An …" at bounding box center [293, 180] width 217 height 104
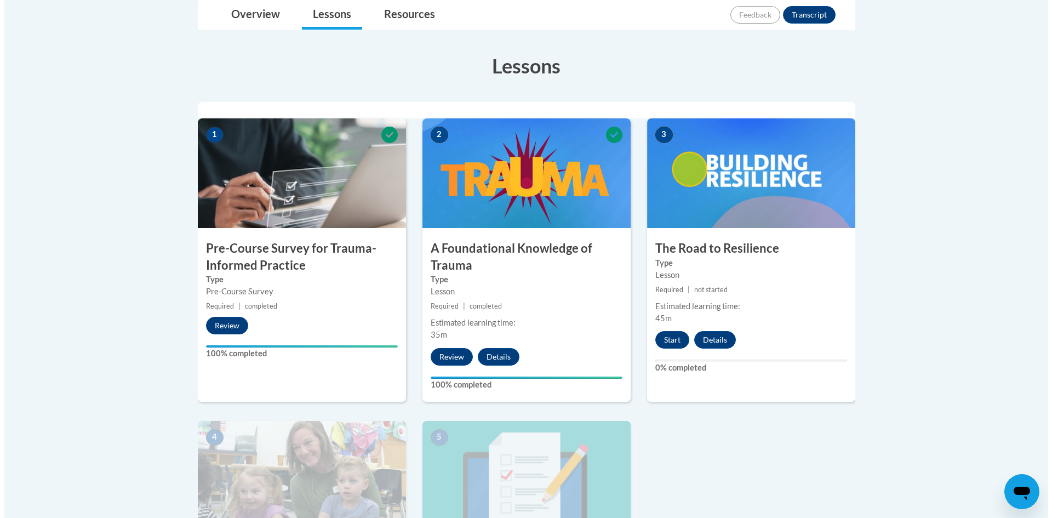
scroll to position [274, 0]
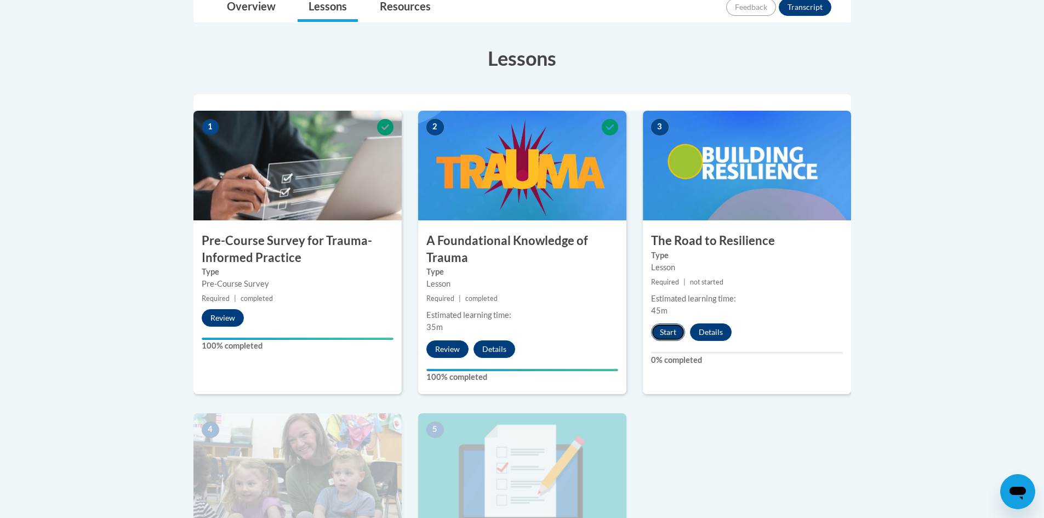
click at [668, 334] on button "Start" at bounding box center [668, 332] width 34 height 18
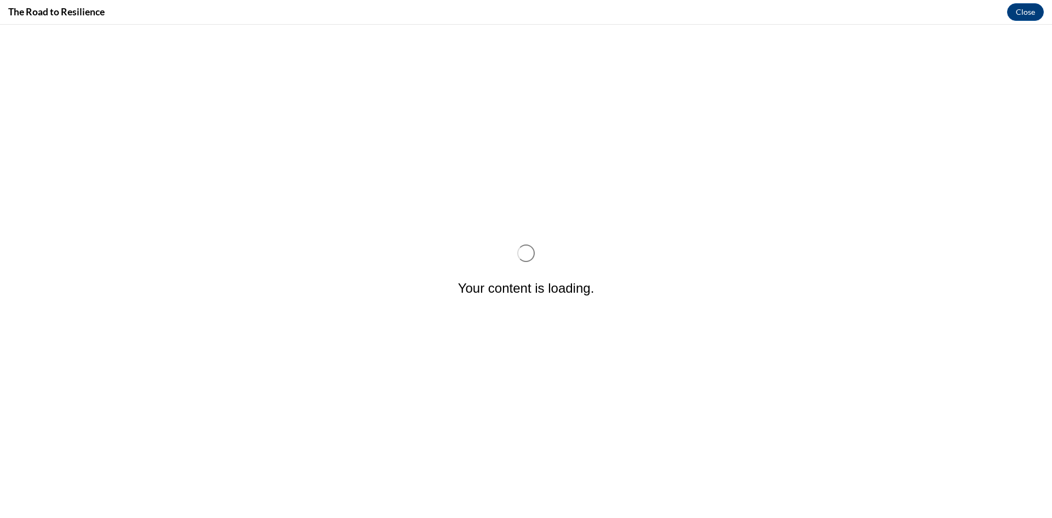
scroll to position [0, 0]
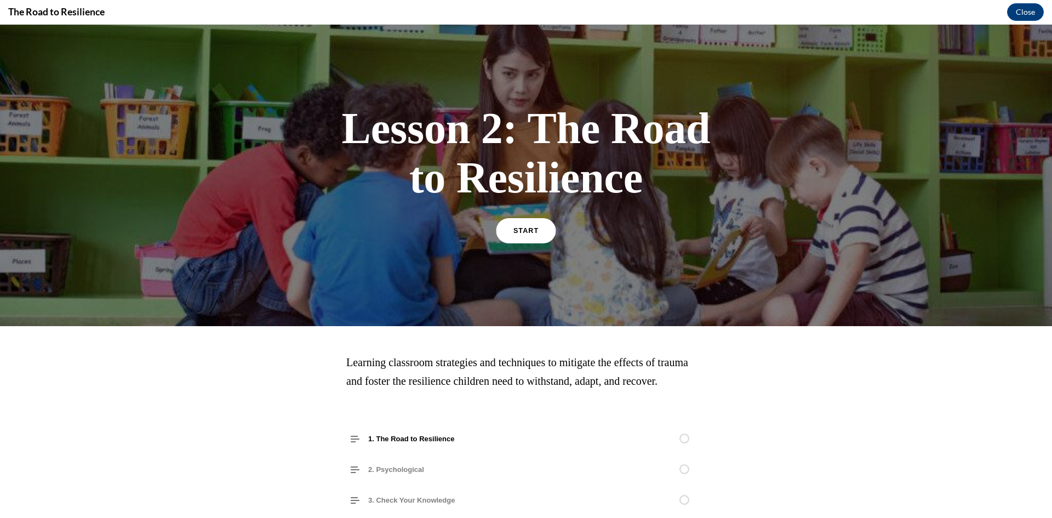
click at [537, 235] on link "START" at bounding box center [526, 230] width 60 height 25
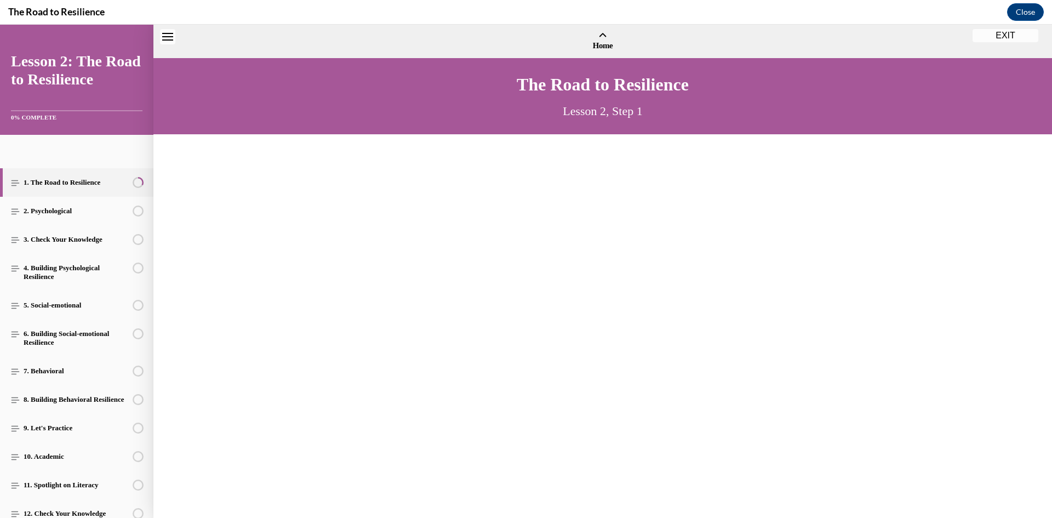
scroll to position [33, 0]
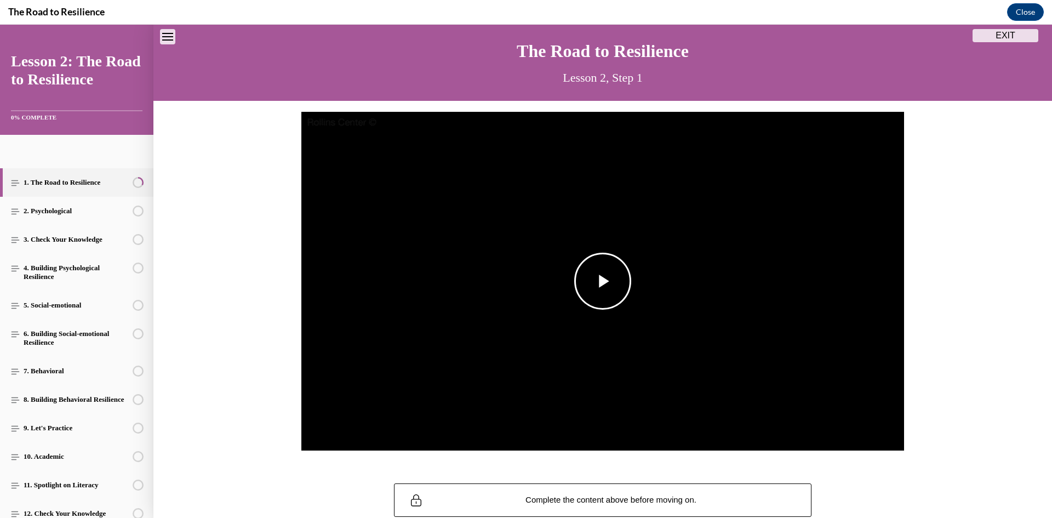
click at [603, 281] on span "Video player" at bounding box center [603, 281] width 0 height 0
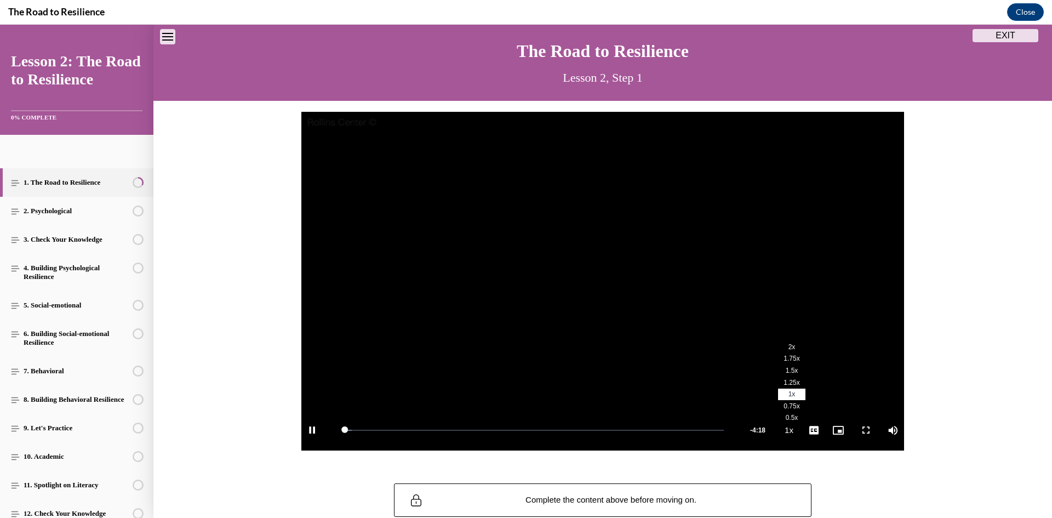
click at [788, 345] on li "2x" at bounding box center [791, 347] width 27 height 12
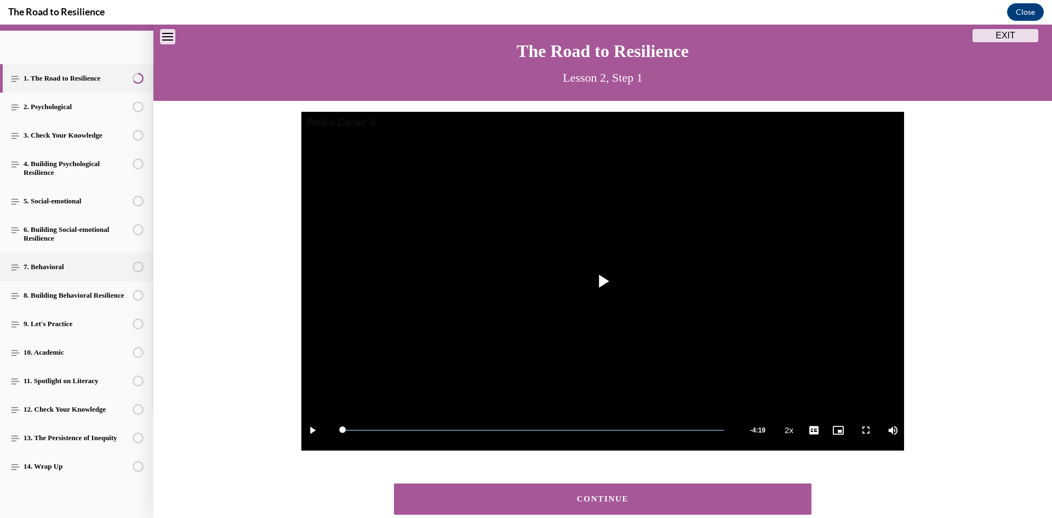
scroll to position [113, 0]
click at [532, 499] on div "CONTINUE" at bounding box center [603, 499] width 384 height 8
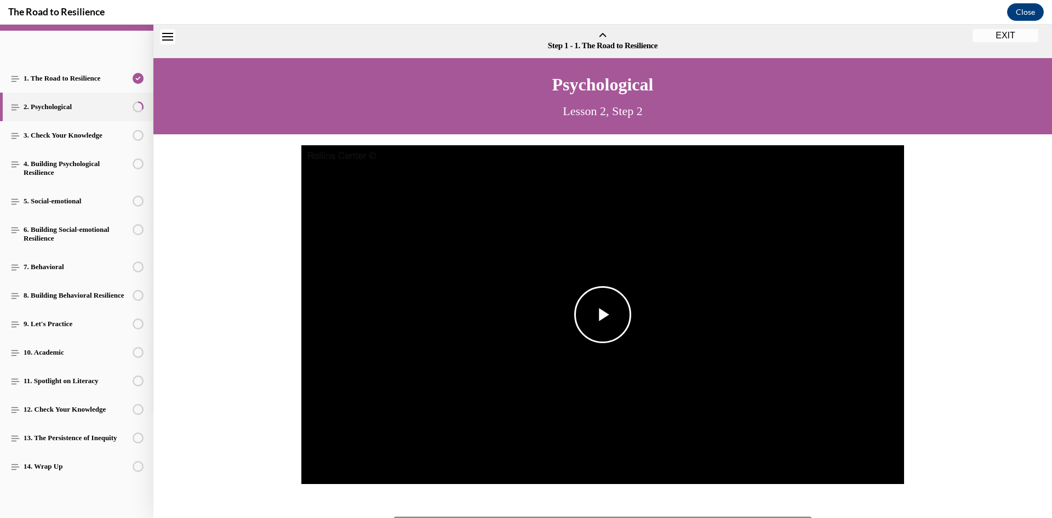
scroll to position [34, 0]
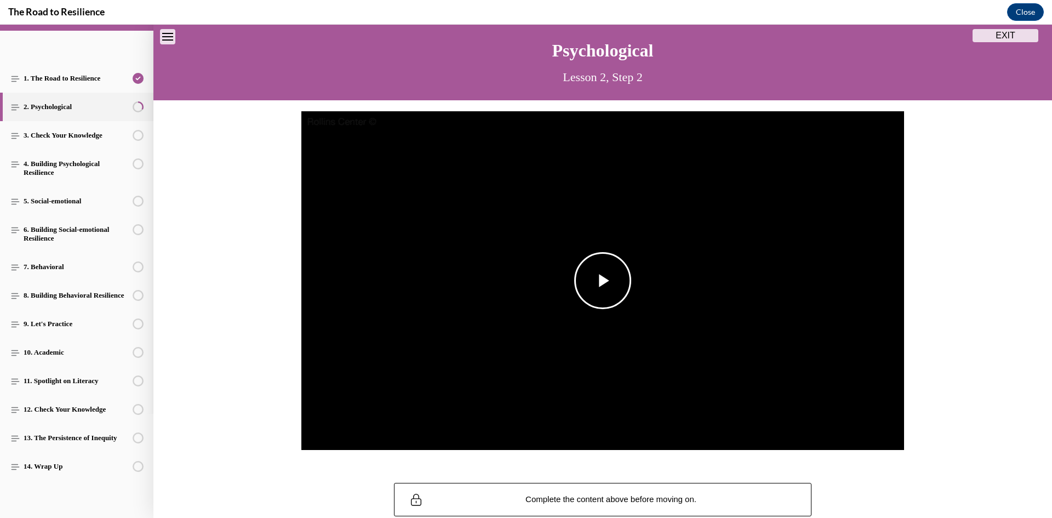
click at [590, 310] on img "Video player" at bounding box center [602, 280] width 603 height 339
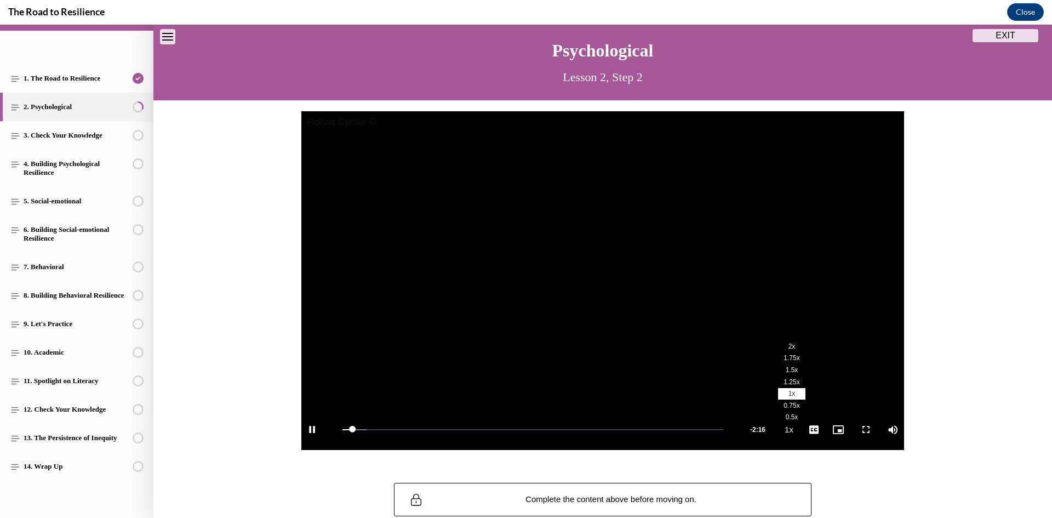
click at [789, 344] on span "2x" at bounding box center [792, 347] width 7 height 8
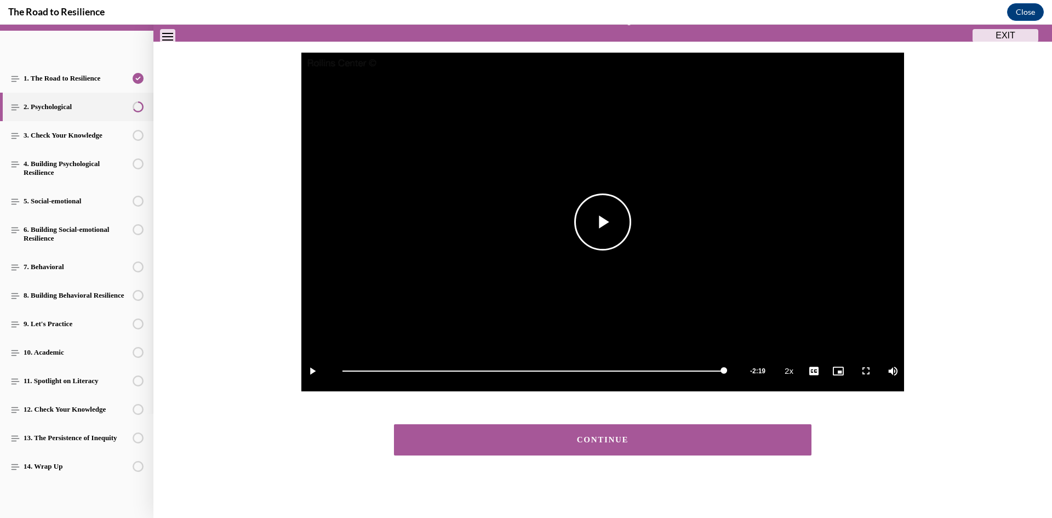
scroll to position [93, 0]
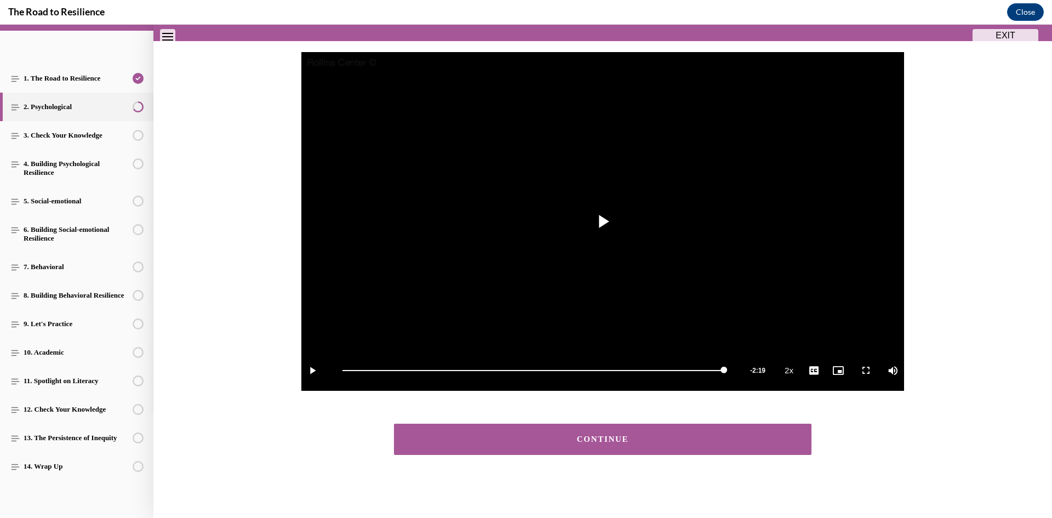
click at [753, 444] on button "CONTINUE" at bounding box center [603, 439] width 418 height 31
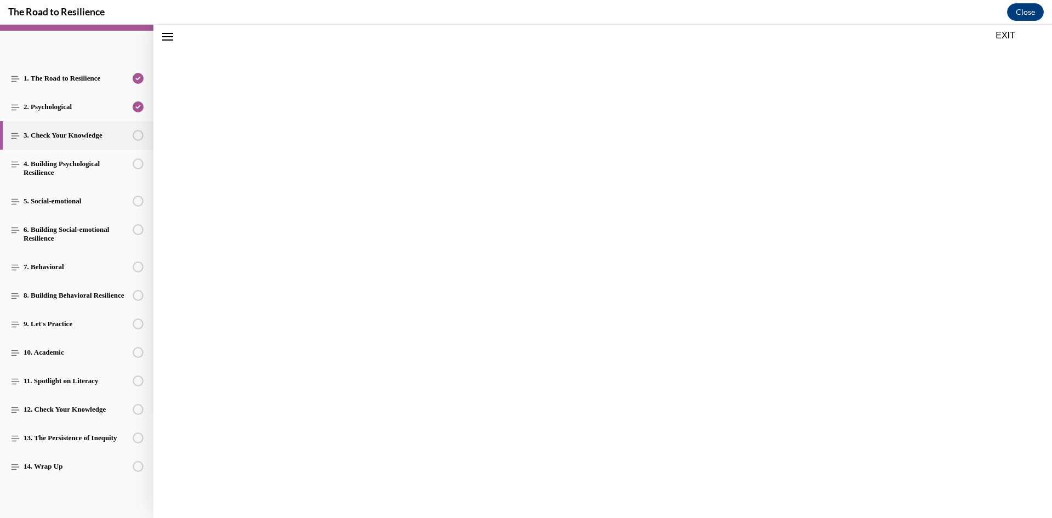
scroll to position [34, 0]
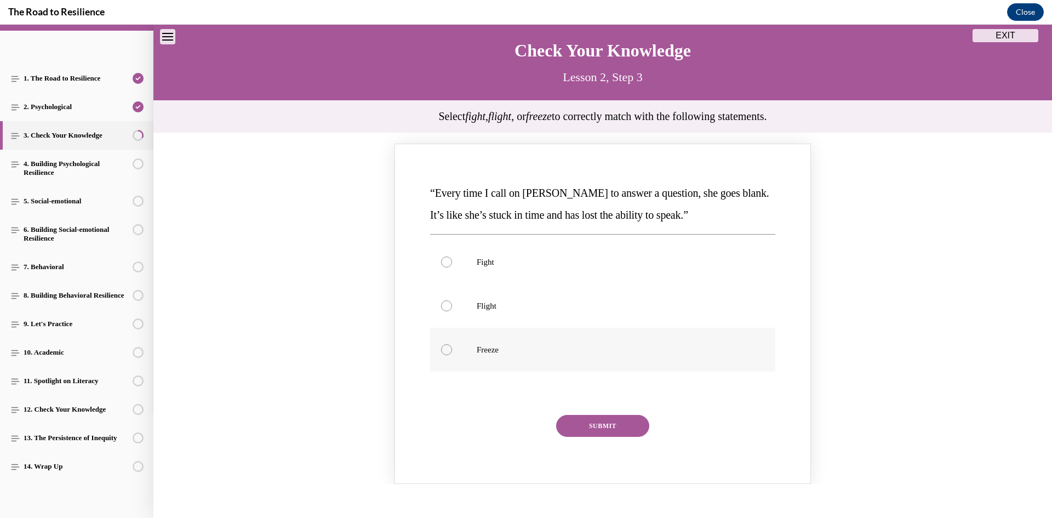
click at [597, 361] on label "Freeze" at bounding box center [602, 350] width 345 height 44
click at [452, 355] on input "Freeze" at bounding box center [446, 349] width 11 height 11
radio input "true"
click at [597, 411] on div "“Every time I call on Addison to answer a question, she goes blank. It’s like s…" at bounding box center [603, 317] width 350 height 274
click at [599, 423] on button "SUBMIT" at bounding box center [602, 426] width 93 height 22
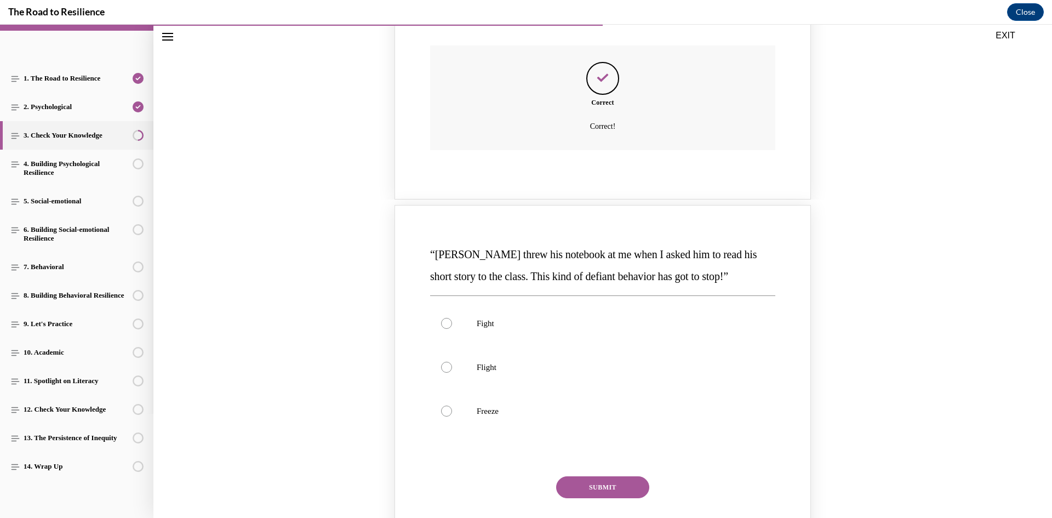
scroll to position [472, 0]
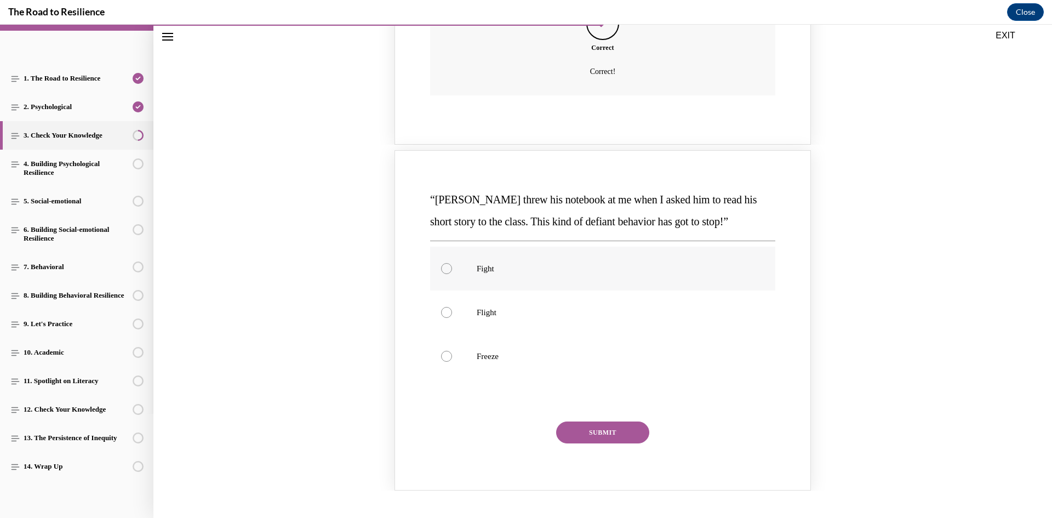
click at [557, 269] on p "Fight" at bounding box center [612, 268] width 271 height 11
click at [452, 269] on input "Fight" at bounding box center [446, 268] width 11 height 11
radio input "true"
click at [602, 435] on button "SUBMIT" at bounding box center [602, 432] width 93 height 22
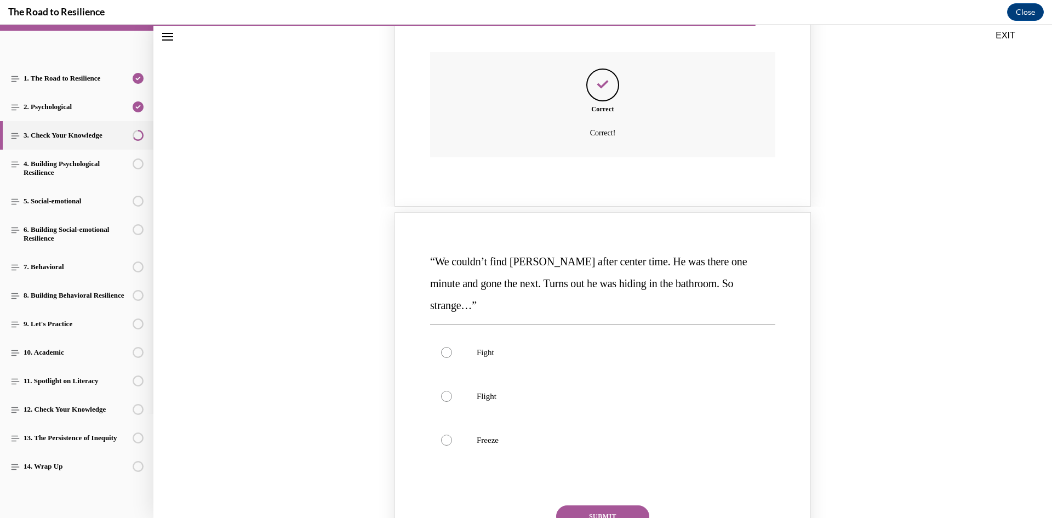
scroll to position [911, 0]
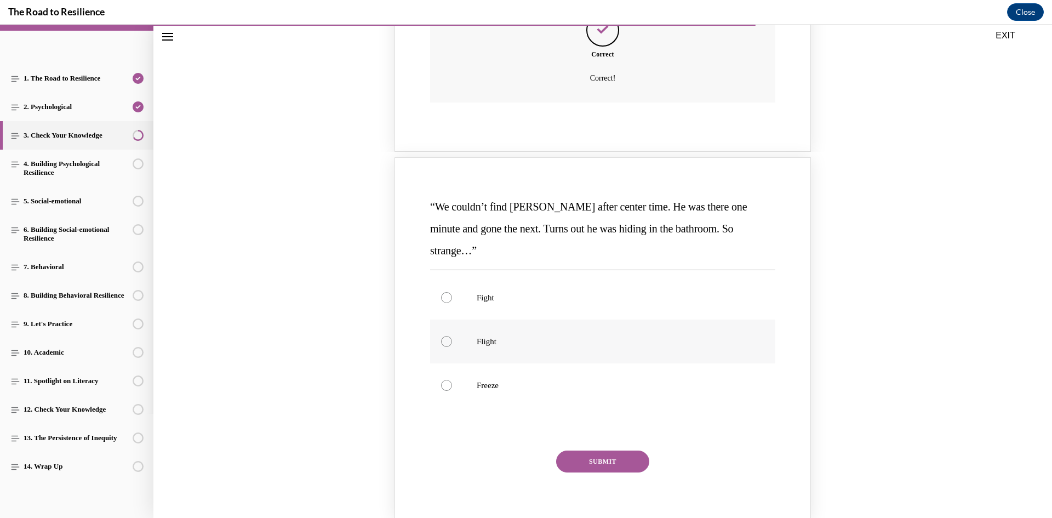
click at [597, 336] on p "Flight" at bounding box center [612, 341] width 271 height 11
click at [452, 336] on input "Flight" at bounding box center [446, 341] width 11 height 11
radio input "true"
click at [625, 451] on button "SUBMIT" at bounding box center [602, 462] width 93 height 22
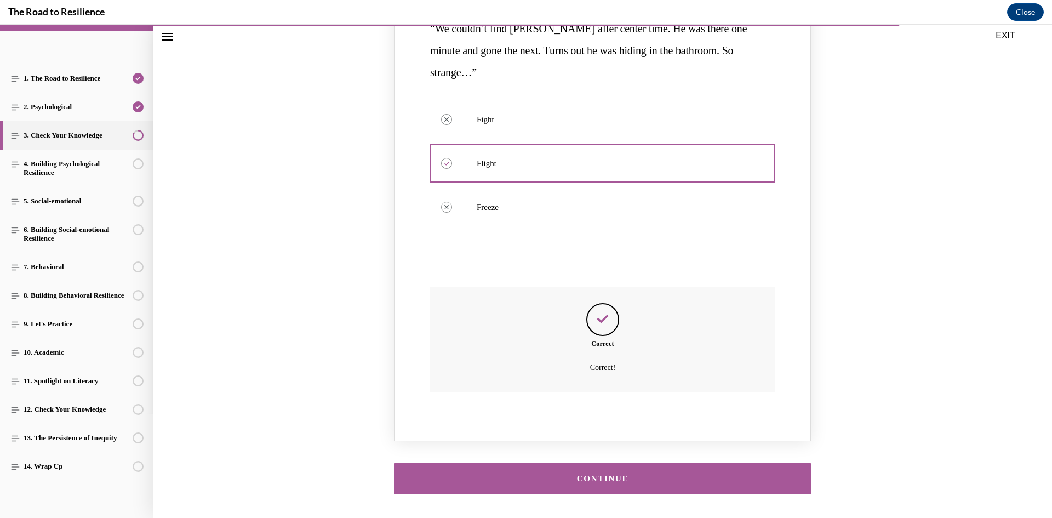
scroll to position [1107, 0]
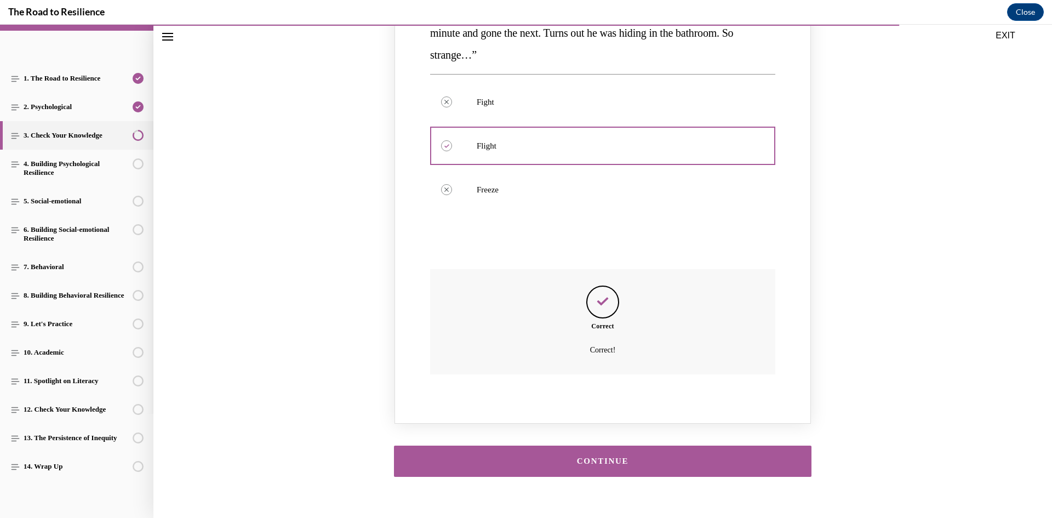
click at [692, 457] on div "CONTINUE" at bounding box center [603, 461] width 384 height 8
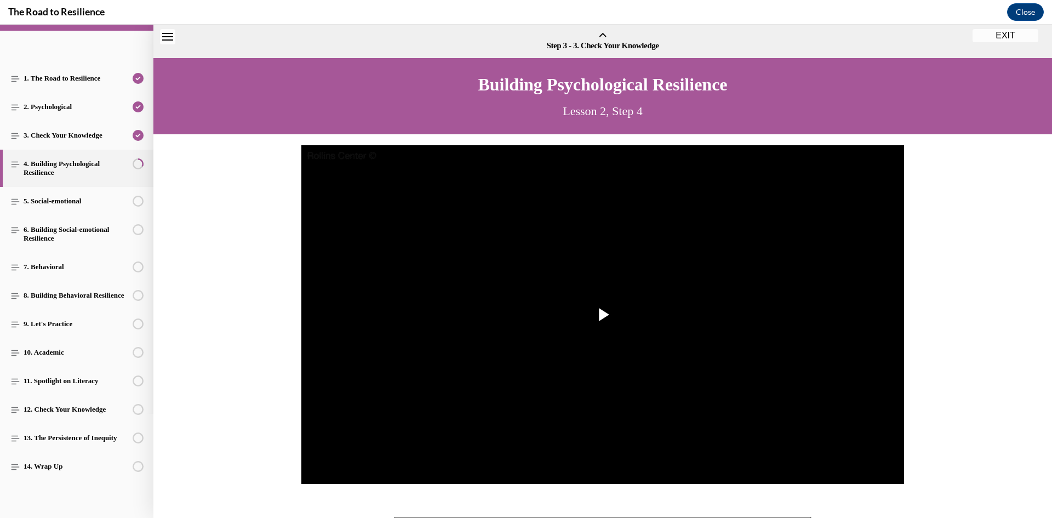
scroll to position [34, 0]
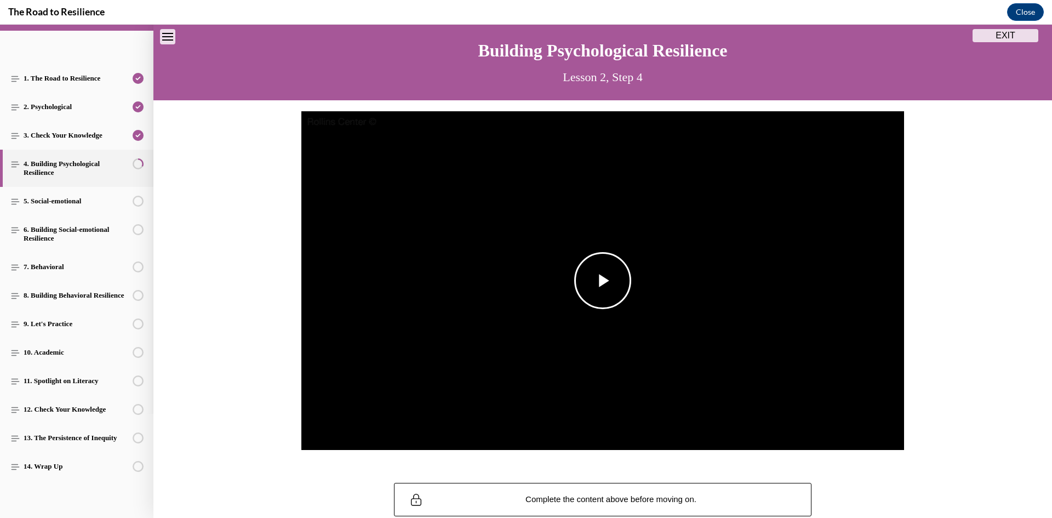
click at [614, 320] on img "Video player" at bounding box center [602, 280] width 603 height 339
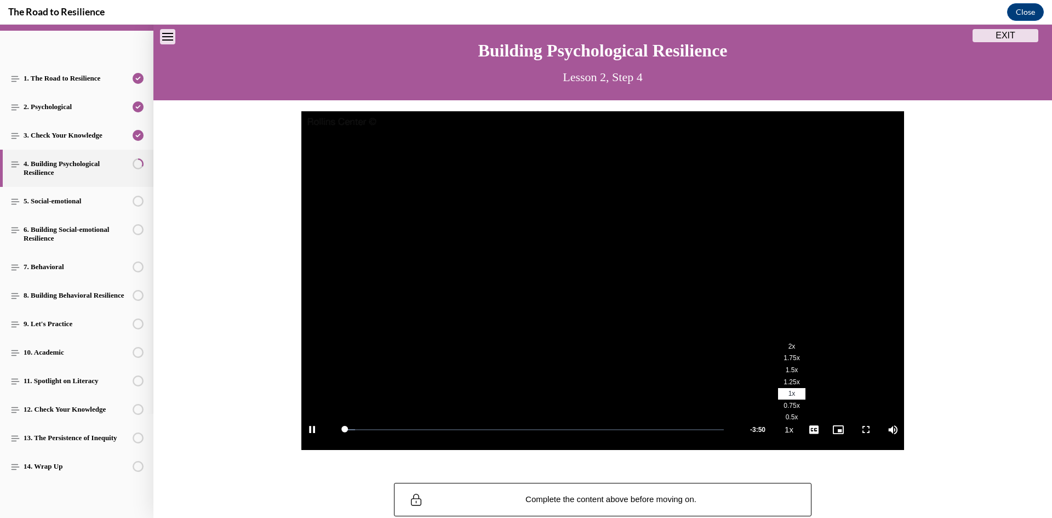
click at [789, 346] on span "2x" at bounding box center [792, 347] width 7 height 8
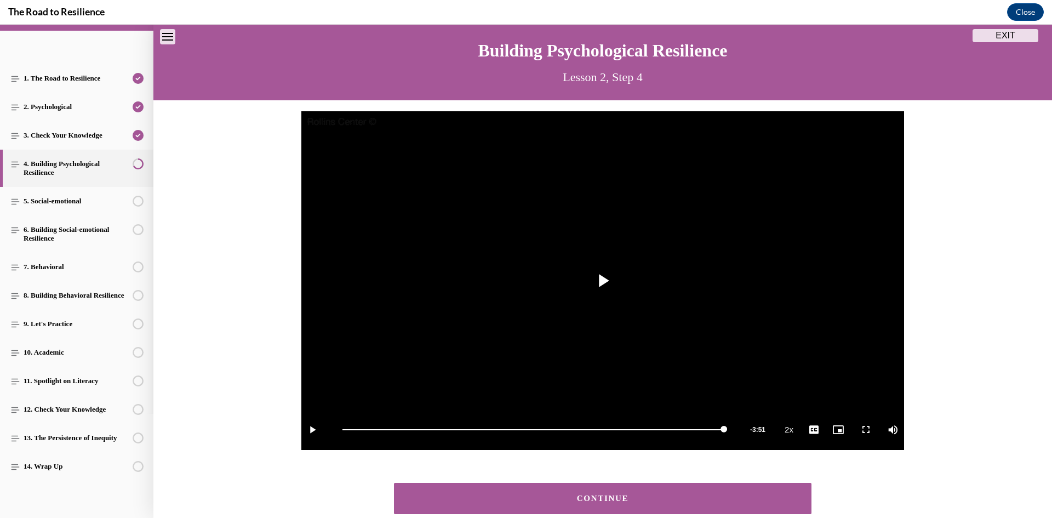
click at [666, 491] on button "CONTINUE" at bounding box center [603, 498] width 418 height 31
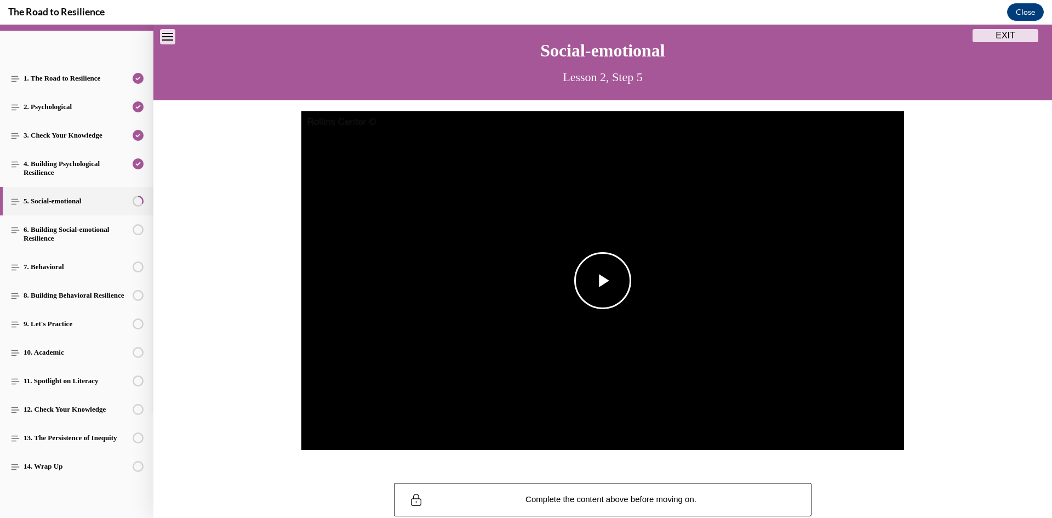
click at [652, 295] on img "Video player" at bounding box center [602, 280] width 603 height 339
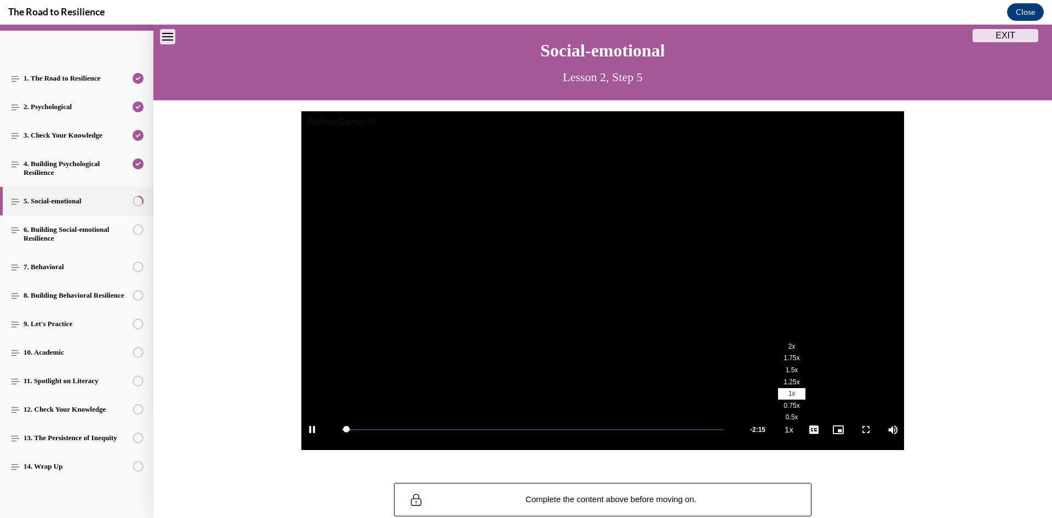
click at [789, 345] on span "2x" at bounding box center [792, 347] width 7 height 8
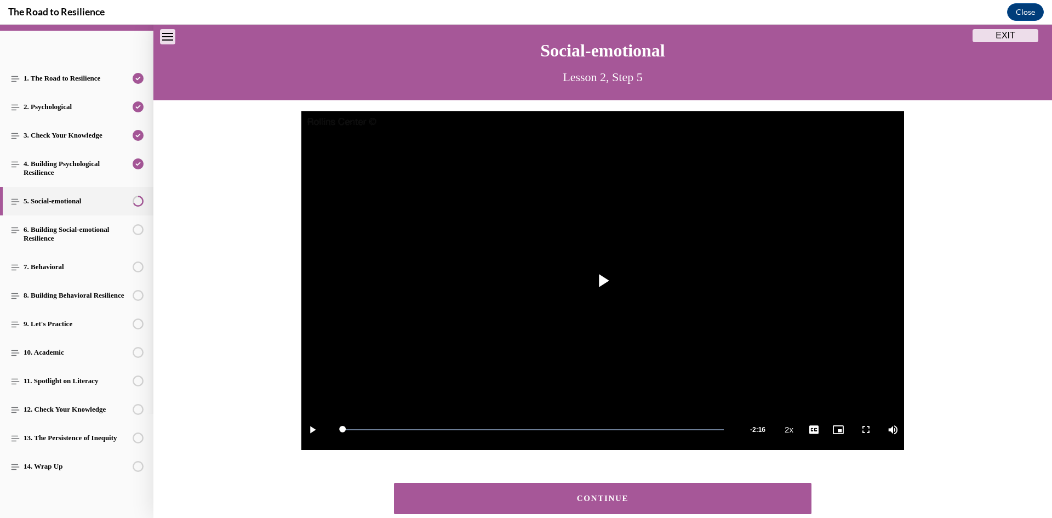
click at [703, 496] on div "CONTINUE" at bounding box center [603, 498] width 384 height 8
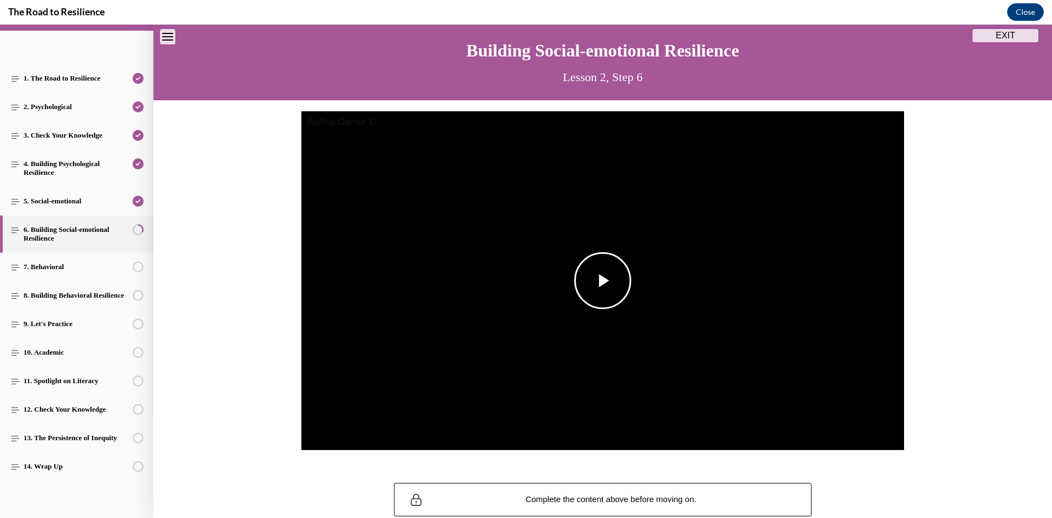
click at [626, 301] on img "Video player" at bounding box center [602, 280] width 603 height 339
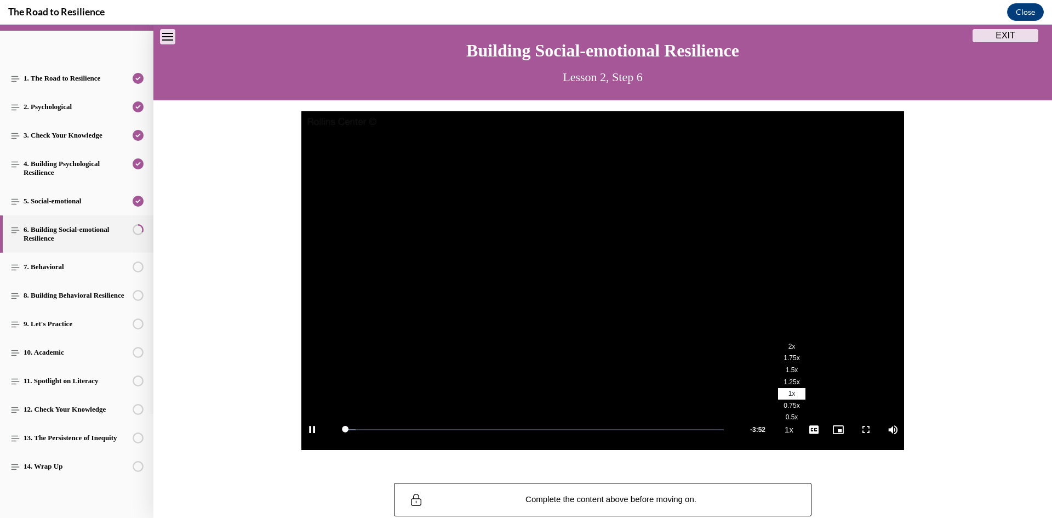
click at [786, 351] on li "2x" at bounding box center [791, 346] width 27 height 12
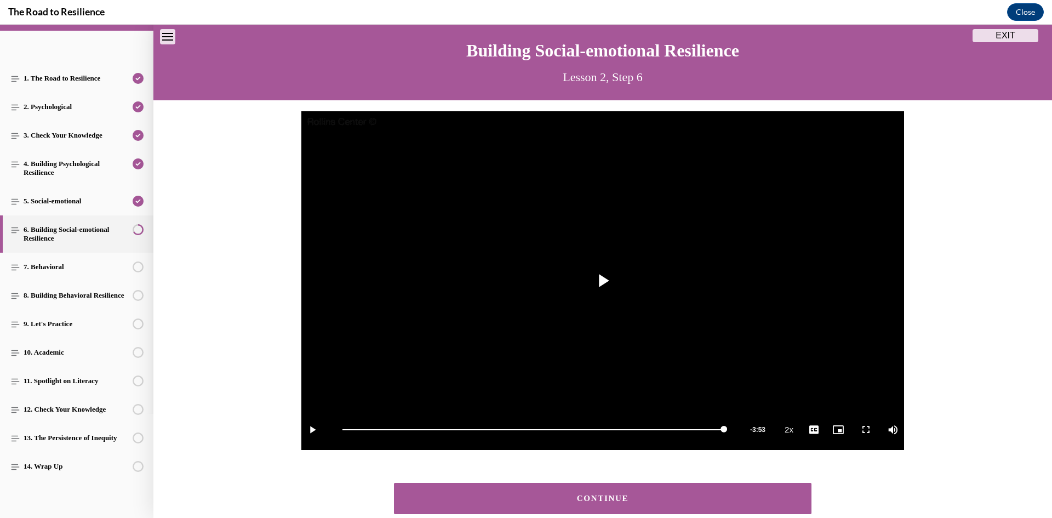
click at [778, 493] on button "CONTINUE" at bounding box center [603, 498] width 418 height 31
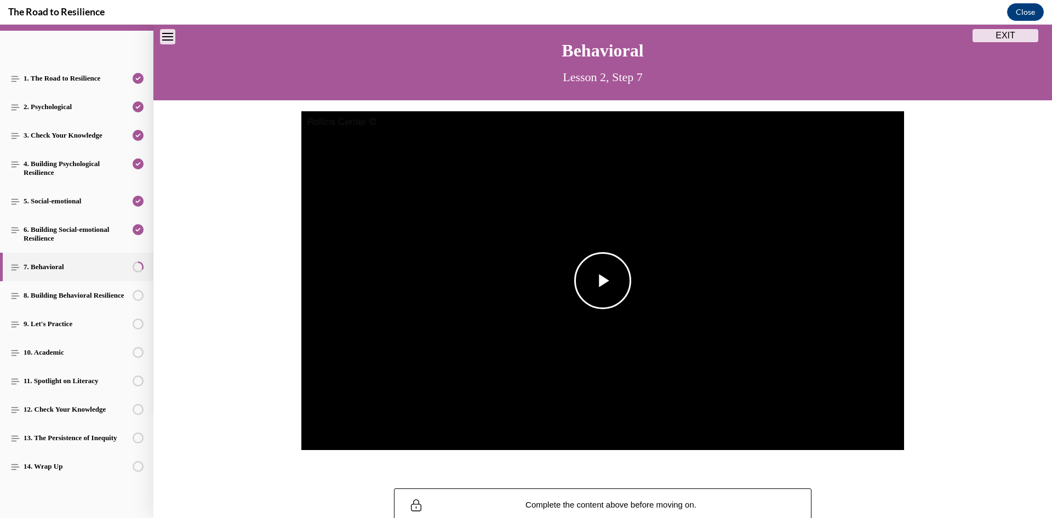
click at [603, 281] on span "Video player" at bounding box center [603, 281] width 0 height 0
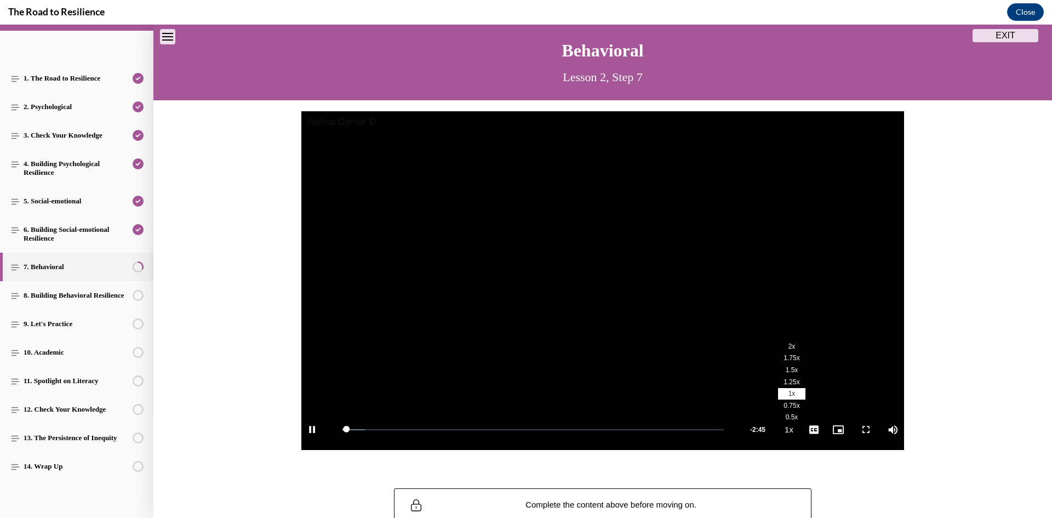
click at [788, 349] on li "2x" at bounding box center [791, 346] width 27 height 12
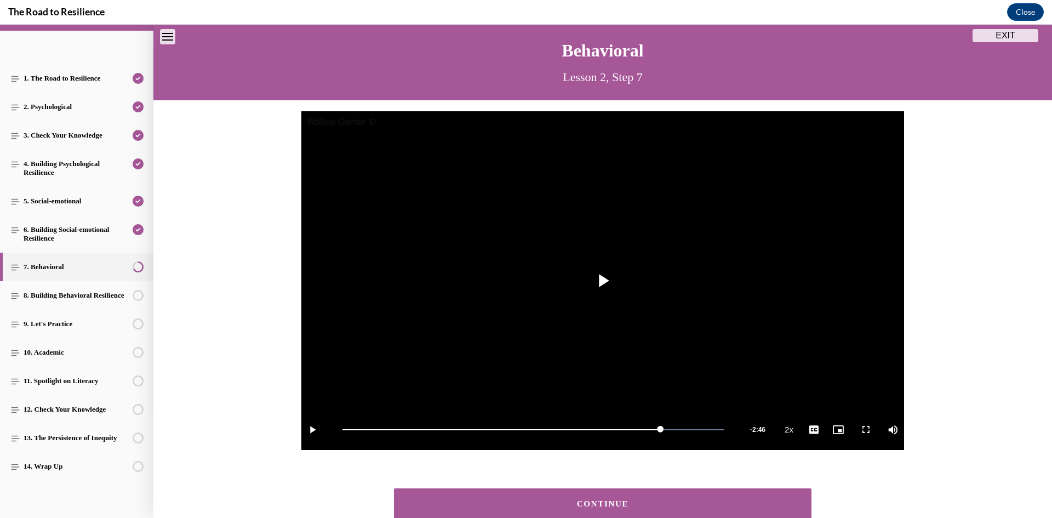
click at [720, 497] on button "CONTINUE" at bounding box center [603, 503] width 418 height 31
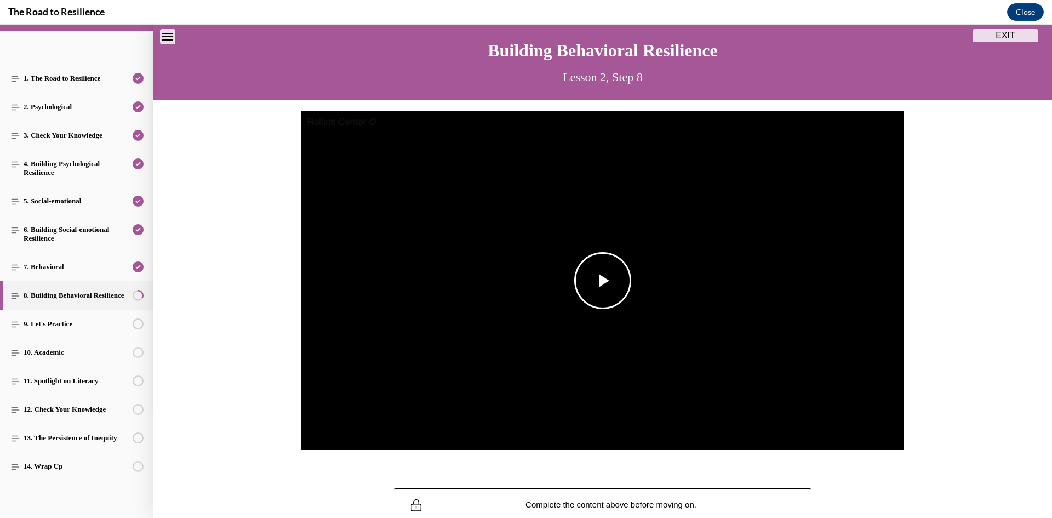
click at [603, 281] on span "Video player" at bounding box center [603, 281] width 0 height 0
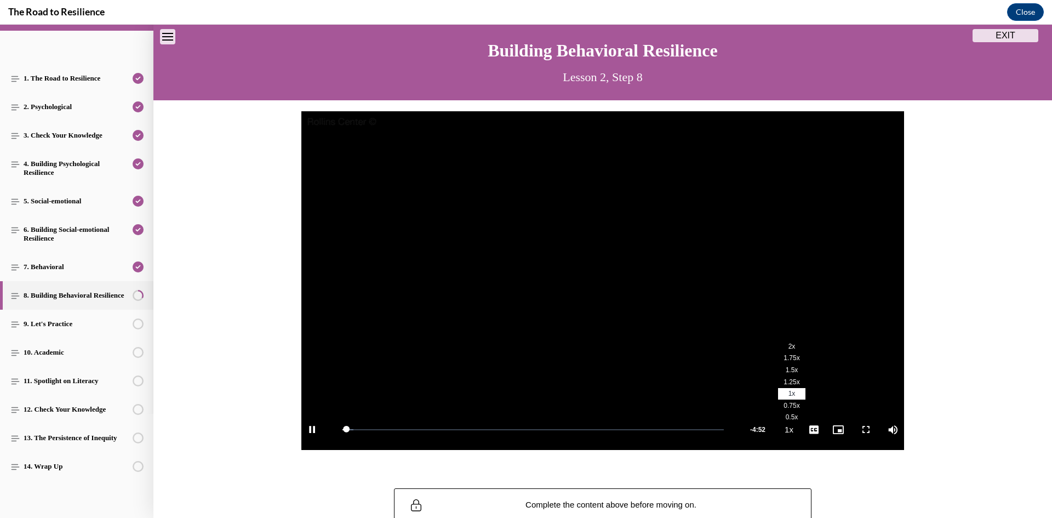
click at [789, 345] on span "2x" at bounding box center [792, 347] width 7 height 8
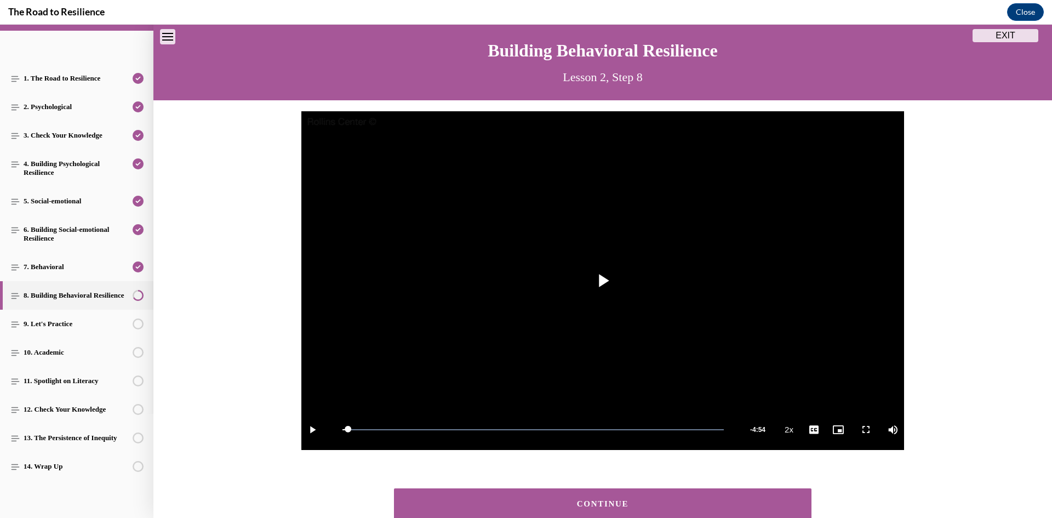
click at [705, 512] on button "CONTINUE" at bounding box center [603, 503] width 418 height 31
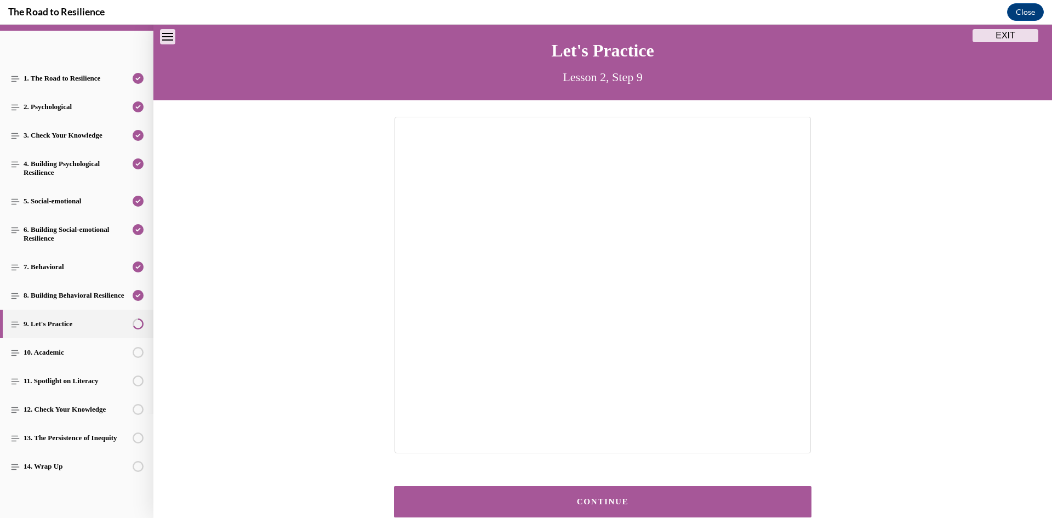
click at [825, 310] on div at bounding box center [603, 285] width 482 height 337
click at [583, 496] on button "CONTINUE" at bounding box center [603, 501] width 418 height 31
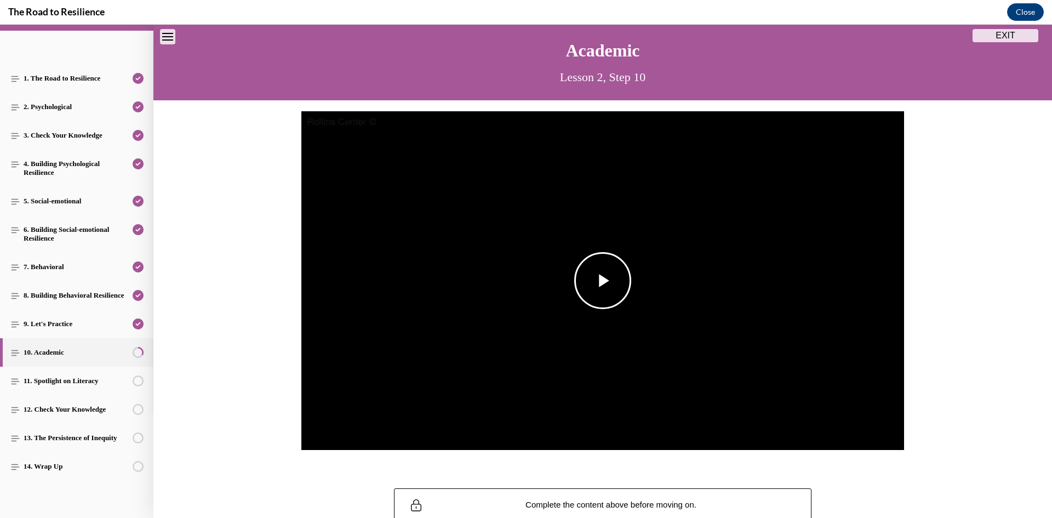
click at [603, 281] on span "Video player" at bounding box center [603, 281] width 0 height 0
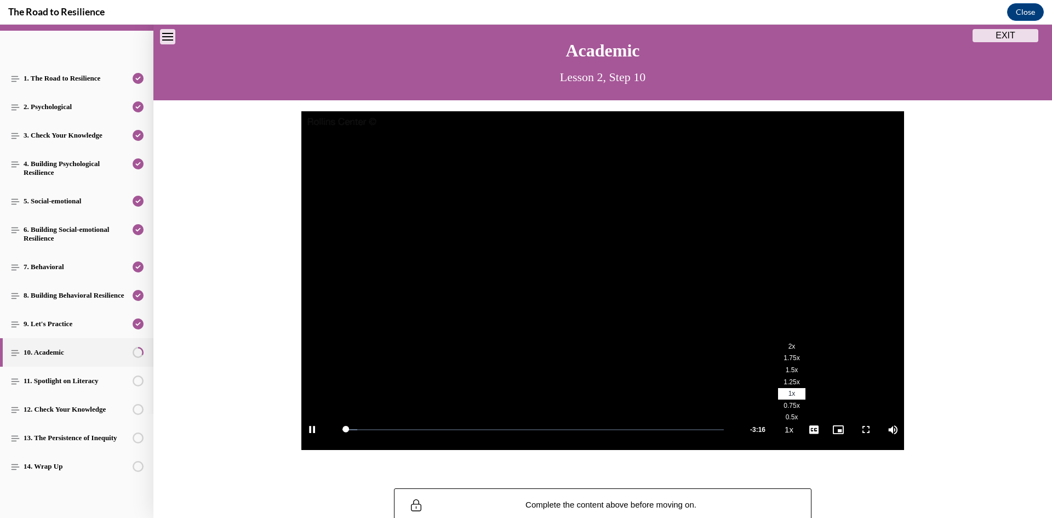
click at [789, 343] on span "2x" at bounding box center [792, 347] width 7 height 8
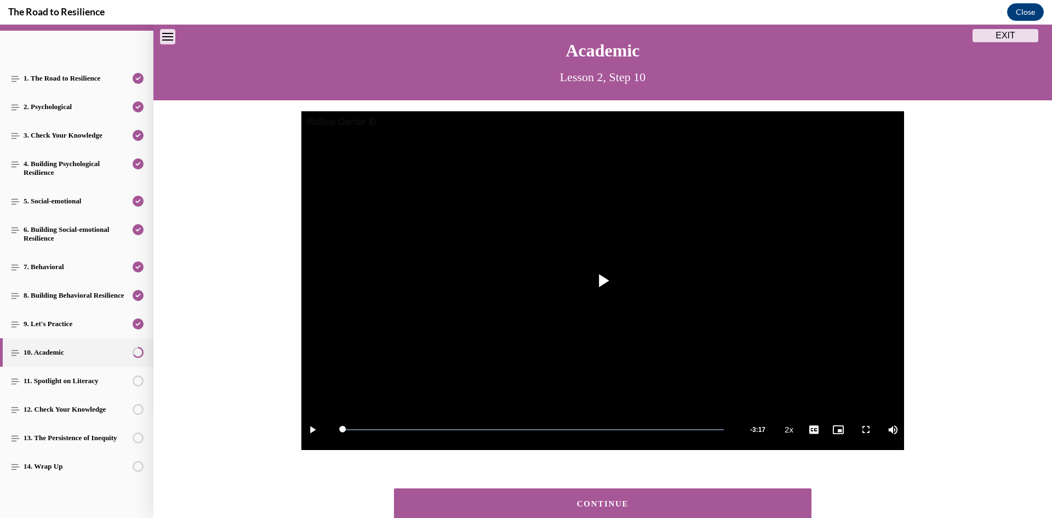
click at [644, 492] on button "CONTINUE" at bounding box center [603, 503] width 418 height 31
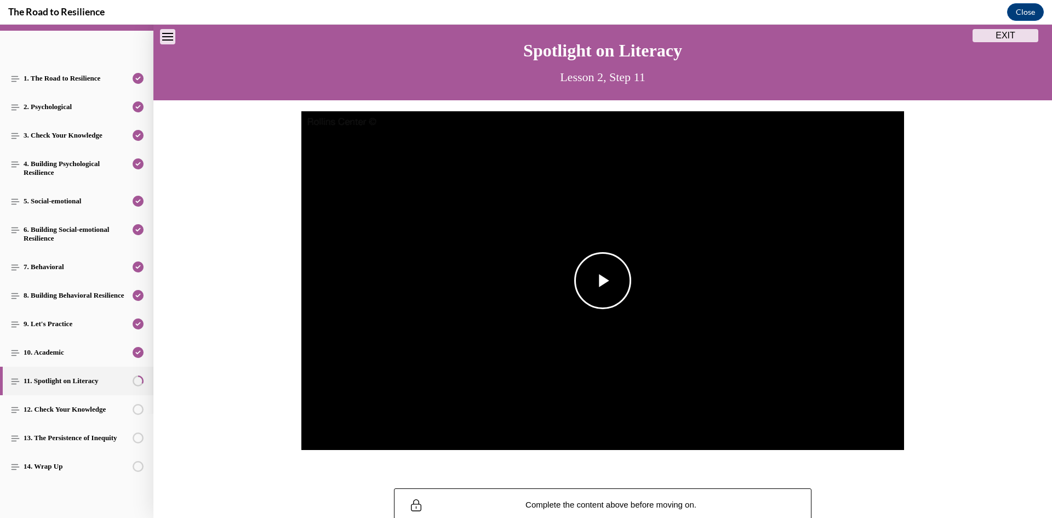
click at [603, 281] on span "Video player" at bounding box center [603, 281] width 0 height 0
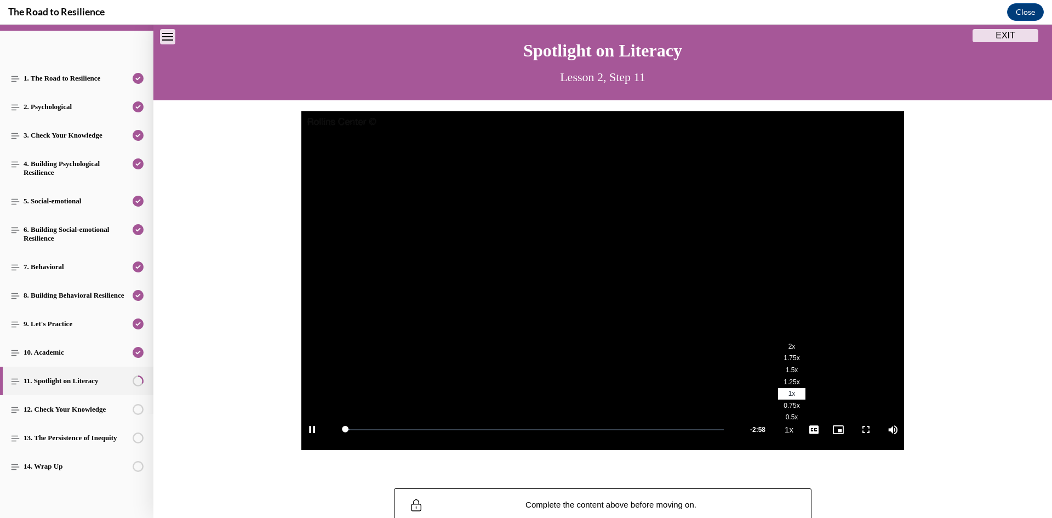
click at [786, 341] on li "2x" at bounding box center [791, 346] width 27 height 12
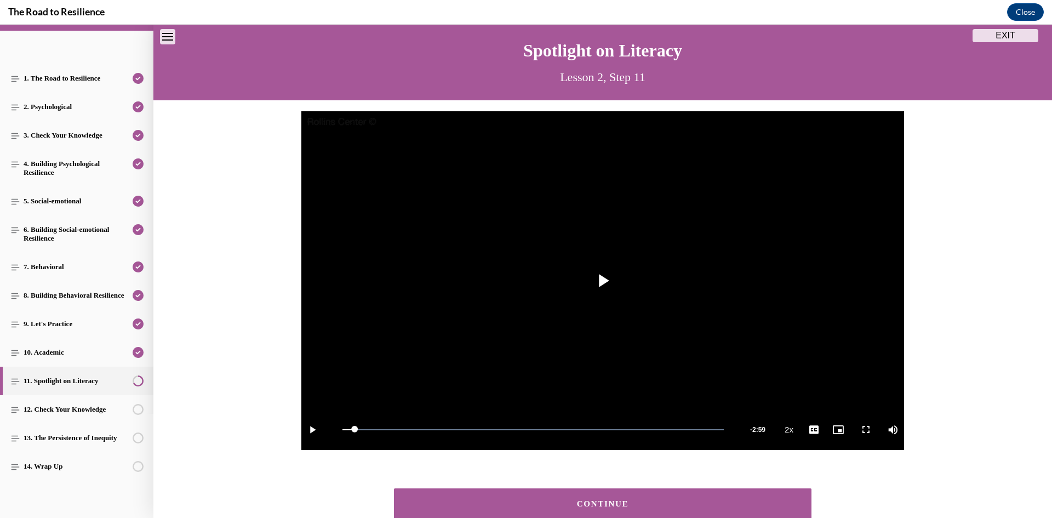
click at [745, 497] on button "CONTINUE" at bounding box center [603, 503] width 418 height 31
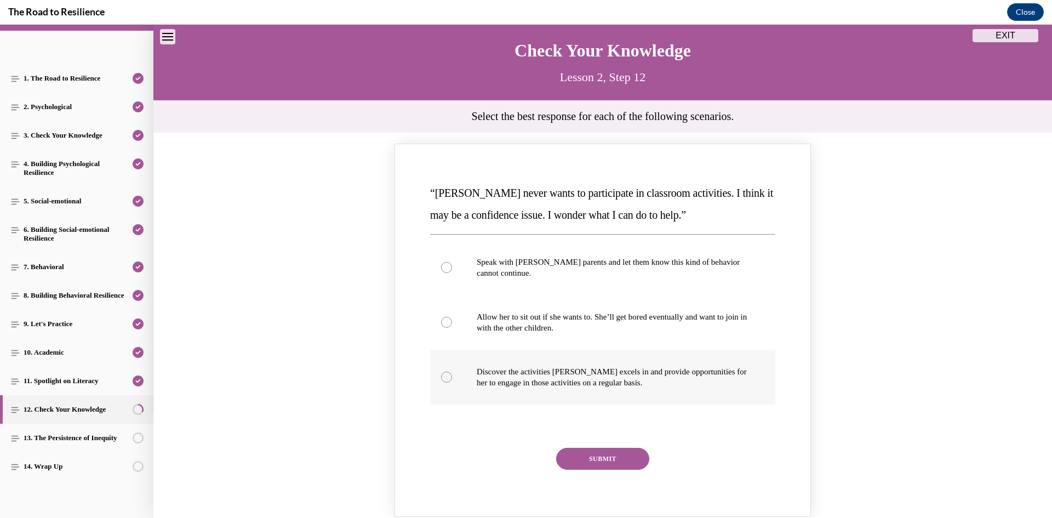
drag, startPoint x: 731, startPoint y: 368, endPoint x: 702, endPoint y: 386, distance: 34.2
click at [731, 369] on p "Discover the activities Mattison excels in and provide opportunities for her to…" at bounding box center [612, 377] width 271 height 22
click at [452, 372] on input "Discover the activities Mattison excels in and provide opportunities for her to…" at bounding box center [446, 377] width 11 height 11
radio input "true"
click at [610, 468] on button "SUBMIT" at bounding box center [602, 459] width 93 height 22
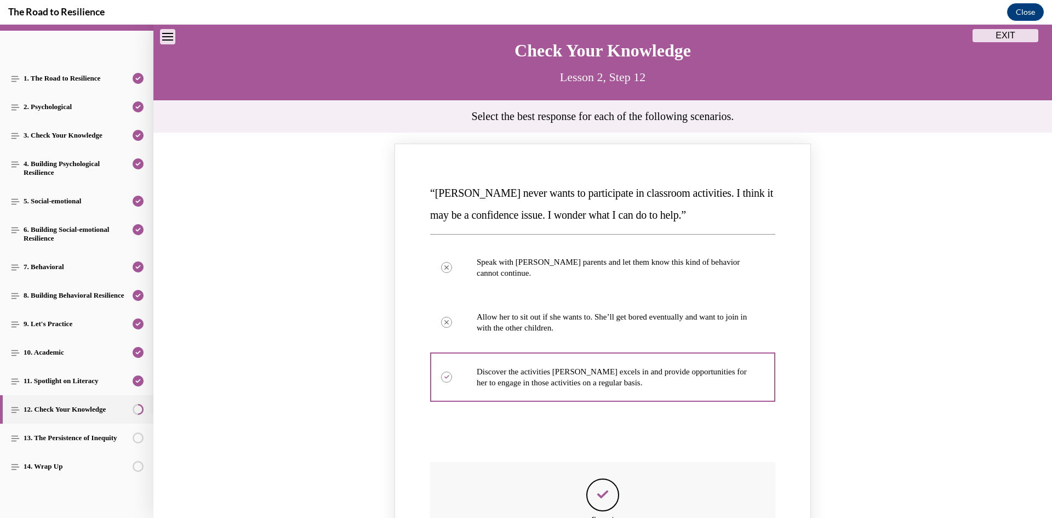
click at [614, 449] on button "SUBMIT" at bounding box center [602, 459] width 93 height 22
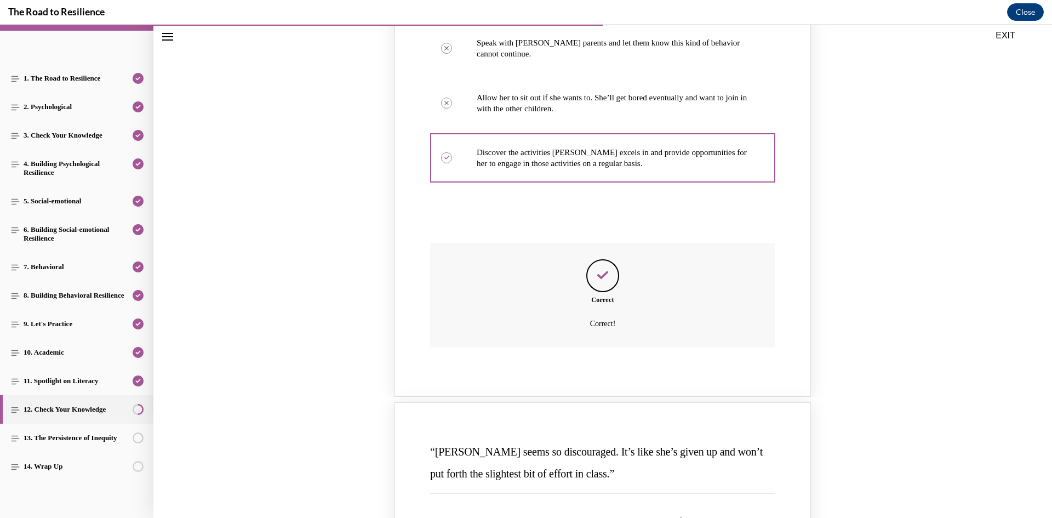
scroll to position [527, 0]
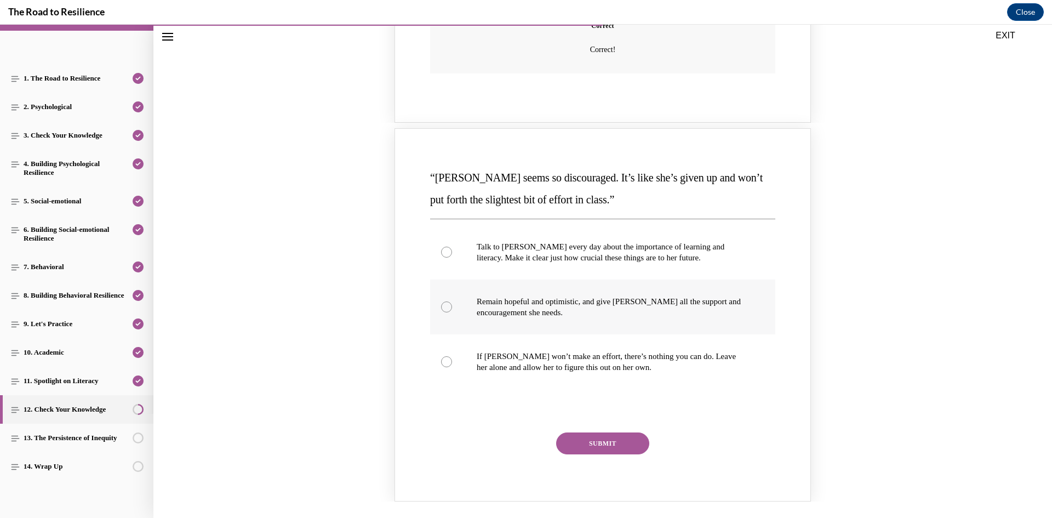
click at [684, 323] on label "Remain hopeful and optimistic, and give Alyson all the support and encouragemen…" at bounding box center [602, 307] width 345 height 55
click at [452, 312] on input "Remain hopeful and optimistic, and give Alyson all the support and encouragemen…" at bounding box center [446, 306] width 11 height 11
radio input "true"
click at [620, 436] on button "SUBMIT" at bounding box center [602, 443] width 93 height 22
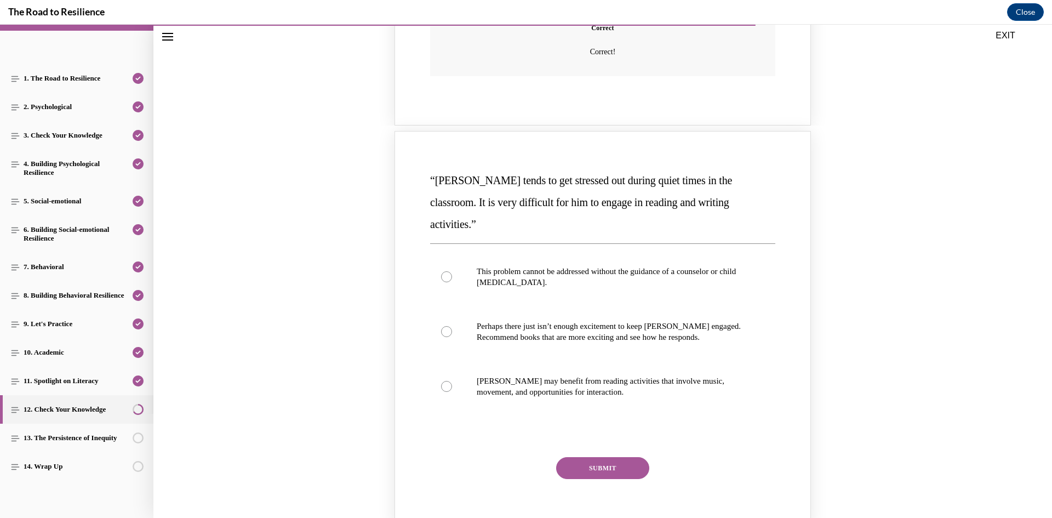
scroll to position [1021, 0]
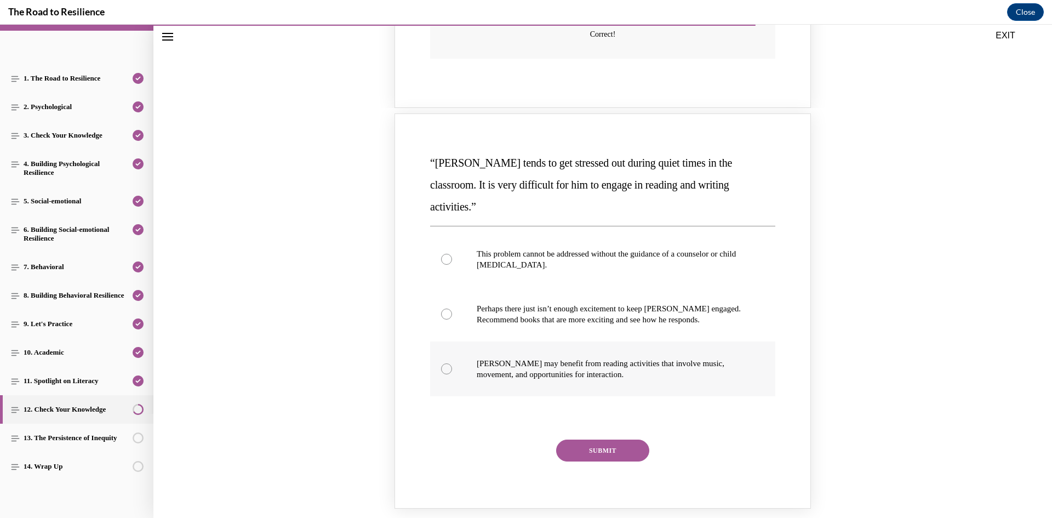
click at [663, 358] on p "Harrison may benefit from reading activities that involve music, movement, and …" at bounding box center [612, 369] width 271 height 22
click at [452, 363] on input "Harrison may benefit from reading activities that involve music, movement, and …" at bounding box center [446, 368] width 11 height 11
radio input "true"
click at [623, 440] on button "SUBMIT" at bounding box center [602, 451] width 93 height 22
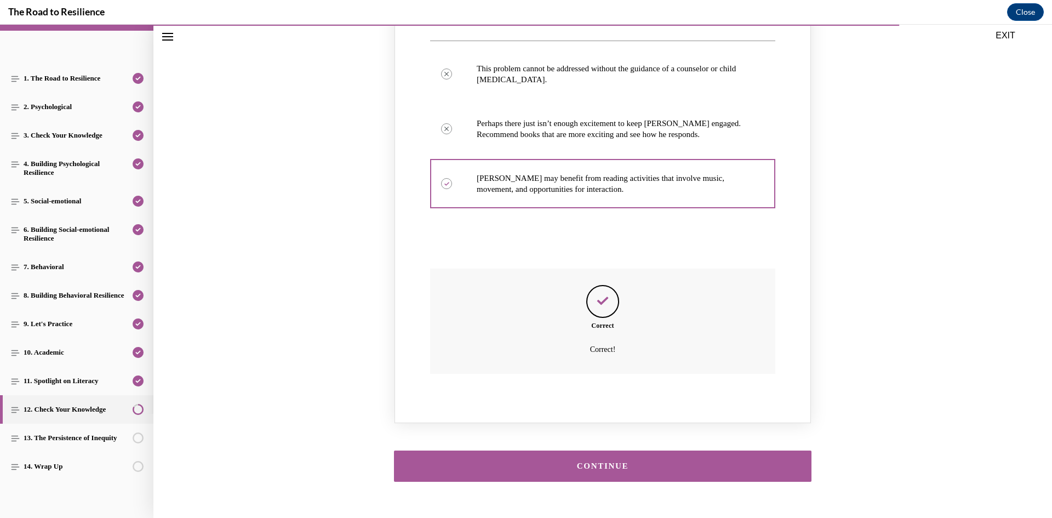
scroll to position [1216, 0]
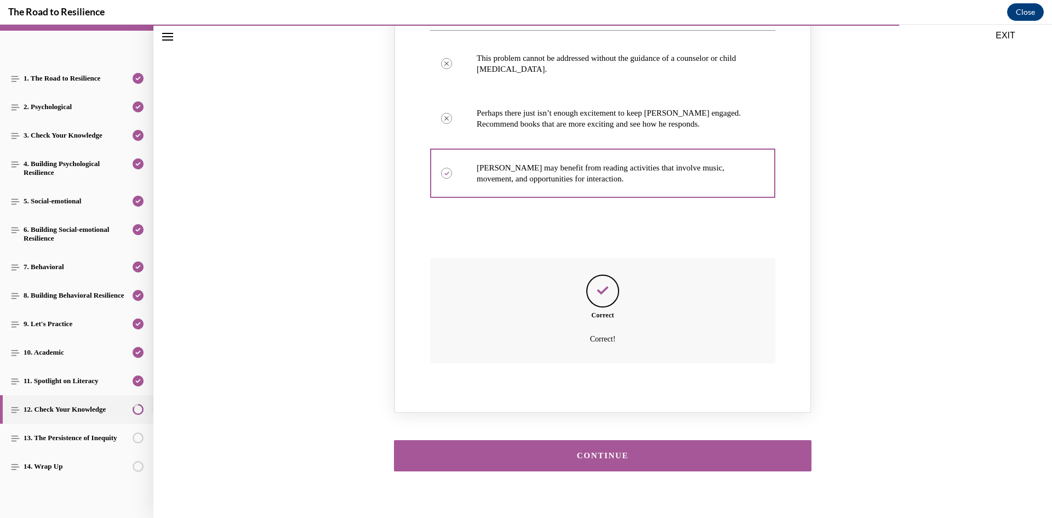
click at [649, 452] on div "CONTINUE" at bounding box center [603, 456] width 384 height 8
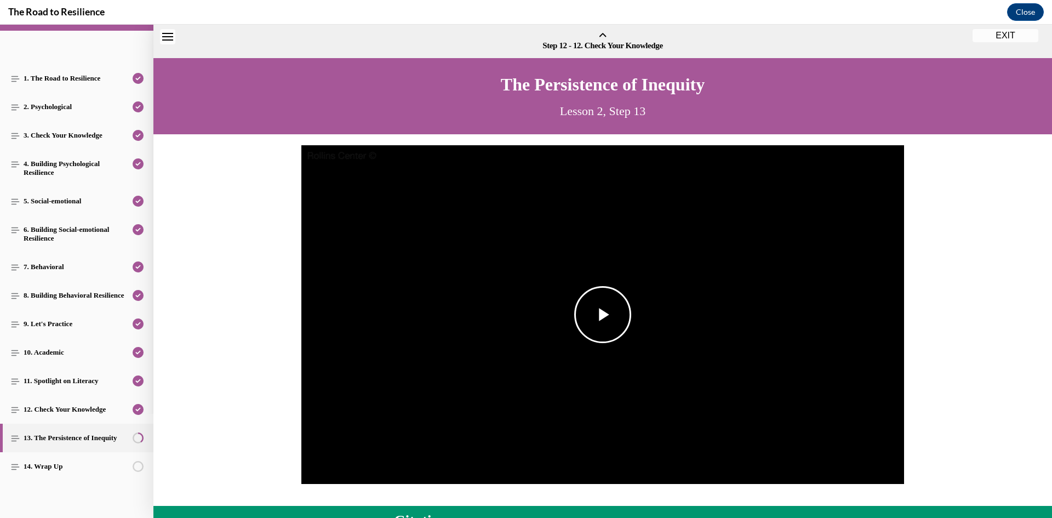
scroll to position [34, 0]
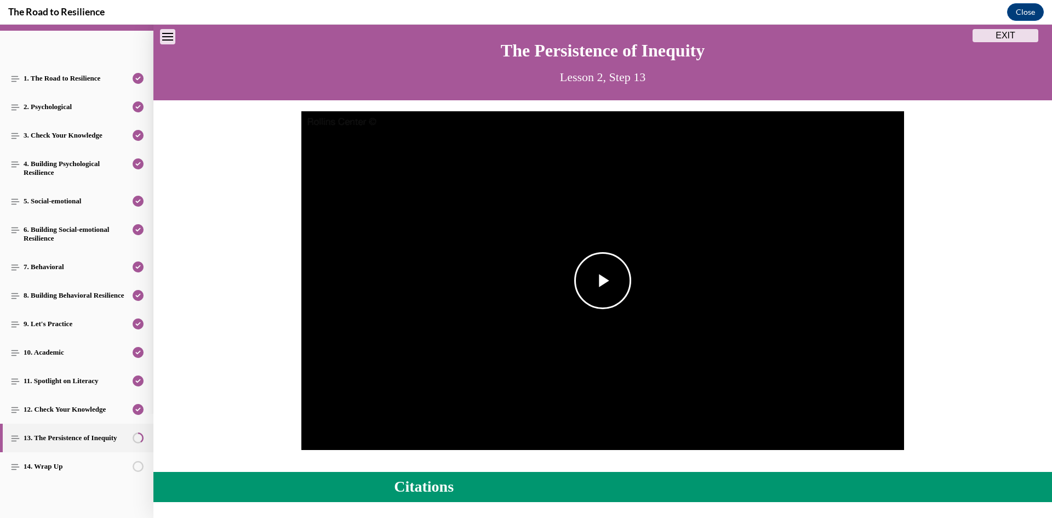
click at [577, 342] on img "Video player" at bounding box center [602, 280] width 603 height 339
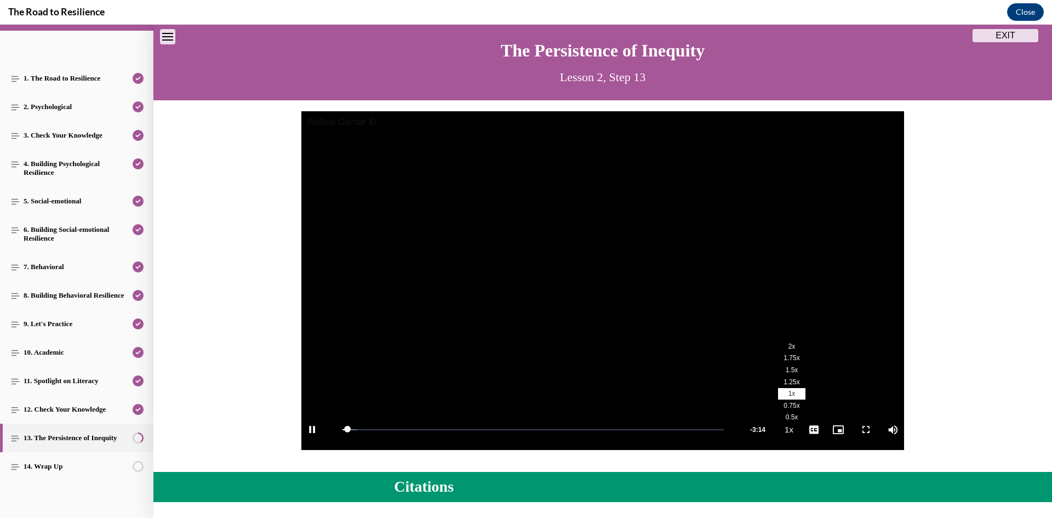
click at [791, 350] on li "2x" at bounding box center [791, 346] width 27 height 12
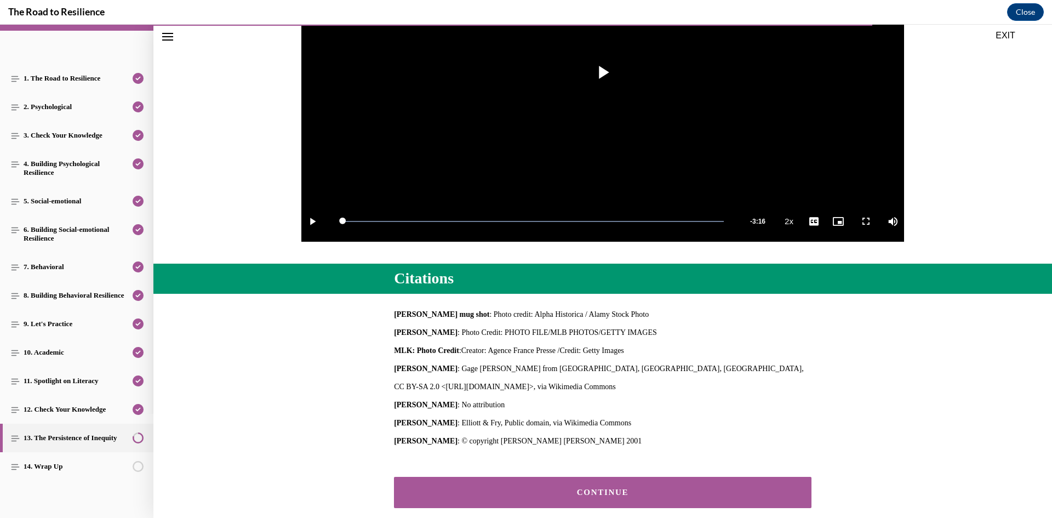
scroll to position [301, 0]
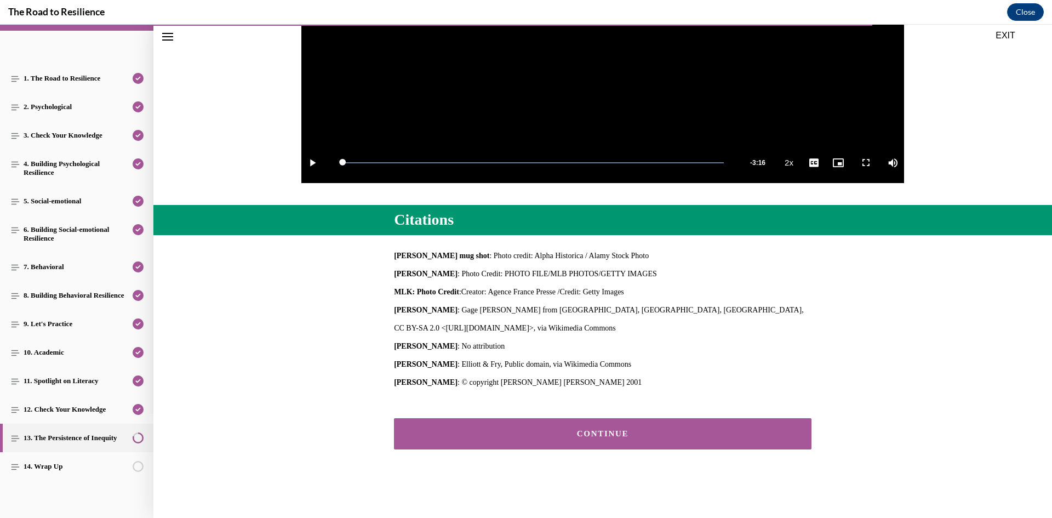
click at [656, 430] on div "CONTINUE" at bounding box center [603, 434] width 384 height 8
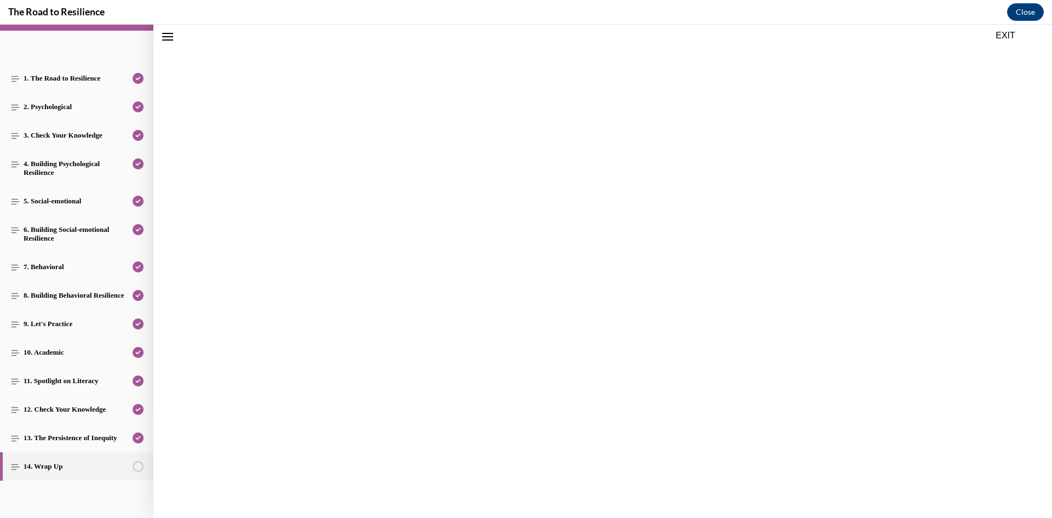
scroll to position [34, 0]
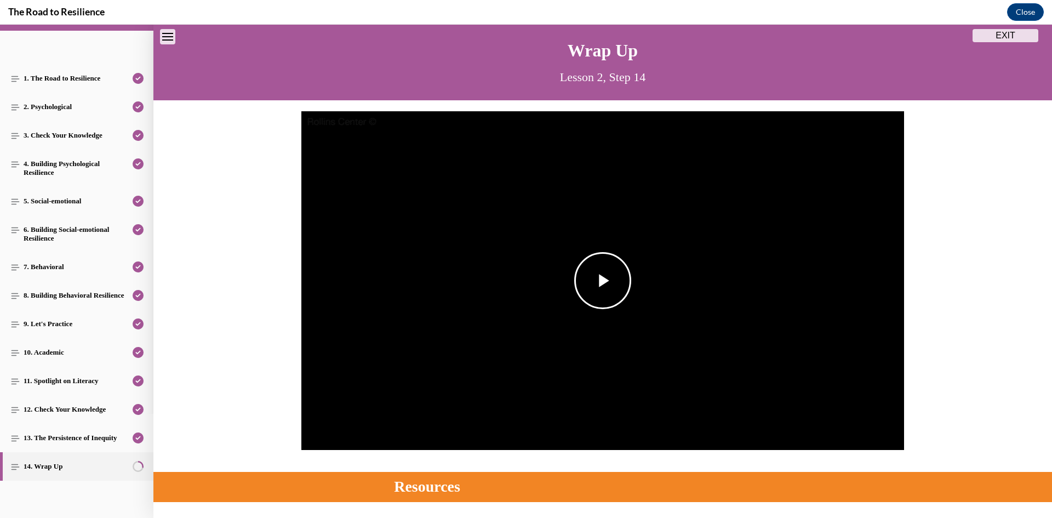
click at [603, 281] on span "Video player" at bounding box center [603, 281] width 0 height 0
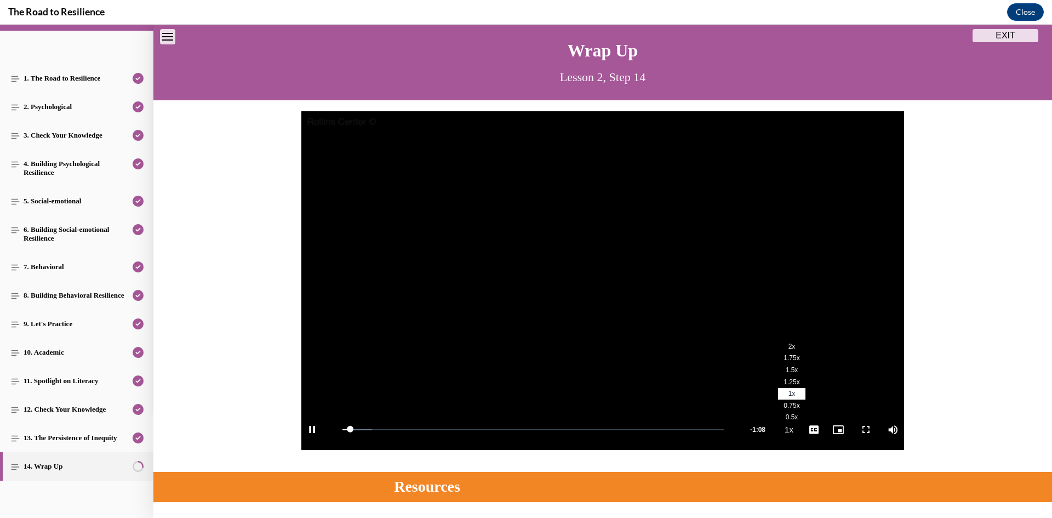
click at [789, 345] on span "2x" at bounding box center [792, 347] width 7 height 8
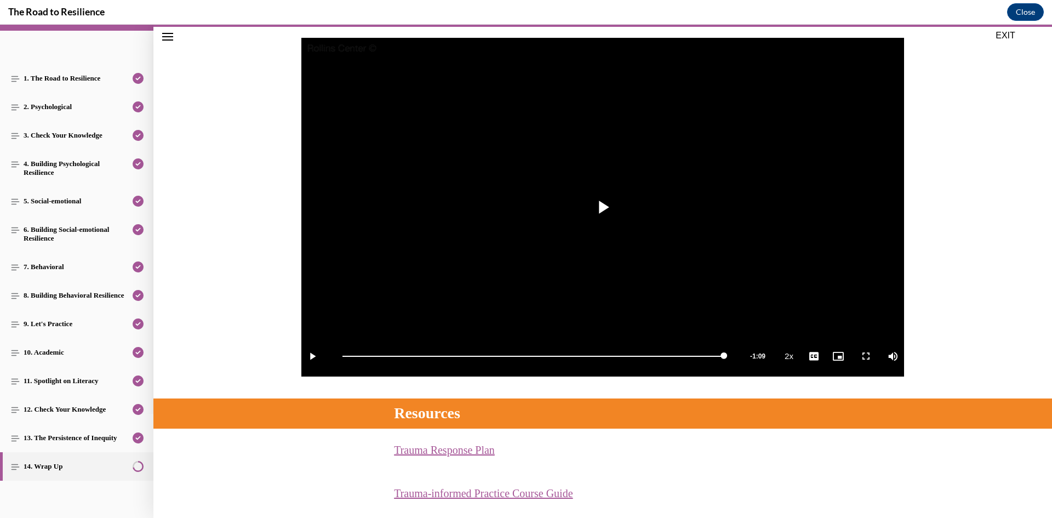
scroll to position [220, 0]
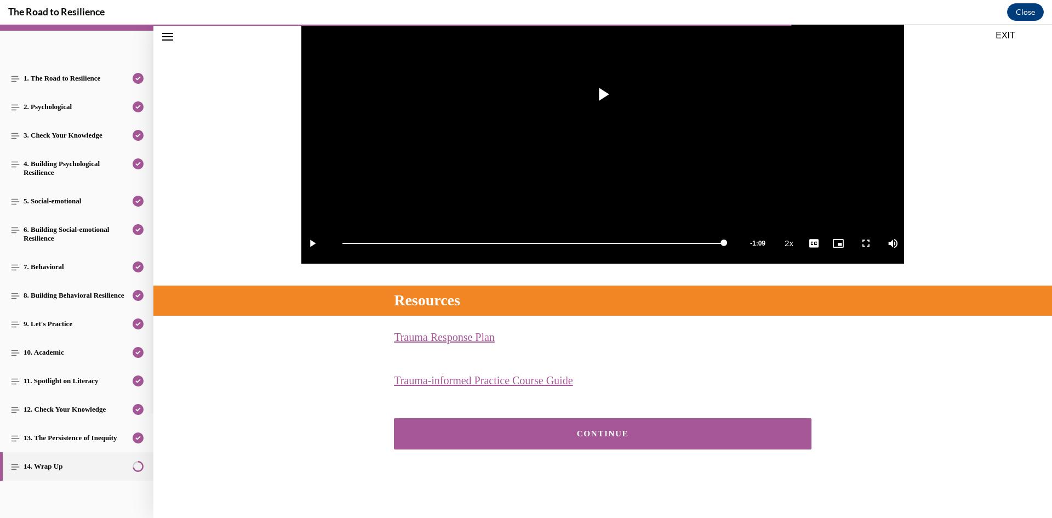
click at [628, 427] on button "CONTINUE" at bounding box center [603, 433] width 418 height 31
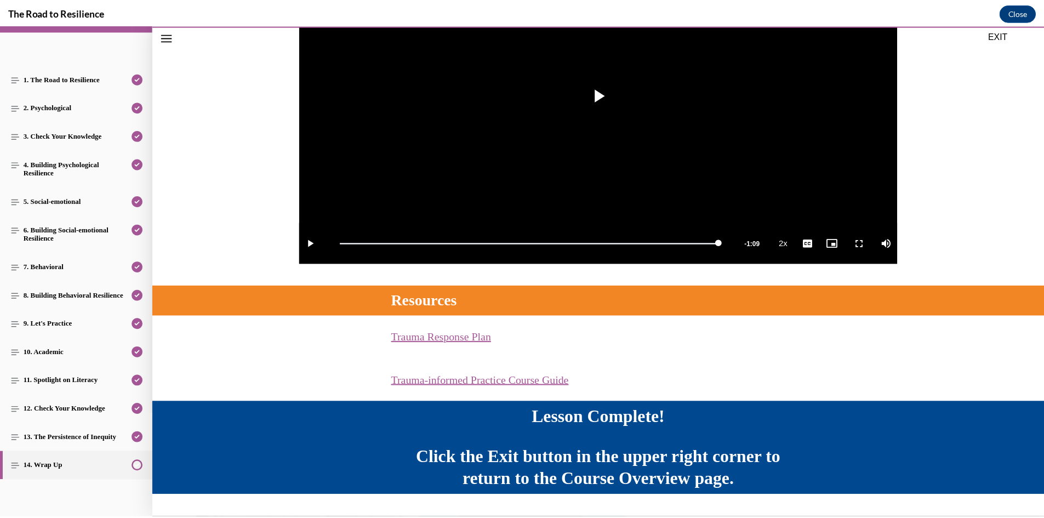
scroll to position [249, 0]
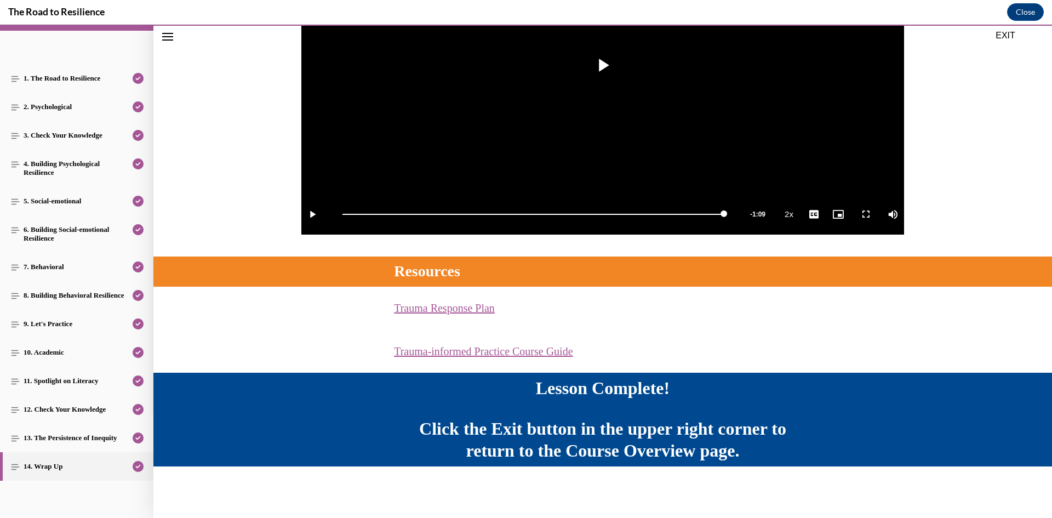
click at [1013, 33] on button "EXIT" at bounding box center [1006, 35] width 66 height 13
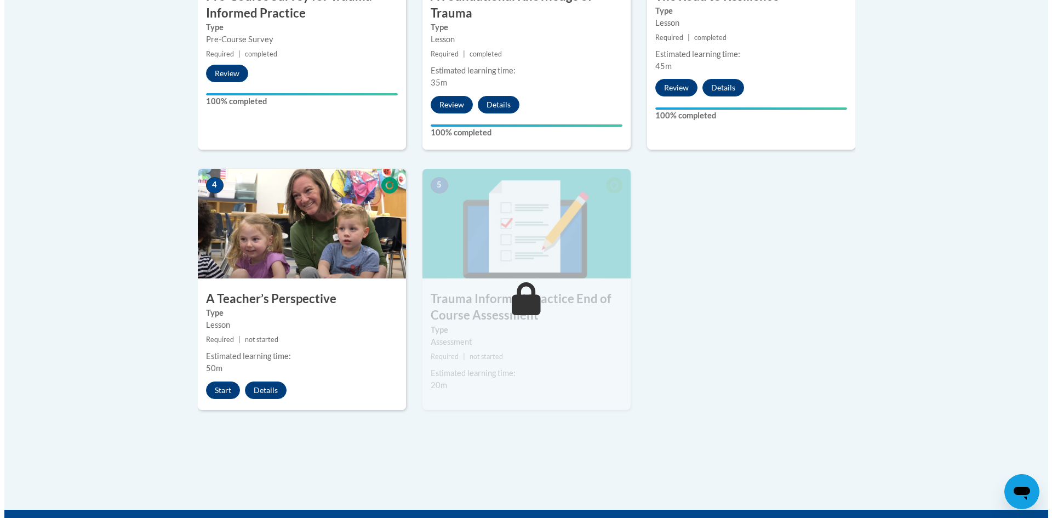
scroll to position [548, 0]
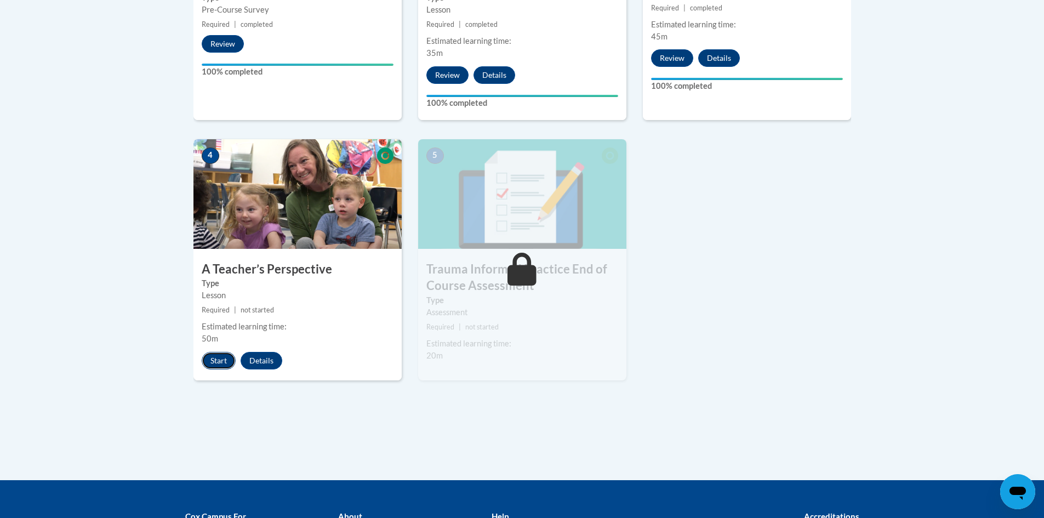
click at [210, 360] on button "Start" at bounding box center [219, 361] width 34 height 18
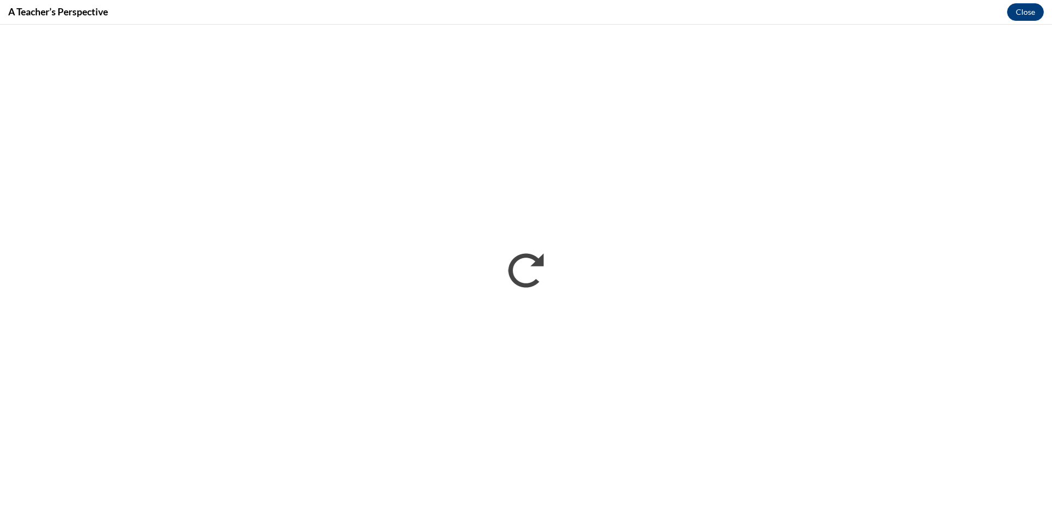
scroll to position [0, 0]
